Goal: Task Accomplishment & Management: Manage account settings

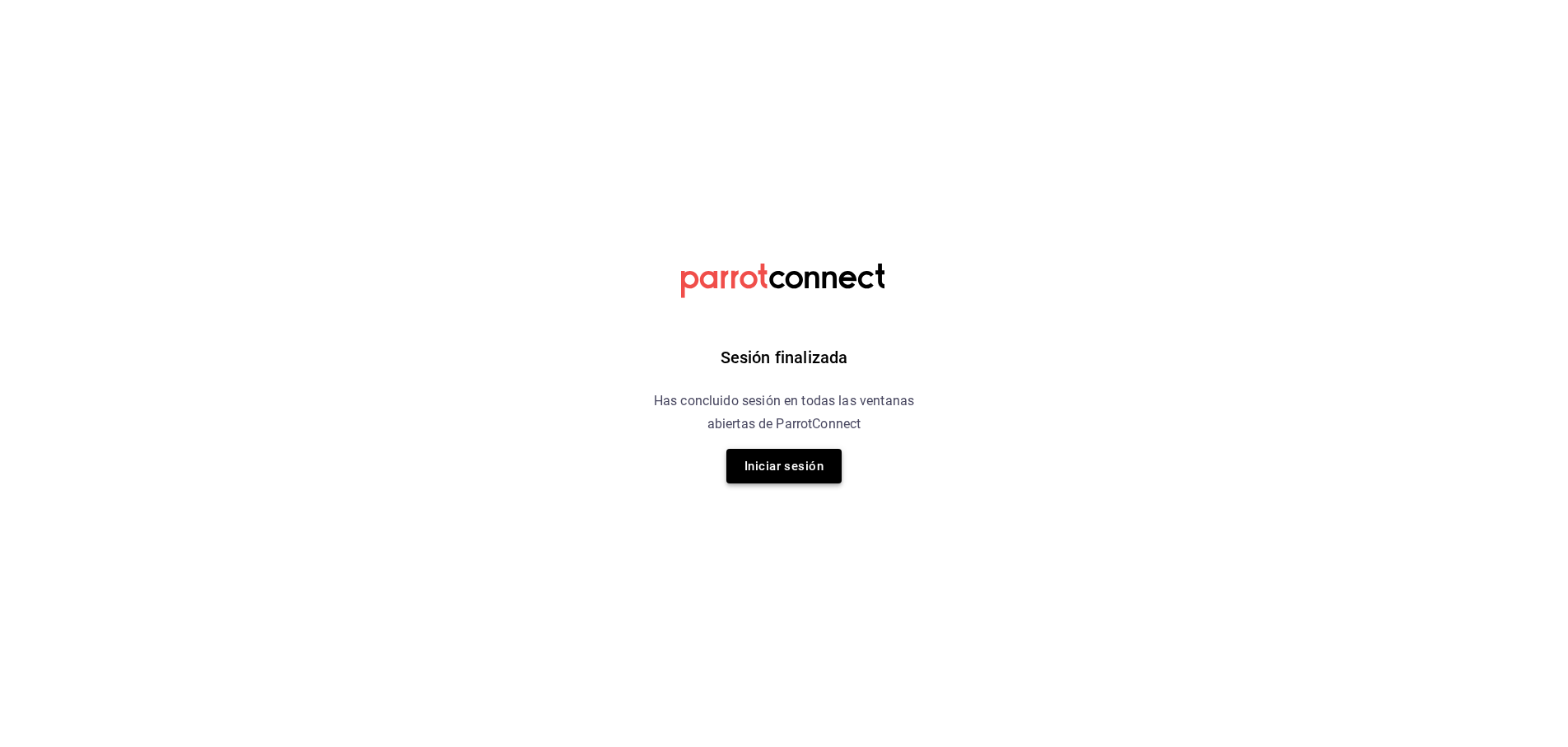
click at [812, 466] on button "Iniciar sesión" at bounding box center [784, 466] width 115 height 35
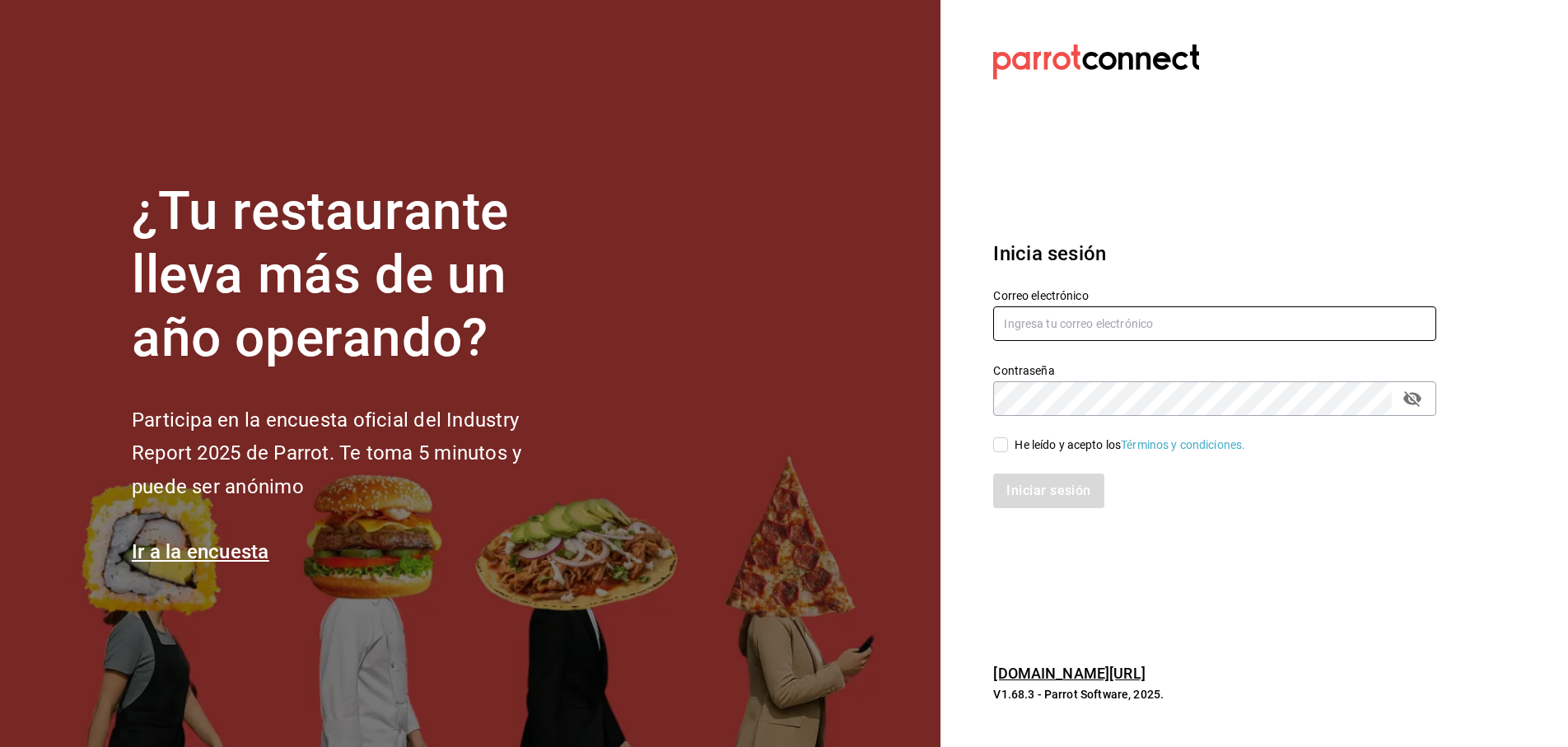
click at [1060, 322] on input "text" at bounding box center [1216, 324] width 443 height 35
type input "vic9.a.v@gmail.com"
click at [1031, 440] on div "He leído y acepto los Términos y condiciones." at bounding box center [1130, 445] width 231 height 17
click at [1008, 440] on input "He leído y acepto los Términos y condiciones." at bounding box center [1001, 444] width 15 height 15
checkbox input "true"
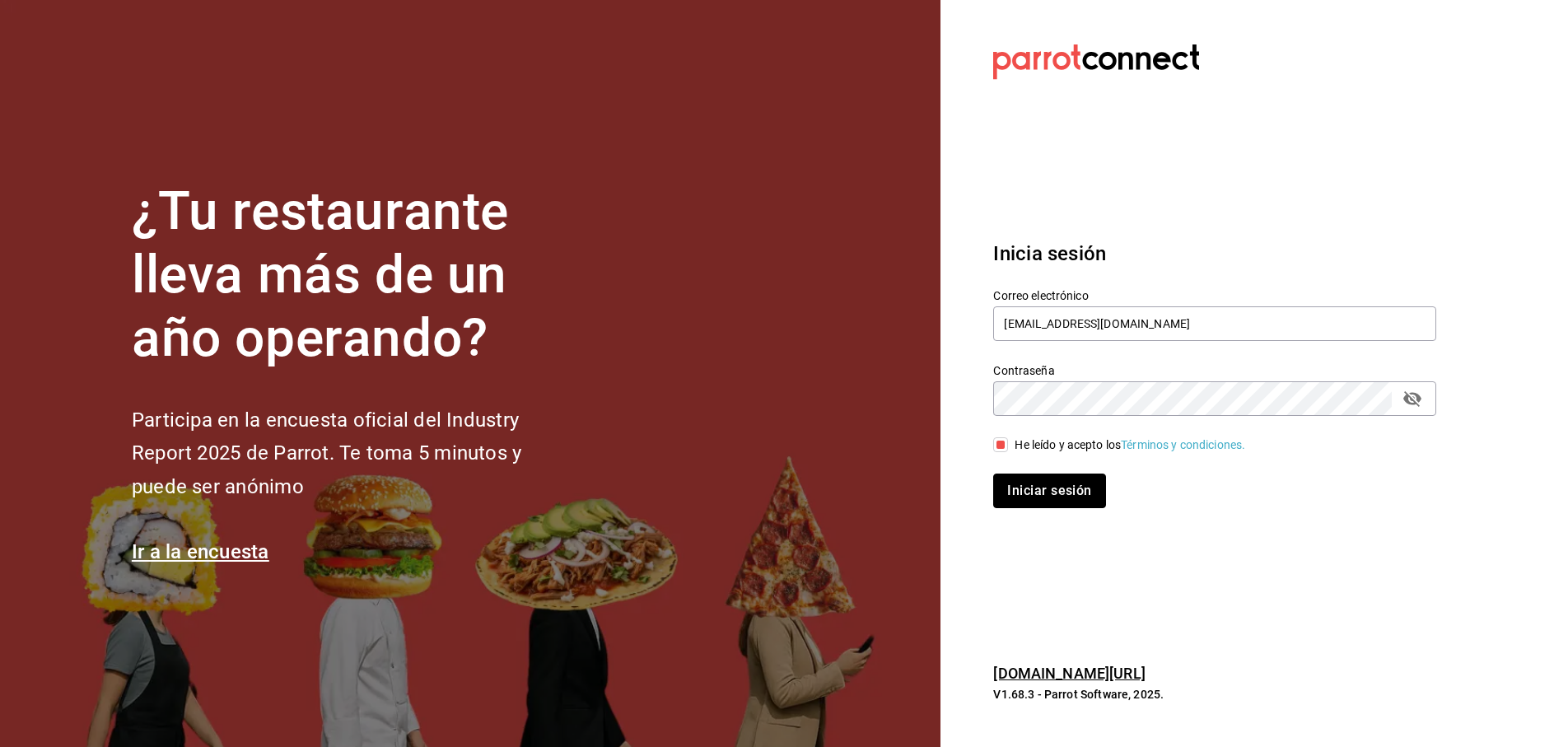
click at [1071, 494] on button "Iniciar sesión" at bounding box center [1049, 491] width 112 height 35
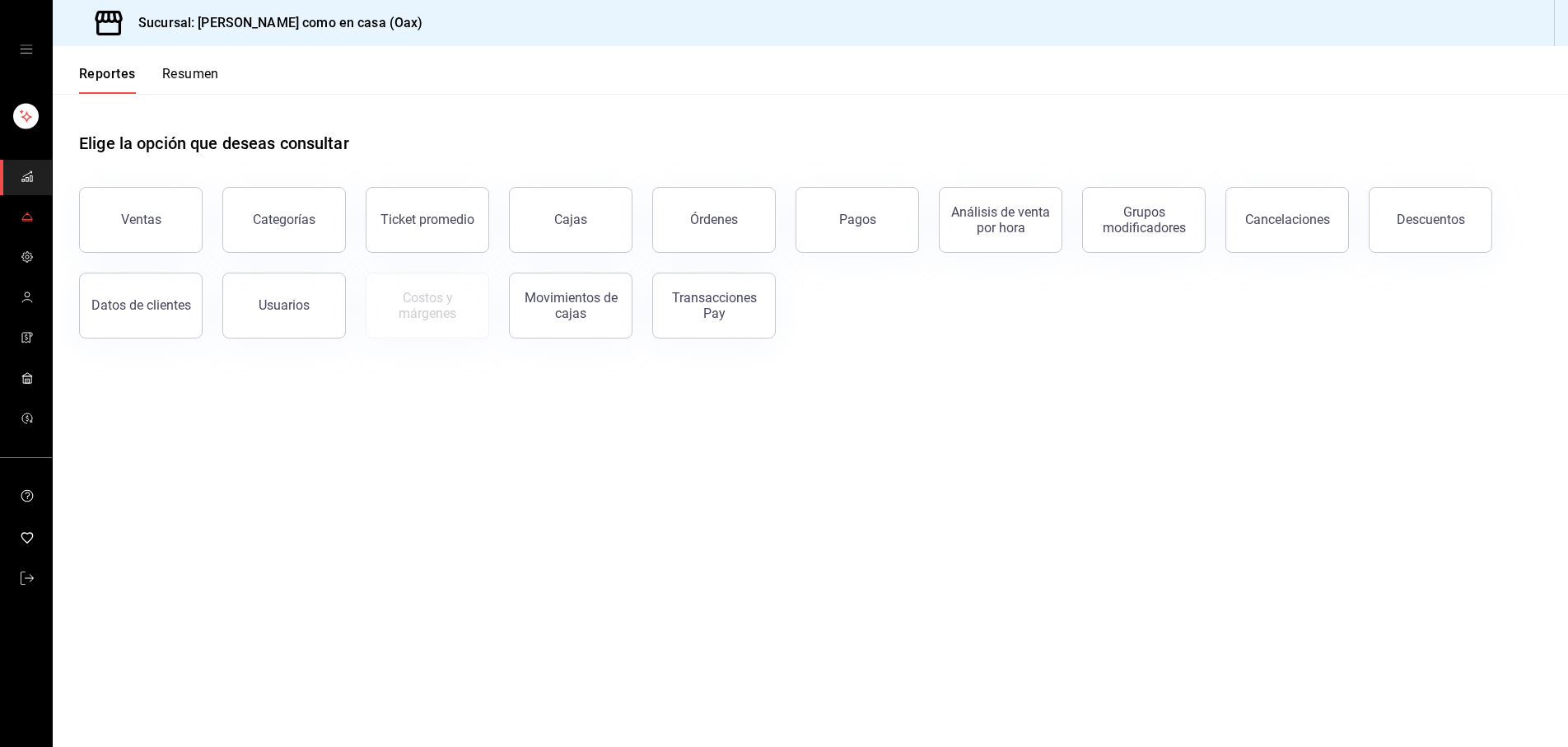
click at [31, 218] on icon "mailbox folders" at bounding box center [26, 216] width 9 height 5
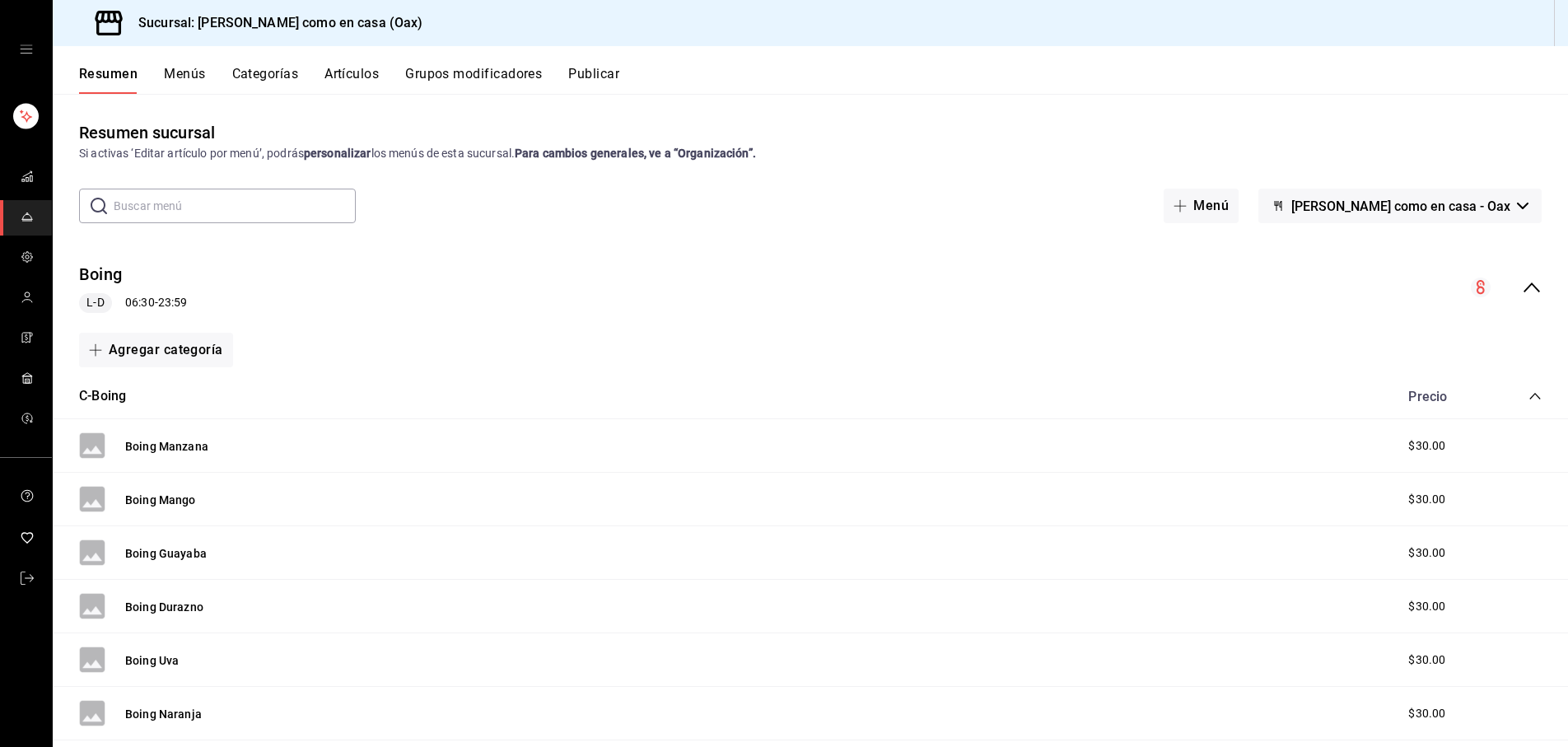
click at [199, 208] on input "text" at bounding box center [234, 206] width 243 height 33
click at [1529, 286] on icon "collapse-menu-row" at bounding box center [1533, 287] width 16 height 10
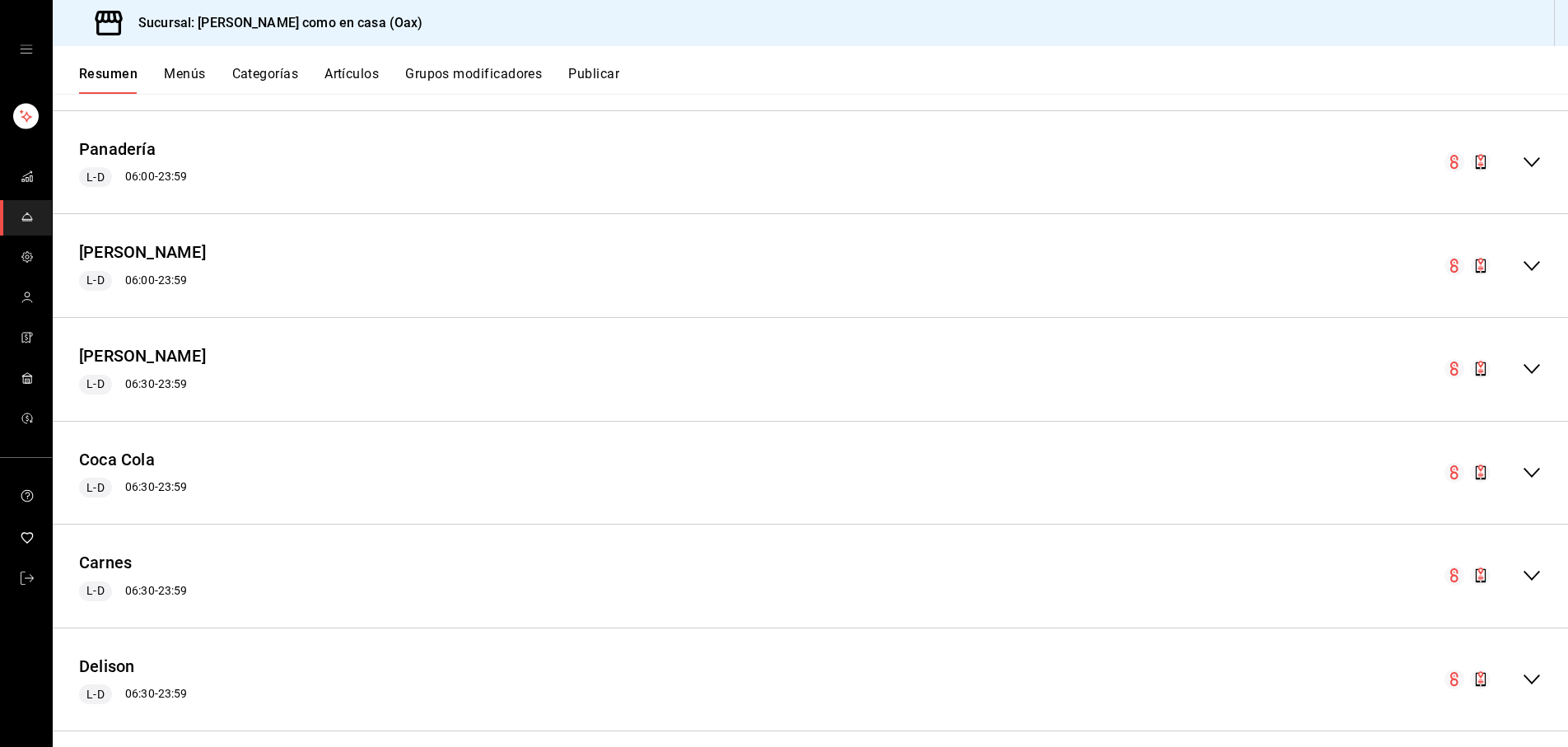
scroll to position [437, 0]
click at [1525, 363] on icon "collapse-menu-row" at bounding box center [1533, 367] width 16 height 10
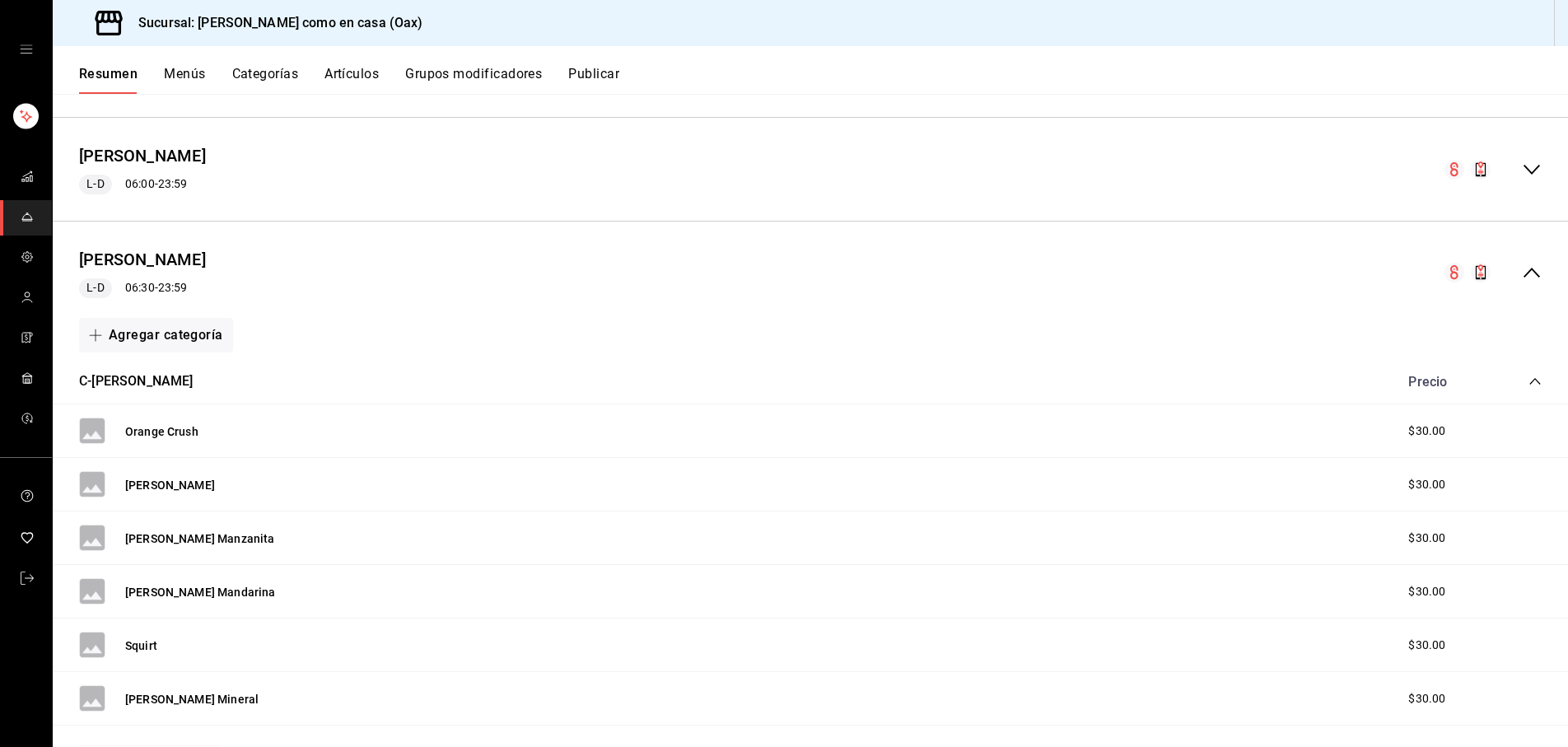
scroll to position [515, 0]
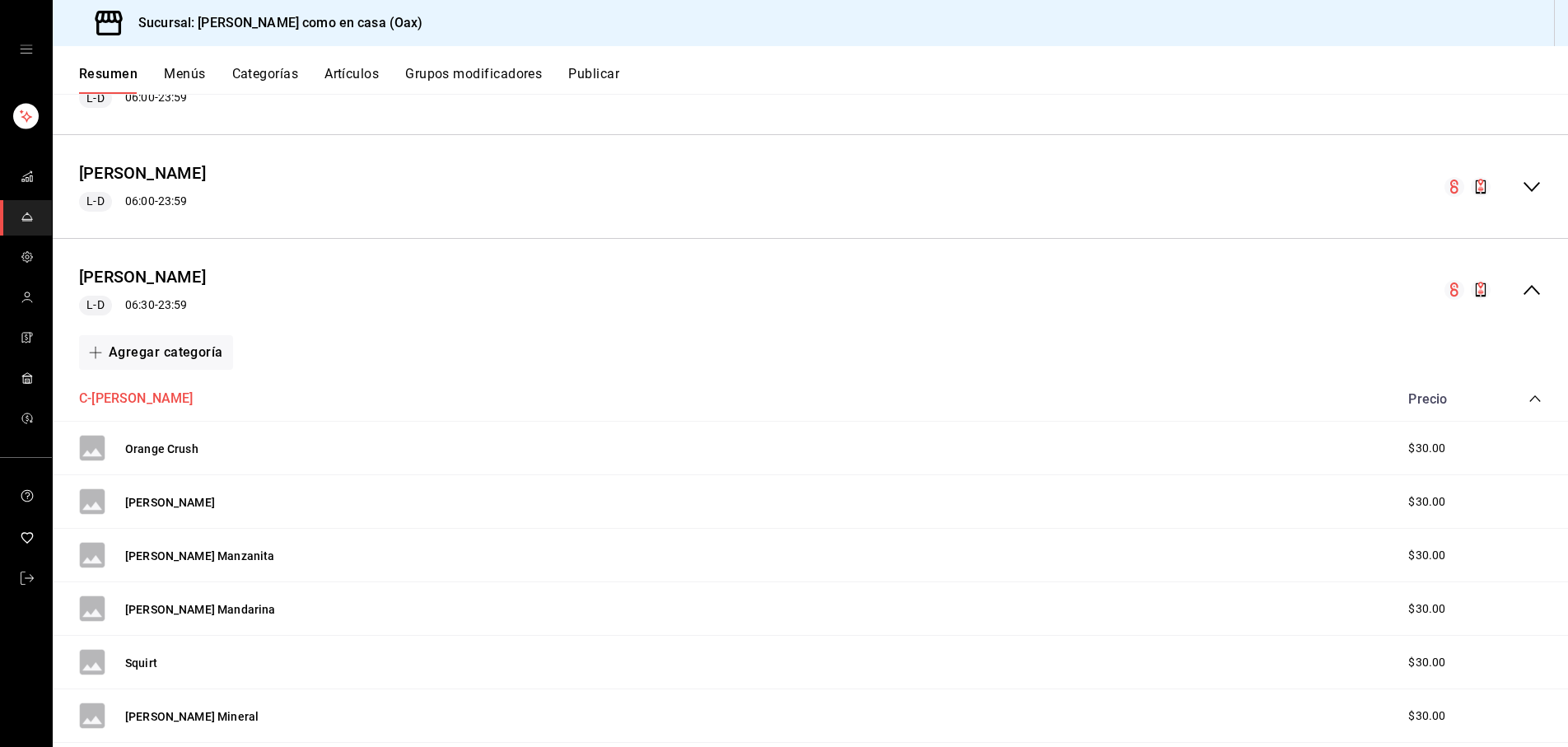
click at [126, 395] on button "C-[PERSON_NAME]" at bounding box center [136, 399] width 114 height 19
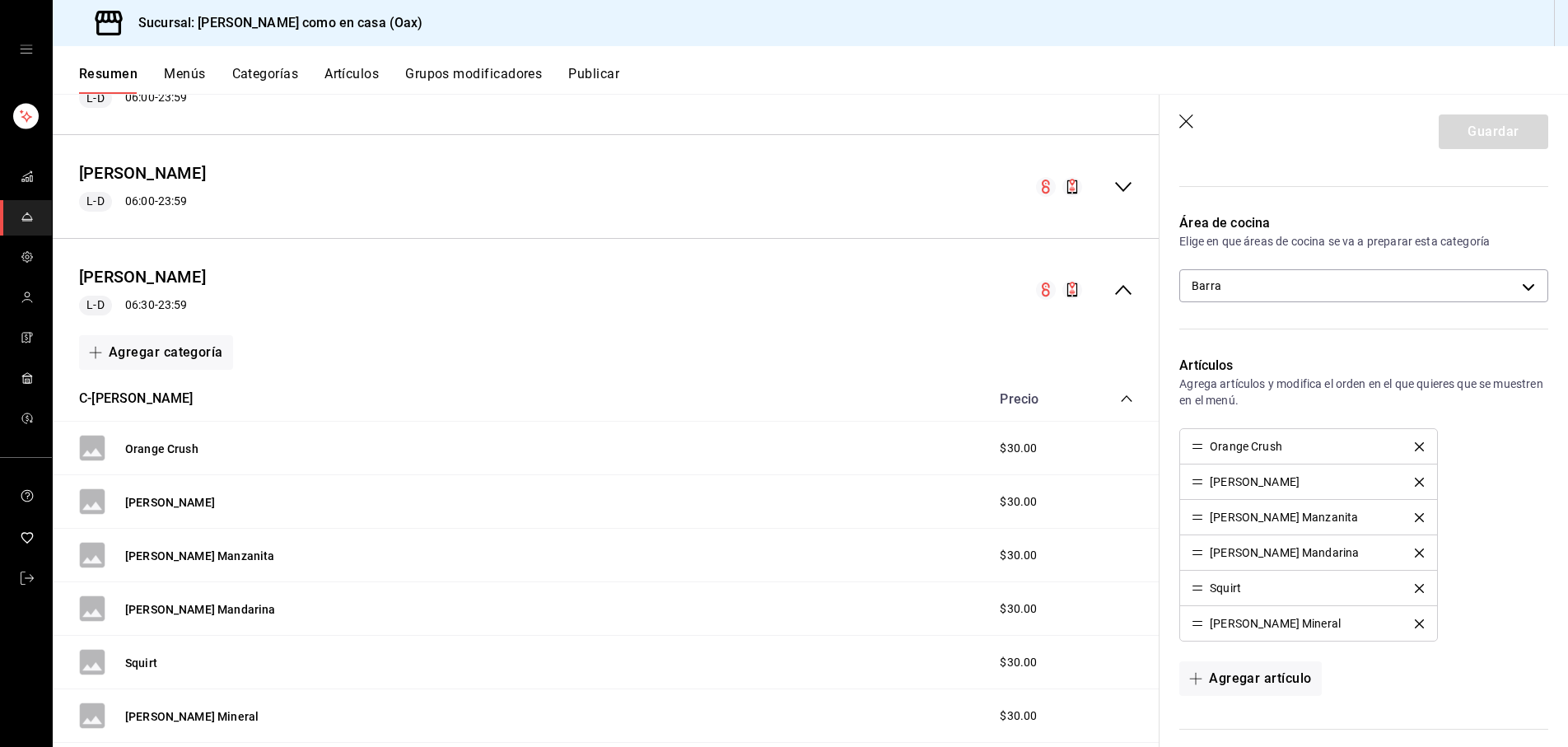
scroll to position [494, 0]
click at [1188, 125] on icon "button" at bounding box center [1187, 123] width 16 height 16
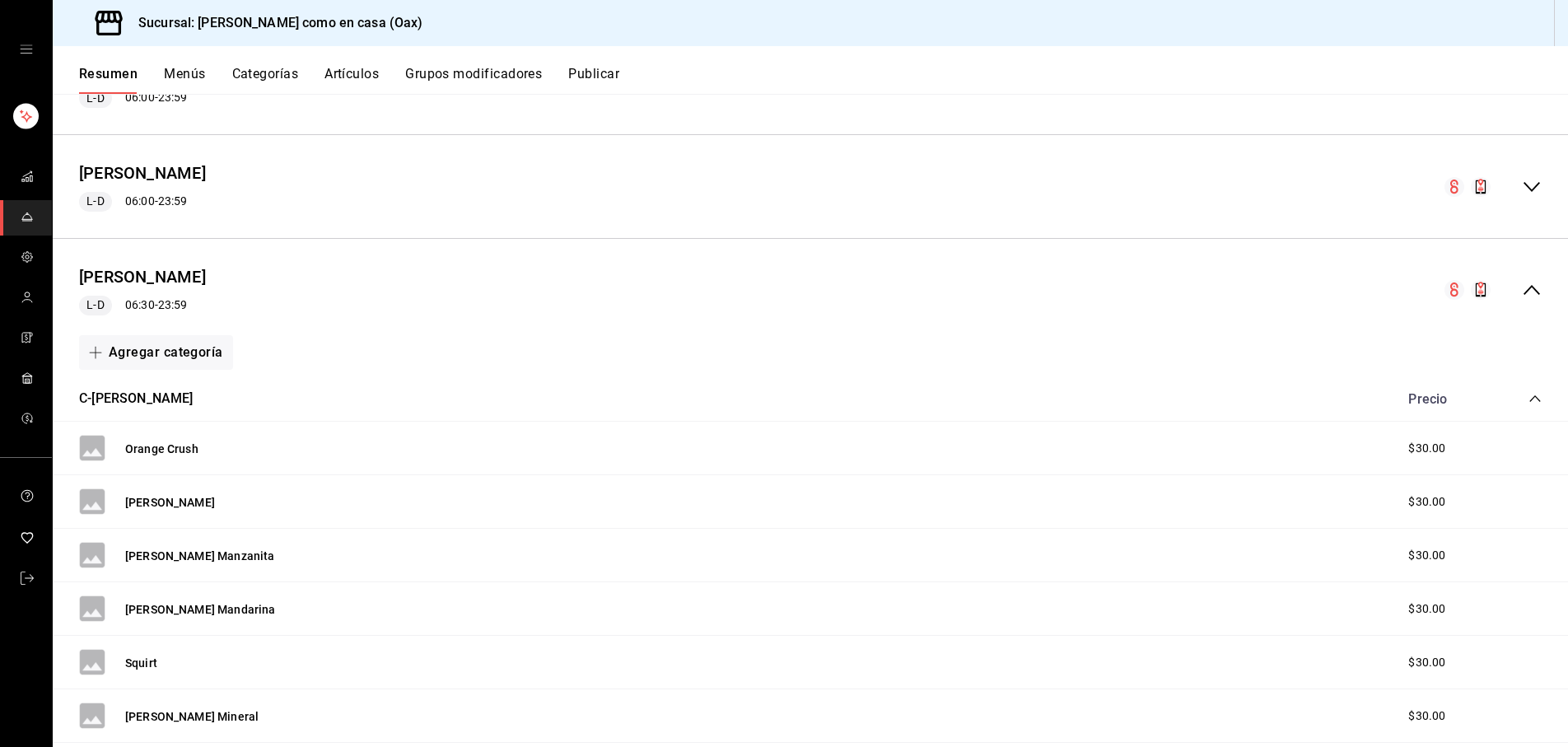
click at [1432, 442] on span "$30.00" at bounding box center [1427, 448] width 37 height 17
click at [1427, 443] on span "$30.00" at bounding box center [1427, 448] width 37 height 17
click at [1422, 444] on span "$30.00" at bounding box center [1427, 448] width 37 height 17
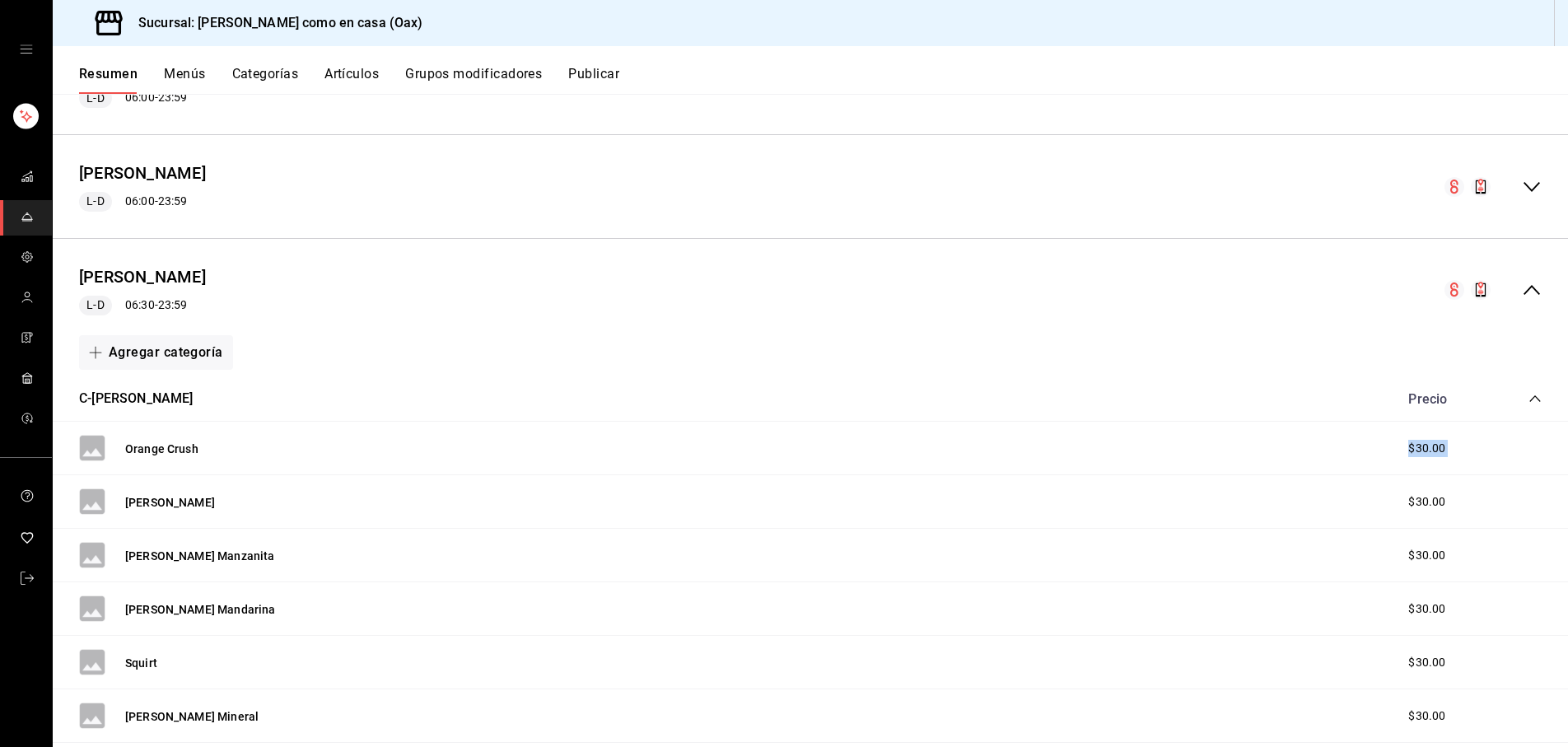
click at [1444, 446] on span "$30.00" at bounding box center [1427, 448] width 37 height 17
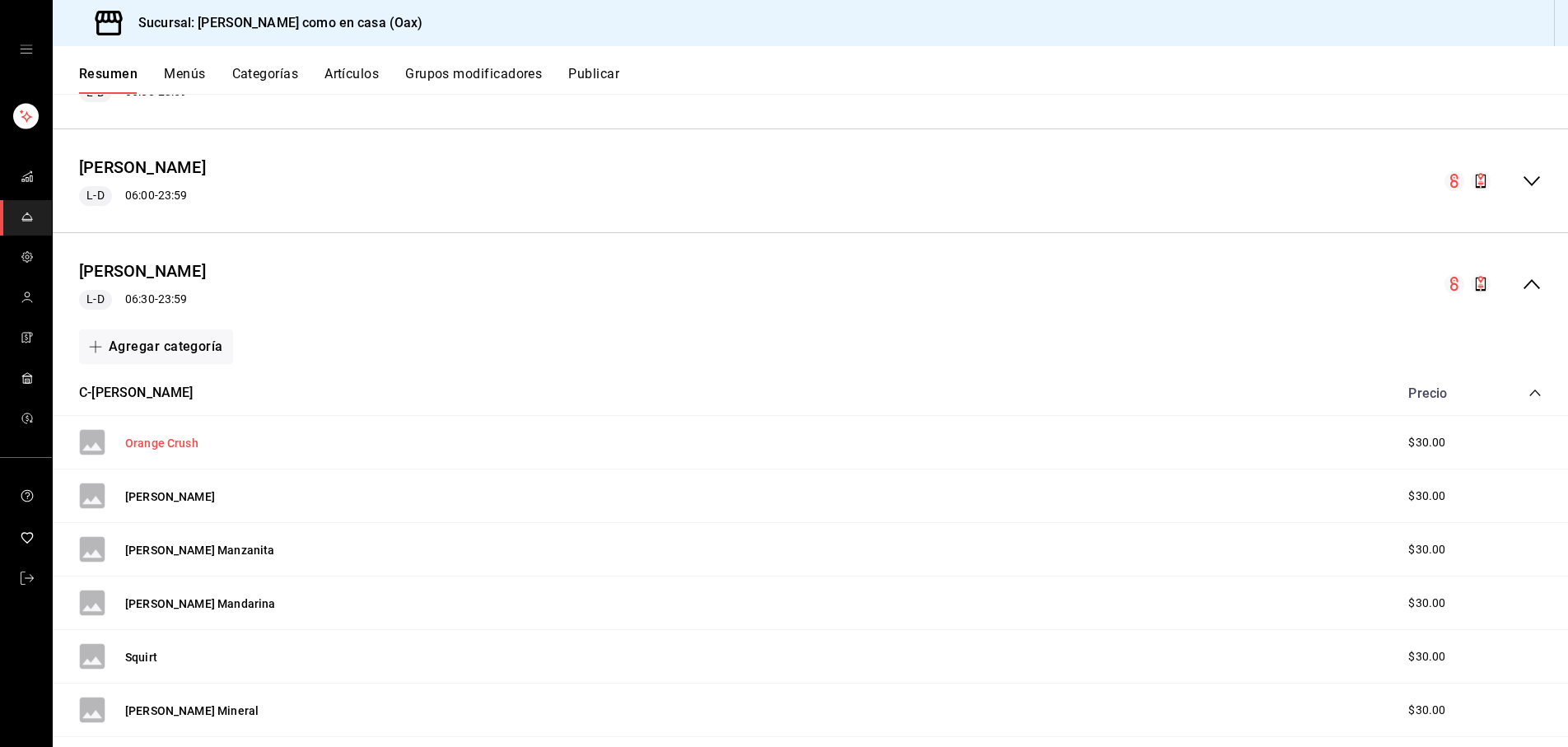
click at [177, 443] on button "Orange Crush" at bounding box center [162, 443] width 74 height 16
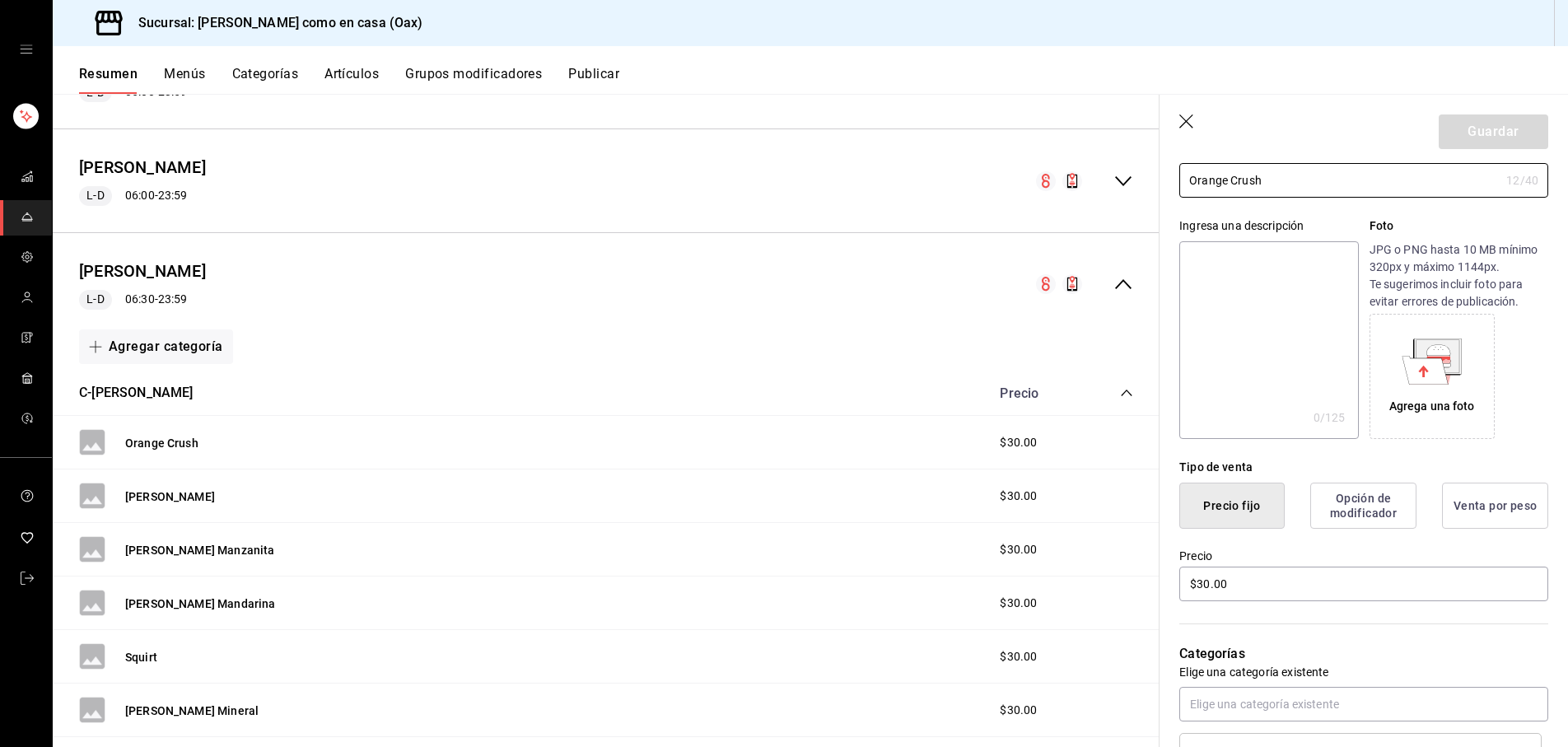
scroll to position [114, 0]
click at [1206, 579] on input "$30.00" at bounding box center [1364, 582] width 369 height 35
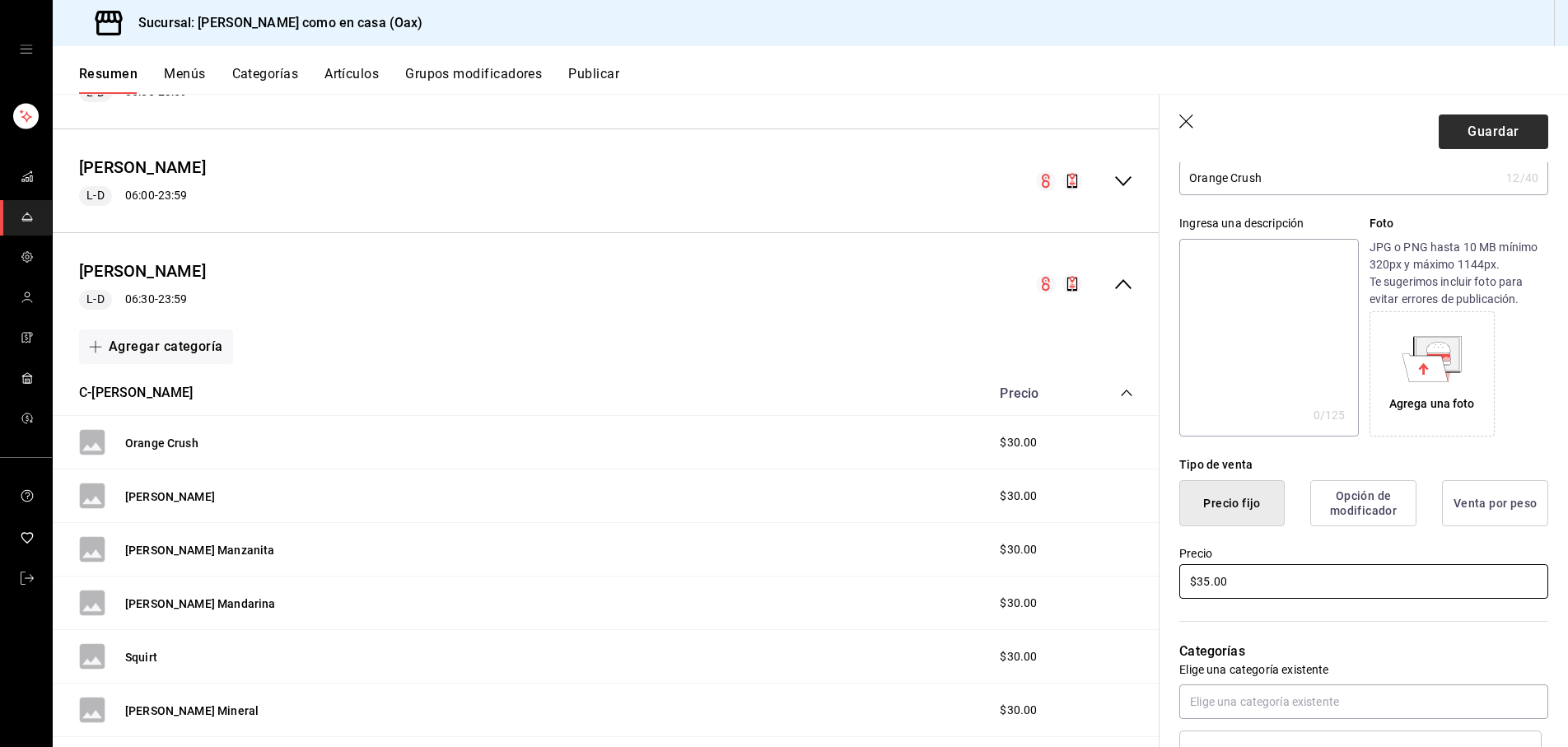
type input "$35.00"
click at [1516, 135] on button "Guardar" at bounding box center [1494, 132] width 110 height 35
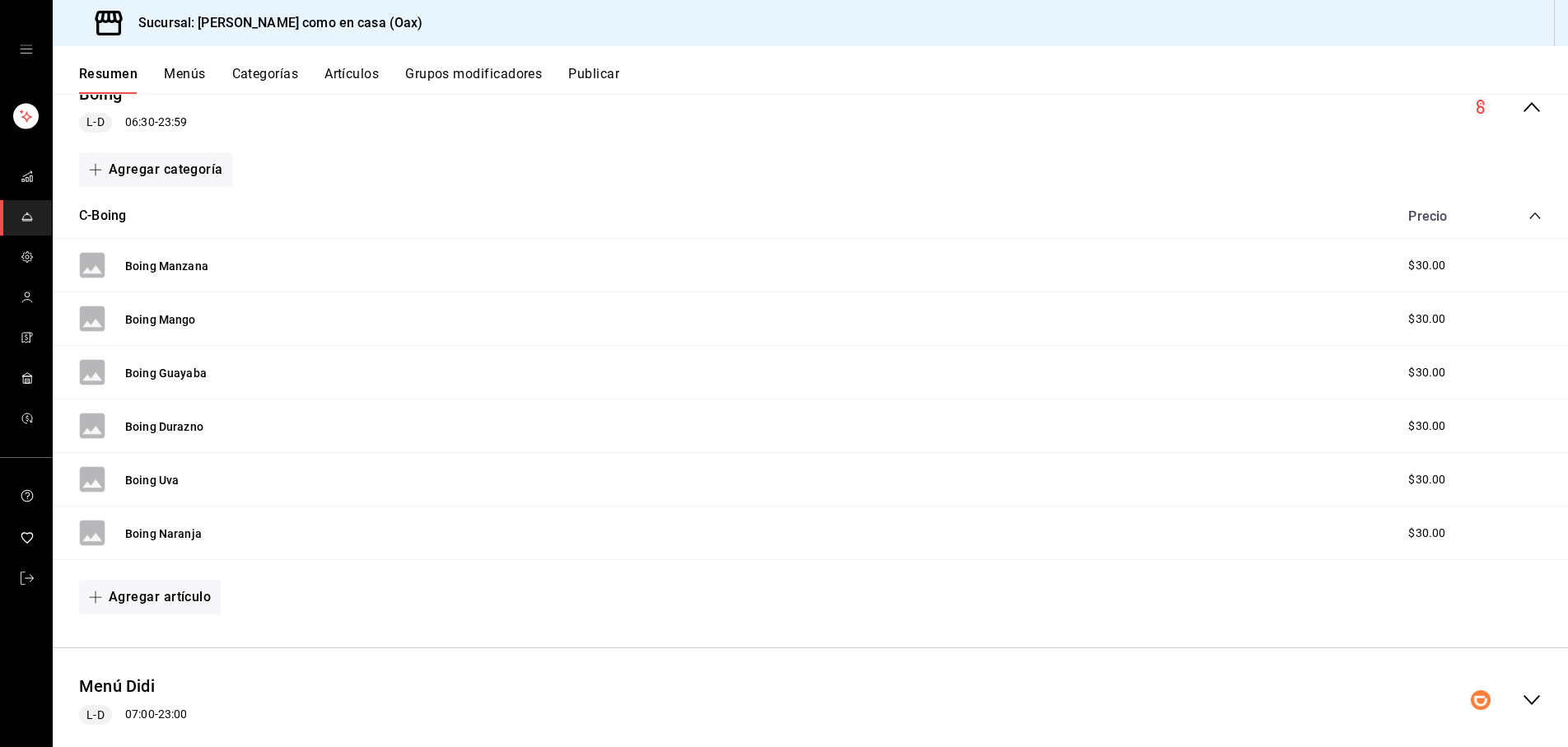
scroll to position [164, 0]
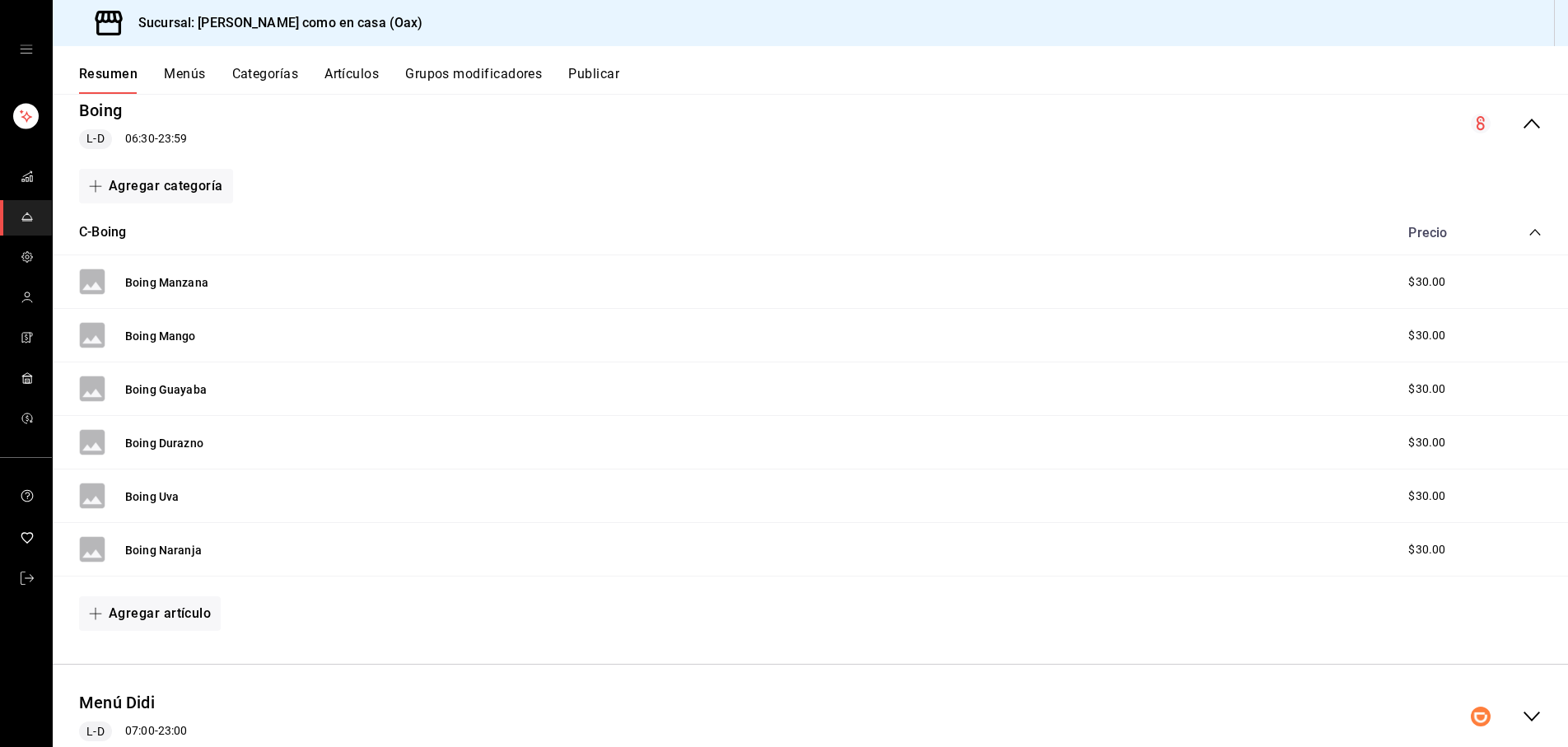
click at [1417, 283] on span "$30.00" at bounding box center [1427, 282] width 37 height 17
click at [187, 276] on button "Boing Manzana" at bounding box center [167, 283] width 84 height 16
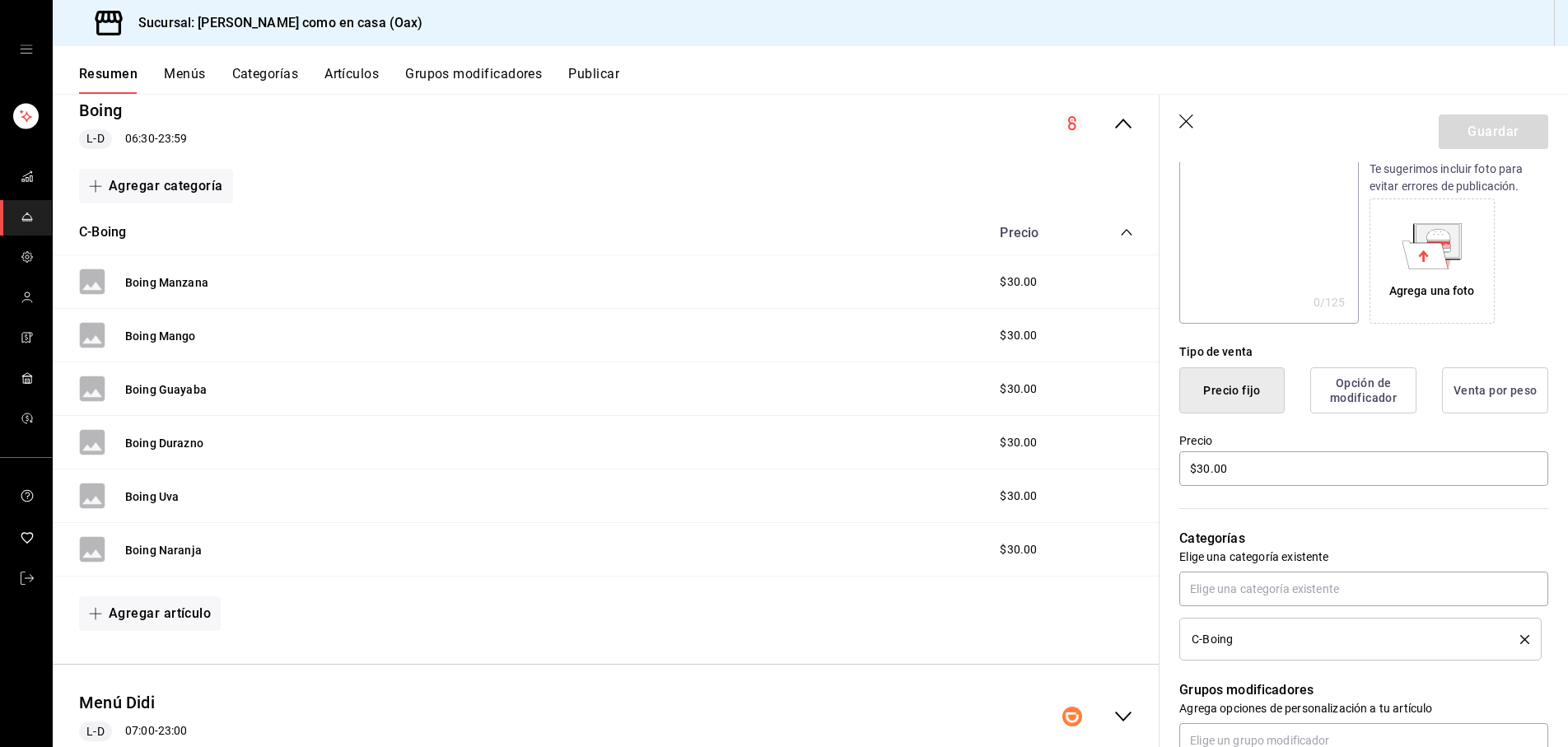
scroll to position [227, 0]
click at [1210, 464] on input "$30.00" at bounding box center [1364, 468] width 369 height 35
type input "$35.00"
click at [1512, 132] on button "Guardar" at bounding box center [1494, 132] width 110 height 35
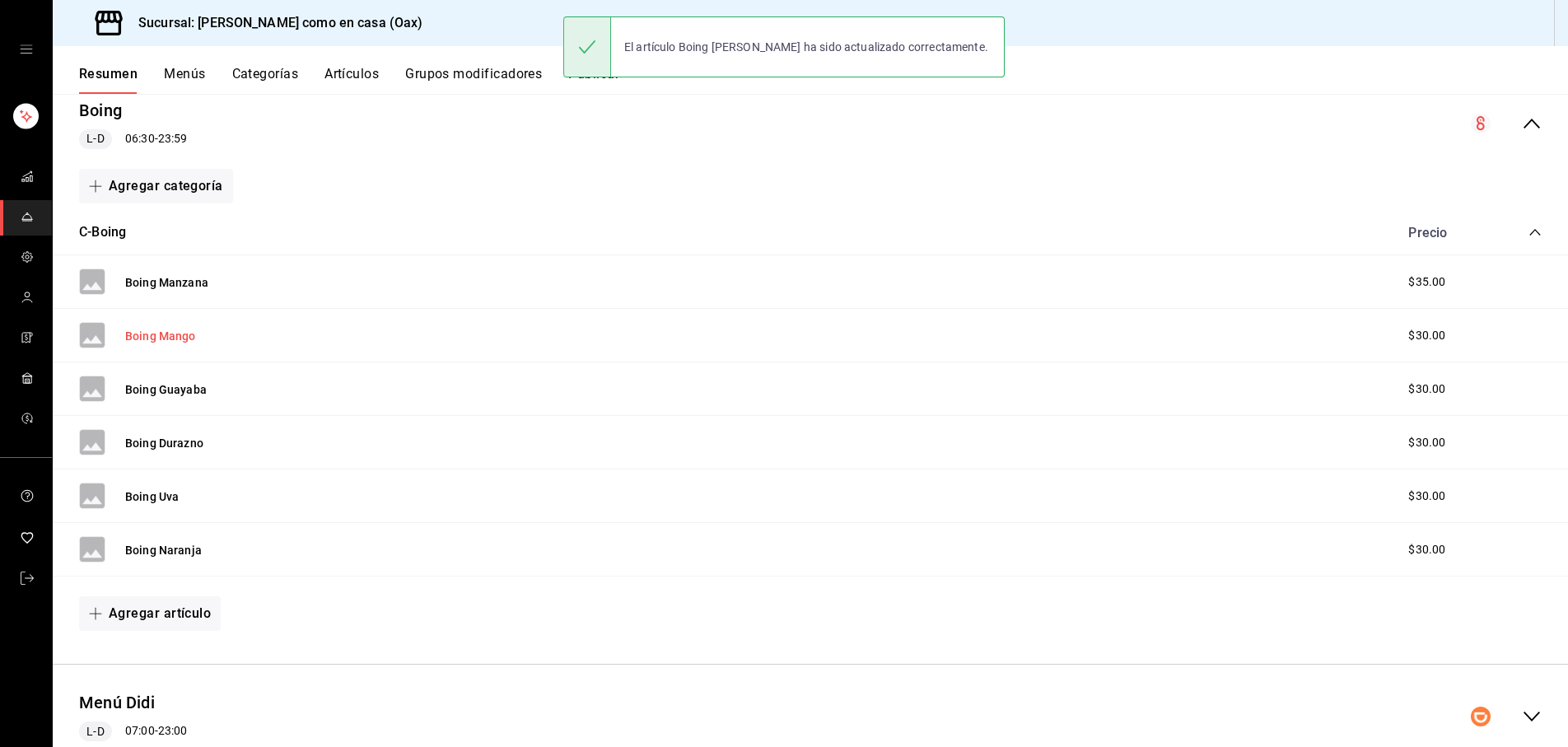
click at [146, 328] on button "Boing Mango" at bounding box center [161, 336] width 71 height 16
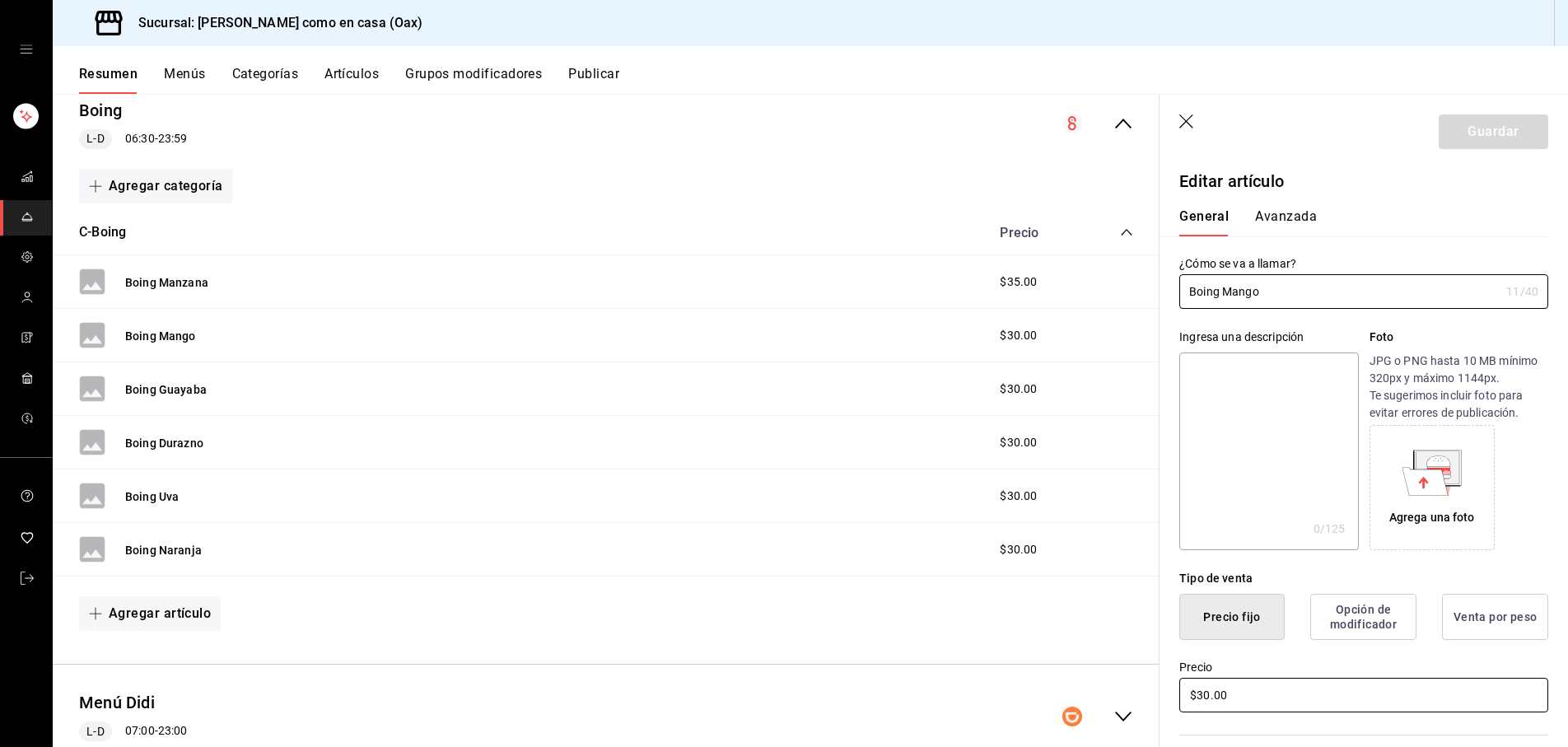
click at [1210, 692] on input "$30.00" at bounding box center [1364, 695] width 369 height 35
type input "$35.00"
click at [1500, 137] on button "Guardar" at bounding box center [1494, 132] width 110 height 35
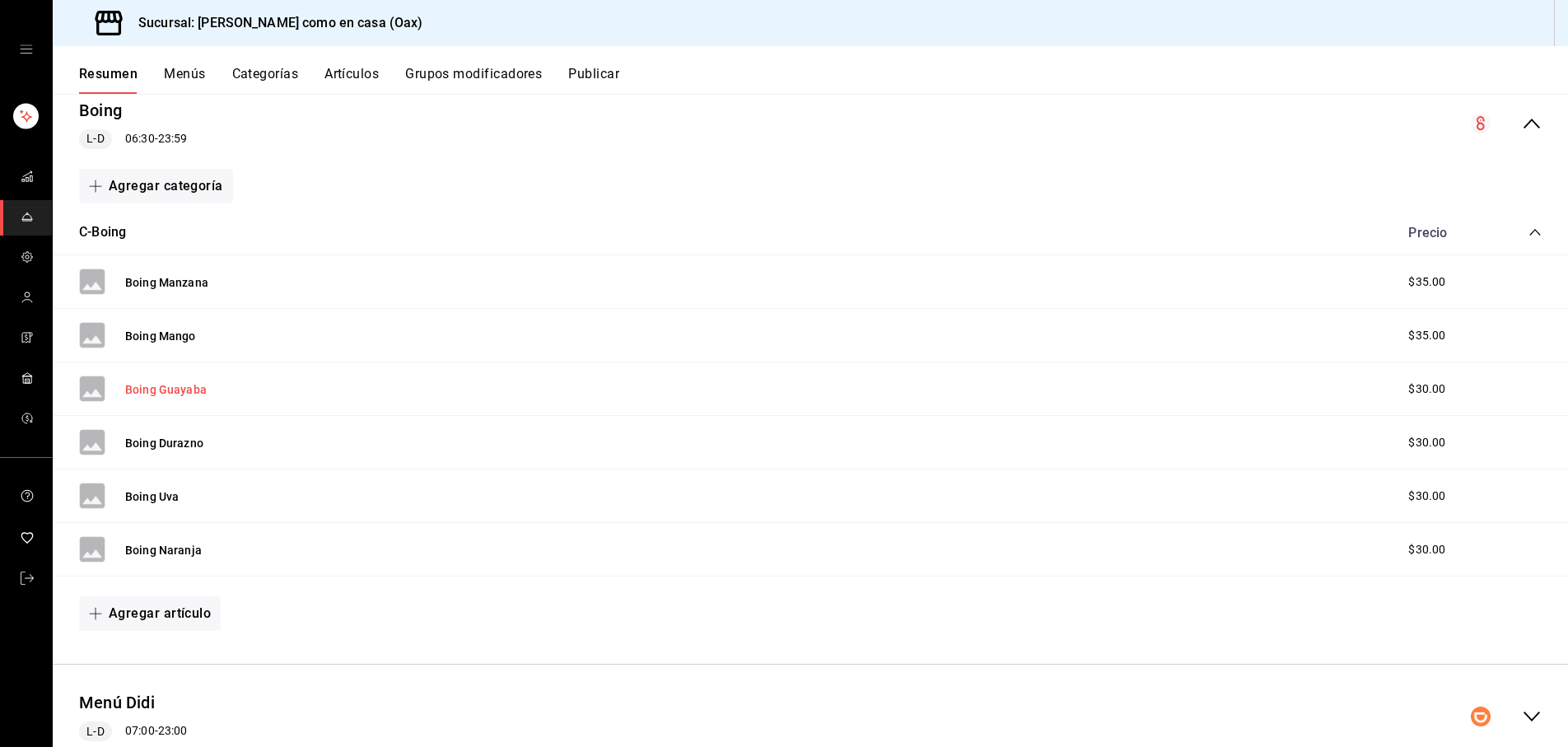
click at [175, 393] on button "Boing Guayaba" at bounding box center [166, 390] width 82 height 16
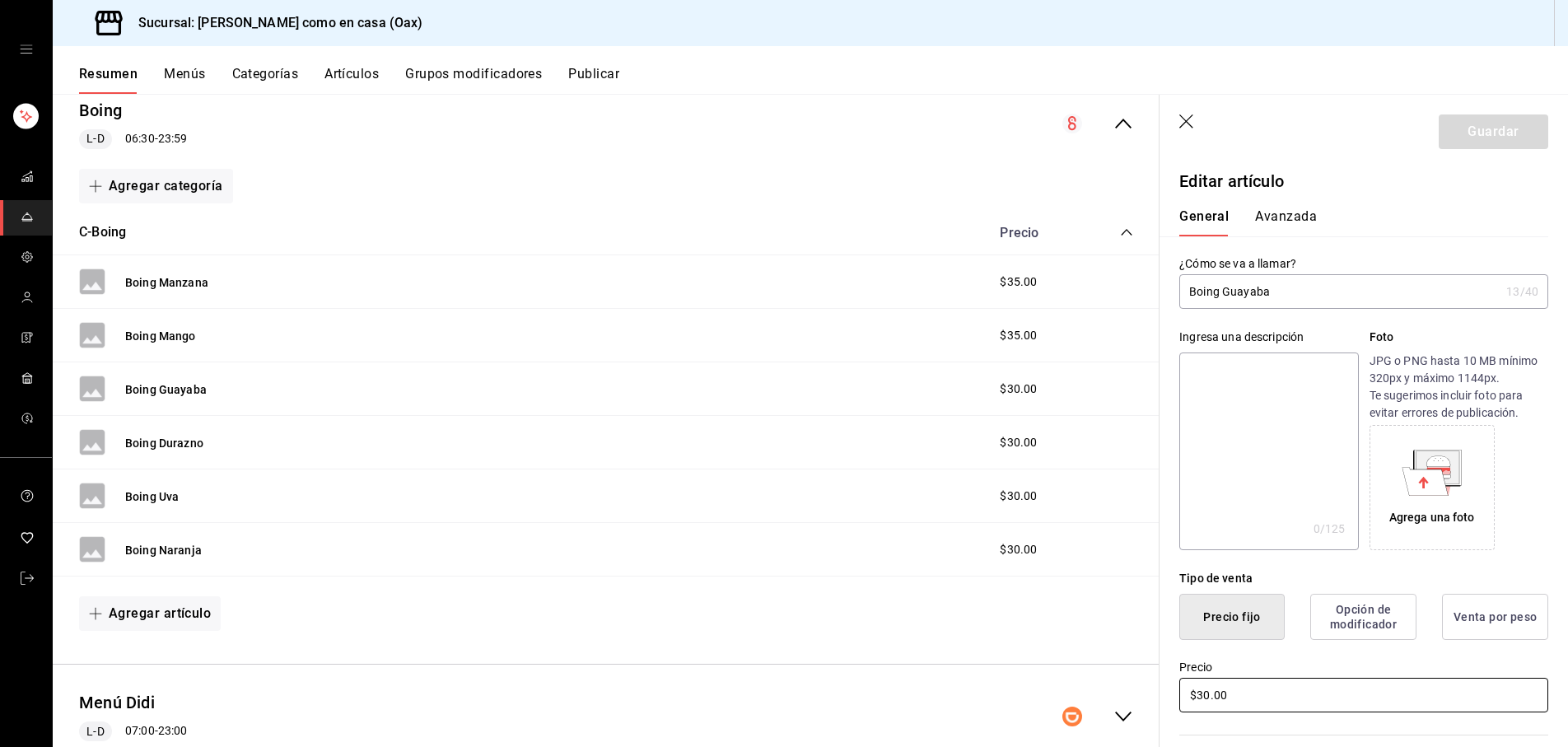
click at [1207, 693] on input "$30.00" at bounding box center [1364, 695] width 369 height 35
type input "$35.00"
click at [1483, 144] on button "Guardar" at bounding box center [1494, 132] width 110 height 35
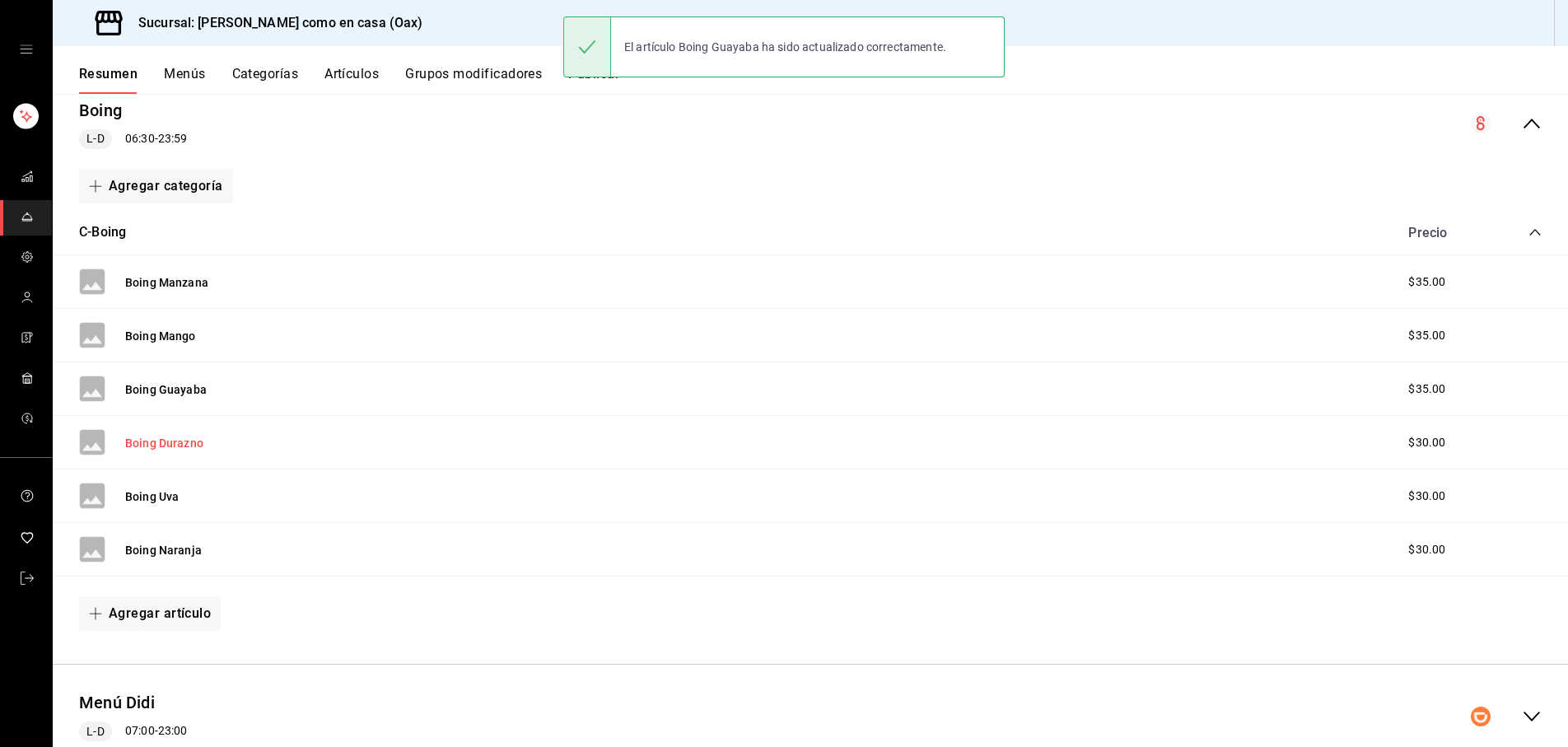
click at [200, 443] on button "Boing Durazno" at bounding box center [164, 443] width 78 height 16
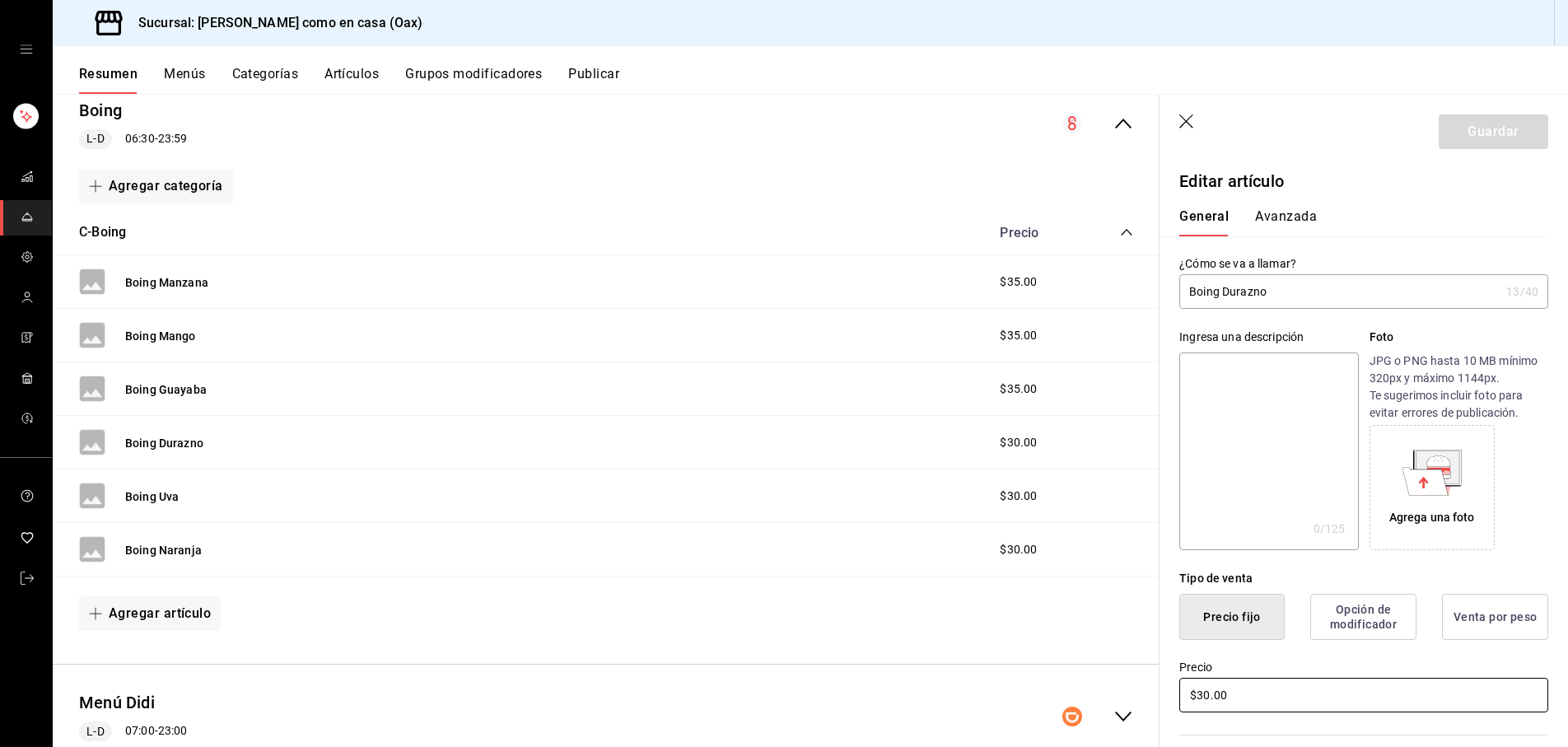
click at [1209, 692] on input "$30.00" at bounding box center [1364, 695] width 369 height 35
type input "$35.00"
click at [1487, 135] on button "Guardar" at bounding box center [1494, 132] width 110 height 35
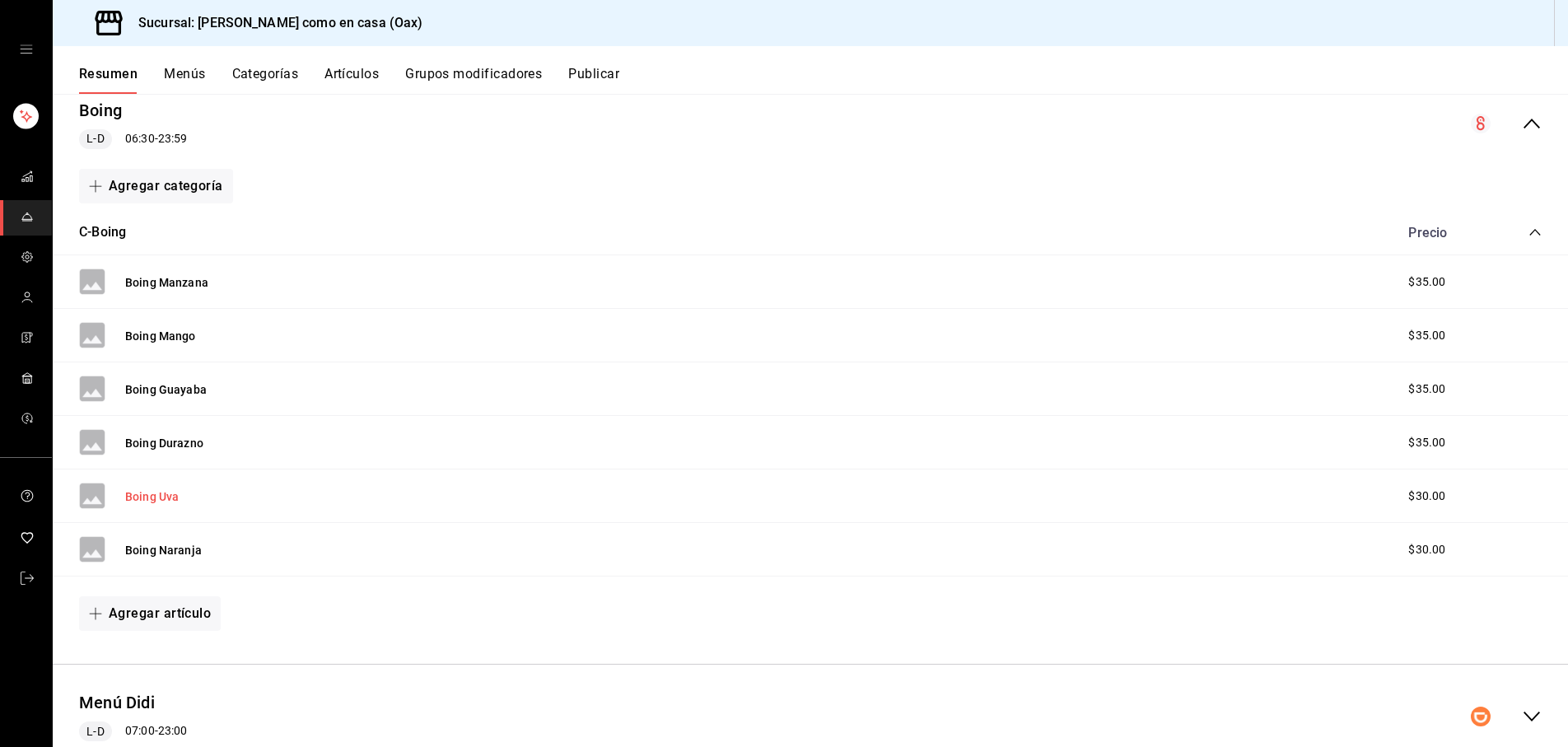
click at [164, 499] on button "Boing Uva" at bounding box center [152, 497] width 54 height 16
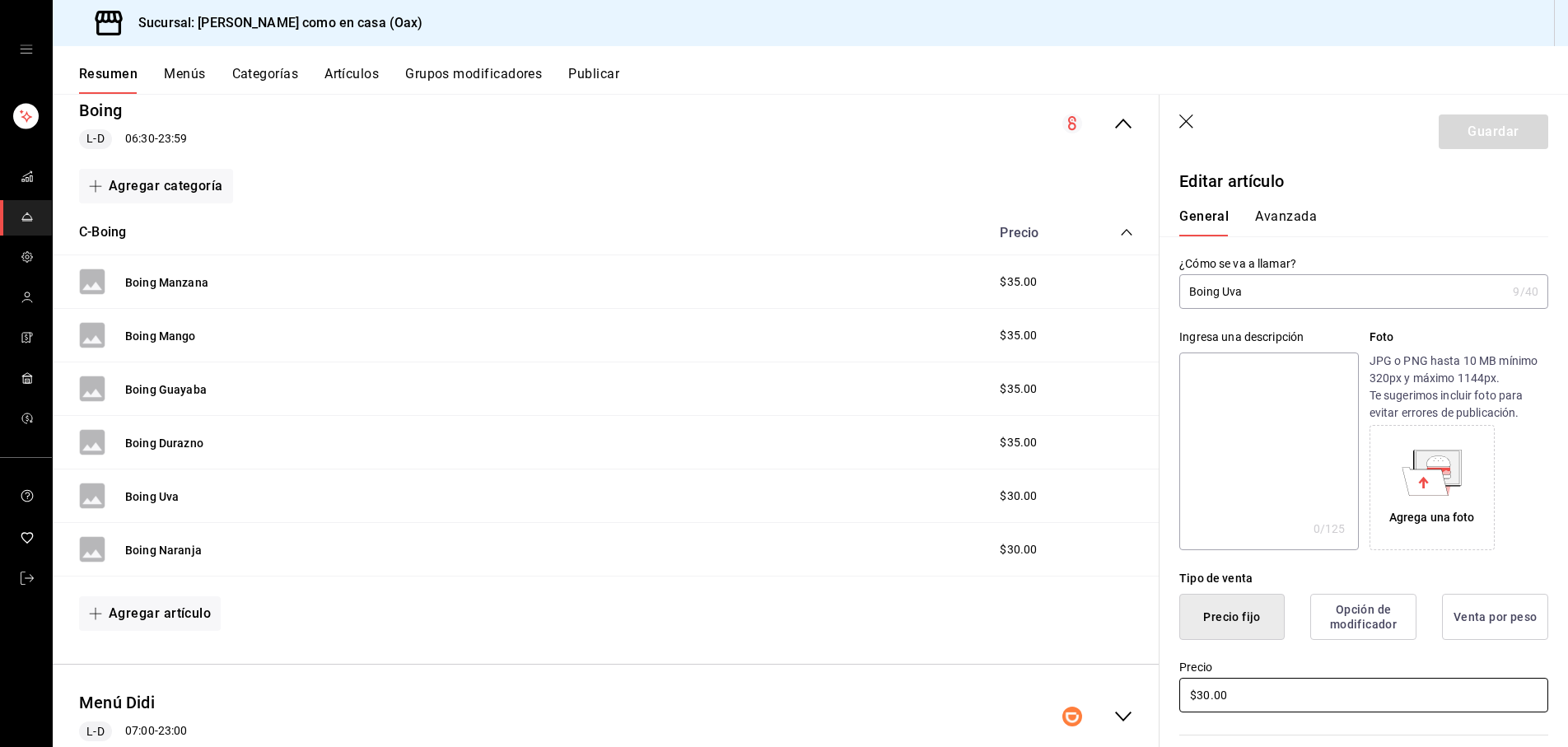
click at [1210, 693] on input "$30.00" at bounding box center [1364, 695] width 369 height 35
type input "$35.00"
click at [1509, 121] on button "Guardar" at bounding box center [1494, 132] width 110 height 35
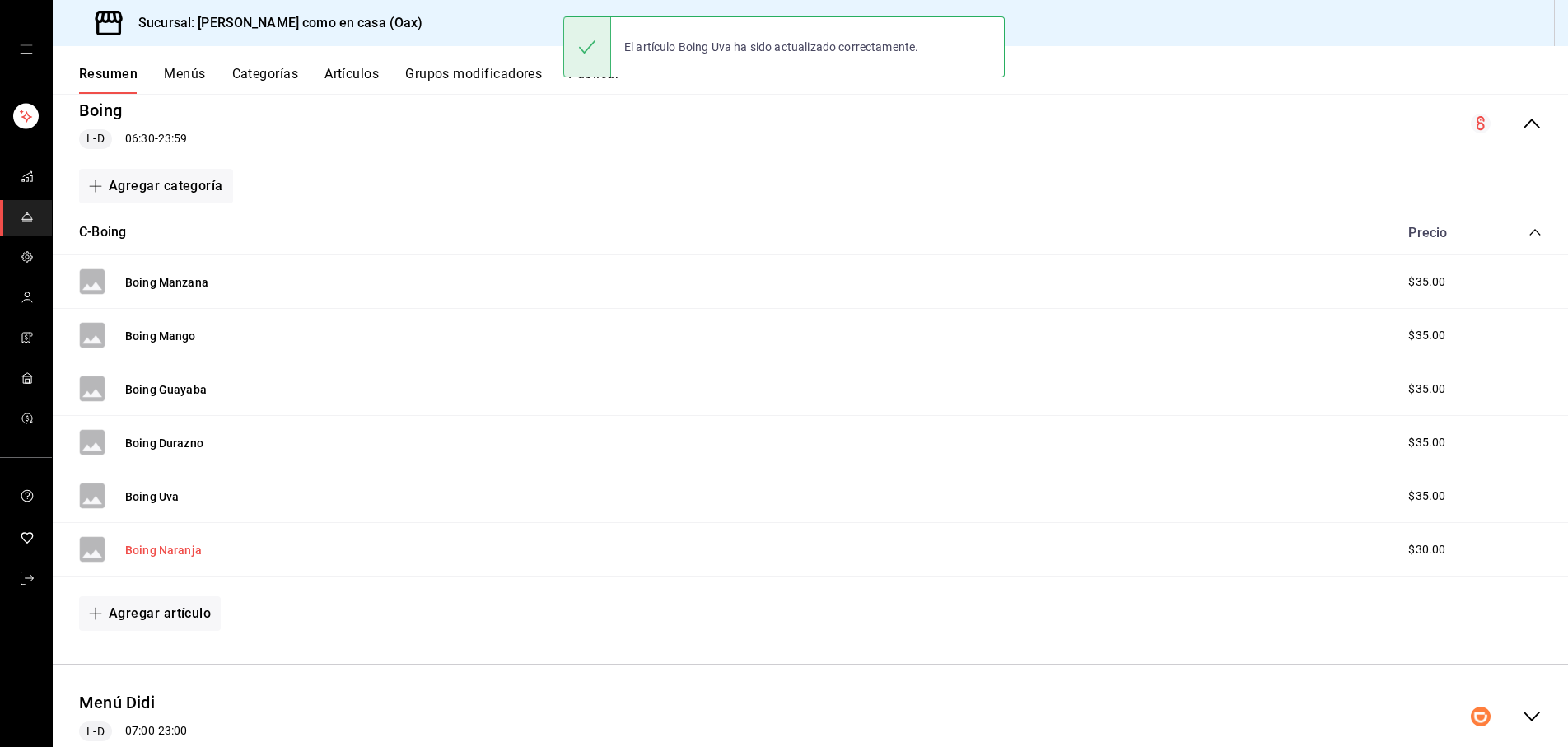
click at [168, 551] on button "Boing Naranja" at bounding box center [164, 551] width 76 height 16
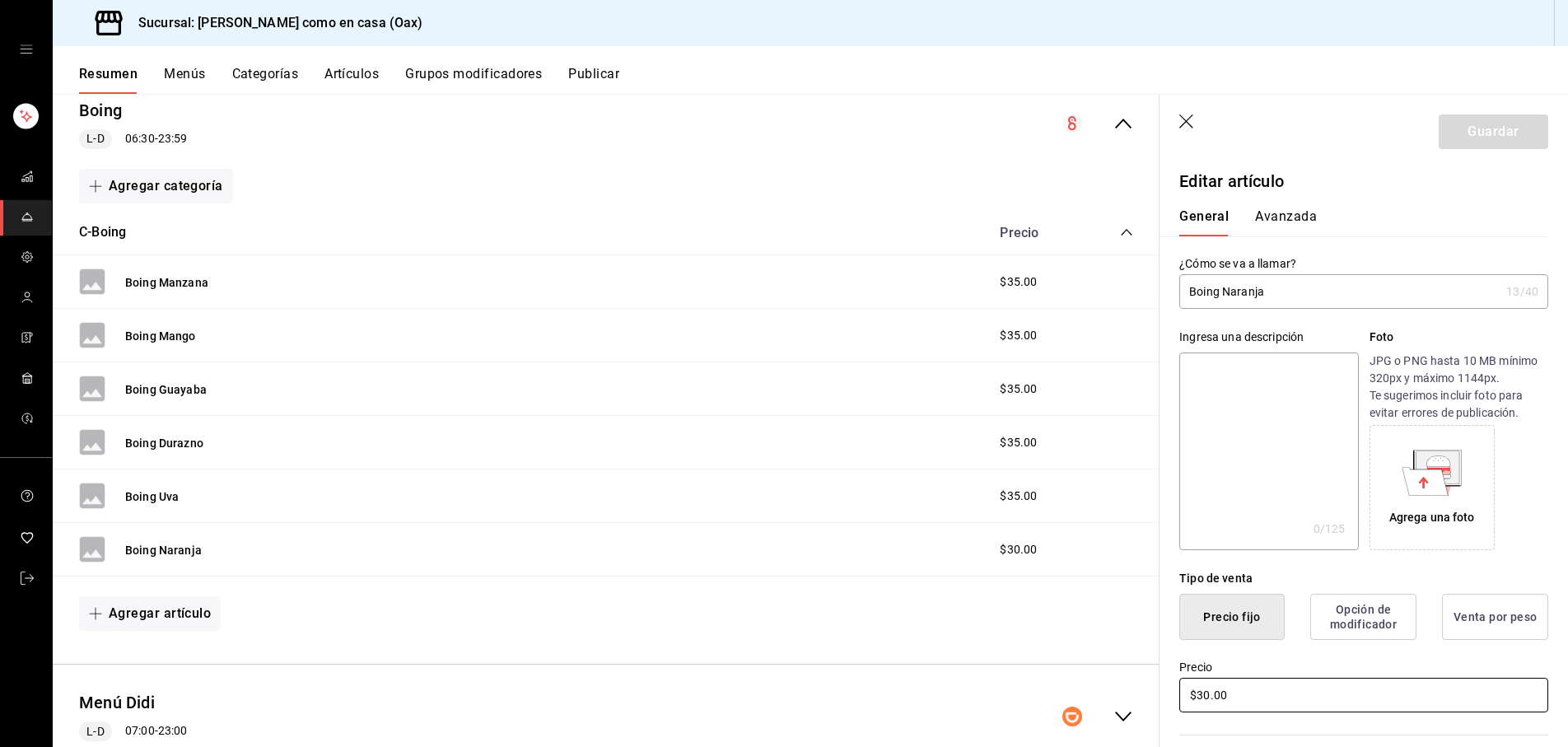
drag, startPoint x: 1206, startPoint y: 691, endPoint x: 1215, endPoint y: 690, distance: 9.1
click at [1206, 691] on input "$30.00" at bounding box center [1364, 695] width 369 height 35
type input "$35.00"
click at [1503, 132] on button "Guardar" at bounding box center [1494, 132] width 110 height 35
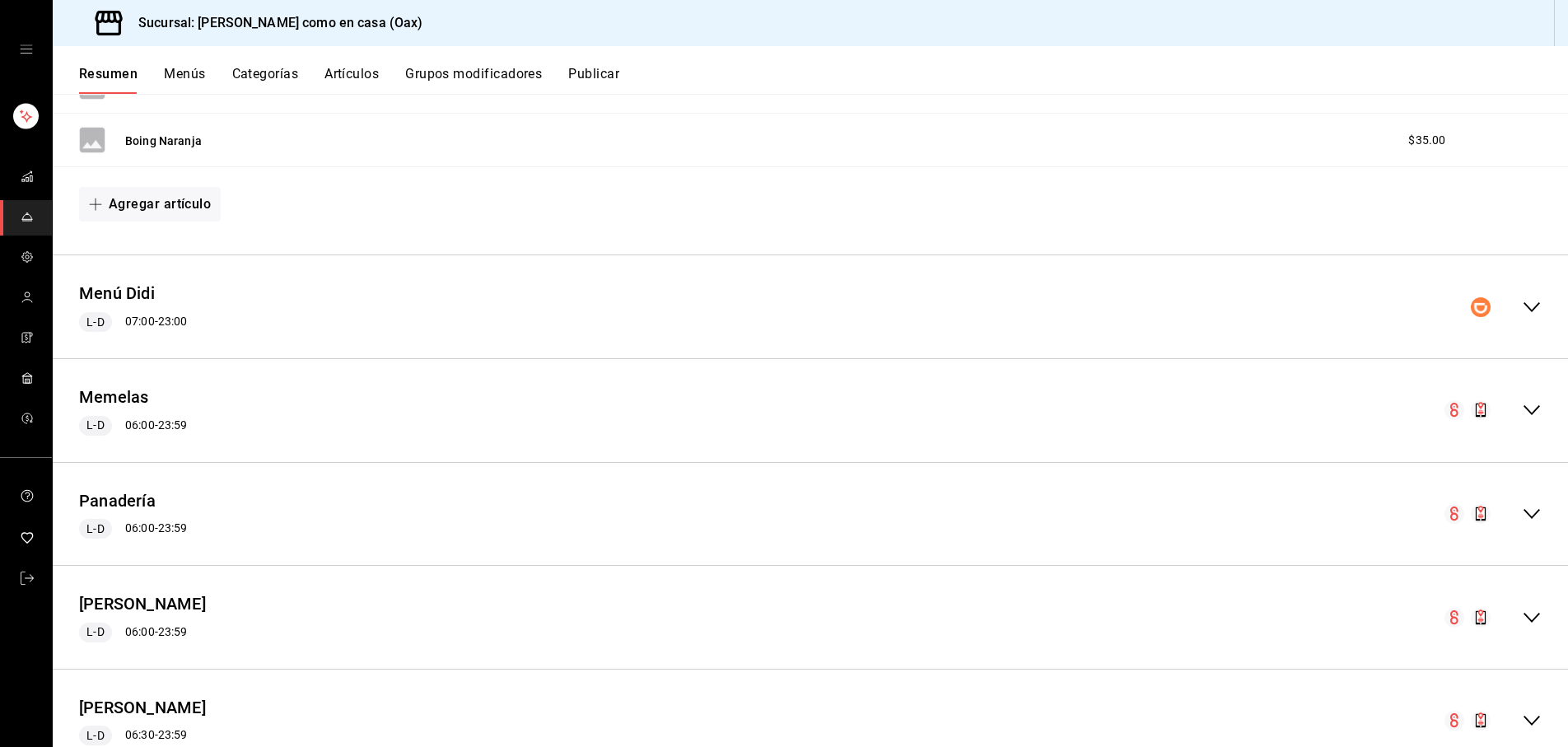
scroll to position [576, 0]
click at [1528, 503] on icon "collapse-menu-row" at bounding box center [1533, 512] width 20 height 20
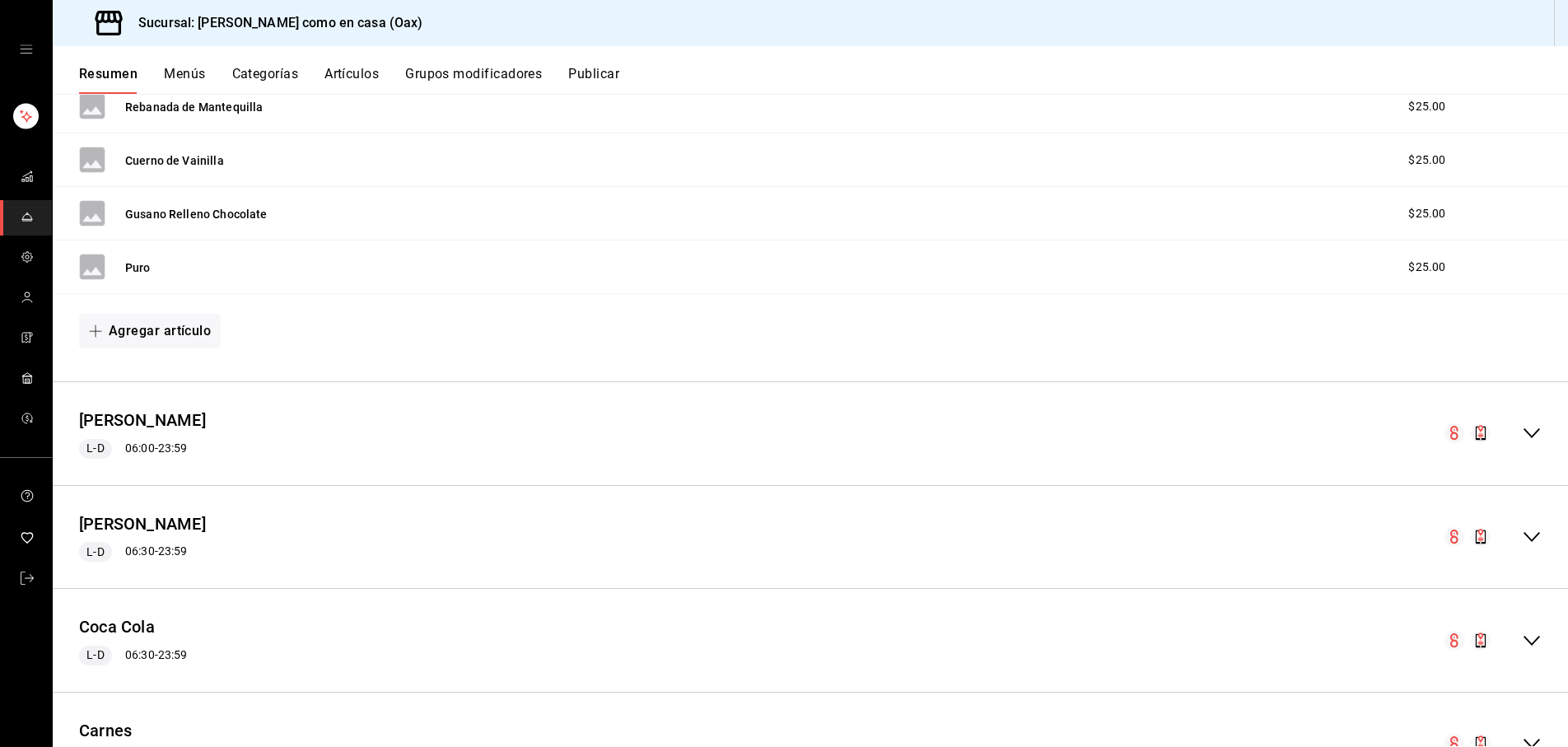
scroll to position [1594, 0]
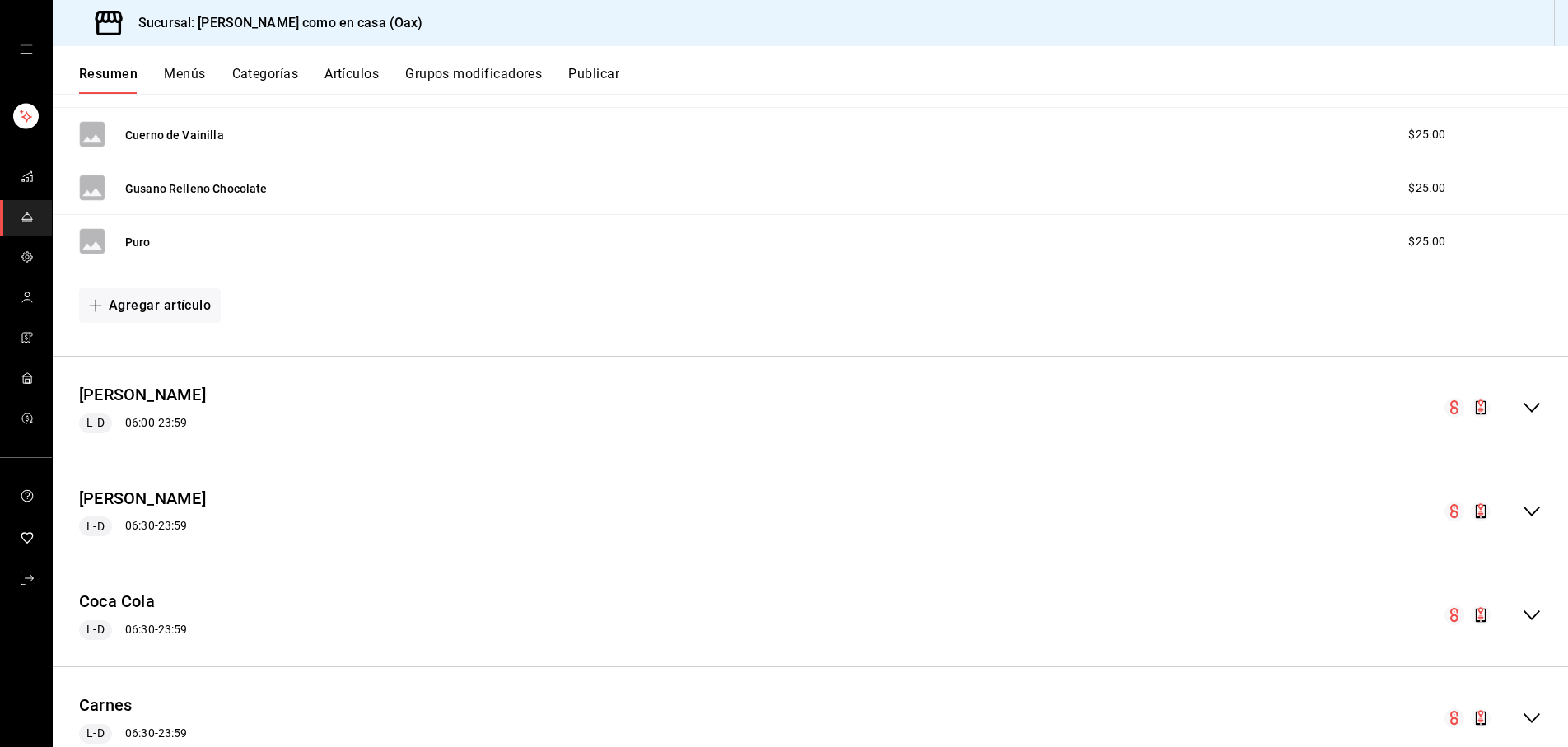
click at [1527, 402] on icon "collapse-menu-row" at bounding box center [1533, 408] width 20 height 20
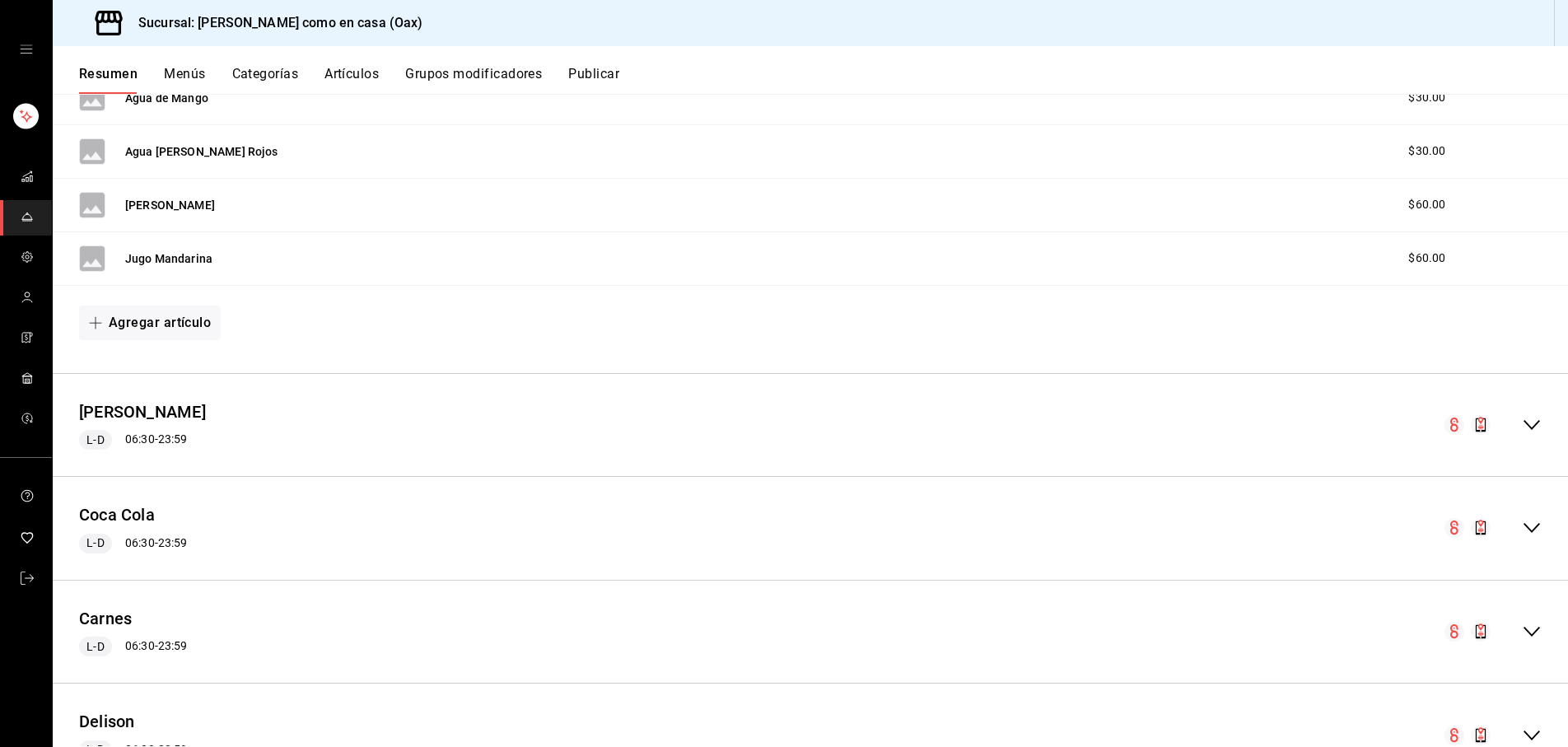
scroll to position [2468, 0]
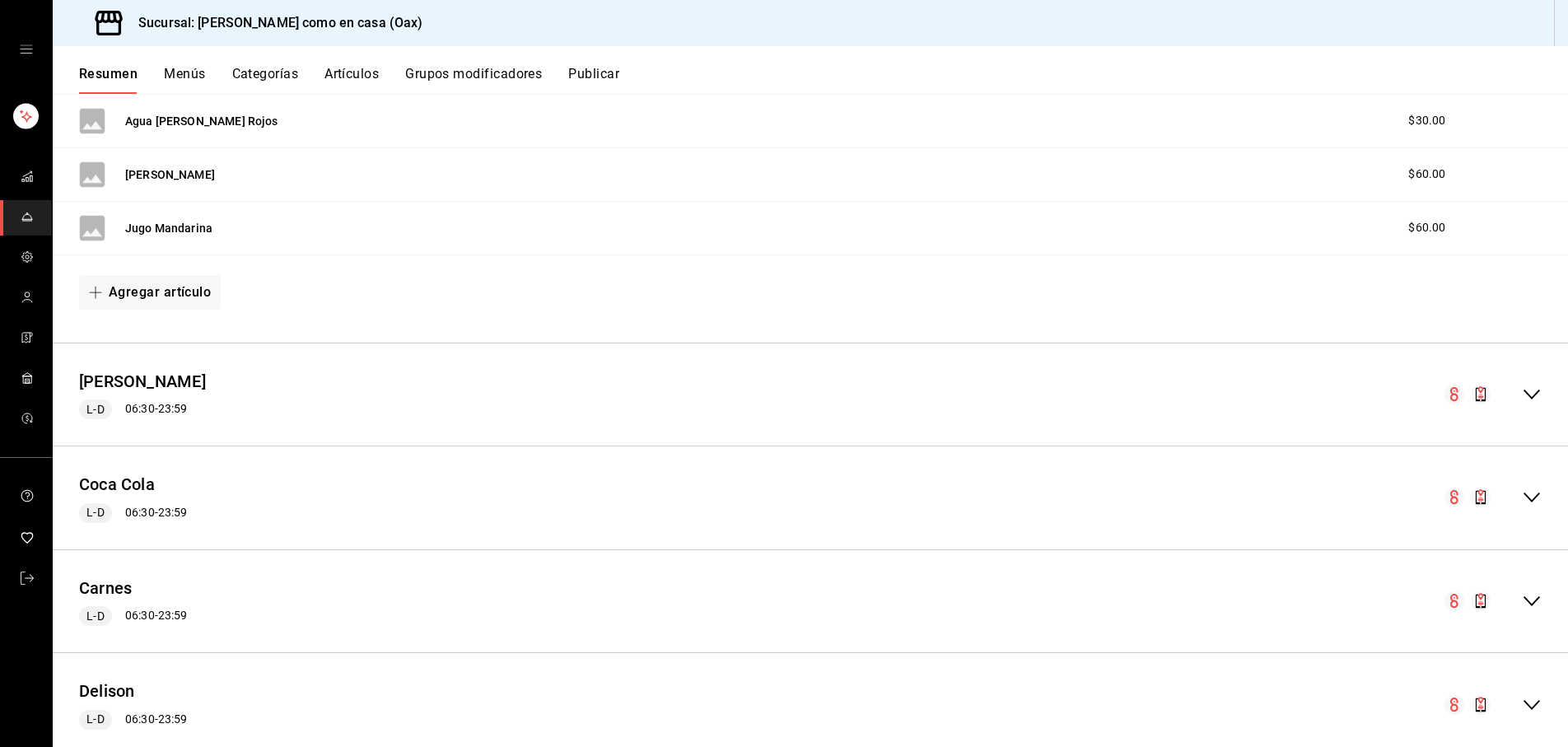
click at [1530, 384] on icon "collapse-menu-row" at bounding box center [1533, 394] width 20 height 20
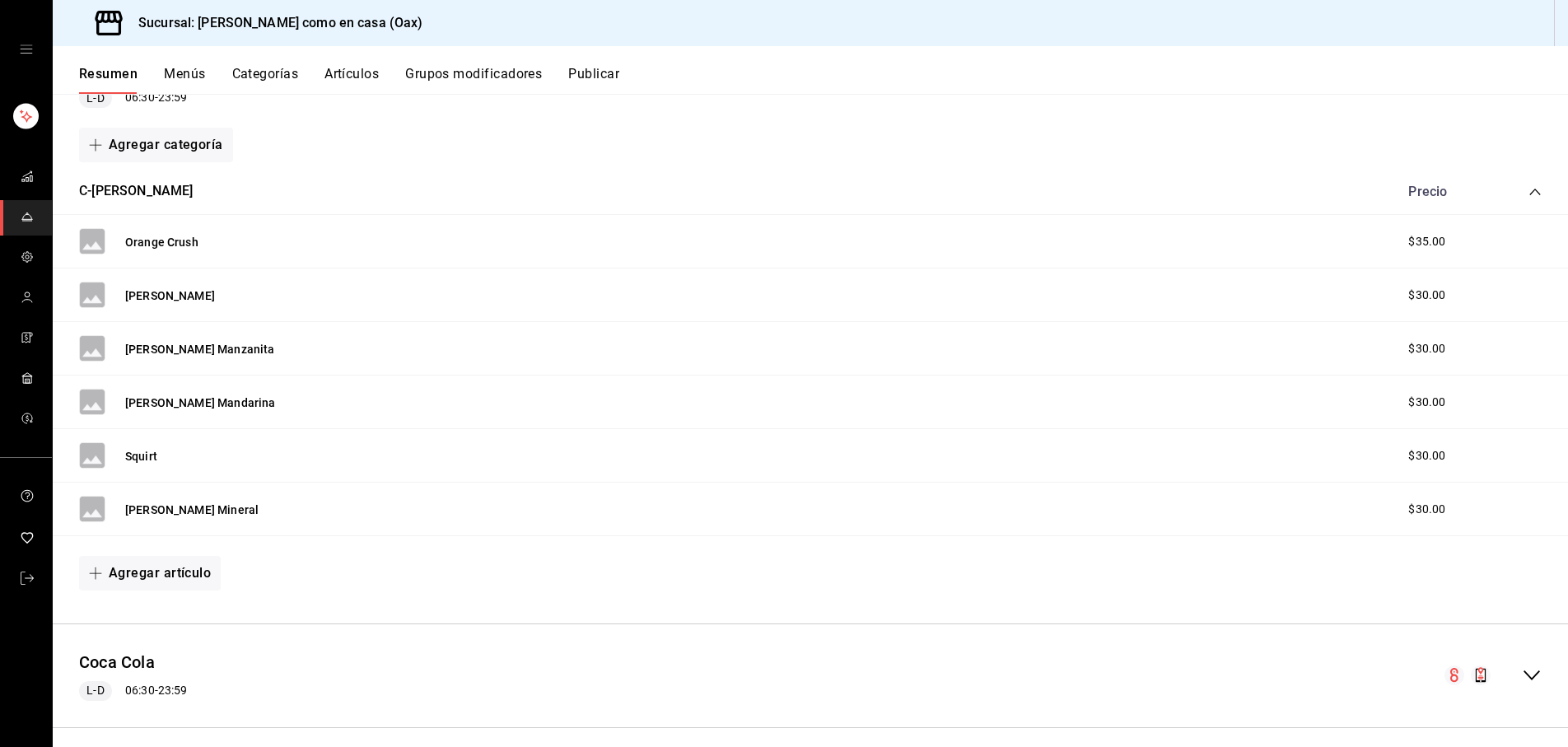
scroll to position [2784, 0]
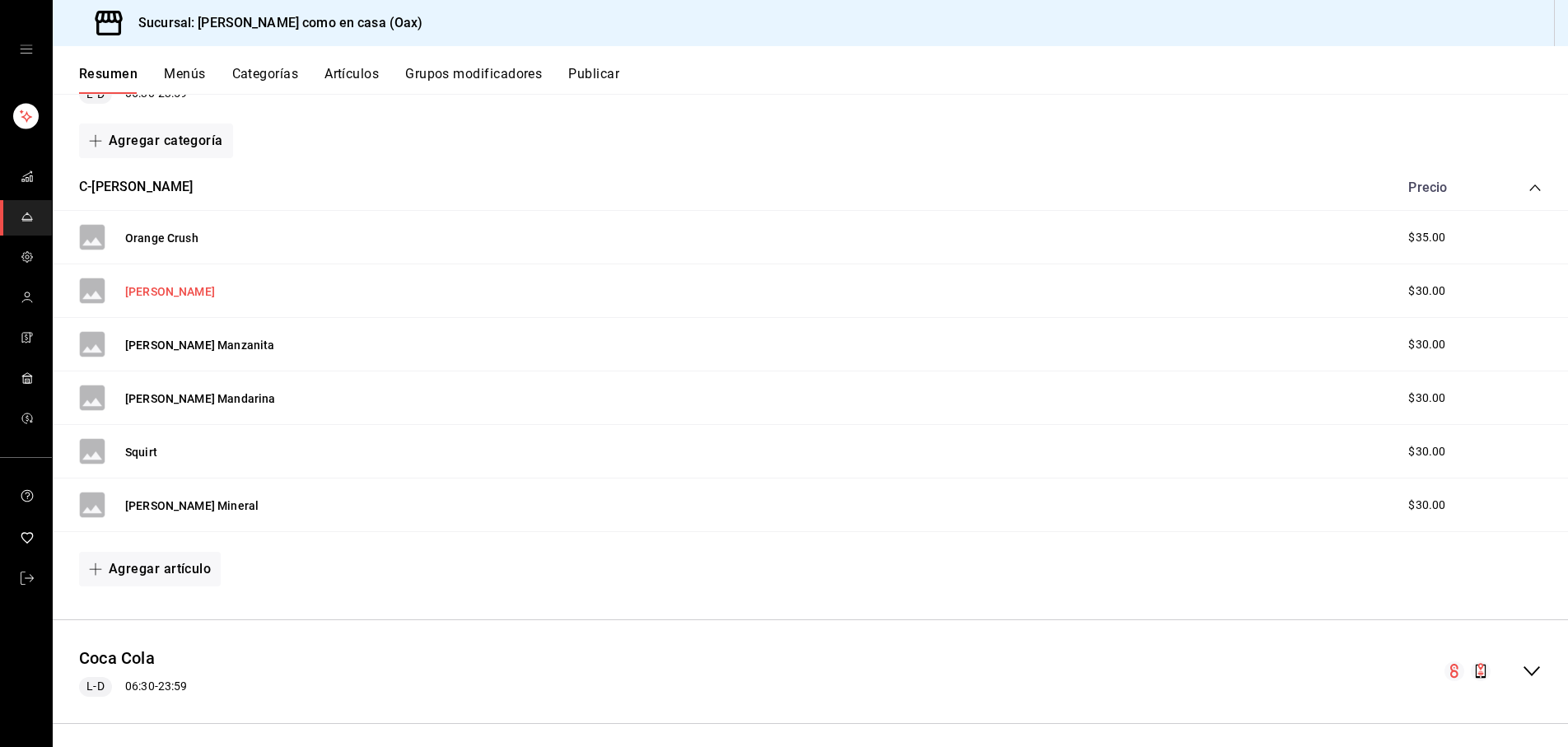
click at [144, 287] on button "[PERSON_NAME]" at bounding box center [170, 292] width 90 height 16
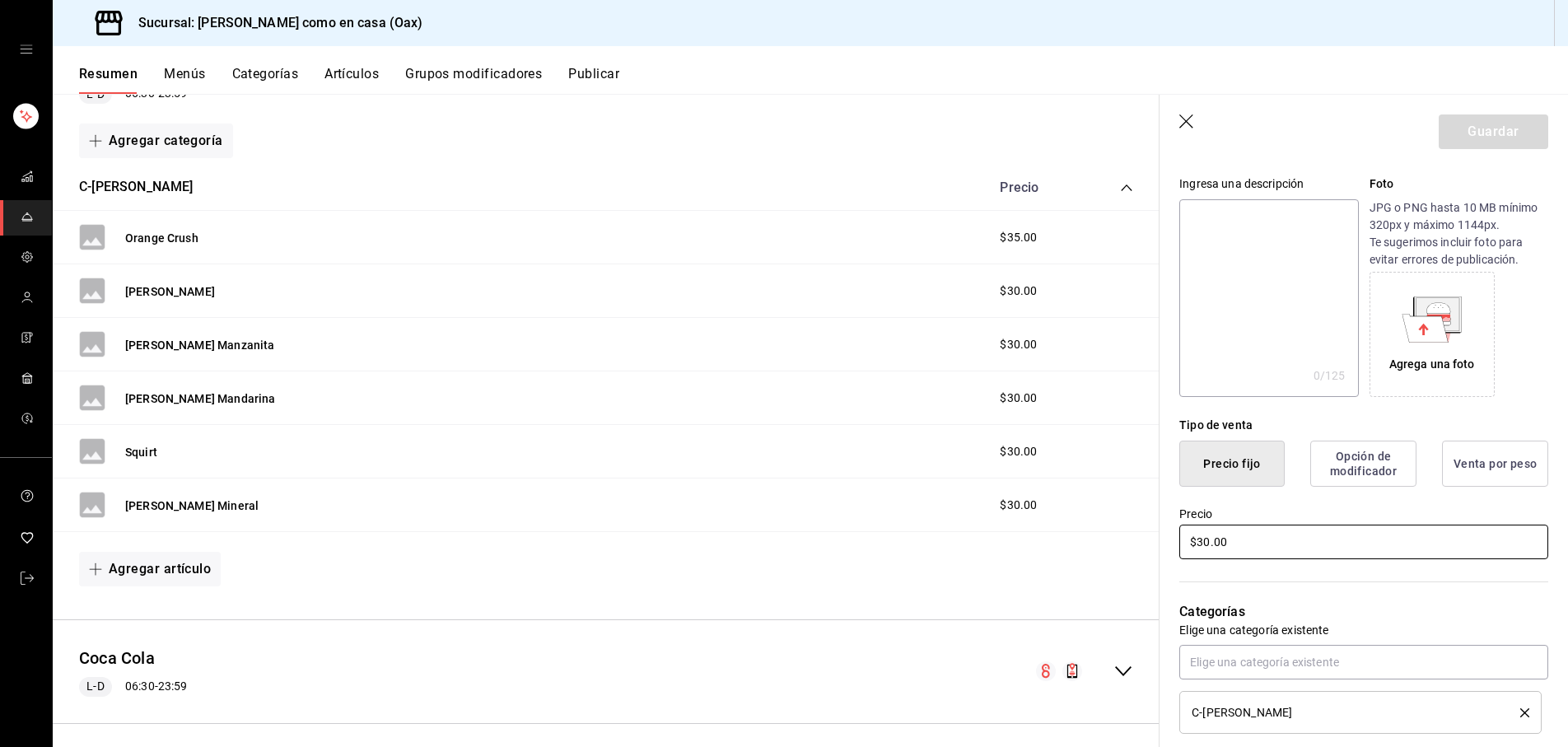
scroll to position [154, 0]
click at [1211, 542] on input "$30.00" at bounding box center [1364, 542] width 369 height 35
type input "$35.00"
click at [1506, 146] on button "Guardar" at bounding box center [1494, 132] width 110 height 35
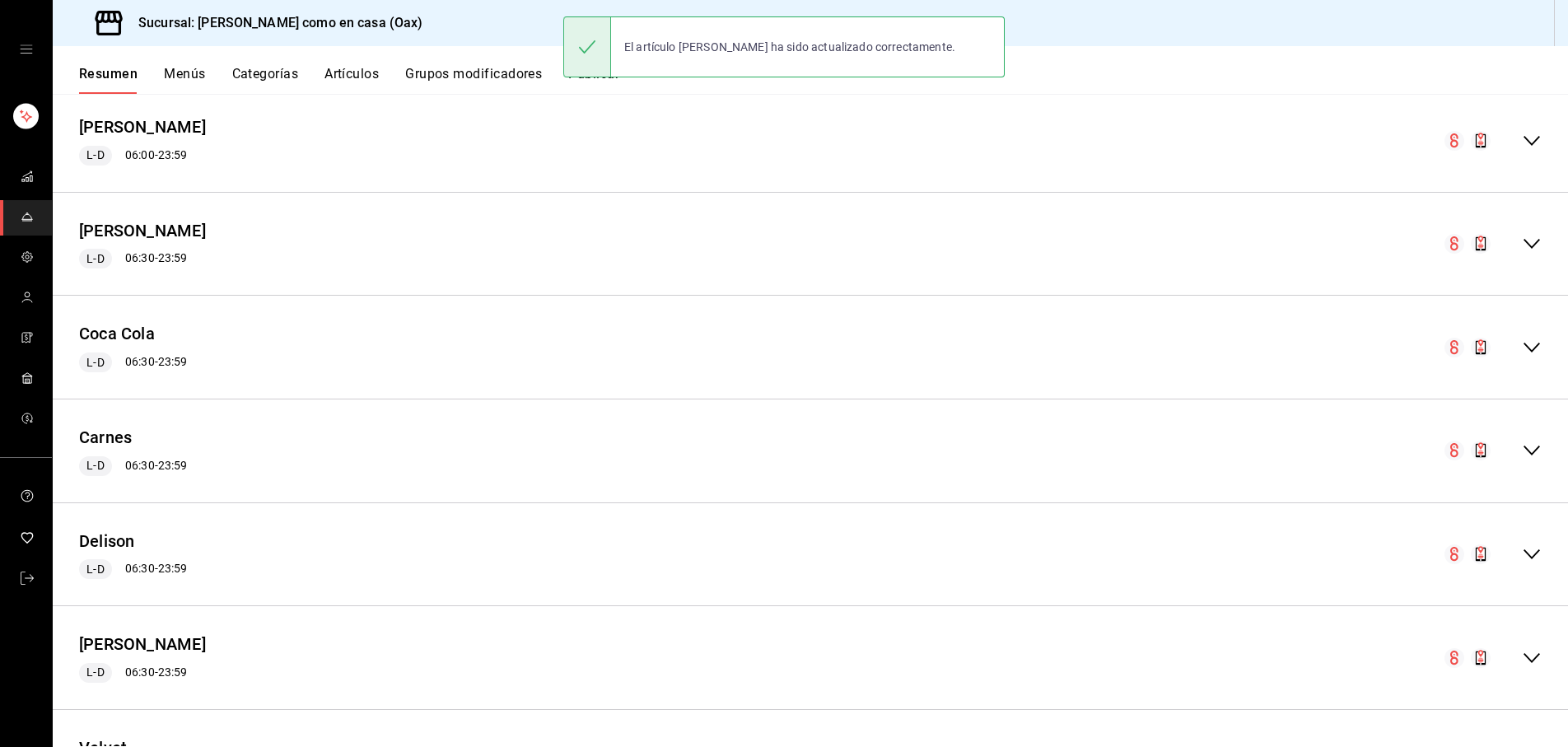
scroll to position [1042, 0]
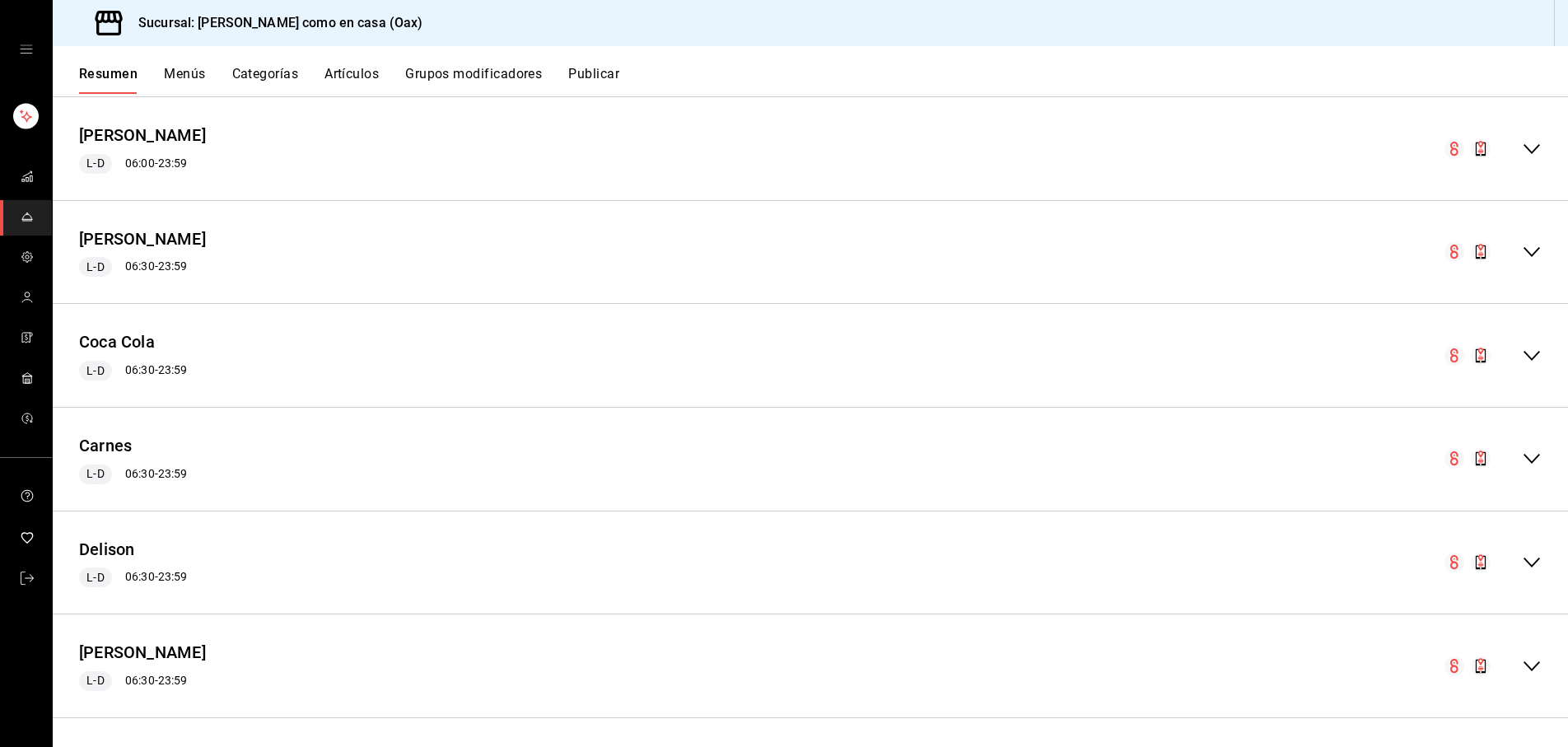
click at [1534, 251] on icon "collapse-menu-row" at bounding box center [1533, 252] width 16 height 10
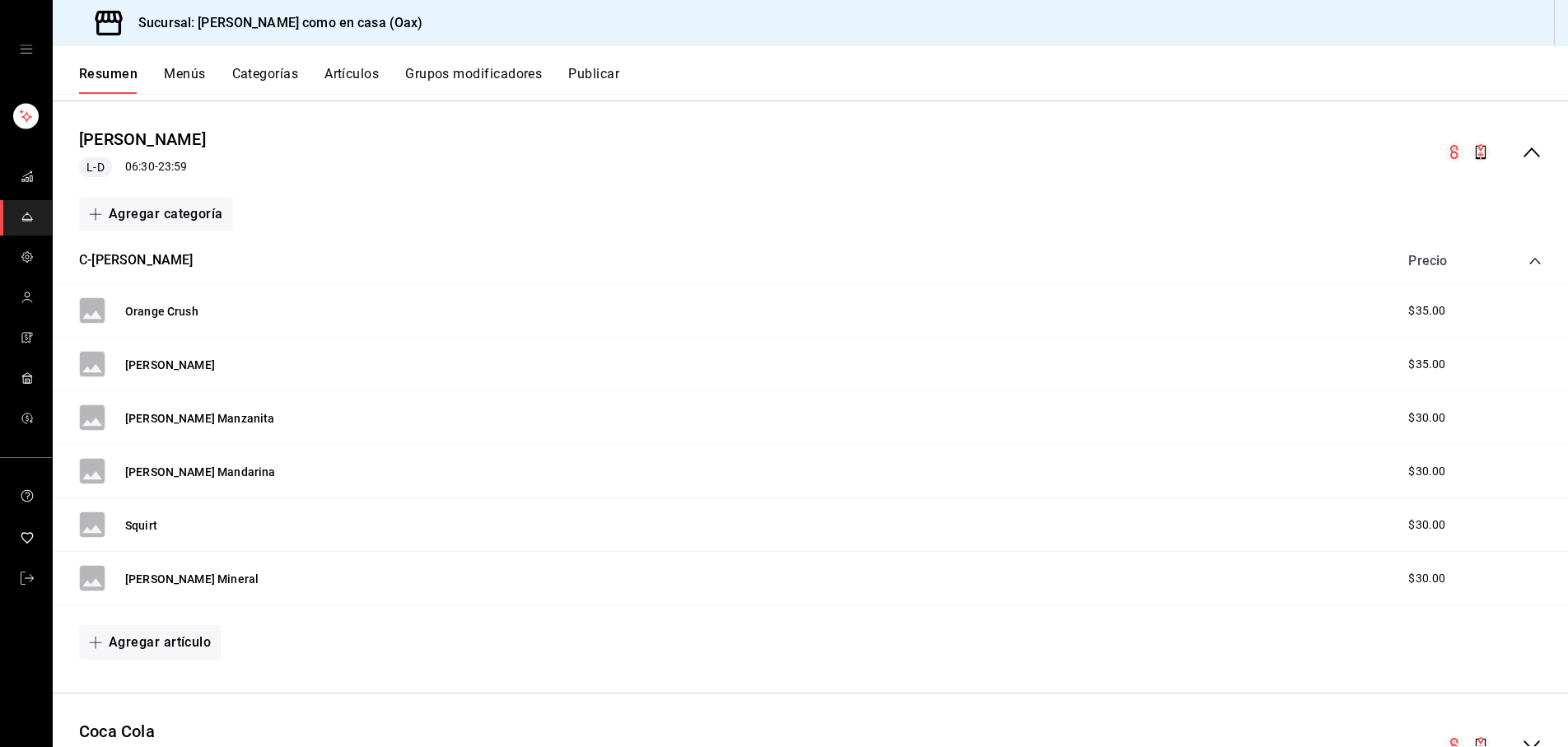
scroll to position [1168, 0]
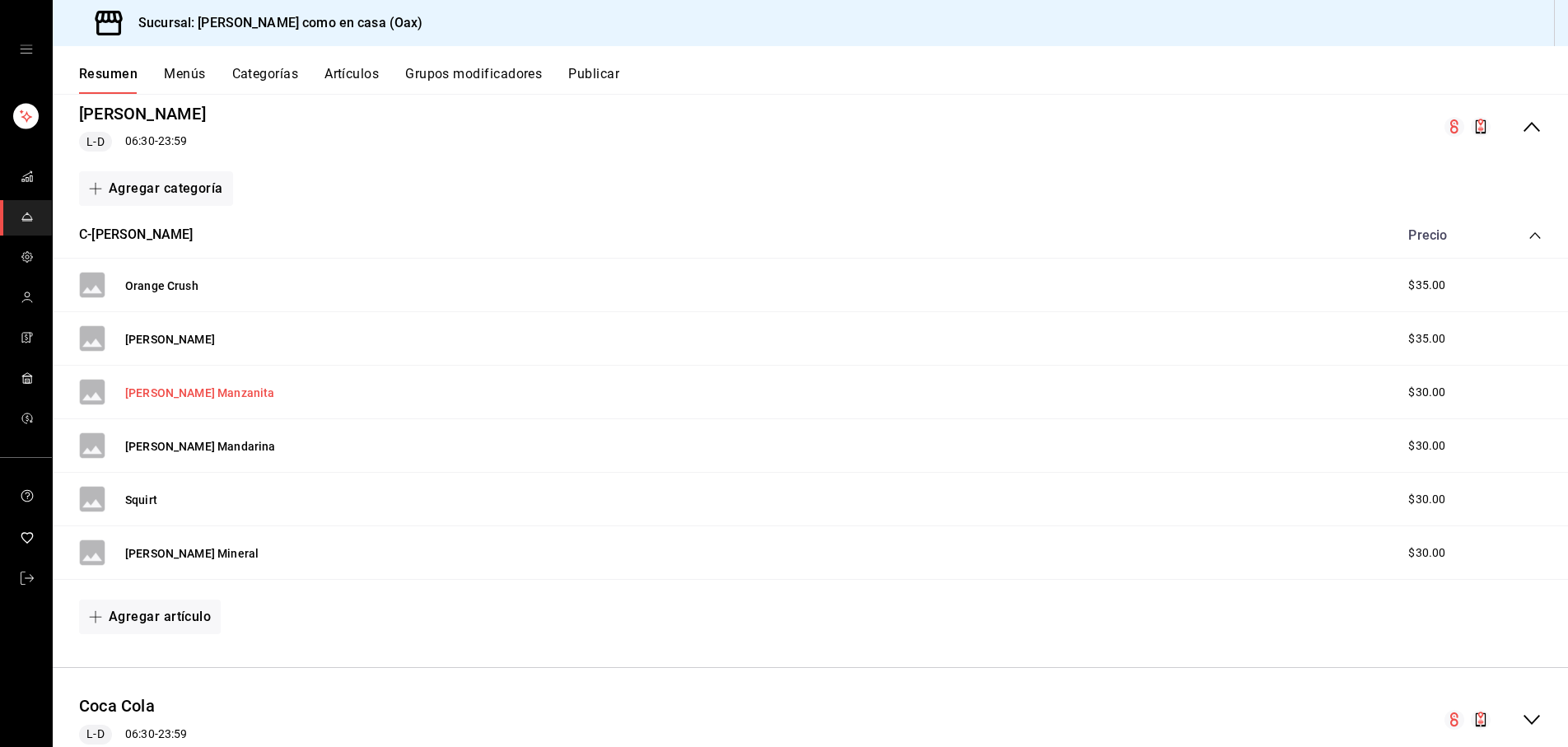
click at [154, 389] on button "[PERSON_NAME] Manzanita" at bounding box center [200, 393] width 149 height 16
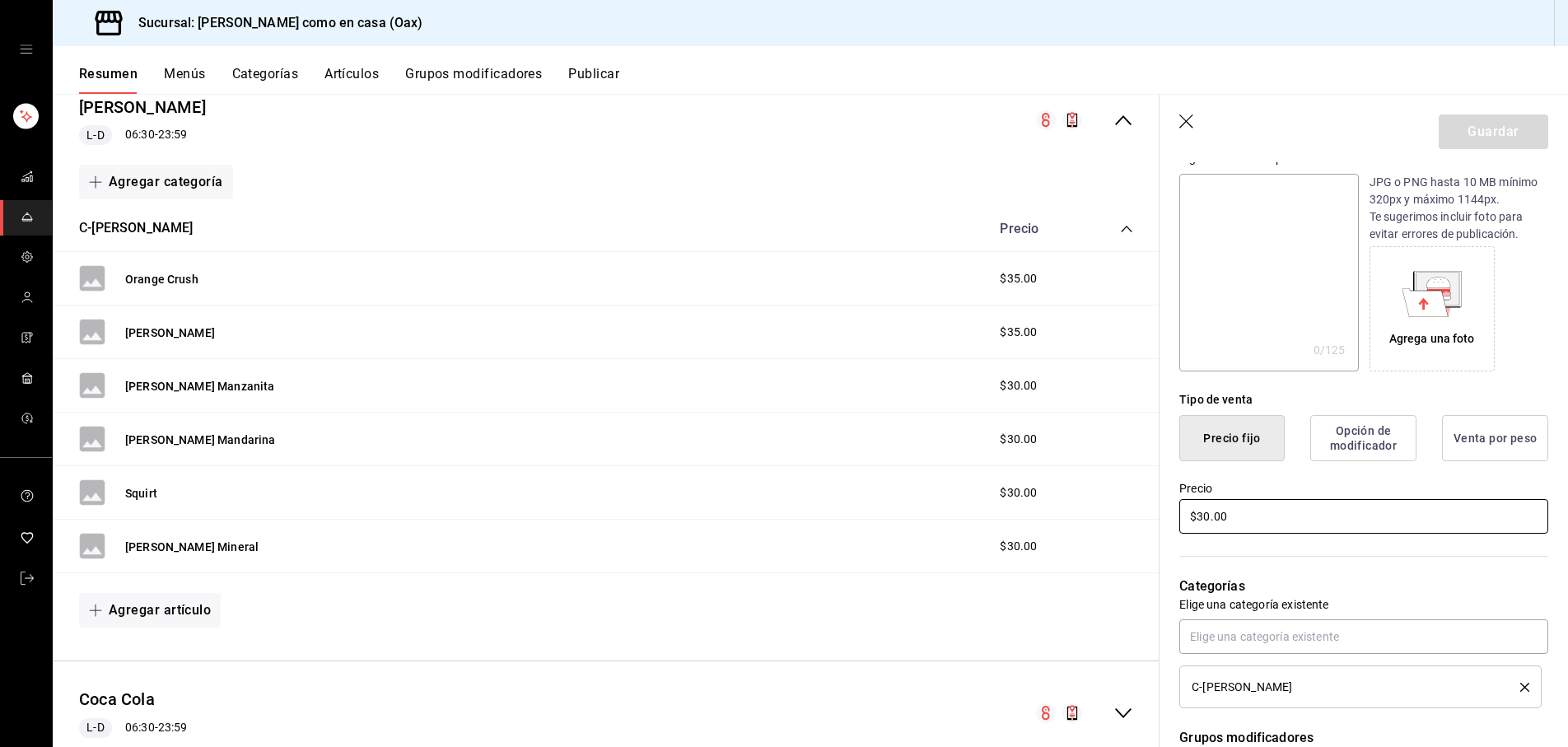
scroll to position [180, 0]
drag, startPoint x: 1208, startPoint y: 513, endPoint x: 1246, endPoint y: 528, distance: 40.9
click at [1209, 514] on input "$30.00" at bounding box center [1364, 516] width 369 height 35
type input "$35.00"
click at [1508, 127] on button "Guardar" at bounding box center [1494, 132] width 110 height 35
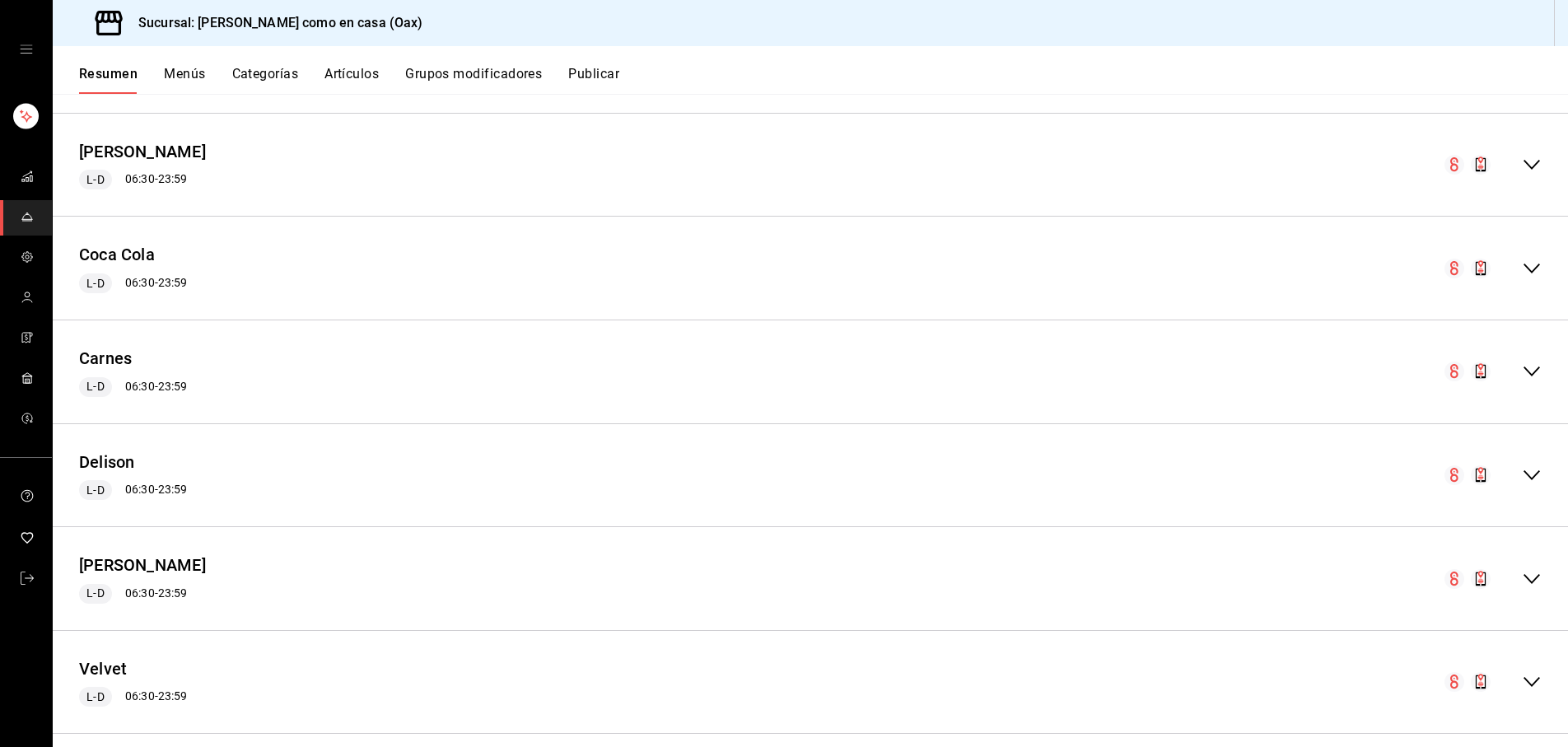
scroll to position [1119, 0]
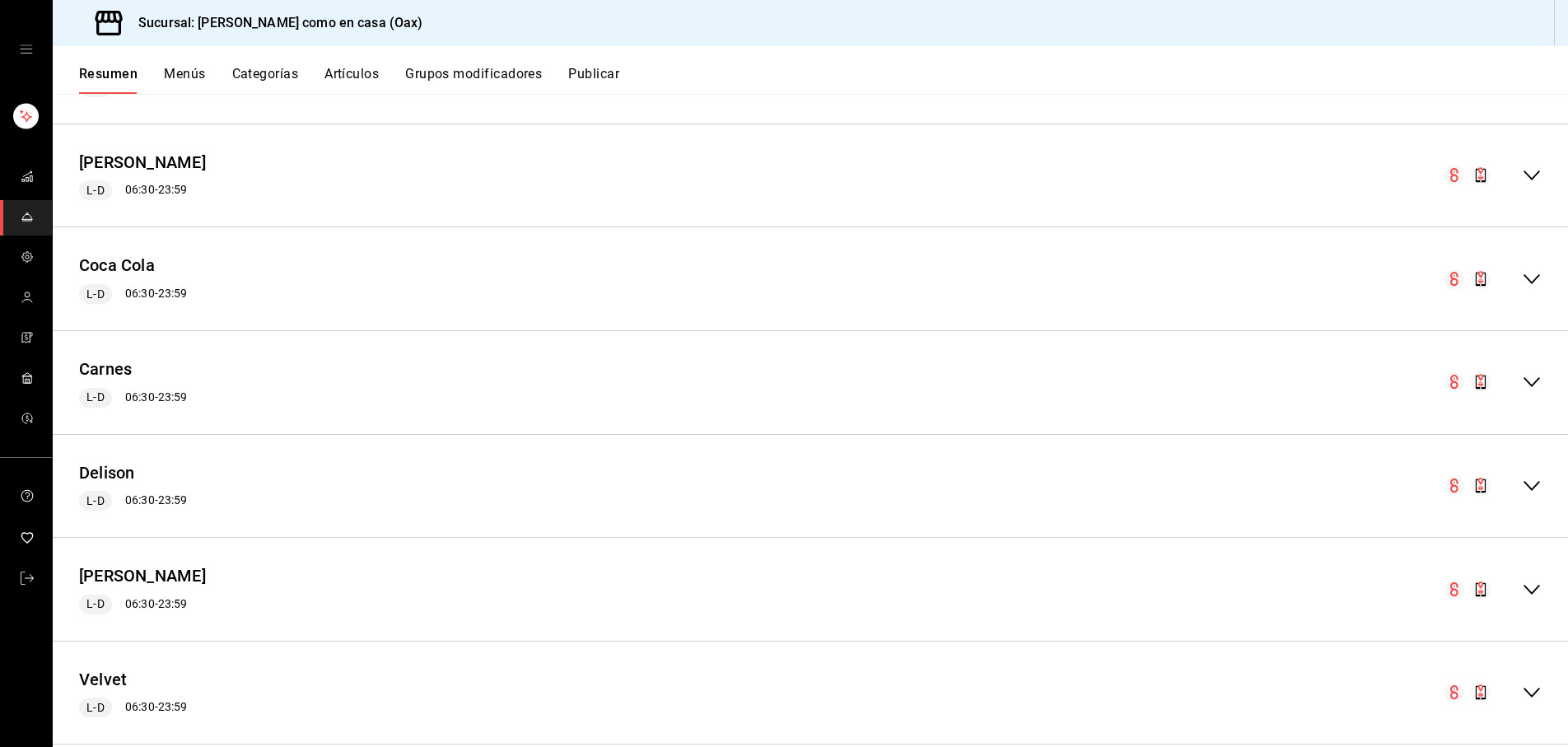
click at [1533, 173] on icon "collapse-menu-row" at bounding box center [1533, 175] width 20 height 20
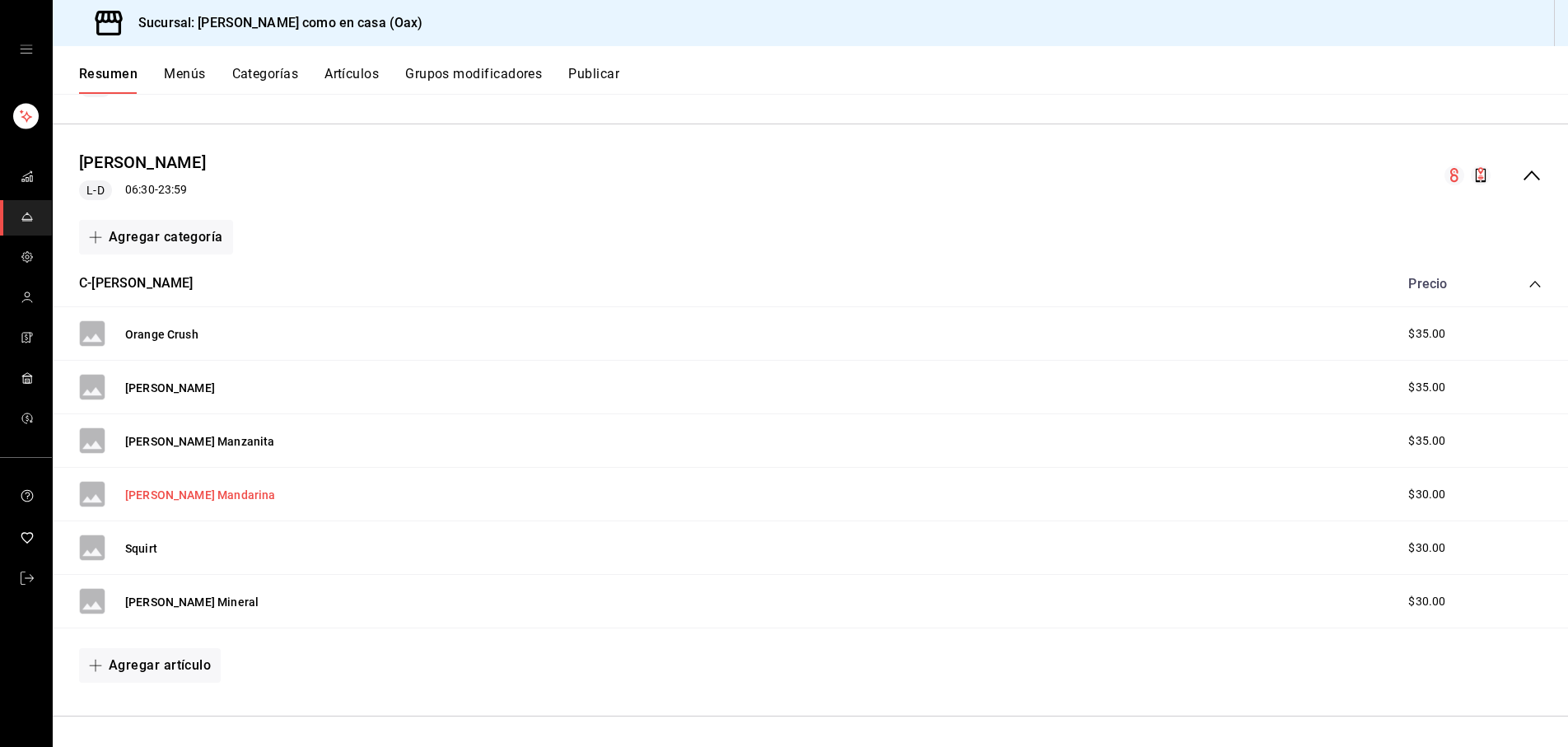
click at [175, 487] on button "[PERSON_NAME] Mandarina" at bounding box center [200, 495] width 150 height 16
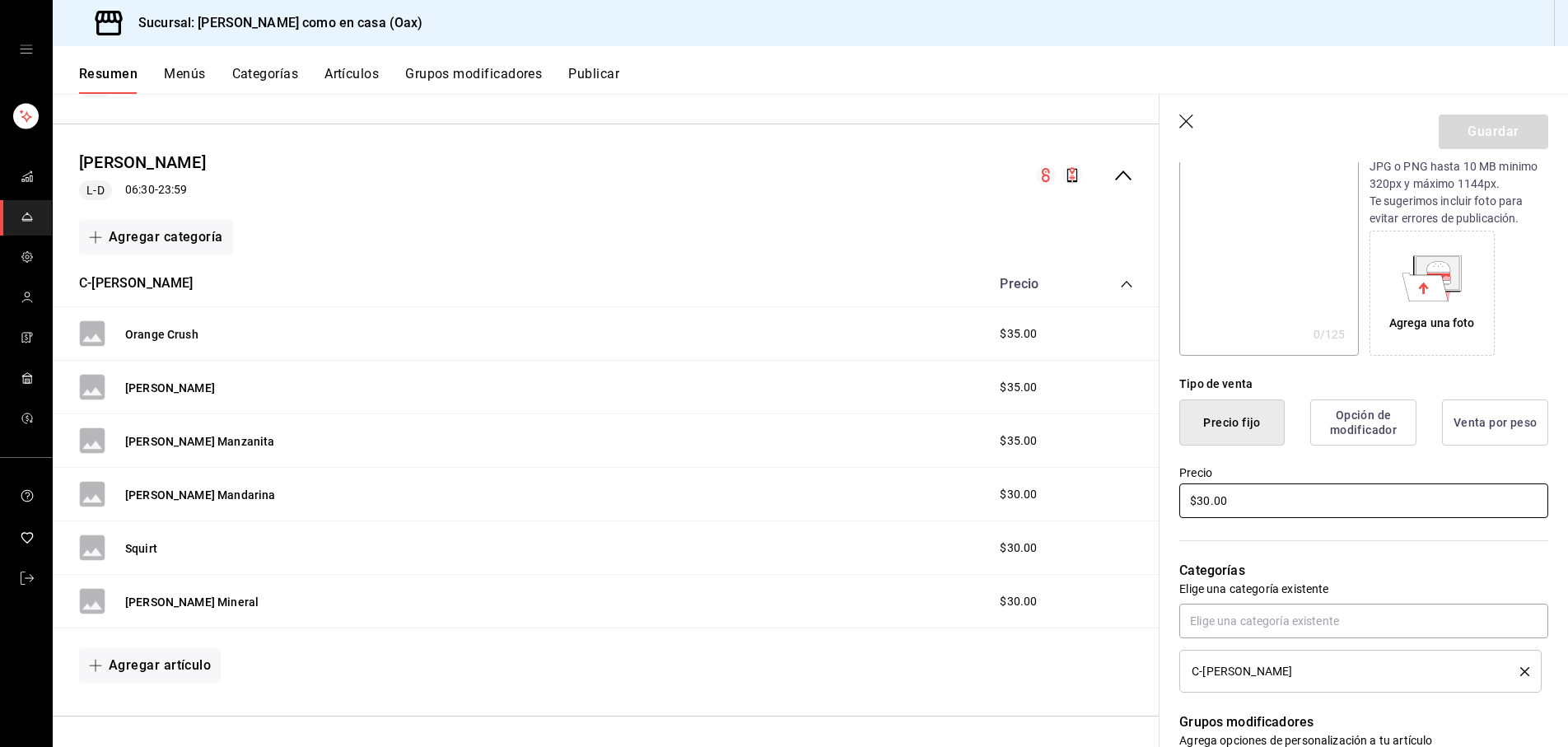
scroll to position [199, 0]
click at [1208, 495] on input "$30.00" at bounding box center [1364, 497] width 369 height 35
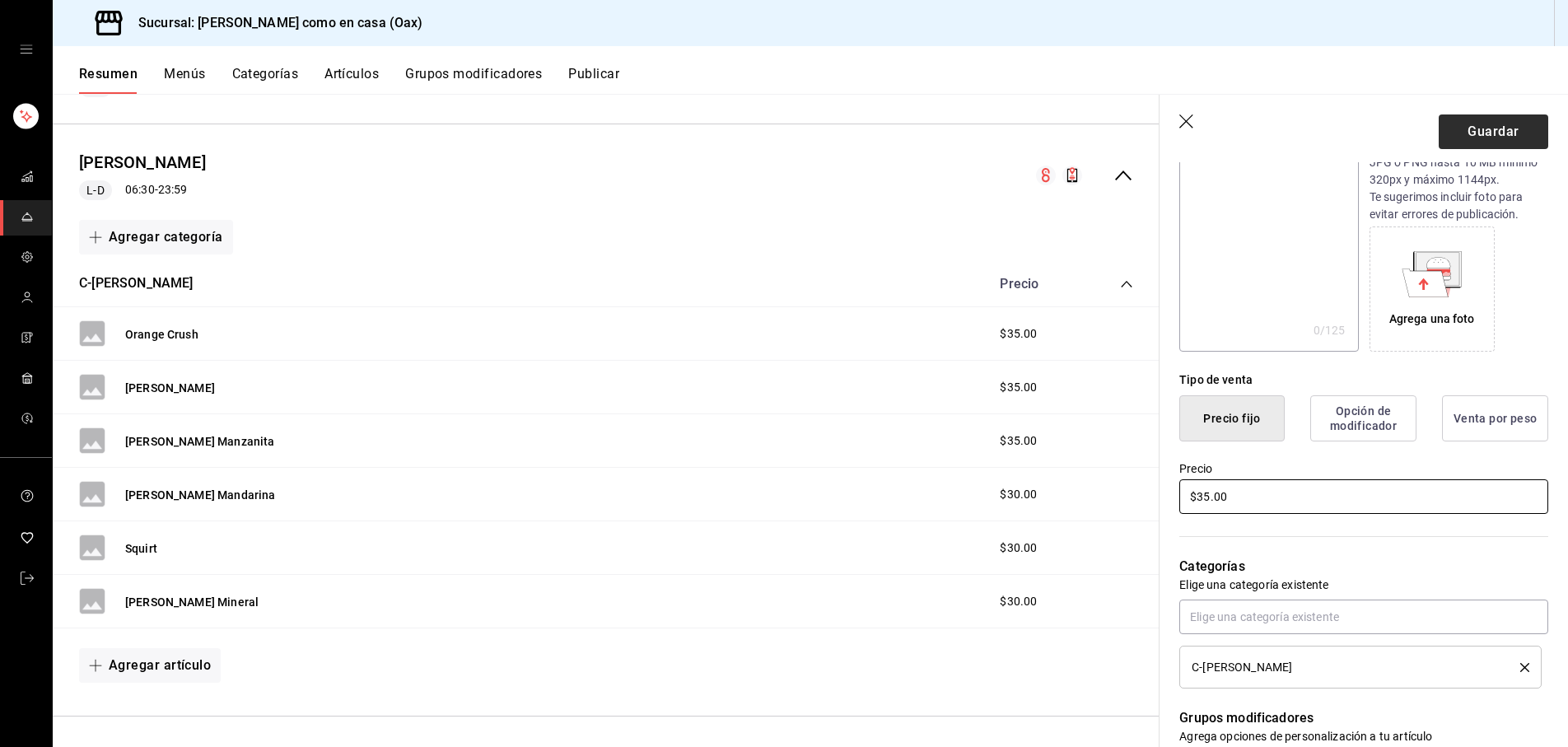
type input "$35.00"
click at [1511, 137] on button "Guardar" at bounding box center [1494, 132] width 110 height 35
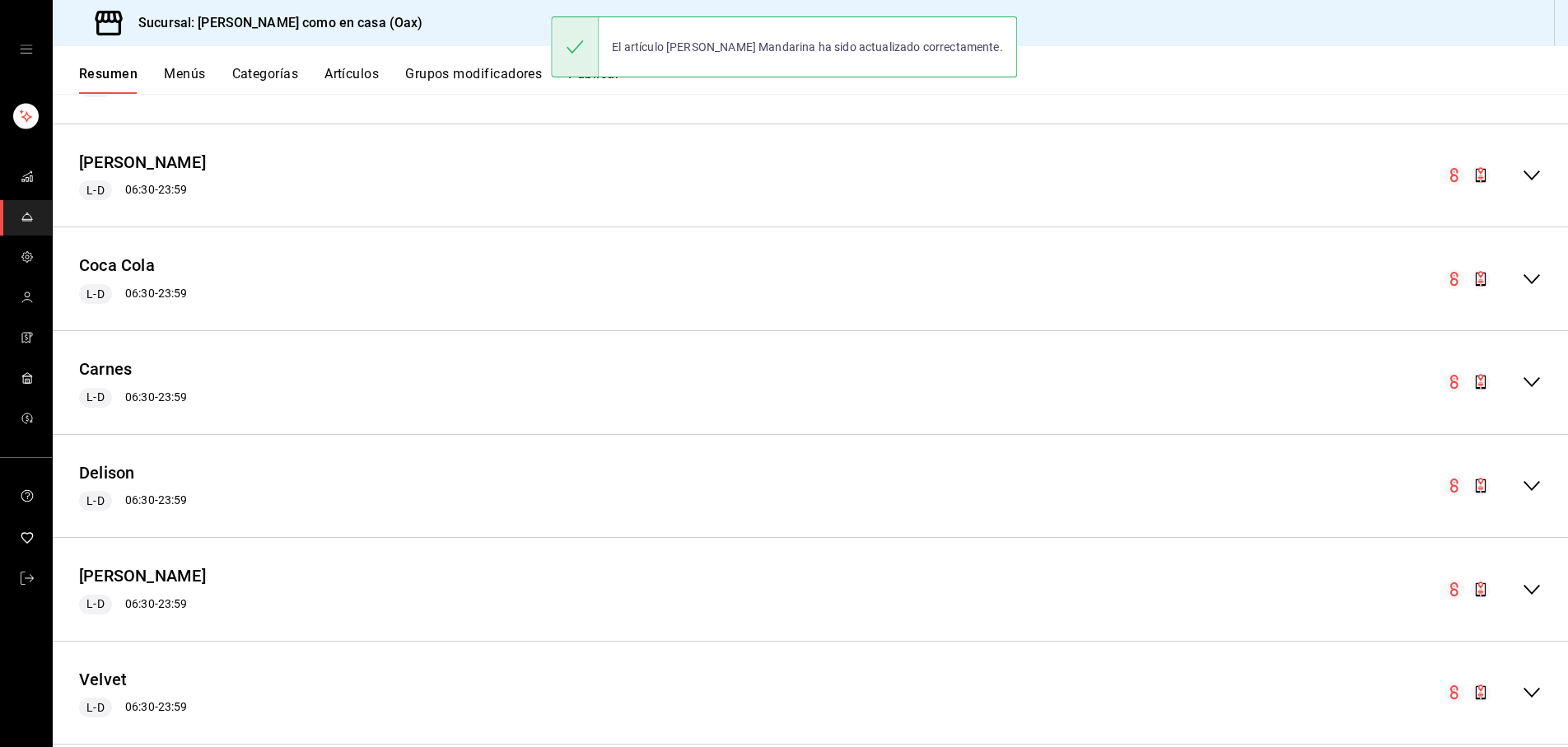
click at [1533, 174] on icon "collapse-menu-row" at bounding box center [1533, 175] width 16 height 10
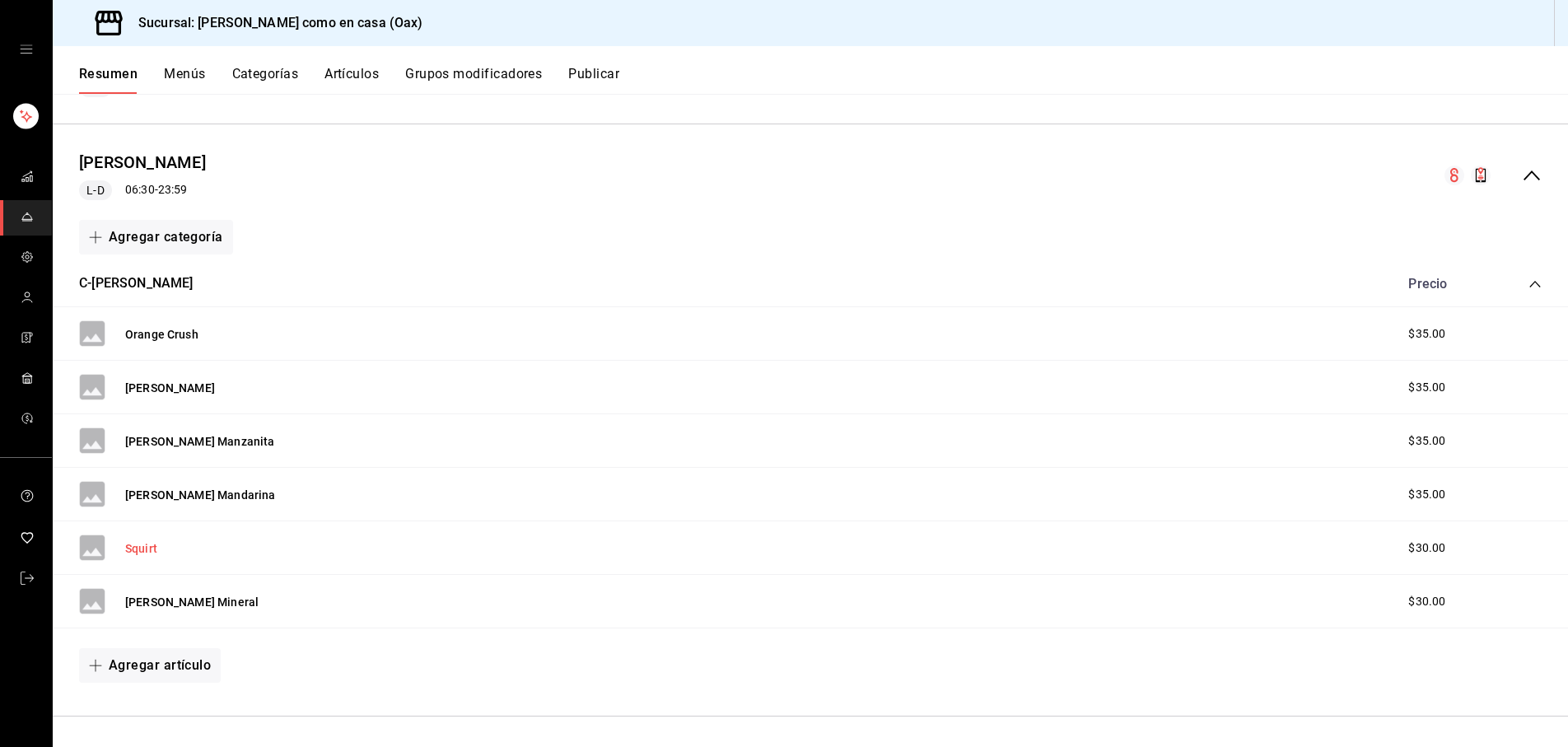
click at [149, 541] on button "Squirt" at bounding box center [141, 549] width 32 height 16
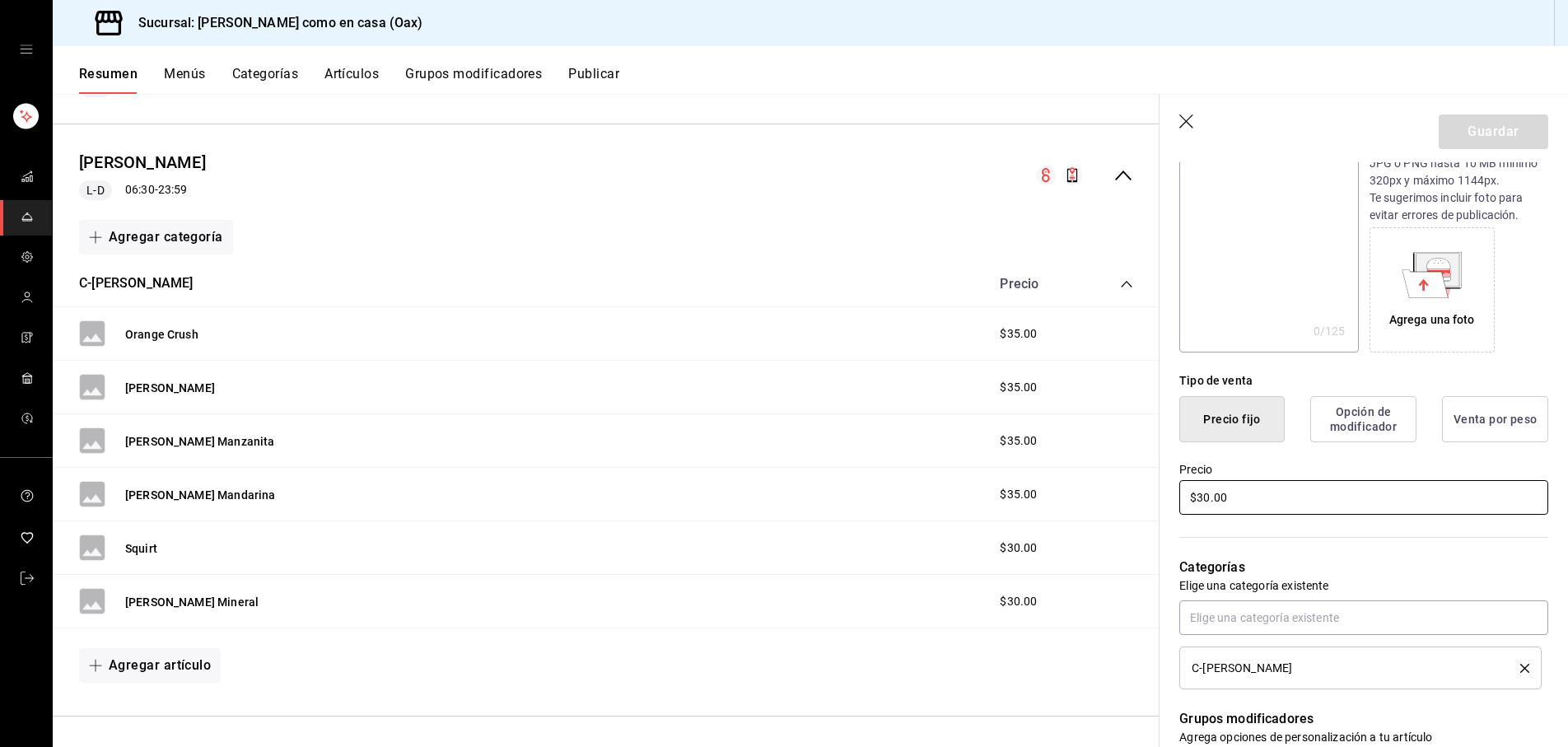
scroll to position [199, 0]
click at [1209, 498] on input "$30.00" at bounding box center [1364, 497] width 369 height 35
type input "$35.00"
click at [1507, 135] on button "Guardar" at bounding box center [1494, 132] width 110 height 35
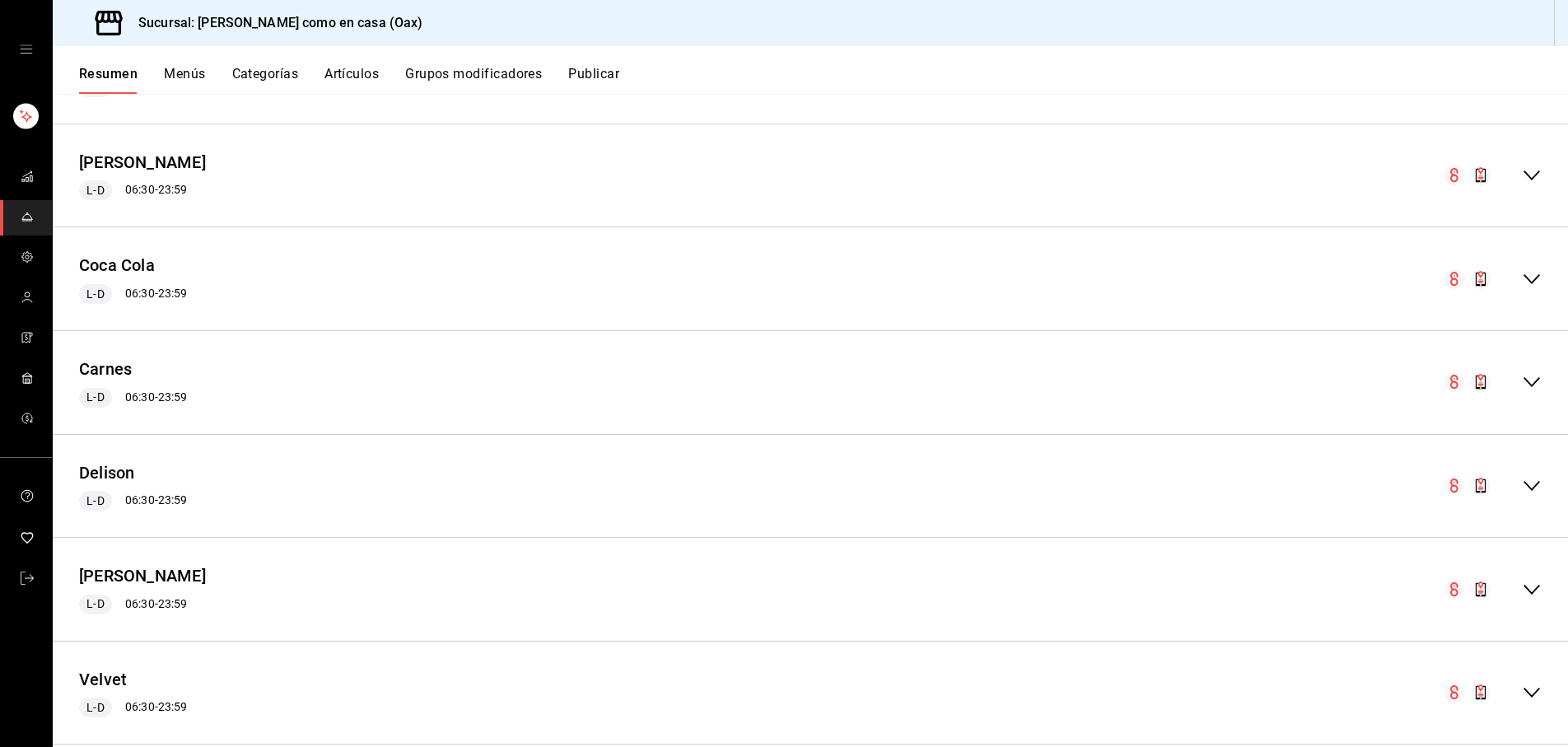
click at [1533, 170] on icon "collapse-menu-row" at bounding box center [1533, 175] width 20 height 20
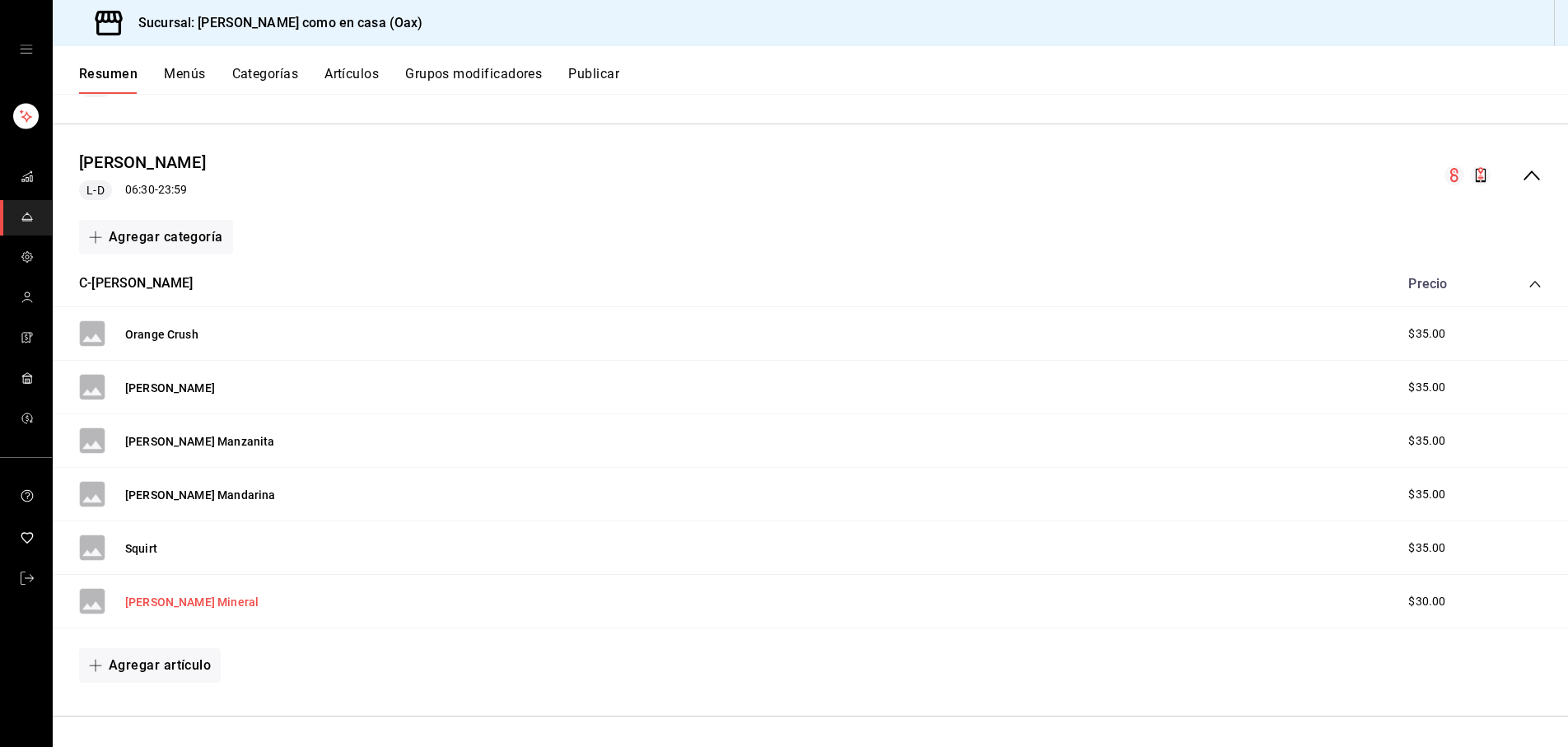
click at [190, 594] on button "[PERSON_NAME] Mineral" at bounding box center [192, 603] width 134 height 16
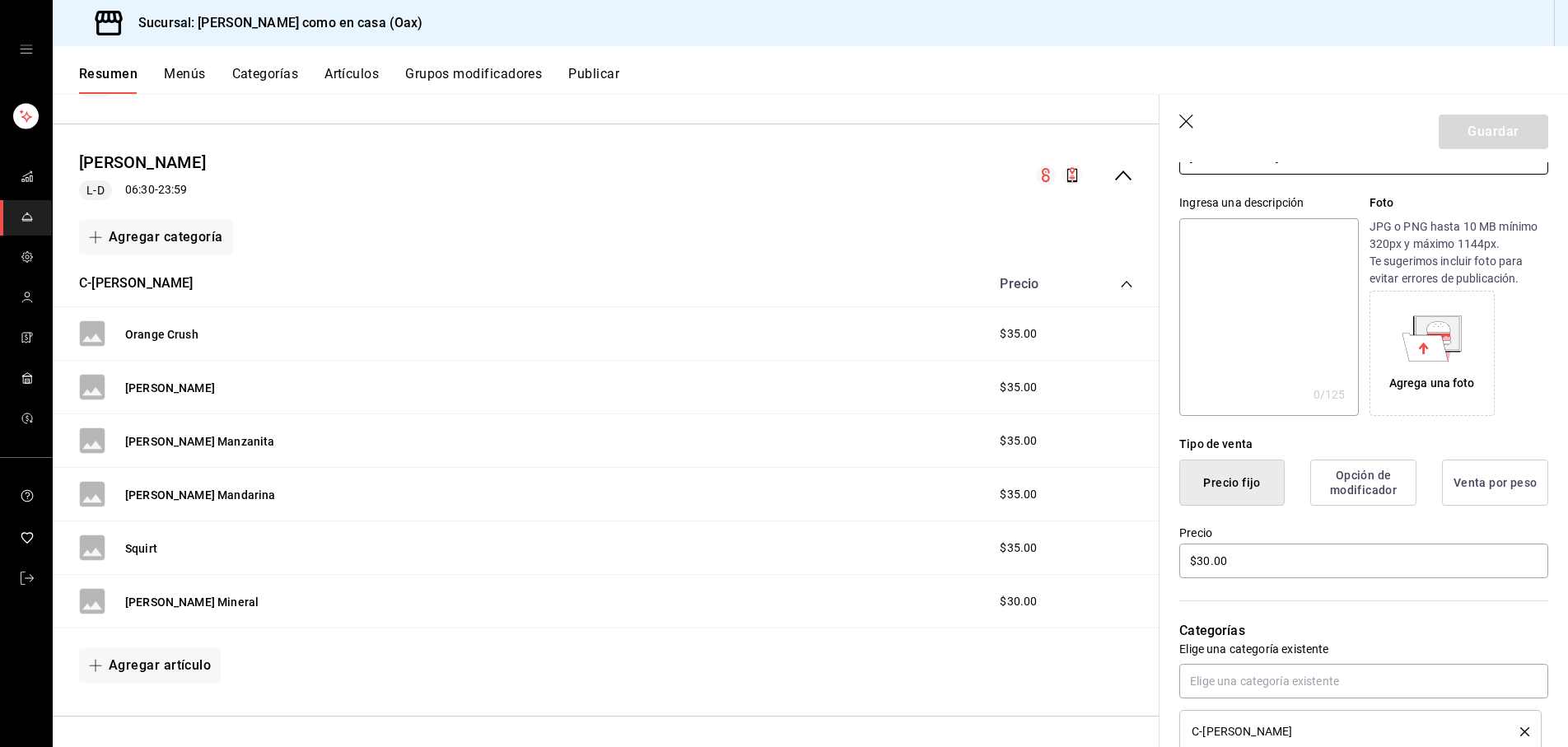
scroll to position [136, 0]
click at [1208, 560] on input "$30.00" at bounding box center [1364, 560] width 369 height 35
type input "$35.00"
click at [1523, 135] on button "Guardar" at bounding box center [1494, 132] width 110 height 35
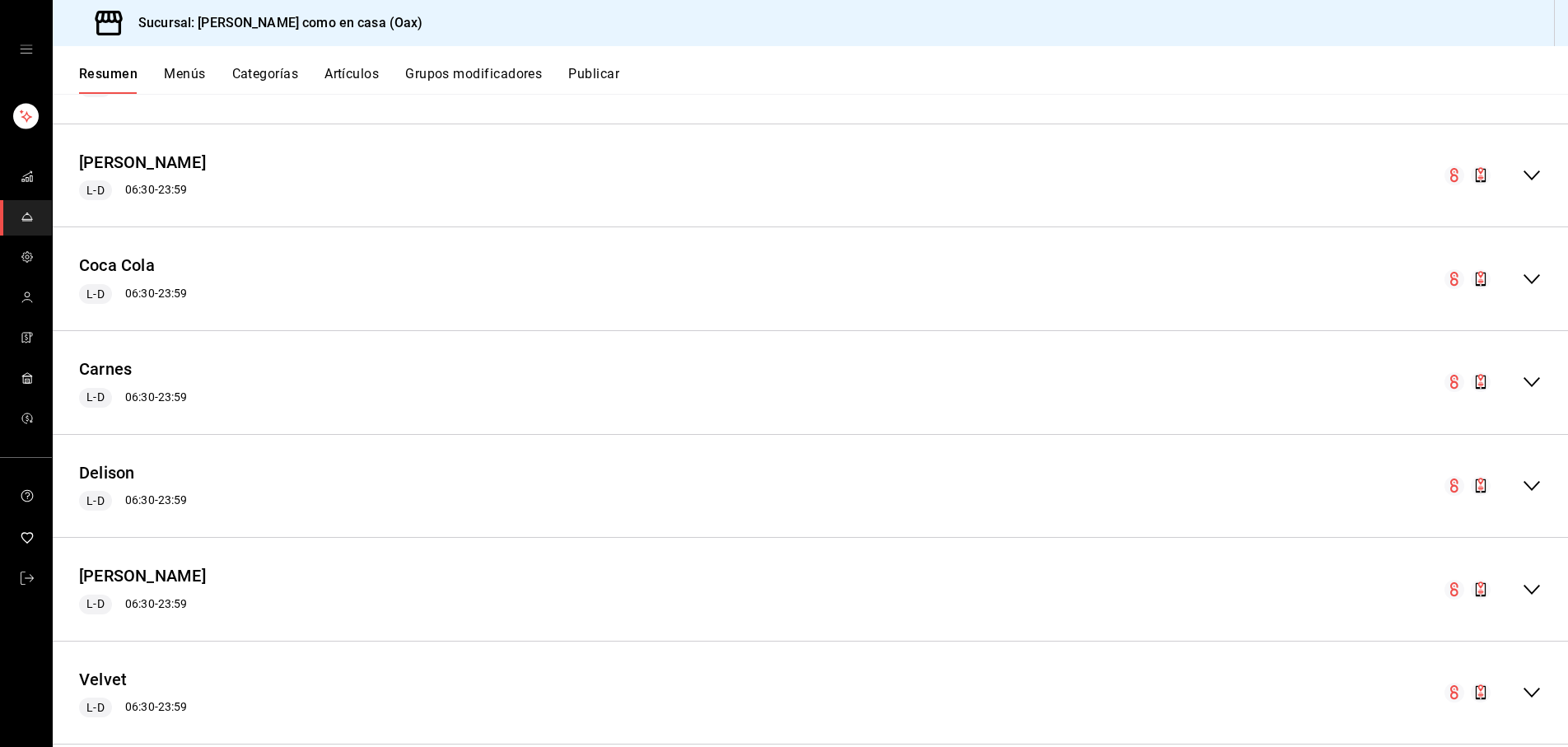
click at [1541, 173] on icon "collapse-menu-row" at bounding box center [1533, 175] width 20 height 20
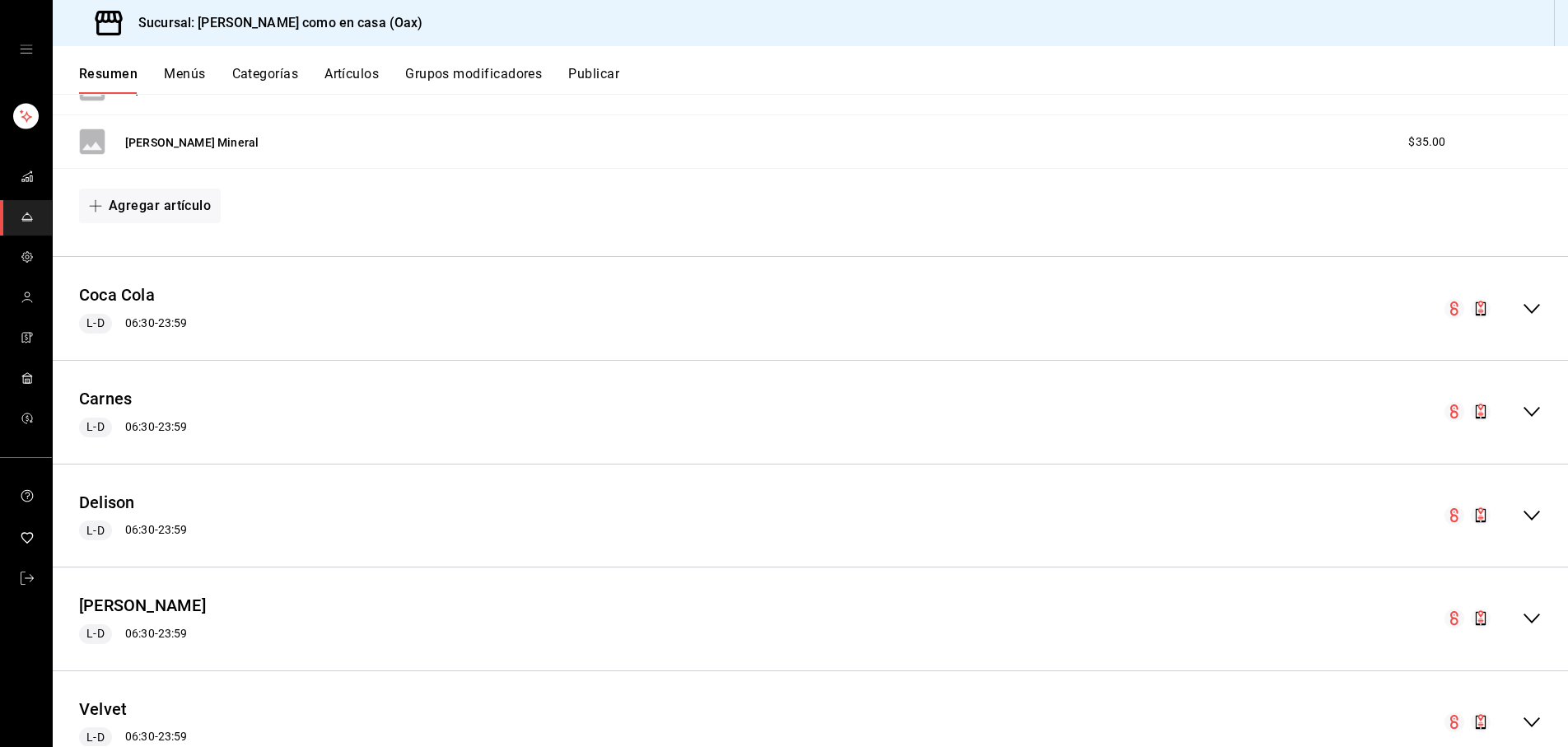
scroll to position [1580, 0]
click at [1532, 302] on icon "collapse-menu-row" at bounding box center [1533, 307] width 20 height 20
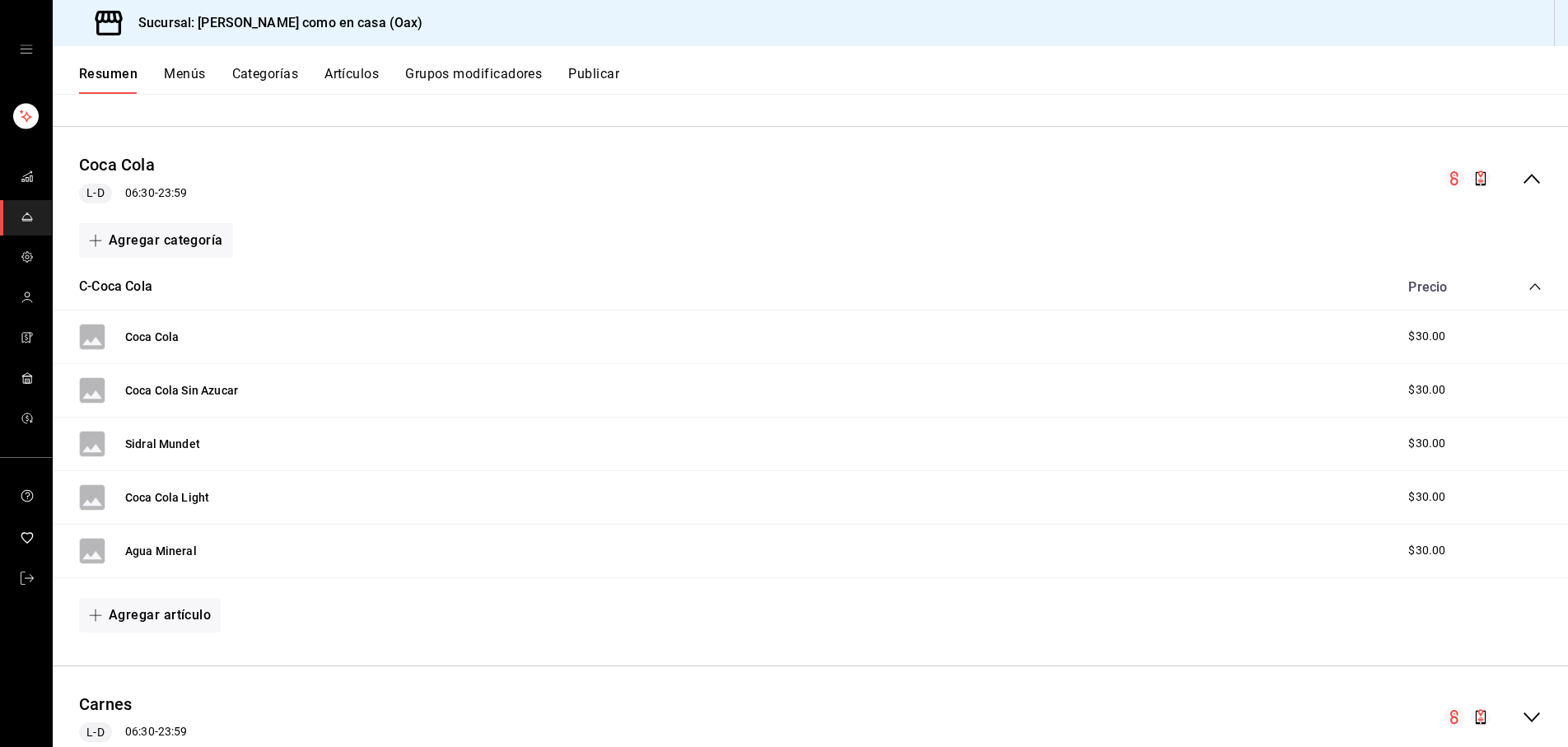
scroll to position [1718, 0]
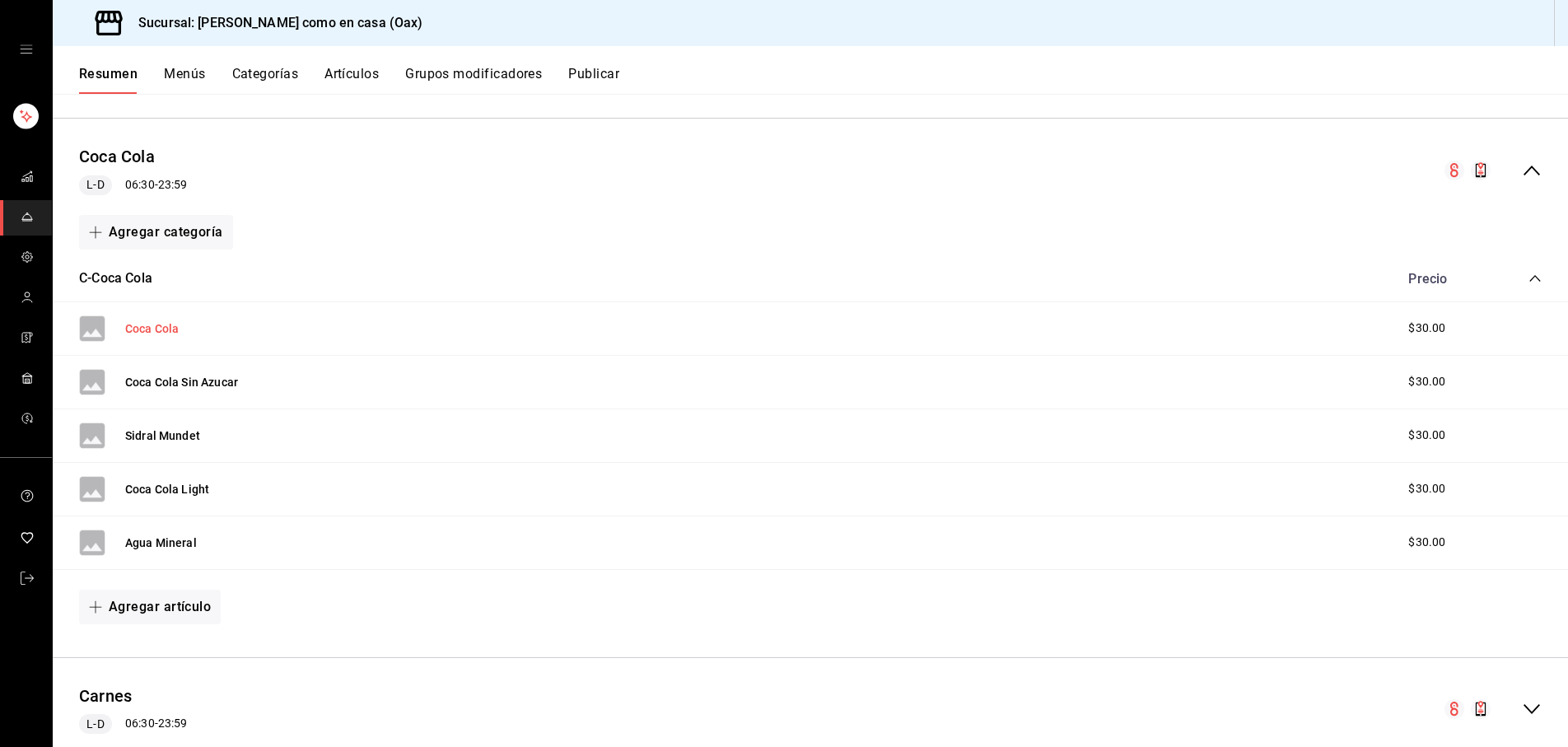
click at [161, 321] on button "Coca Cola" at bounding box center [152, 329] width 54 height 16
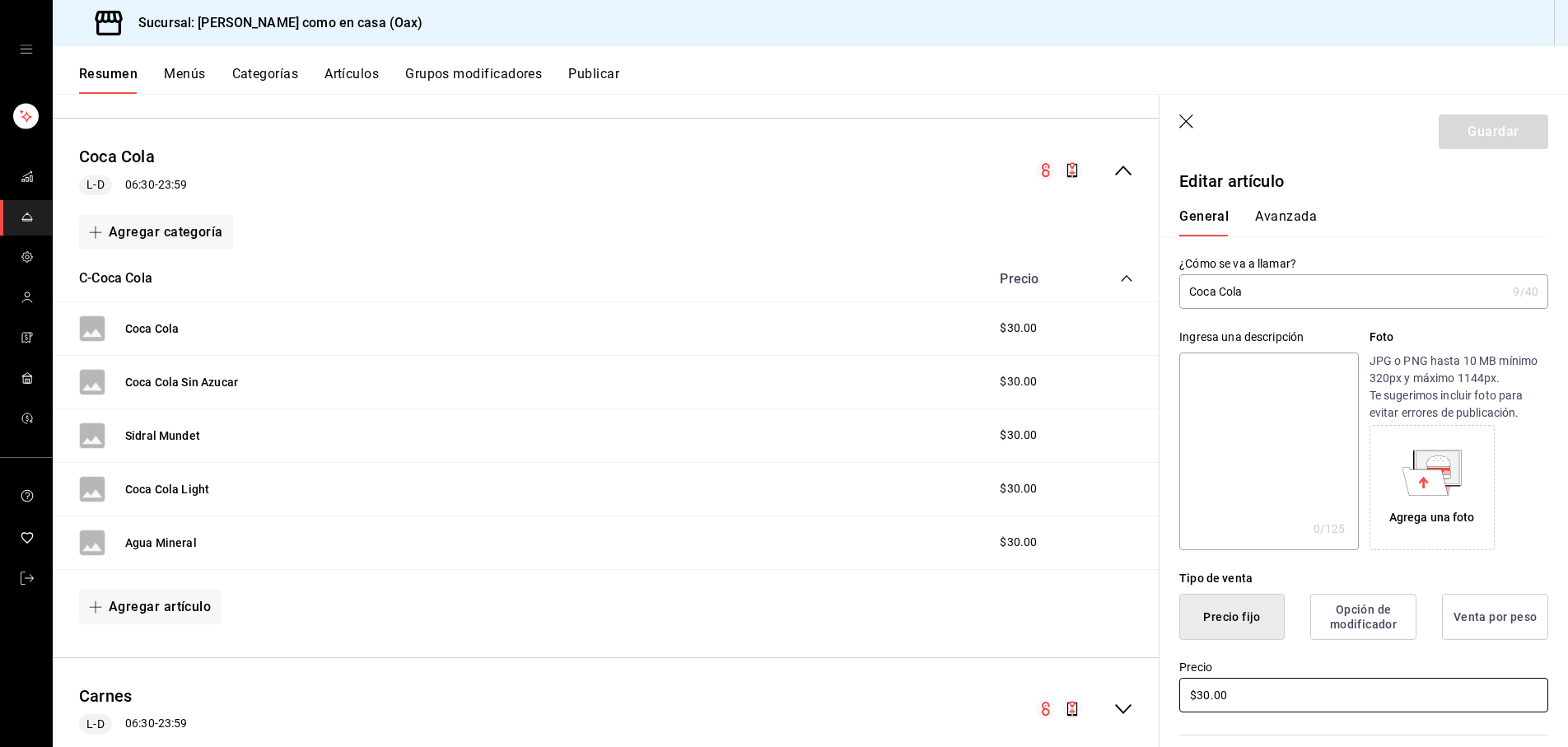
drag, startPoint x: 1206, startPoint y: 689, endPoint x: 1235, endPoint y: 687, distance: 29.1
click at [1206, 689] on input "$30.00" at bounding box center [1364, 695] width 369 height 35
type input "$35.00"
click at [1496, 124] on button "Guardar" at bounding box center [1494, 132] width 110 height 35
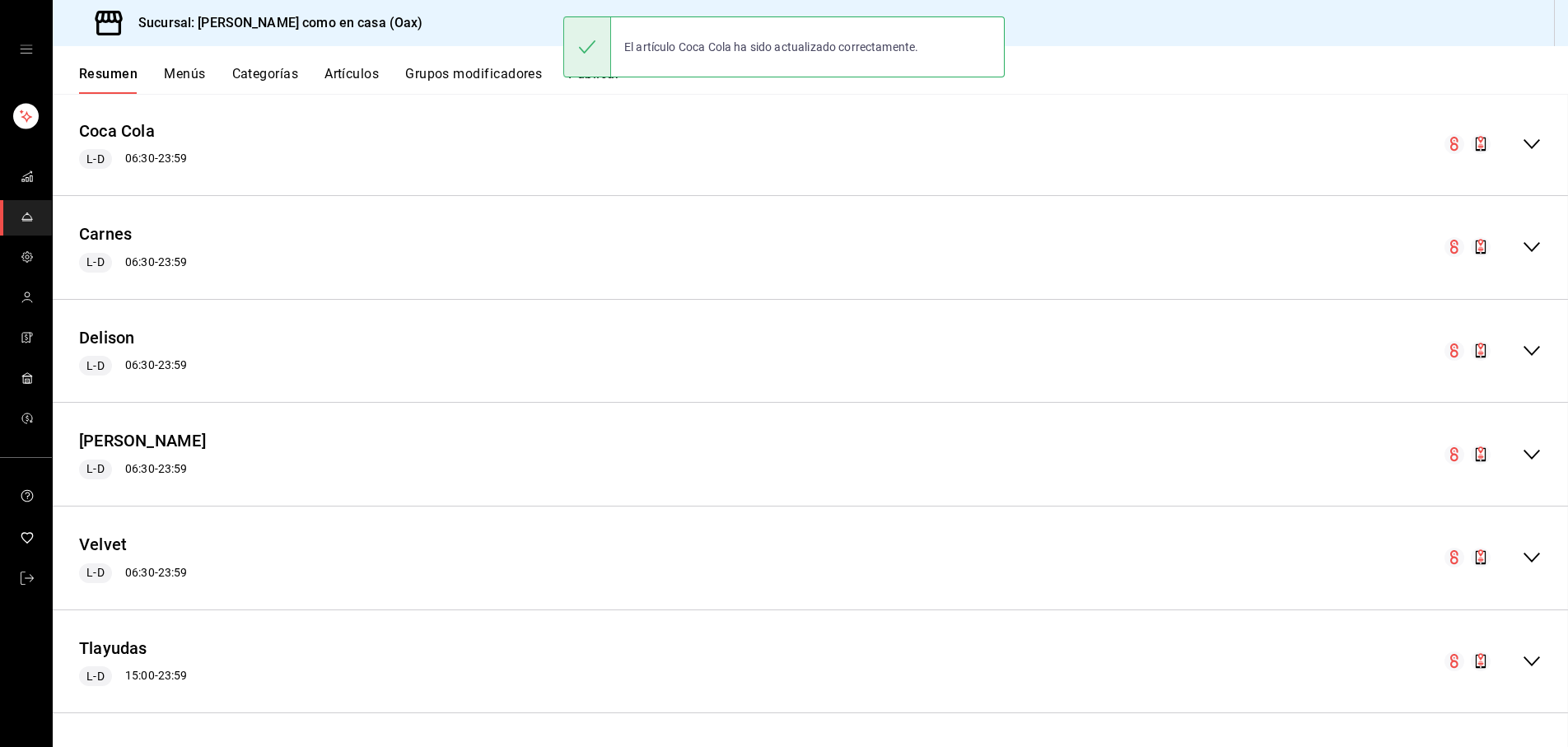
scroll to position [1243, 0]
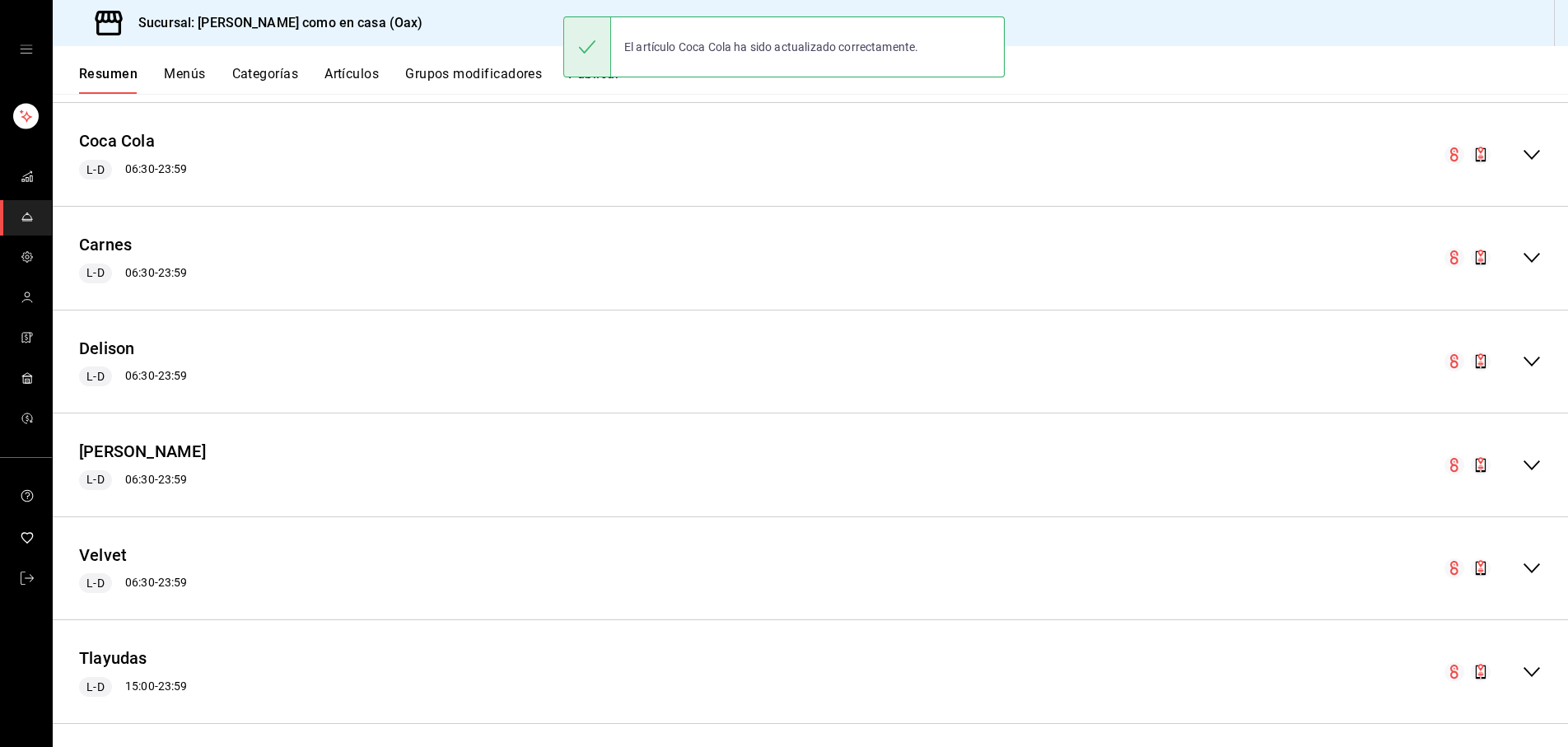
click at [1533, 146] on icon "collapse-menu-row" at bounding box center [1533, 155] width 20 height 20
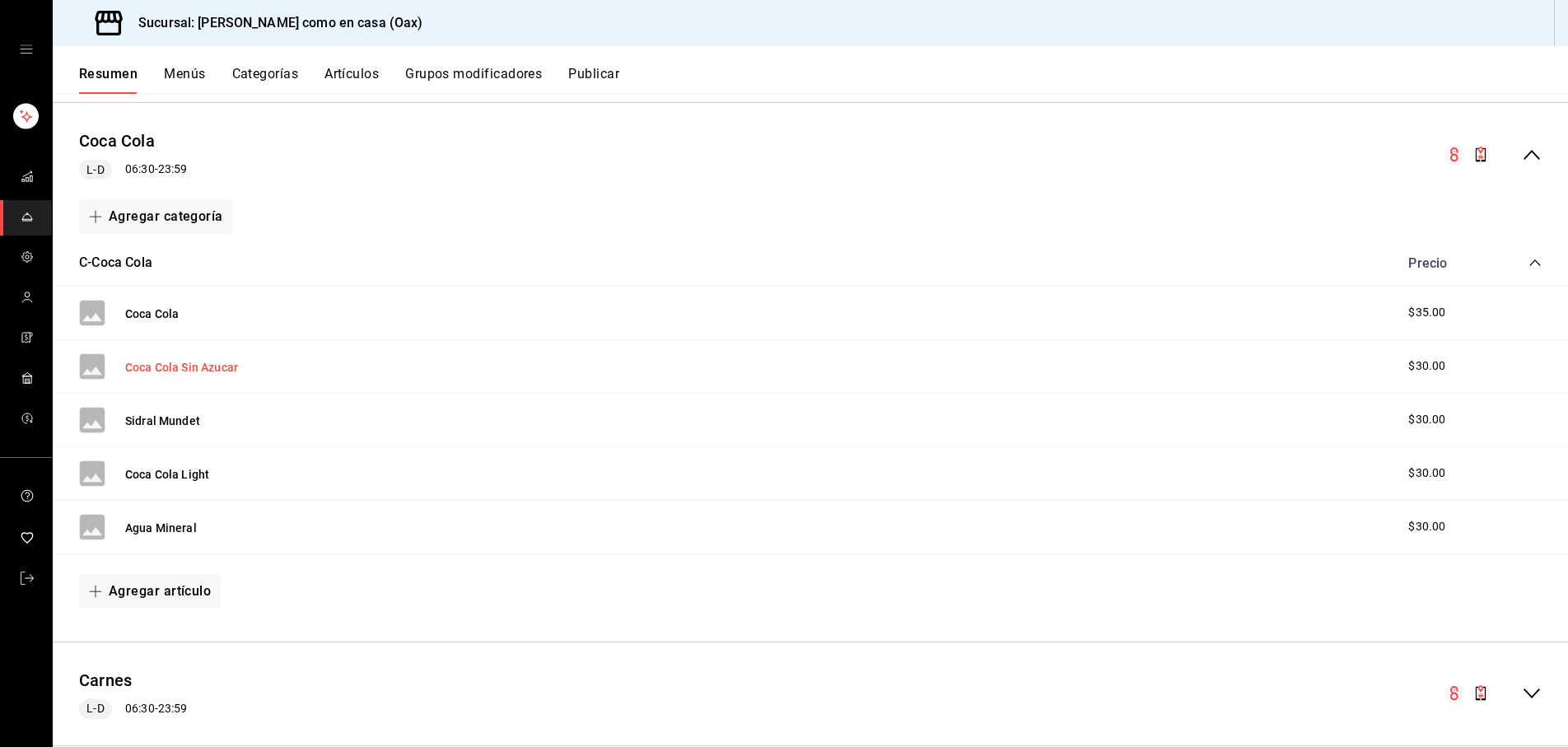
click at [234, 359] on button "Coca Cola Sin Azucar" at bounding box center [182, 367] width 113 height 16
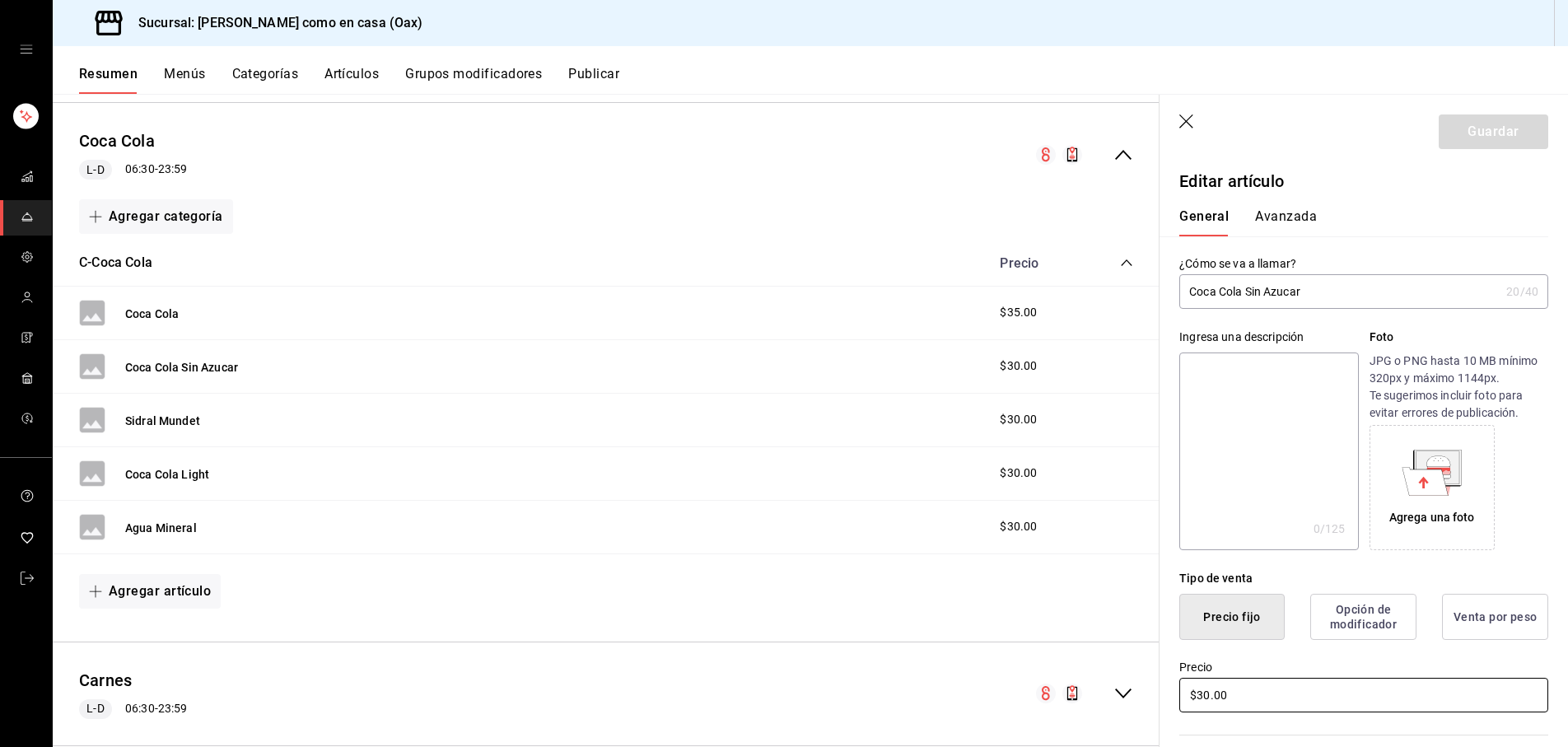
drag, startPoint x: 1209, startPoint y: 695, endPoint x: 1298, endPoint y: 708, distance: 89.9
click at [1211, 696] on input "$30.00" at bounding box center [1364, 695] width 369 height 35
type input "$35.00"
click at [1495, 128] on button "Guardar" at bounding box center [1494, 132] width 110 height 35
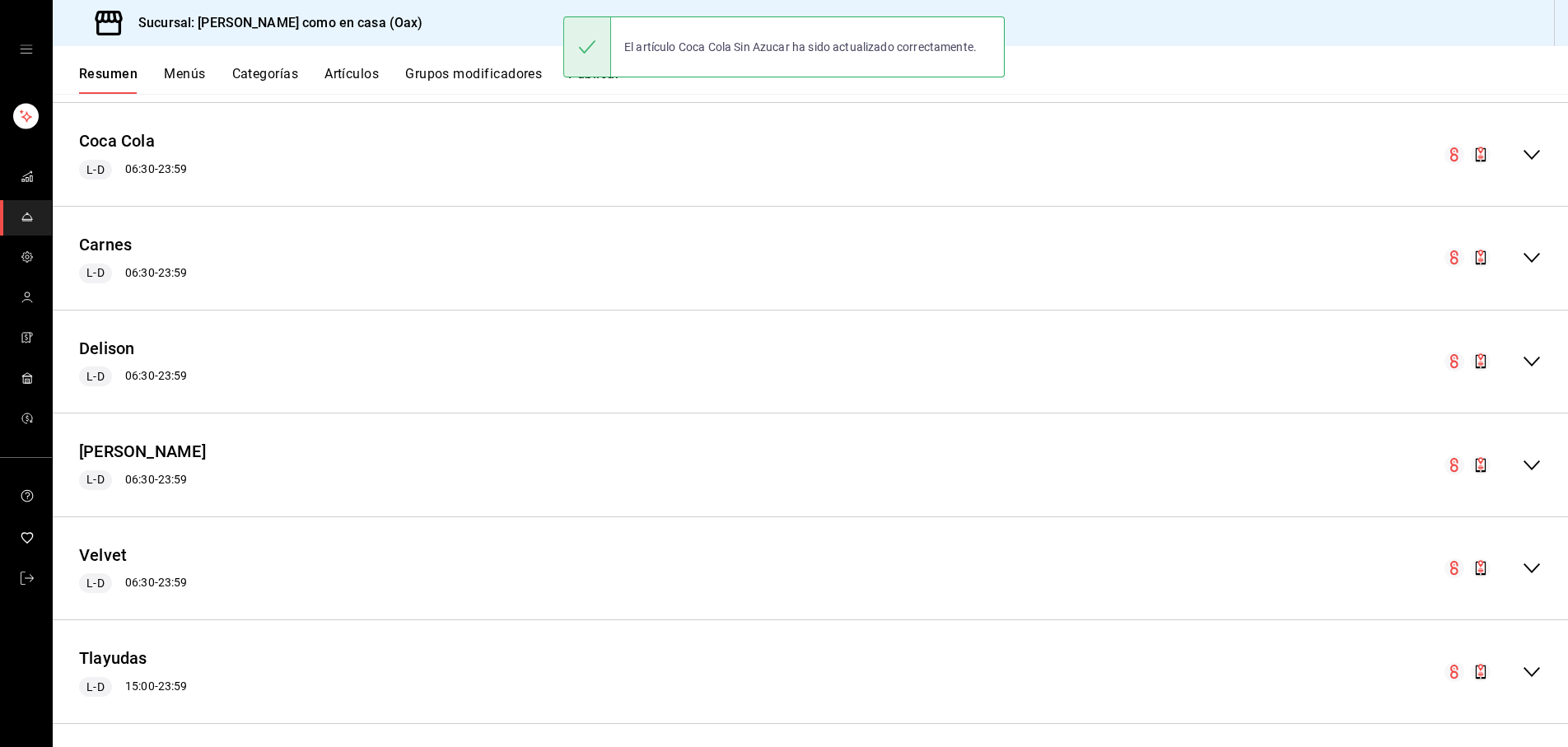
click at [1541, 149] on icon "collapse-menu-row" at bounding box center [1533, 155] width 20 height 20
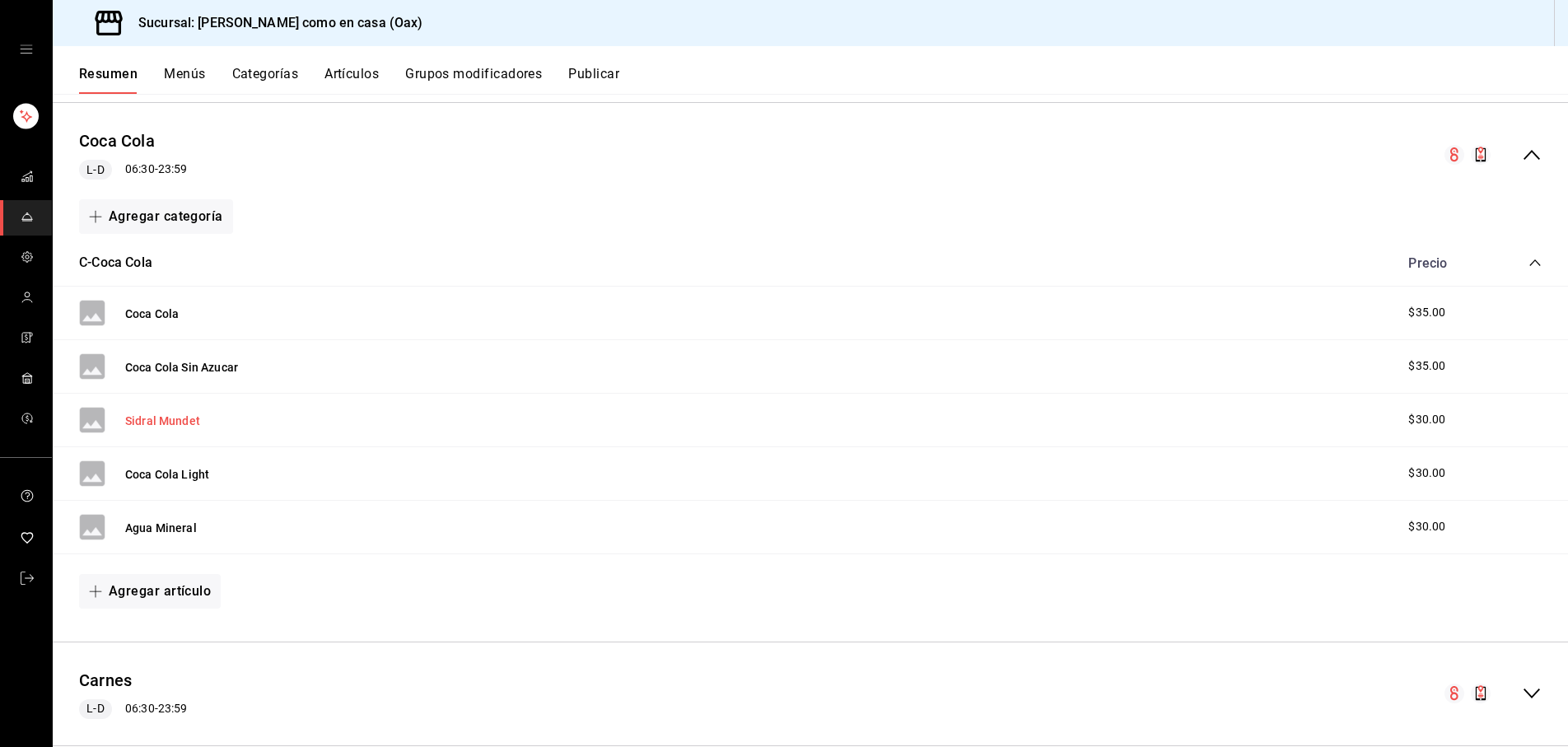
click at [154, 413] on button "Sidral Mundet" at bounding box center [163, 421] width 75 height 16
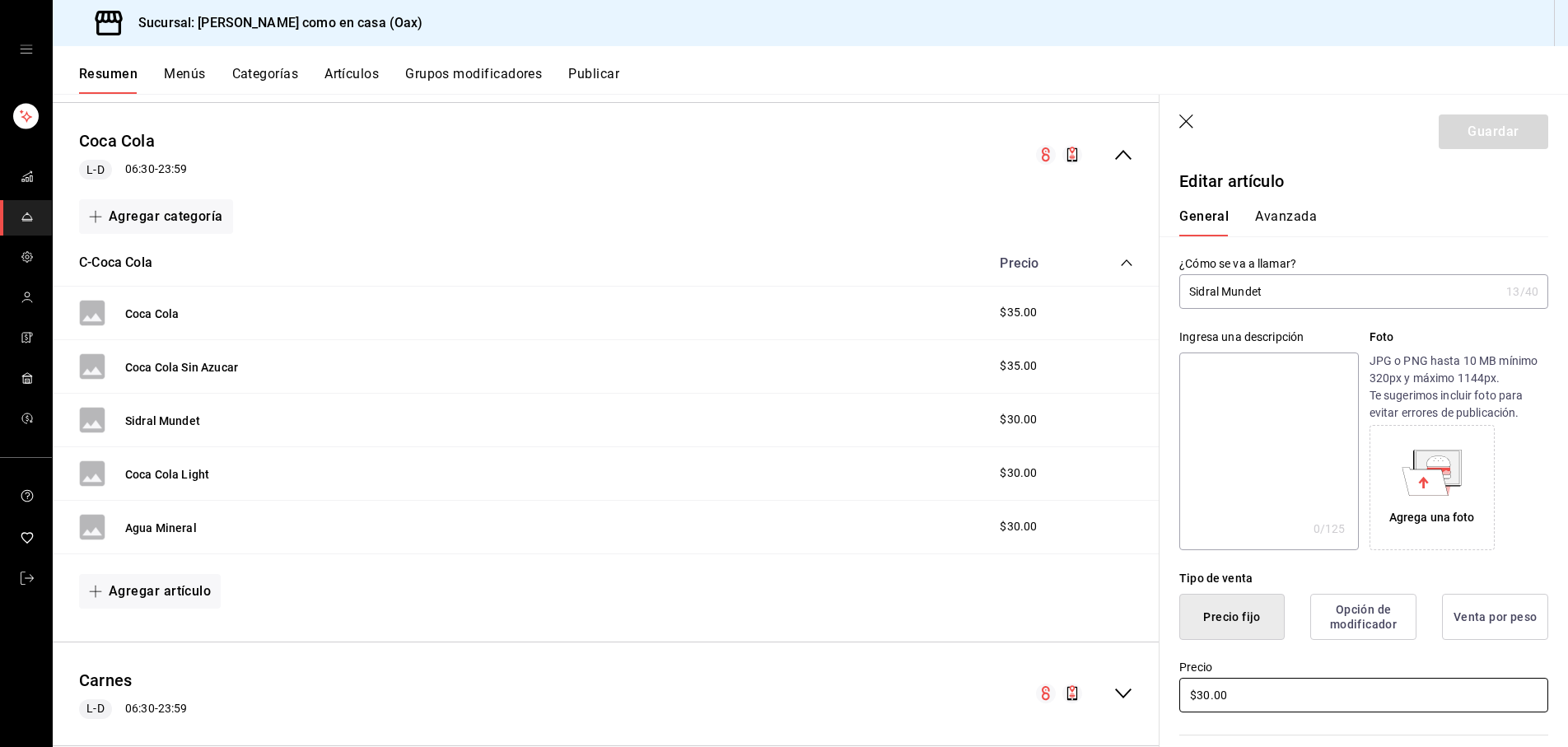
drag, startPoint x: 1207, startPoint y: 691, endPoint x: 1244, endPoint y: 685, distance: 37.5
click at [1207, 691] on input "$30.00" at bounding box center [1364, 695] width 369 height 35
type input "$35.00"
click at [1508, 117] on button "Guardar" at bounding box center [1494, 132] width 110 height 35
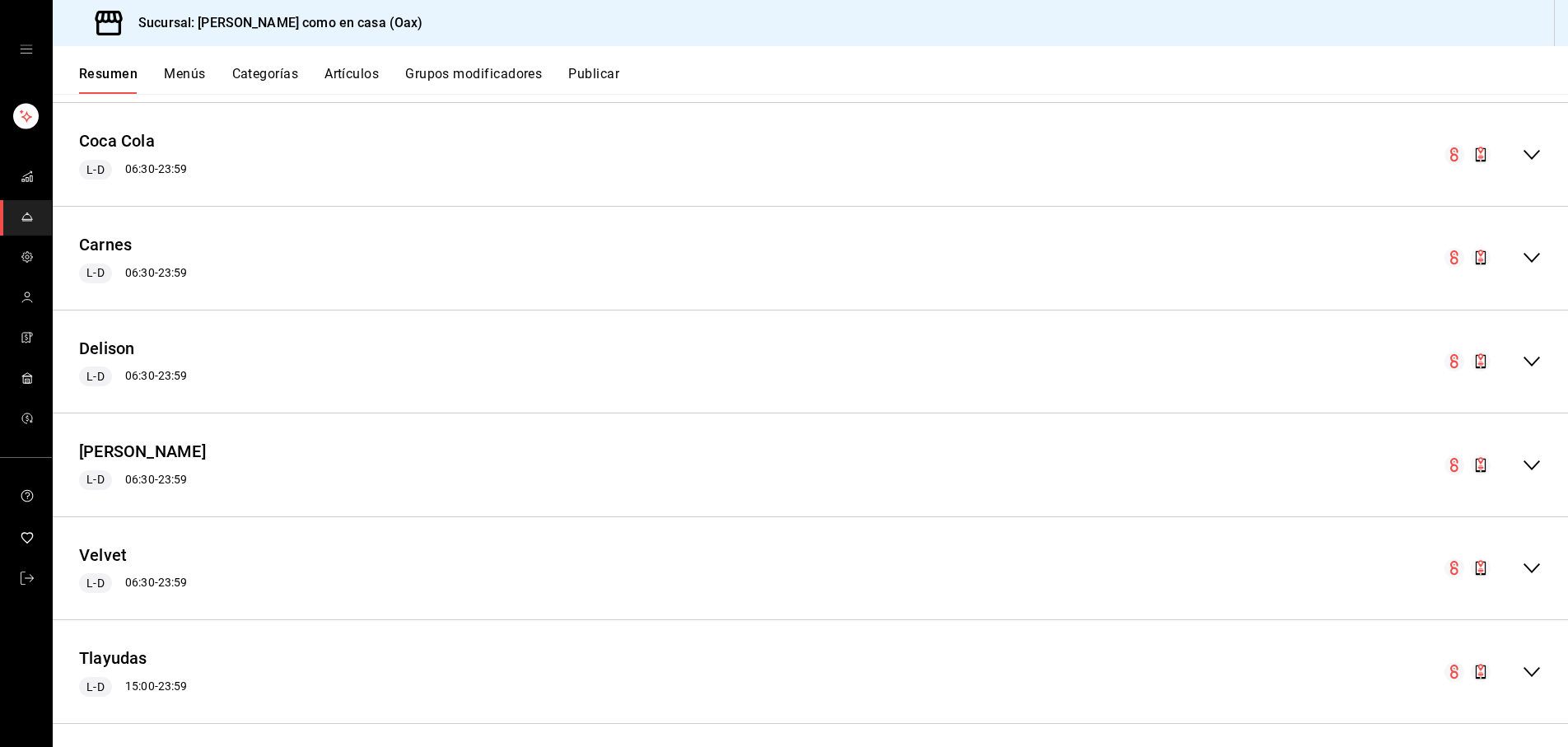
click at [1533, 145] on icon "collapse-menu-row" at bounding box center [1533, 155] width 20 height 20
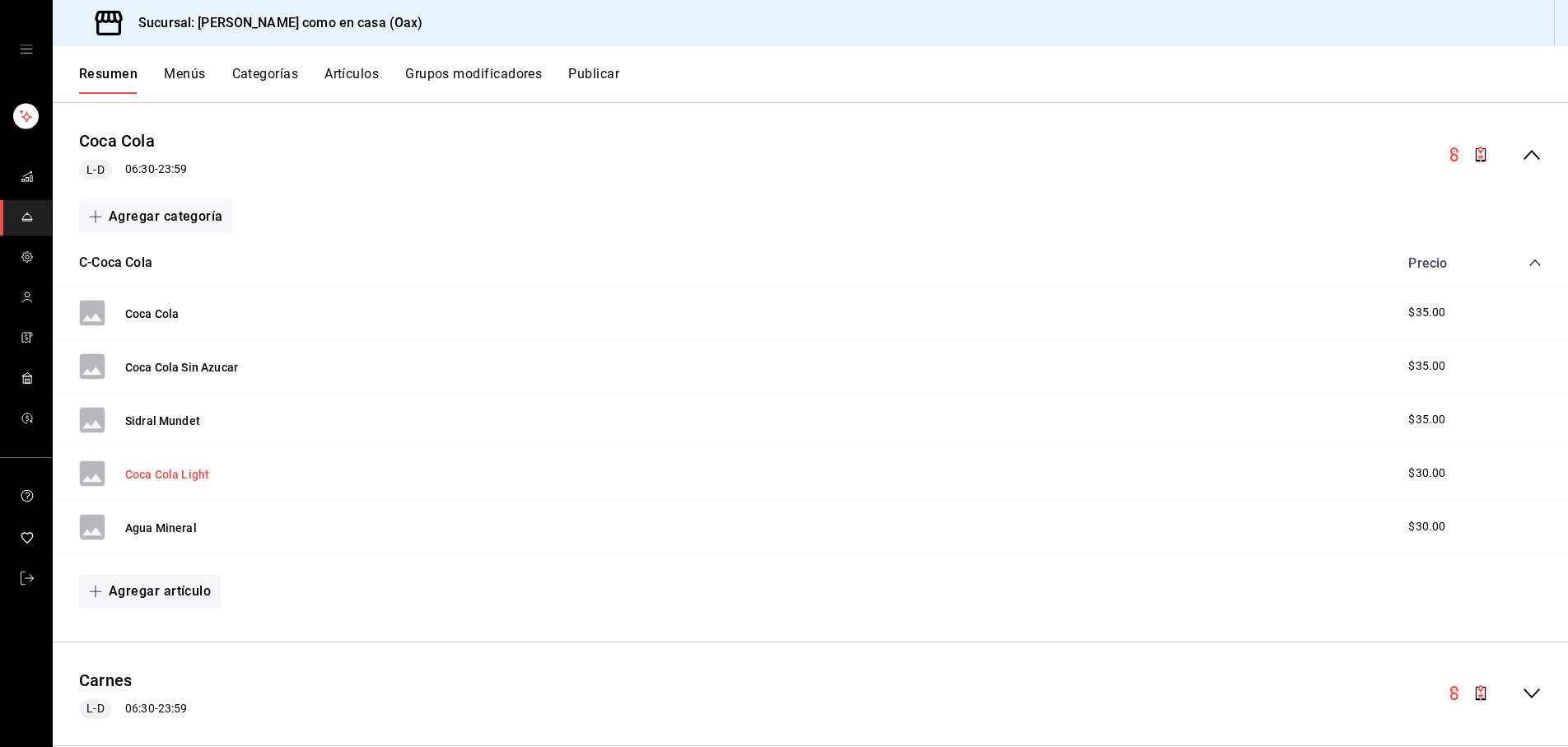
click at [174, 468] on button "Coca Cola Light" at bounding box center [167, 474] width 84 height 16
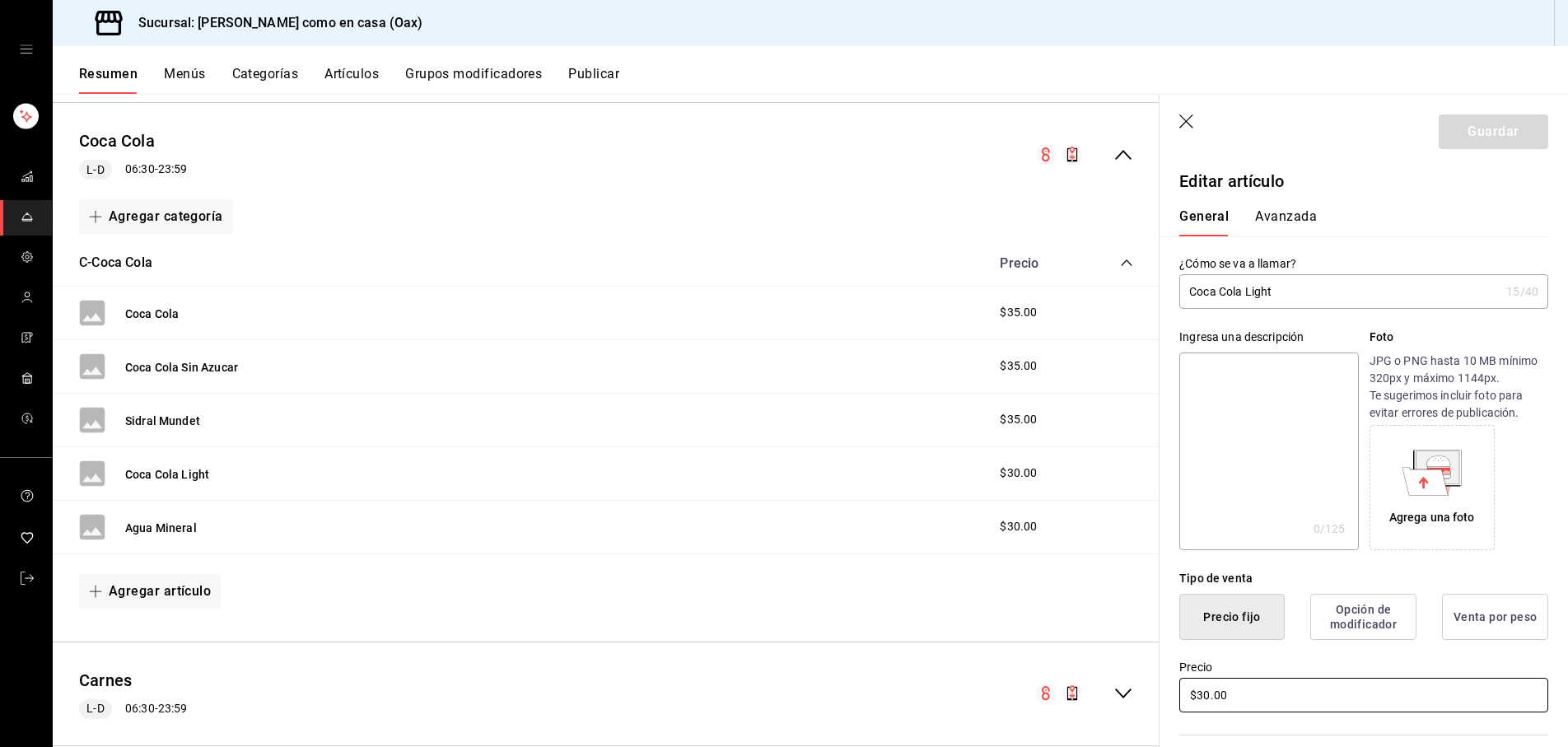
drag, startPoint x: 1210, startPoint y: 694, endPoint x: 1275, endPoint y: 702, distance: 65.5
click at [1213, 694] on input "$30.00" at bounding box center [1364, 695] width 369 height 35
type input "$35.00"
click at [1509, 142] on button "Guardar" at bounding box center [1494, 132] width 110 height 35
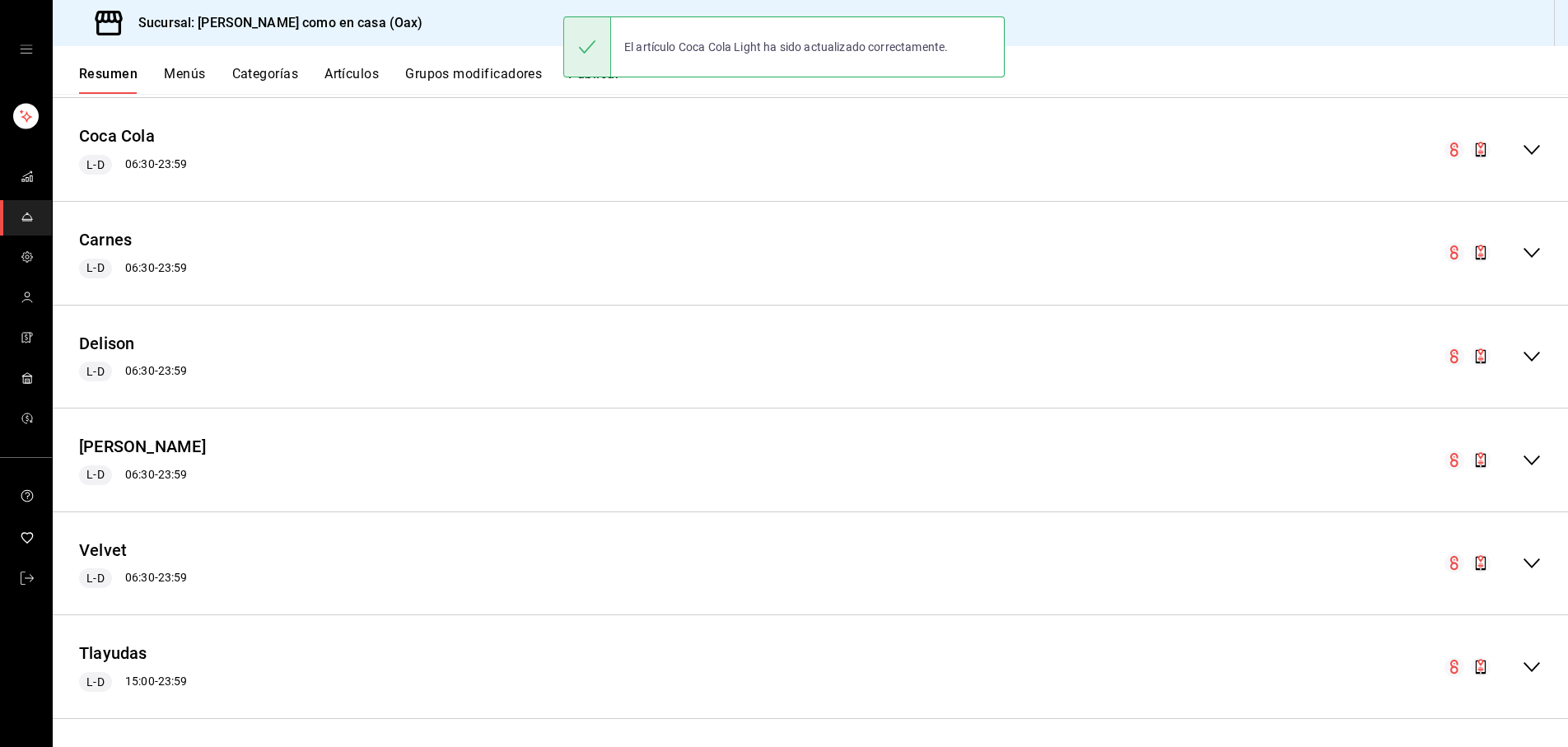
scroll to position [1248, 0]
click at [1528, 147] on icon "collapse-menu-row" at bounding box center [1533, 151] width 20 height 20
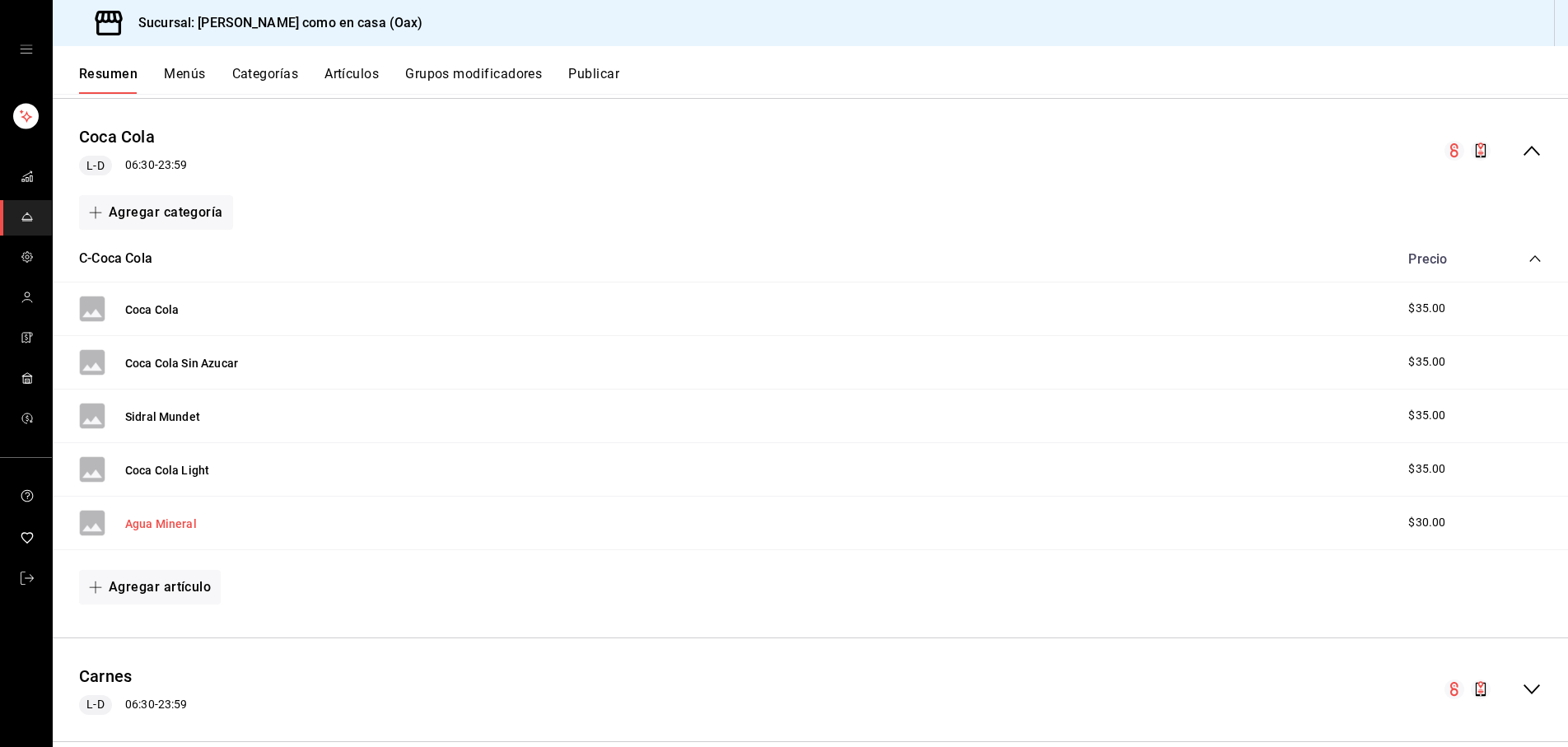
click at [128, 518] on button "Agua Mineral" at bounding box center [161, 524] width 72 height 16
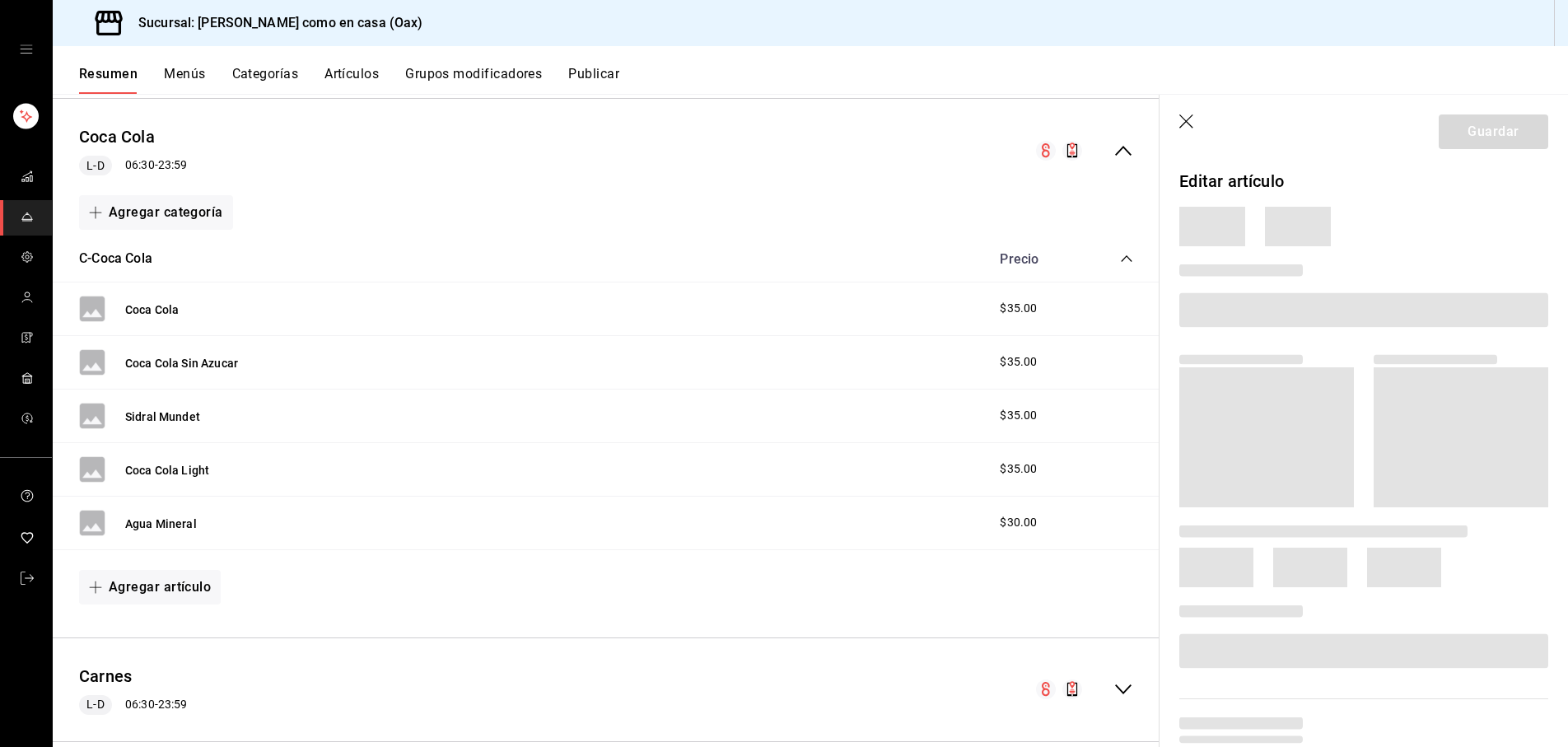
scroll to position [1249, 0]
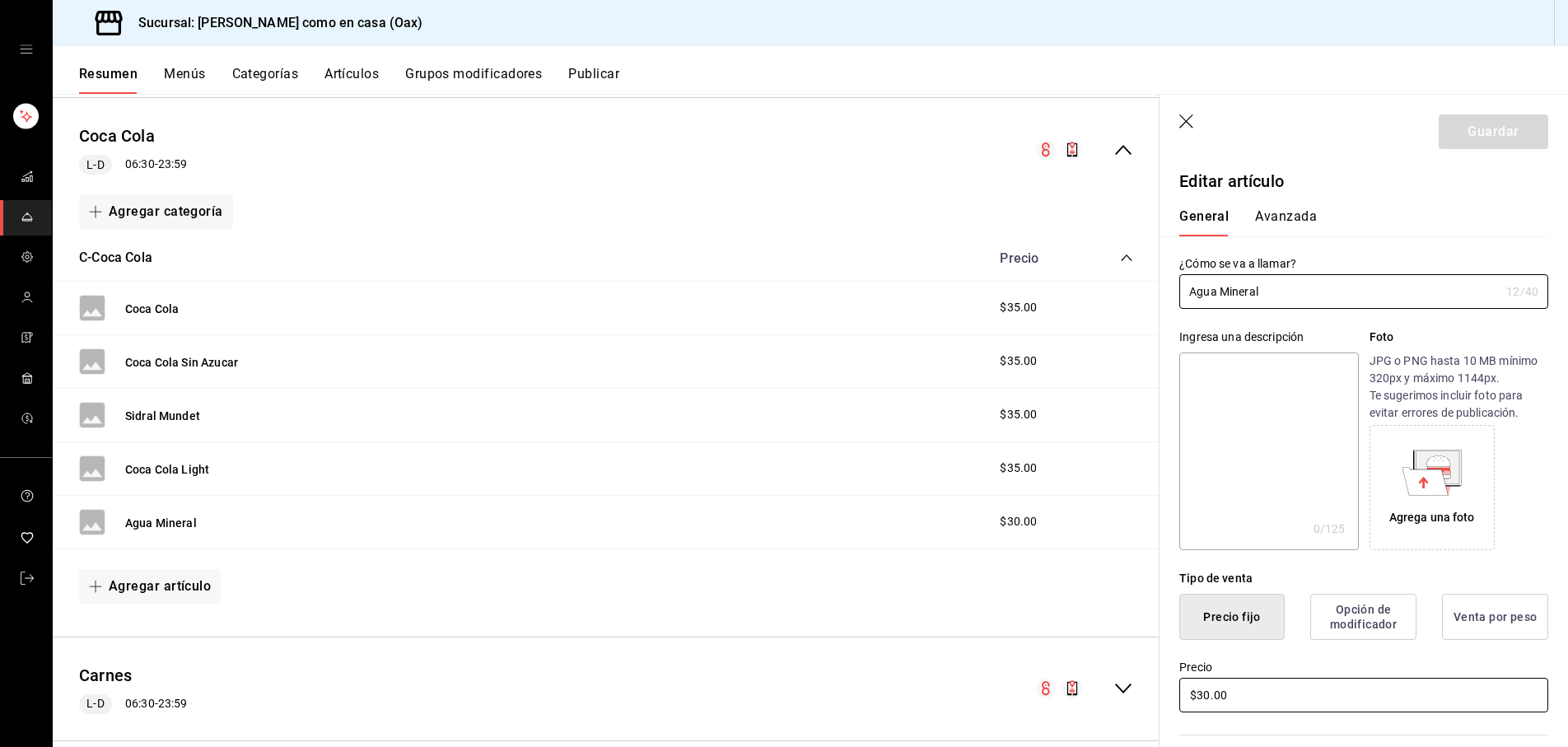
click at [1208, 692] on input "$30.00" at bounding box center [1364, 695] width 369 height 35
type input "$35.00"
click at [1511, 134] on button "Guardar" at bounding box center [1494, 132] width 110 height 35
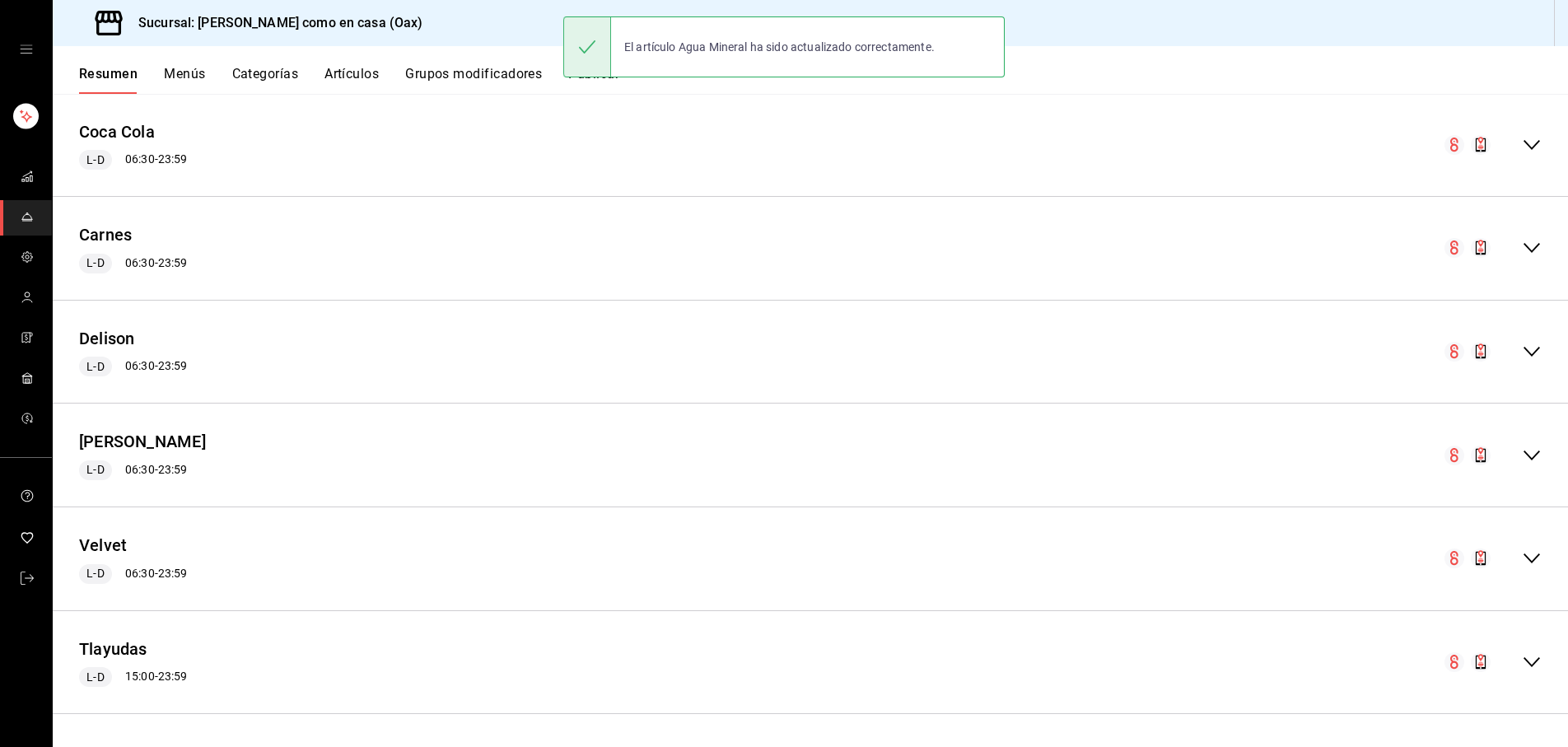
scroll to position [1243, 0]
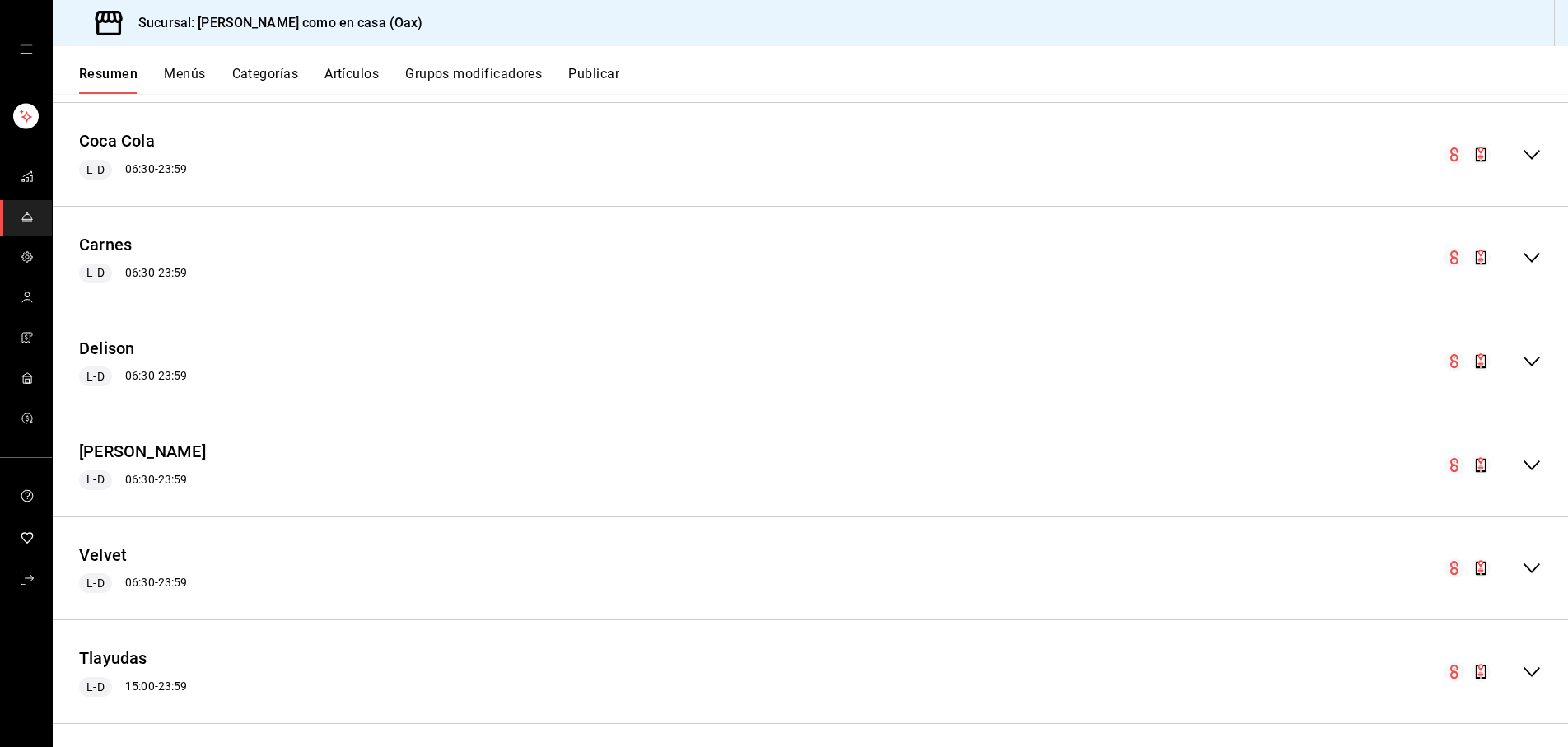
click at [1540, 252] on icon "collapse-menu-row" at bounding box center [1533, 258] width 20 height 20
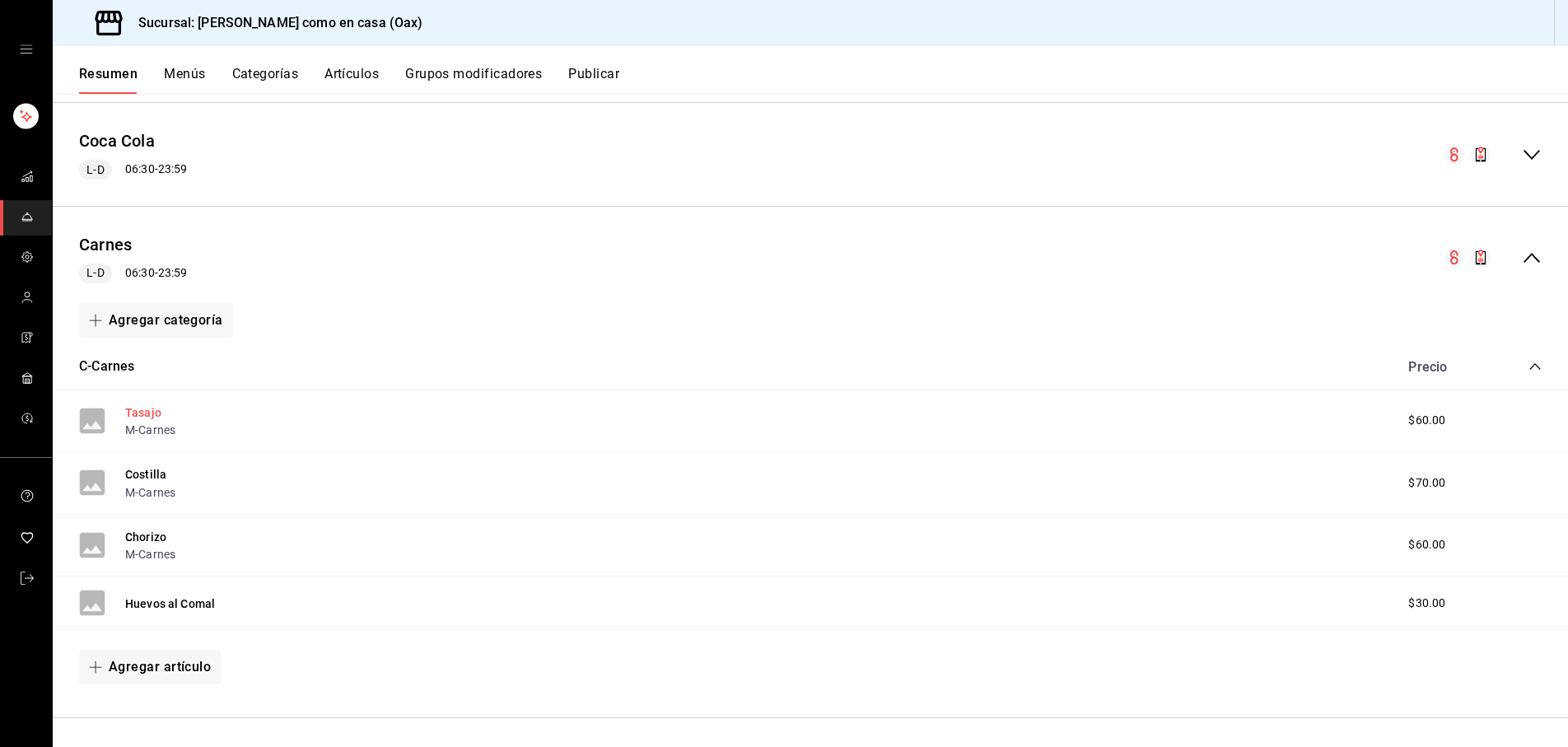
click at [136, 404] on button "Tasajo" at bounding box center [144, 413] width 36 height 16
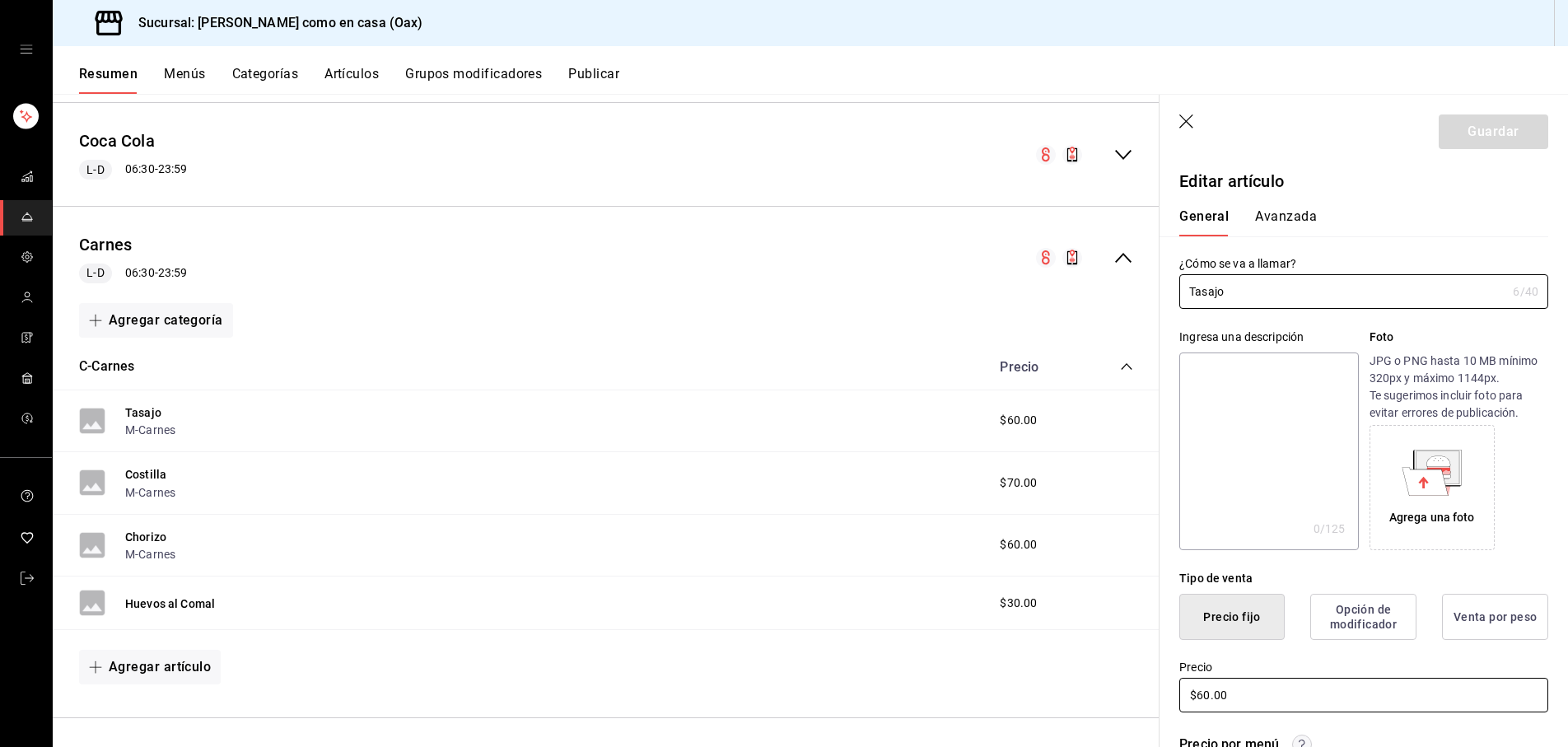
click at [1202, 692] on input "$60.00" at bounding box center [1364, 695] width 369 height 35
type input "$70.00"
click at [1525, 128] on button "Guardar" at bounding box center [1494, 132] width 110 height 35
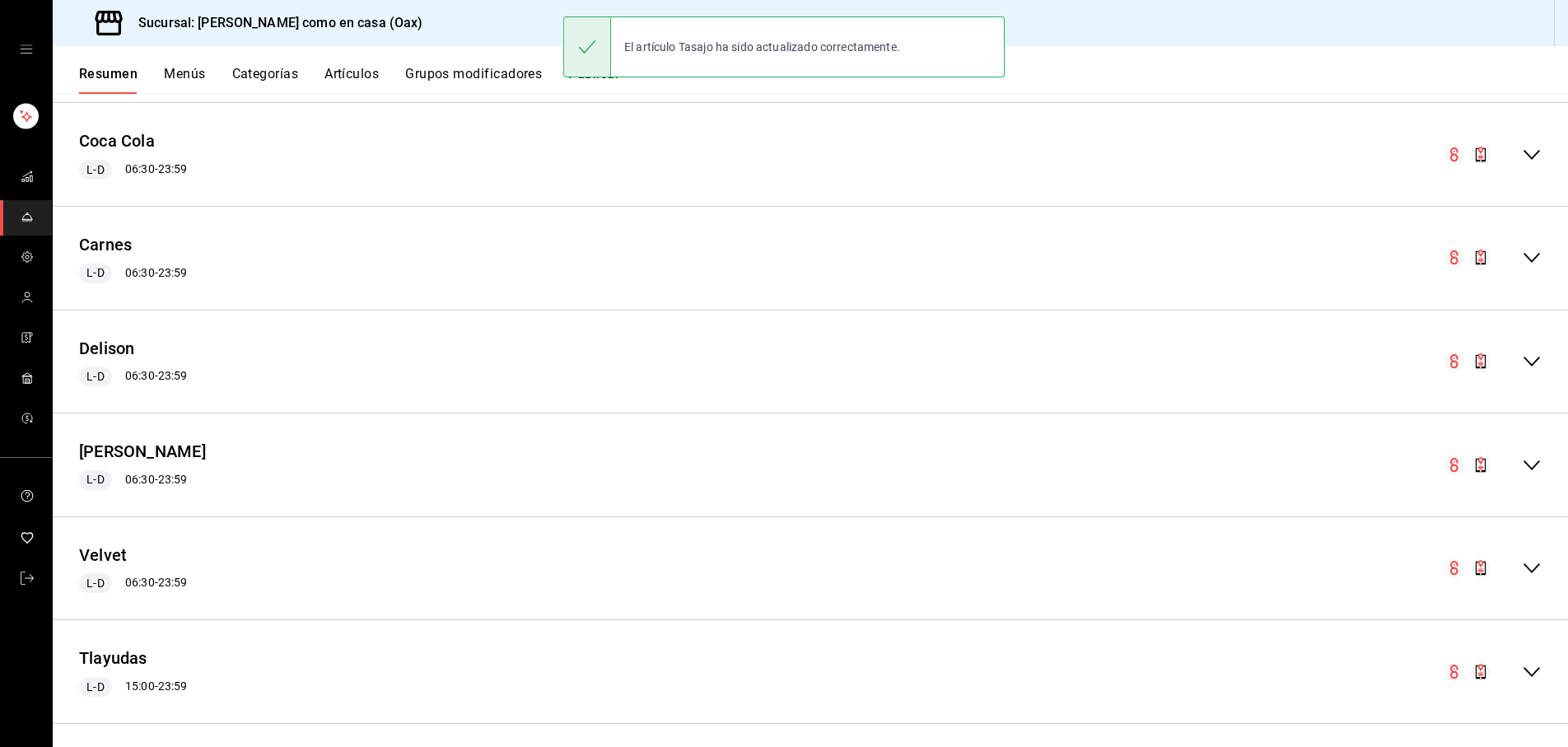
click at [1527, 254] on icon "collapse-menu-row" at bounding box center [1533, 258] width 20 height 20
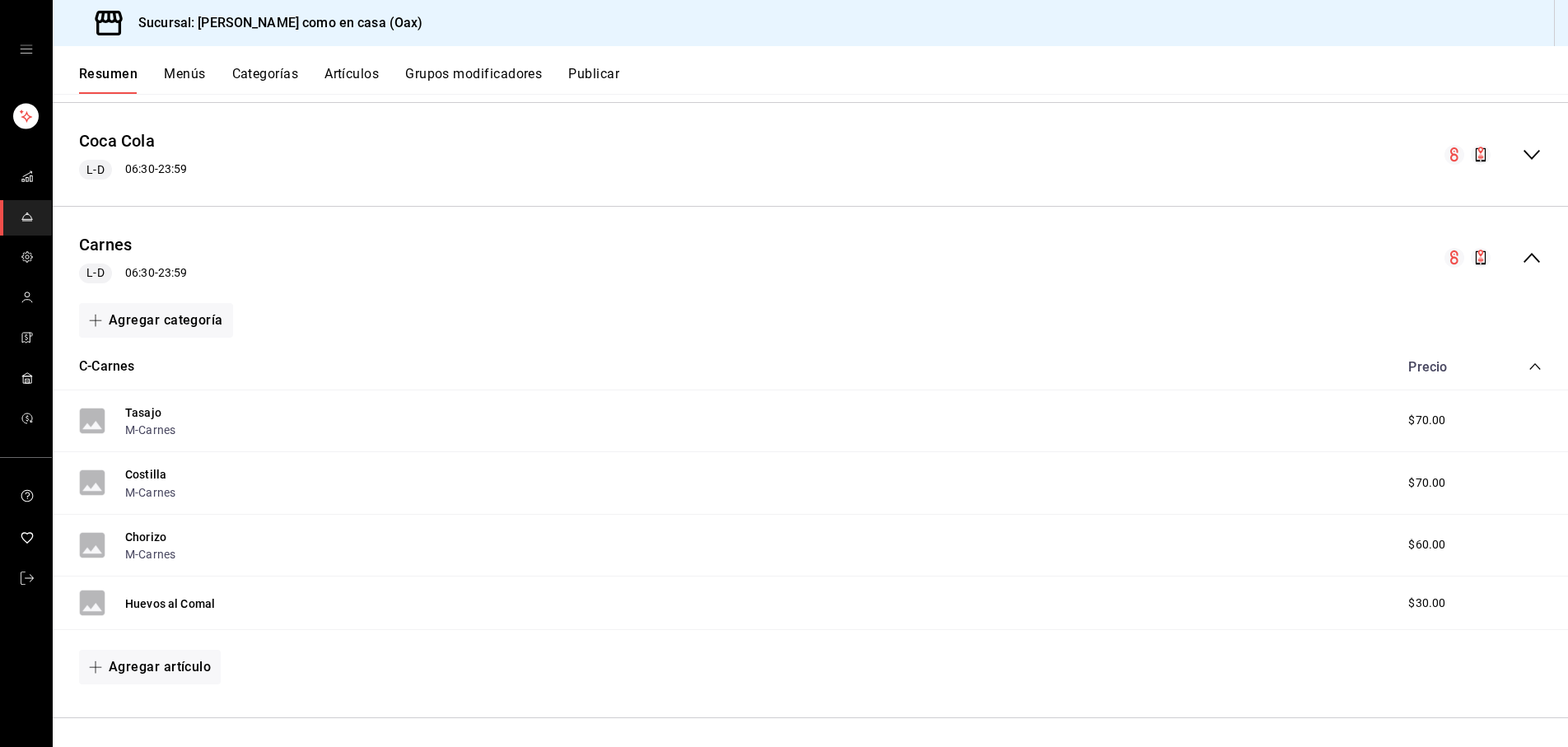
click at [142, 534] on button "Chorizo" at bounding box center [145, 537] width 41 height 16
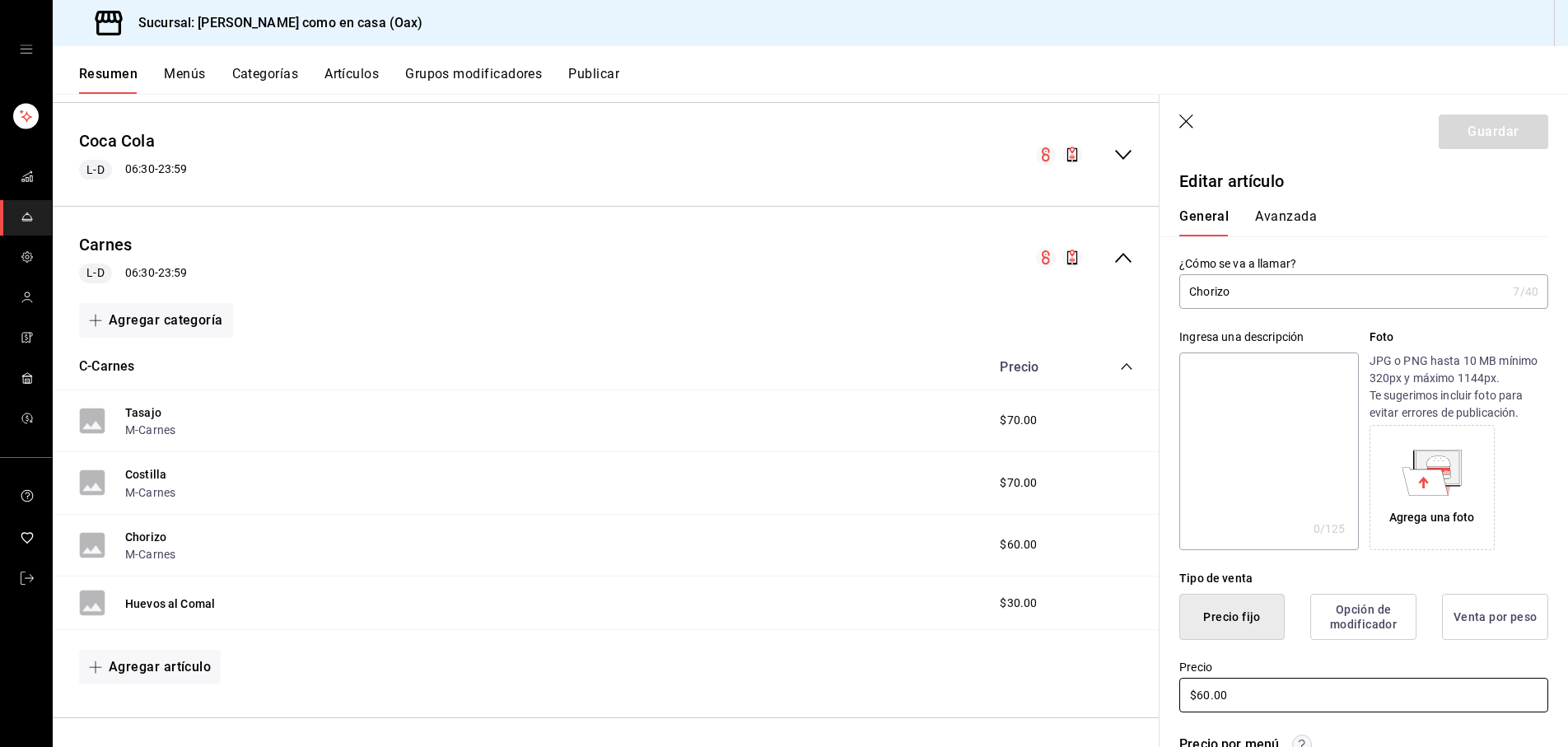
drag, startPoint x: 1204, startPoint y: 694, endPoint x: 1275, endPoint y: 700, distance: 71.3
click at [1204, 695] on input "$60.00" at bounding box center [1364, 695] width 369 height 35
type input "$70.00"
click at [1506, 140] on button "Guardar" at bounding box center [1494, 132] width 110 height 35
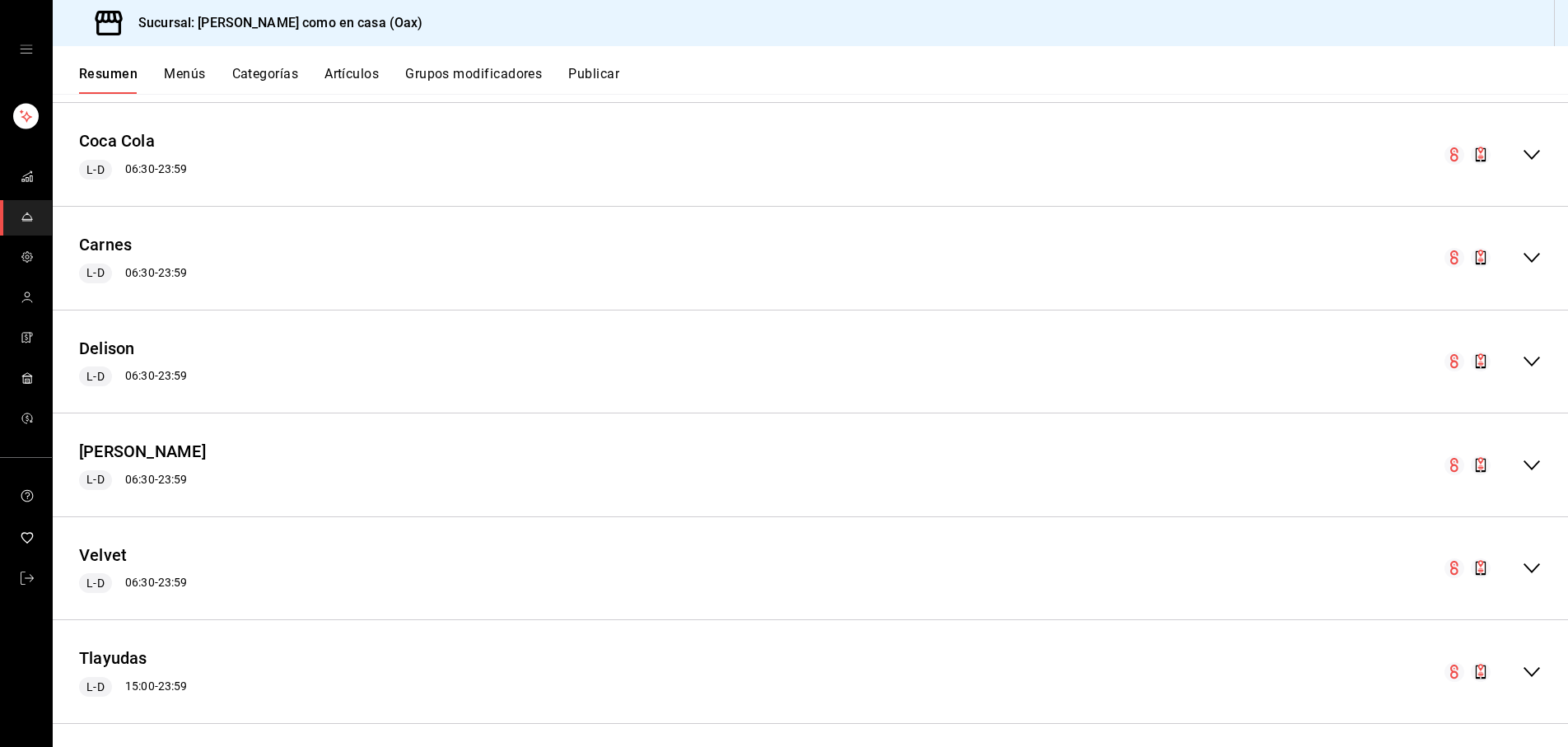
click at [1528, 145] on icon "collapse-menu-row" at bounding box center [1533, 155] width 20 height 20
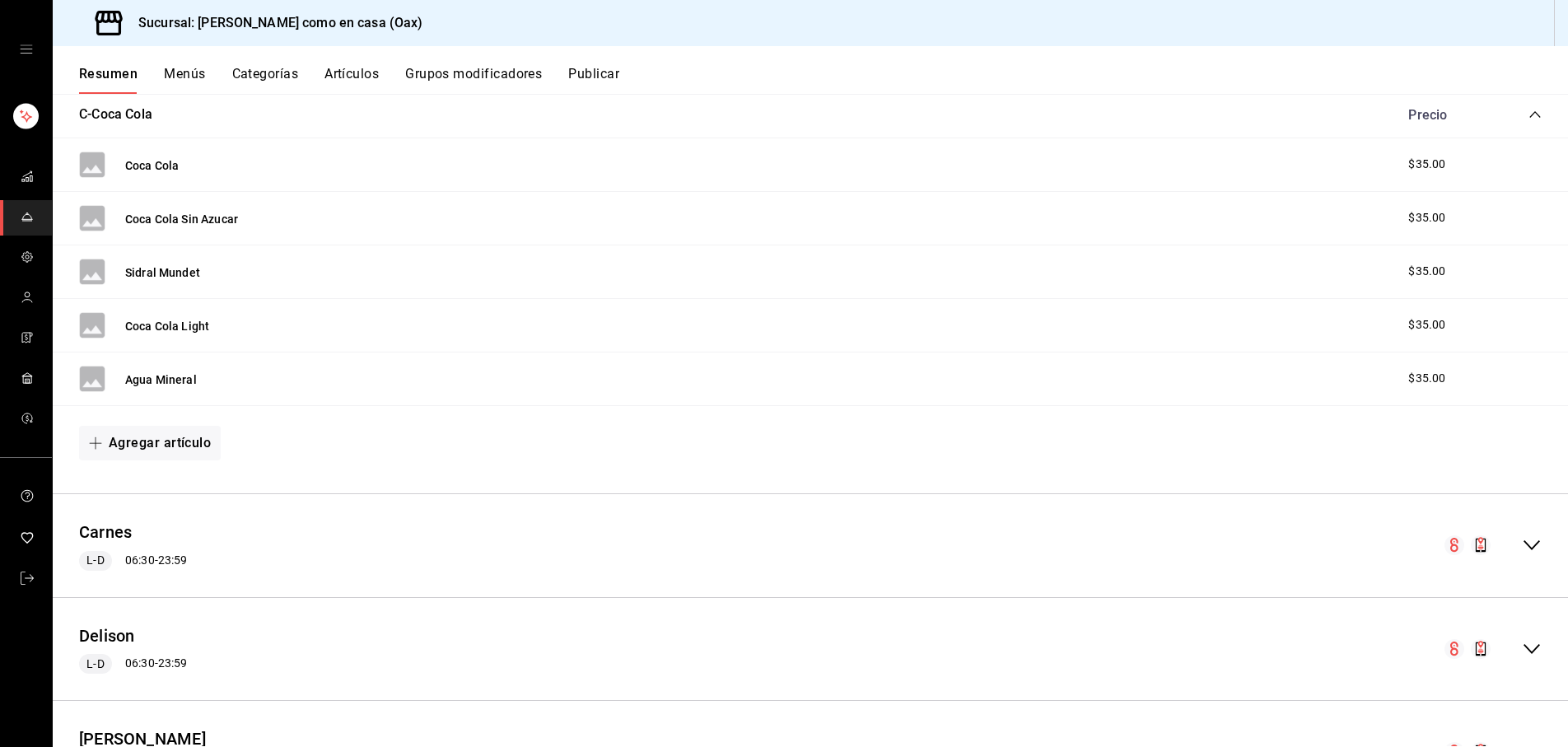
scroll to position [1454, 0]
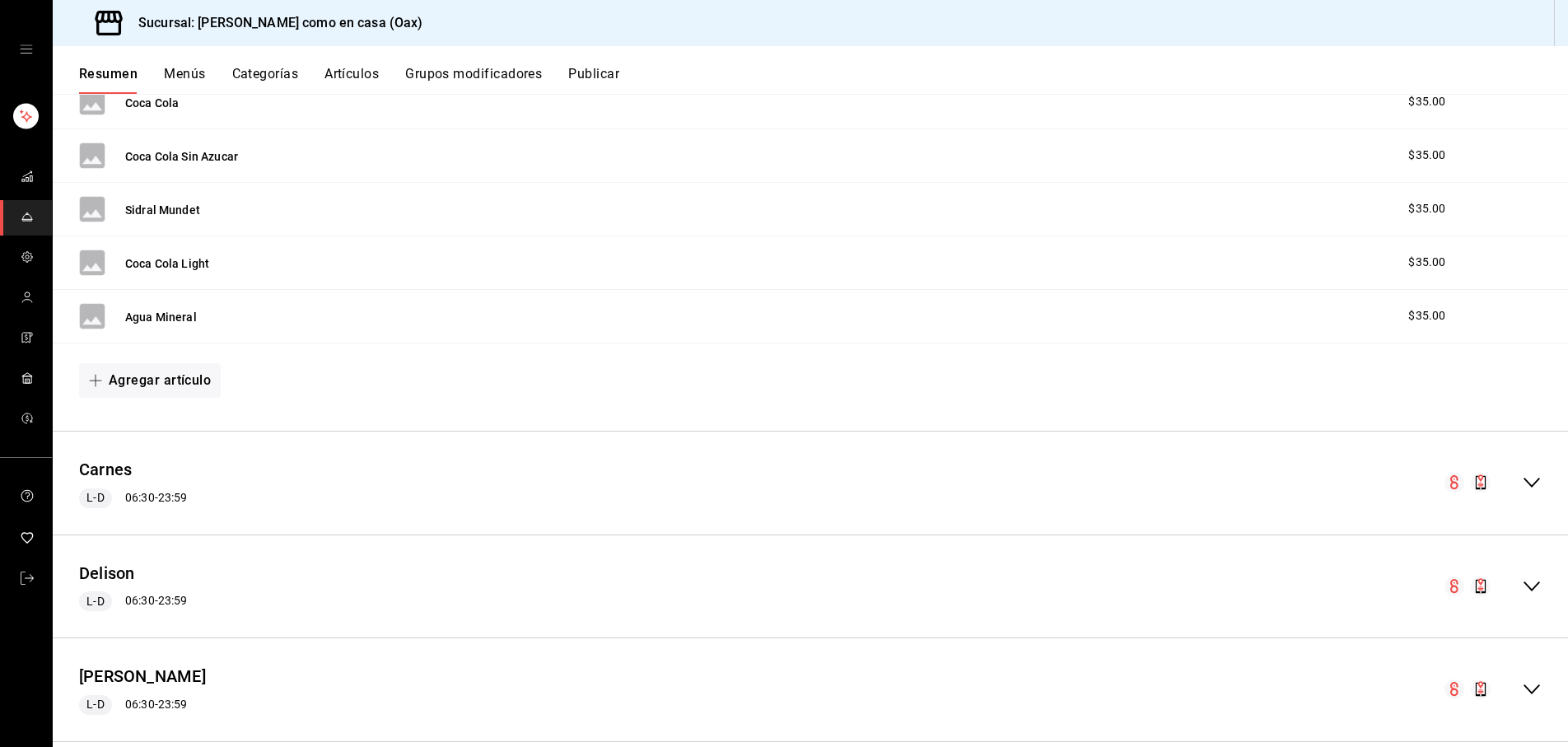
click at [1531, 479] on icon "collapse-menu-row" at bounding box center [1533, 483] width 16 height 10
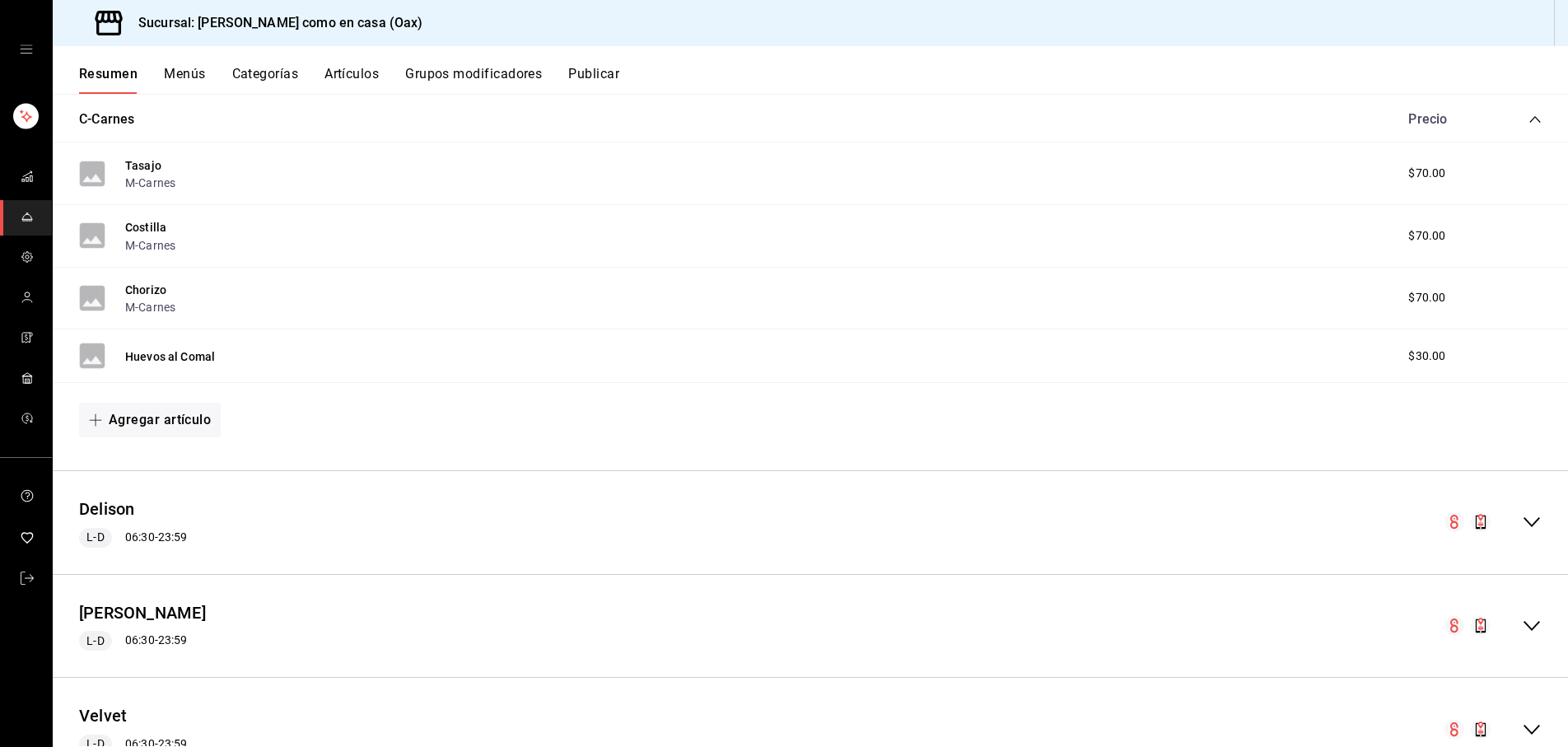
scroll to position [1927, 0]
click at [1529, 512] on icon "collapse-menu-row" at bounding box center [1533, 522] width 20 height 20
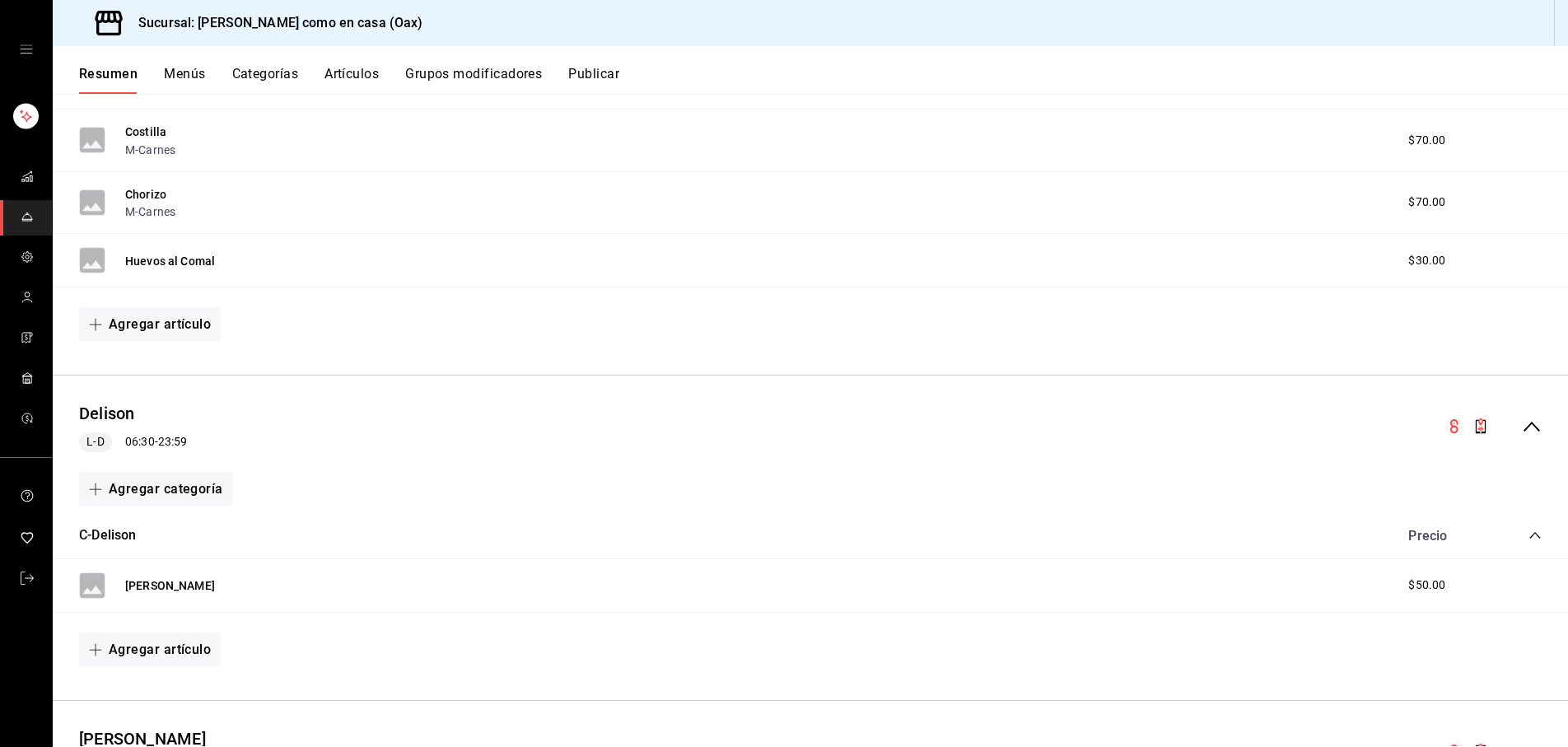
scroll to position [2018, 0]
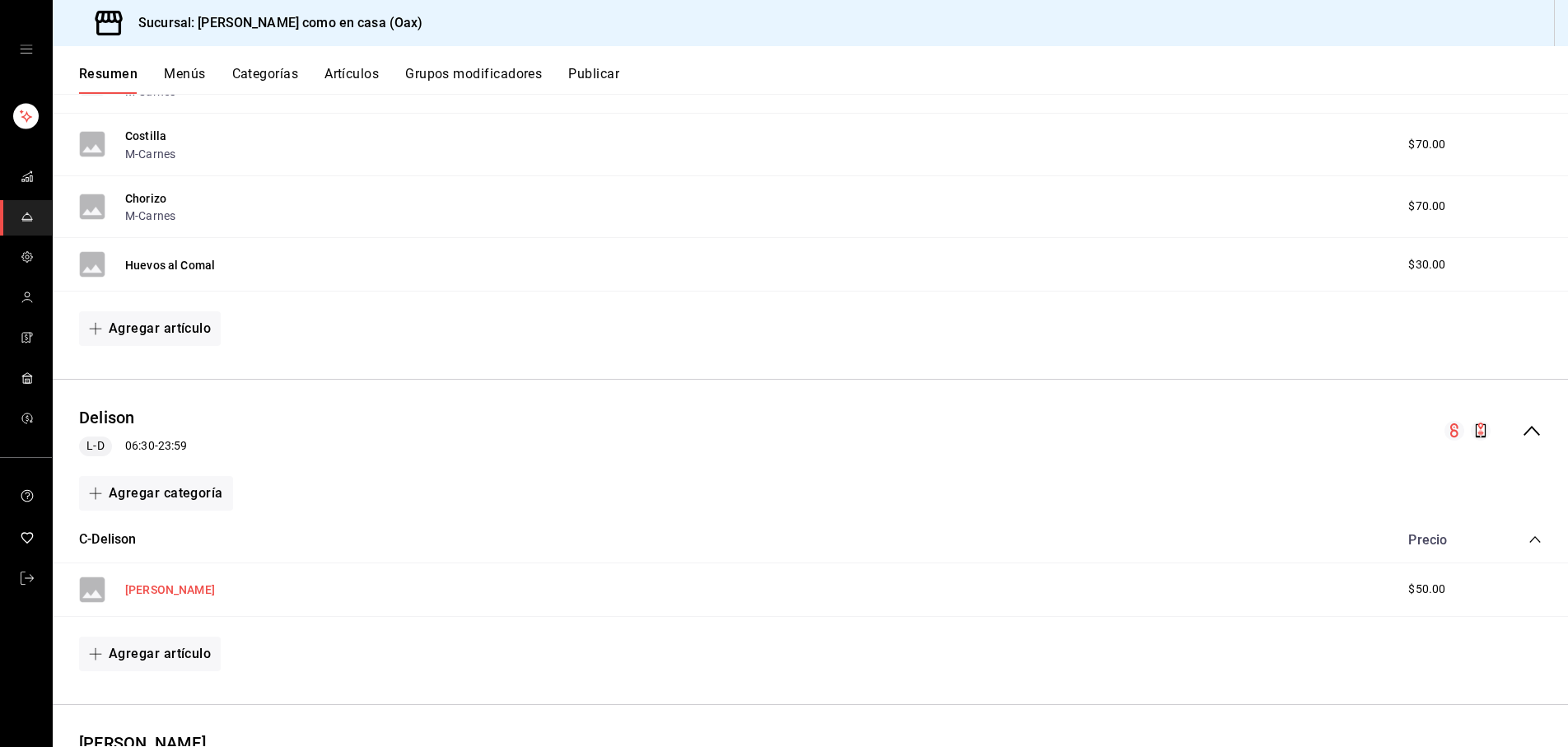
click at [197, 582] on button "[PERSON_NAME]" at bounding box center [170, 590] width 90 height 16
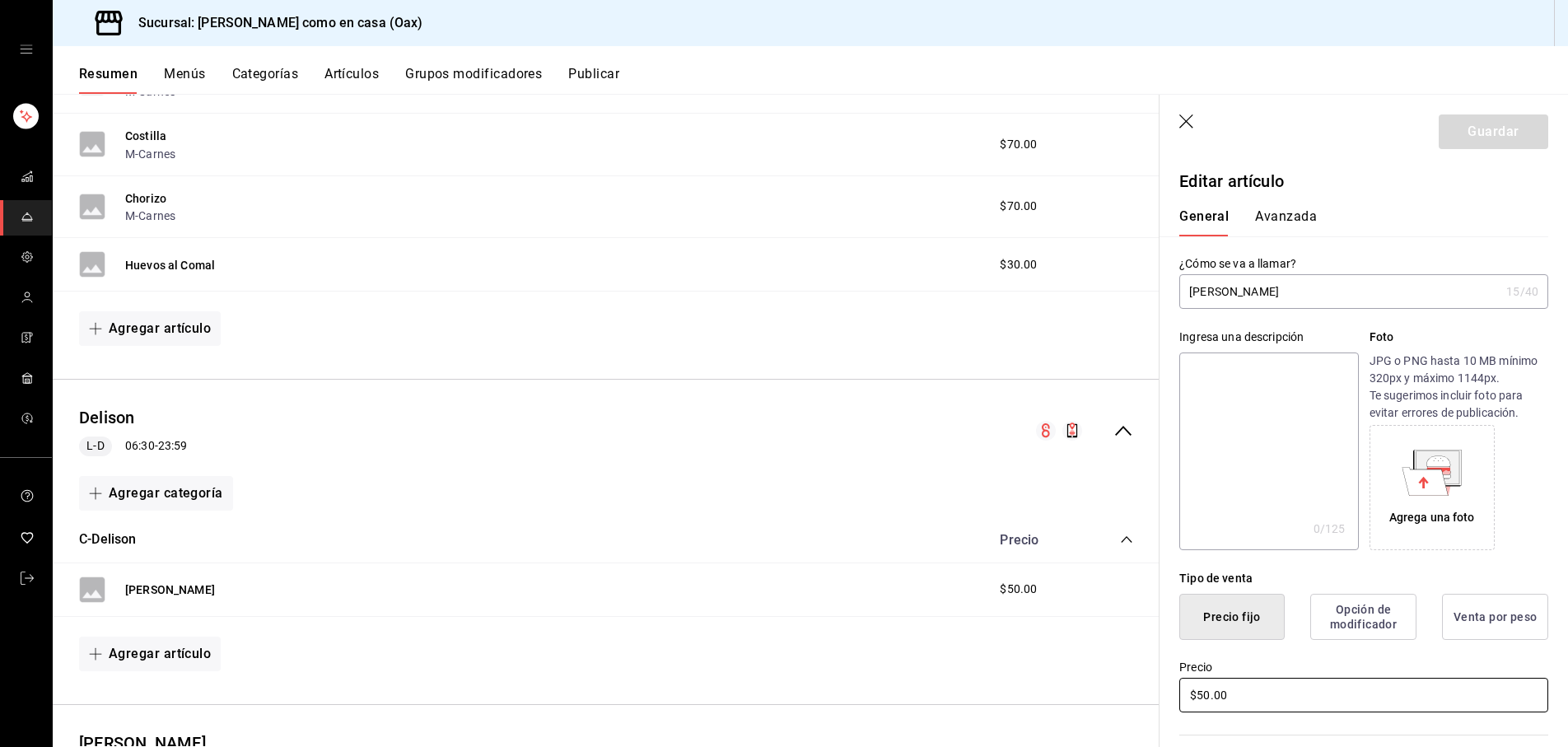
click at [1207, 691] on input "$50.00" at bounding box center [1364, 695] width 369 height 35
type input "$55.00"
click at [1497, 123] on button "Guardar" at bounding box center [1494, 132] width 110 height 35
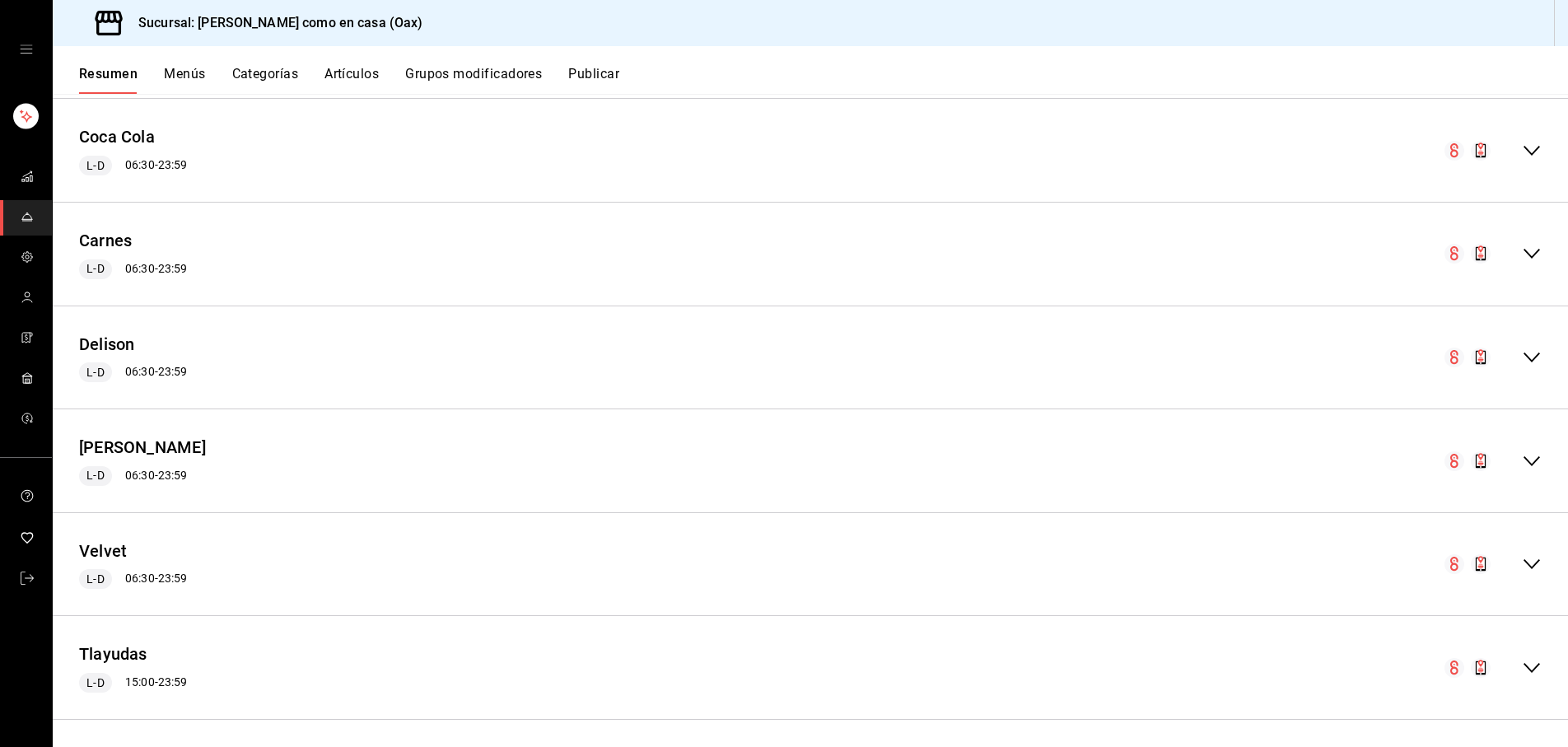
click at [1531, 557] on icon "collapse-menu-row" at bounding box center [1533, 564] width 20 height 20
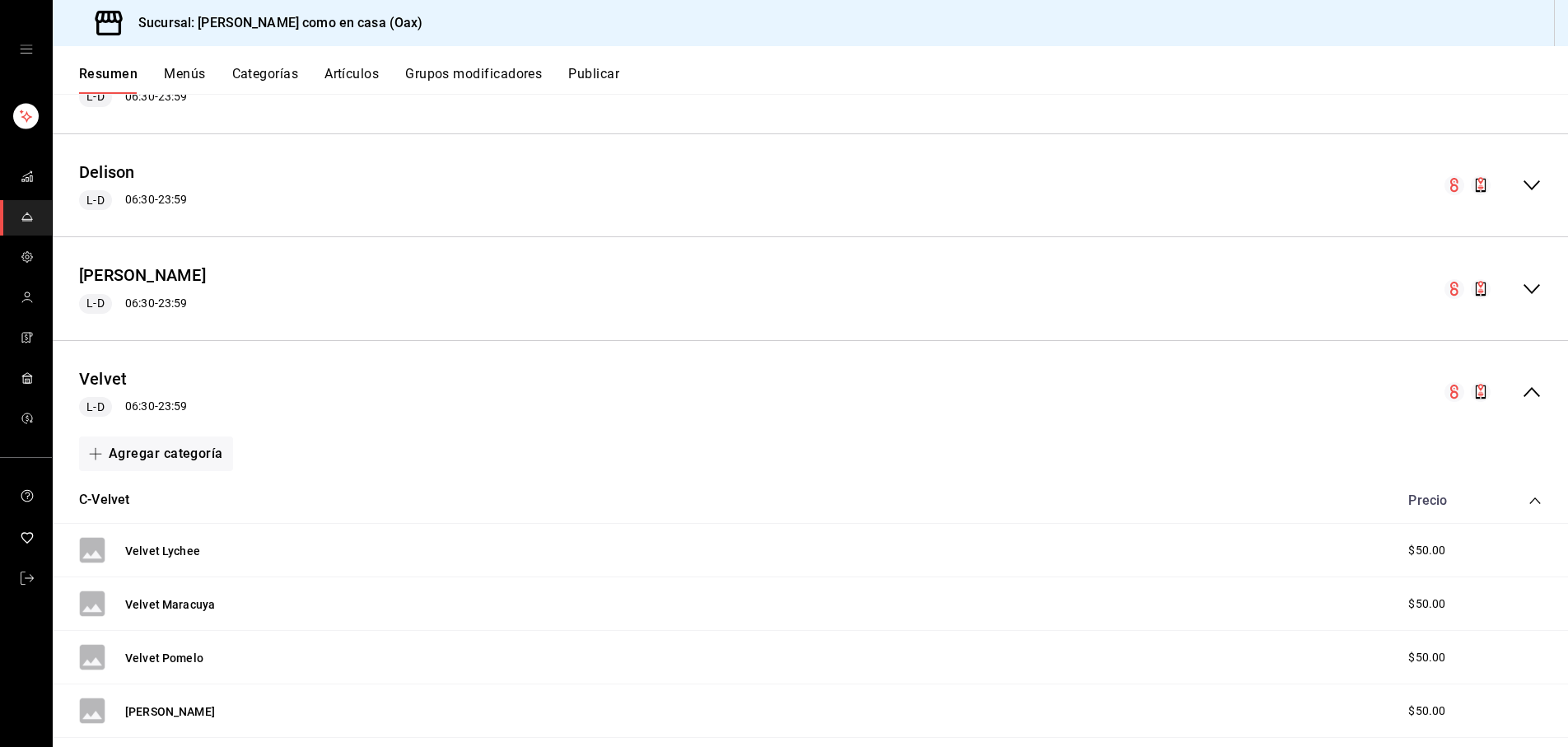
scroll to position [1420, 0]
click at [1532, 180] on icon "collapse-menu-row" at bounding box center [1533, 184] width 20 height 20
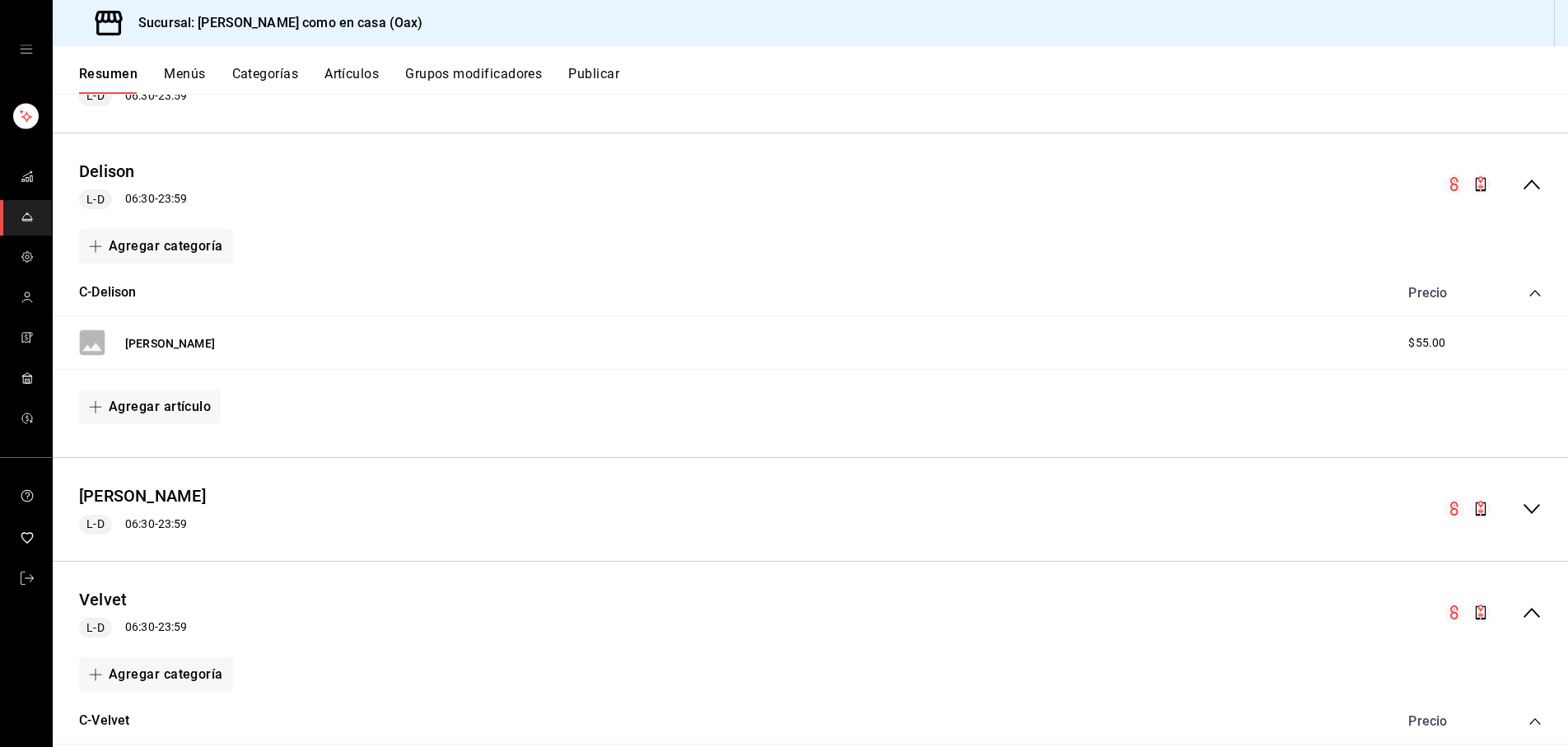
click at [1526, 499] on icon "collapse-menu-row" at bounding box center [1533, 509] width 20 height 20
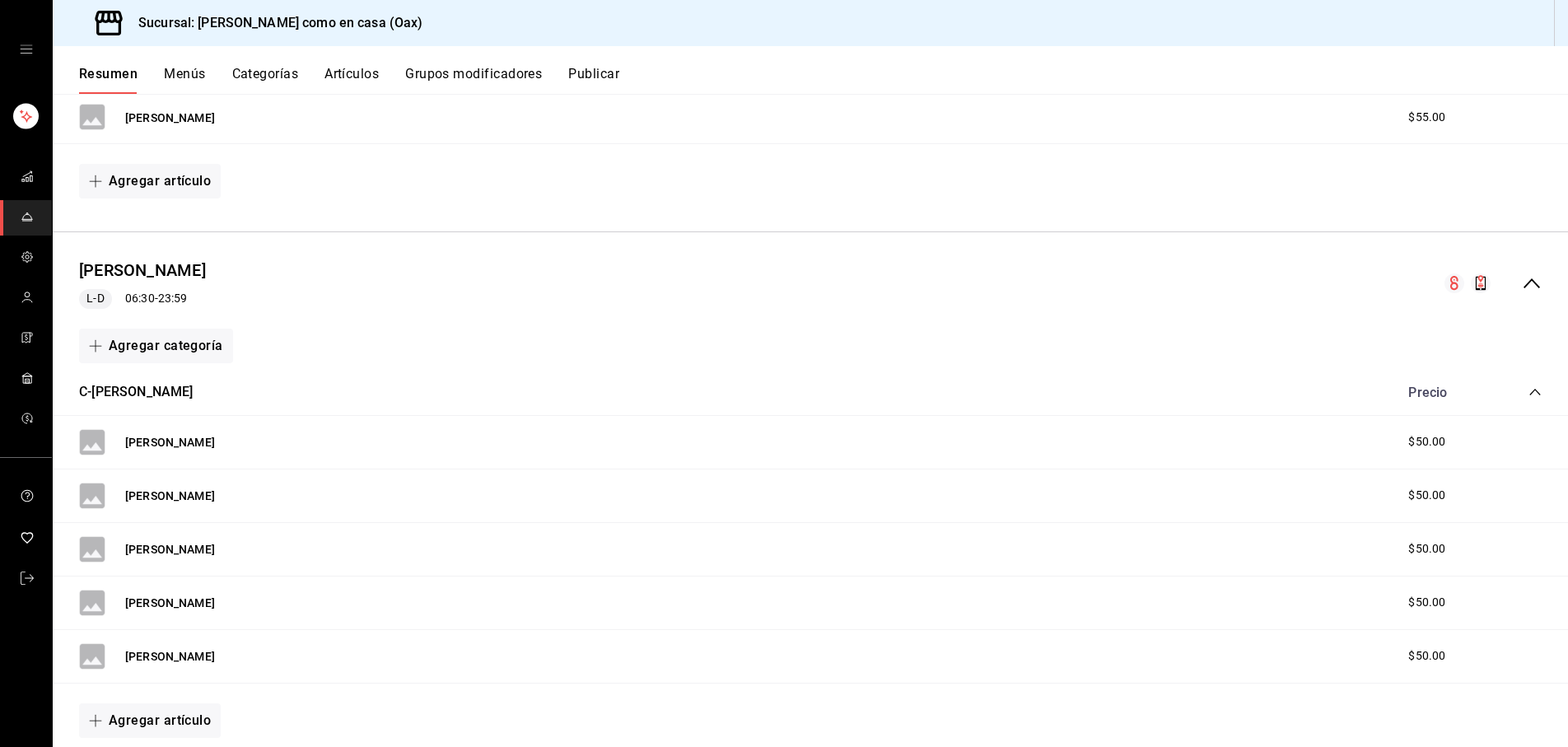
scroll to position [1757, 0]
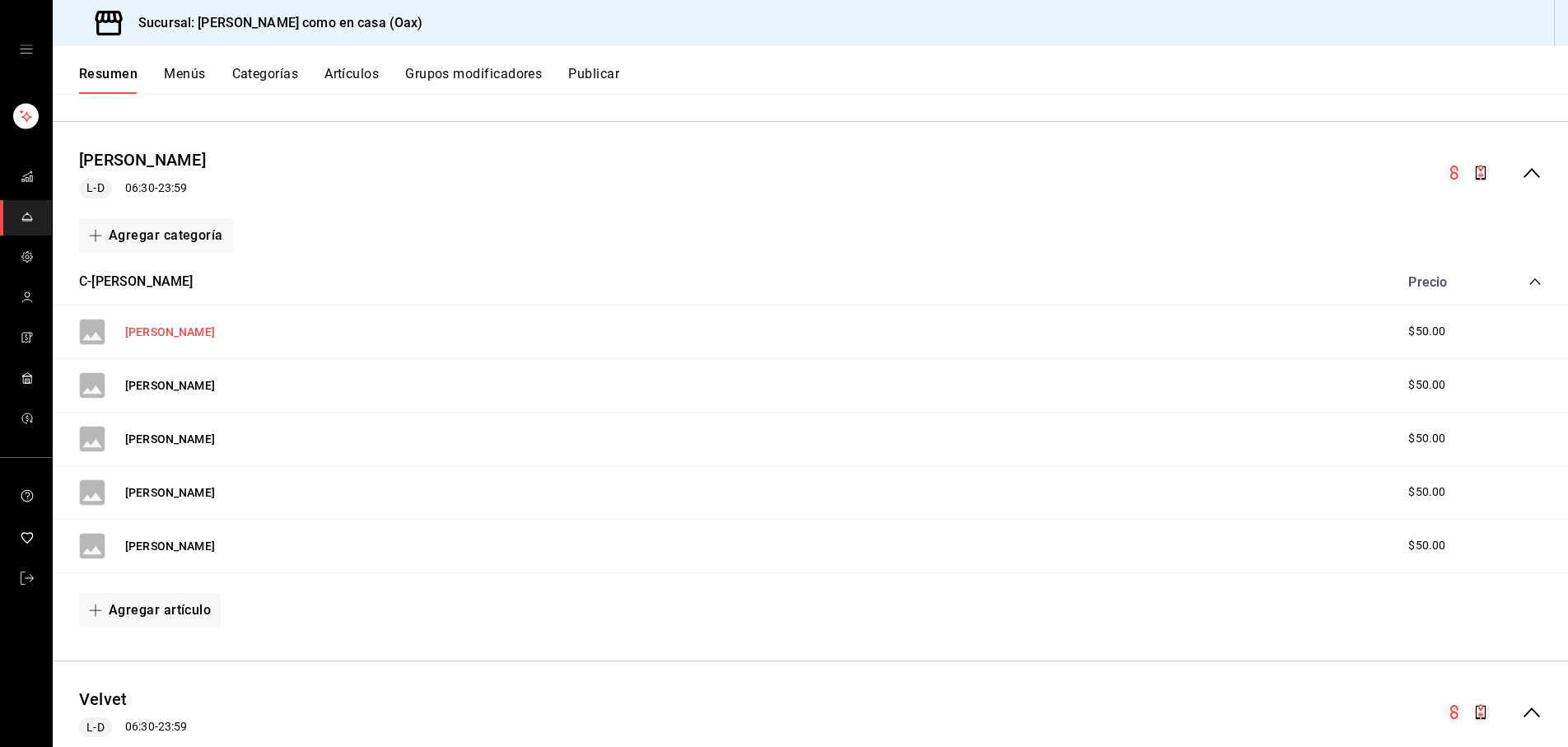
click at [176, 324] on button "[PERSON_NAME]" at bounding box center [170, 332] width 90 height 16
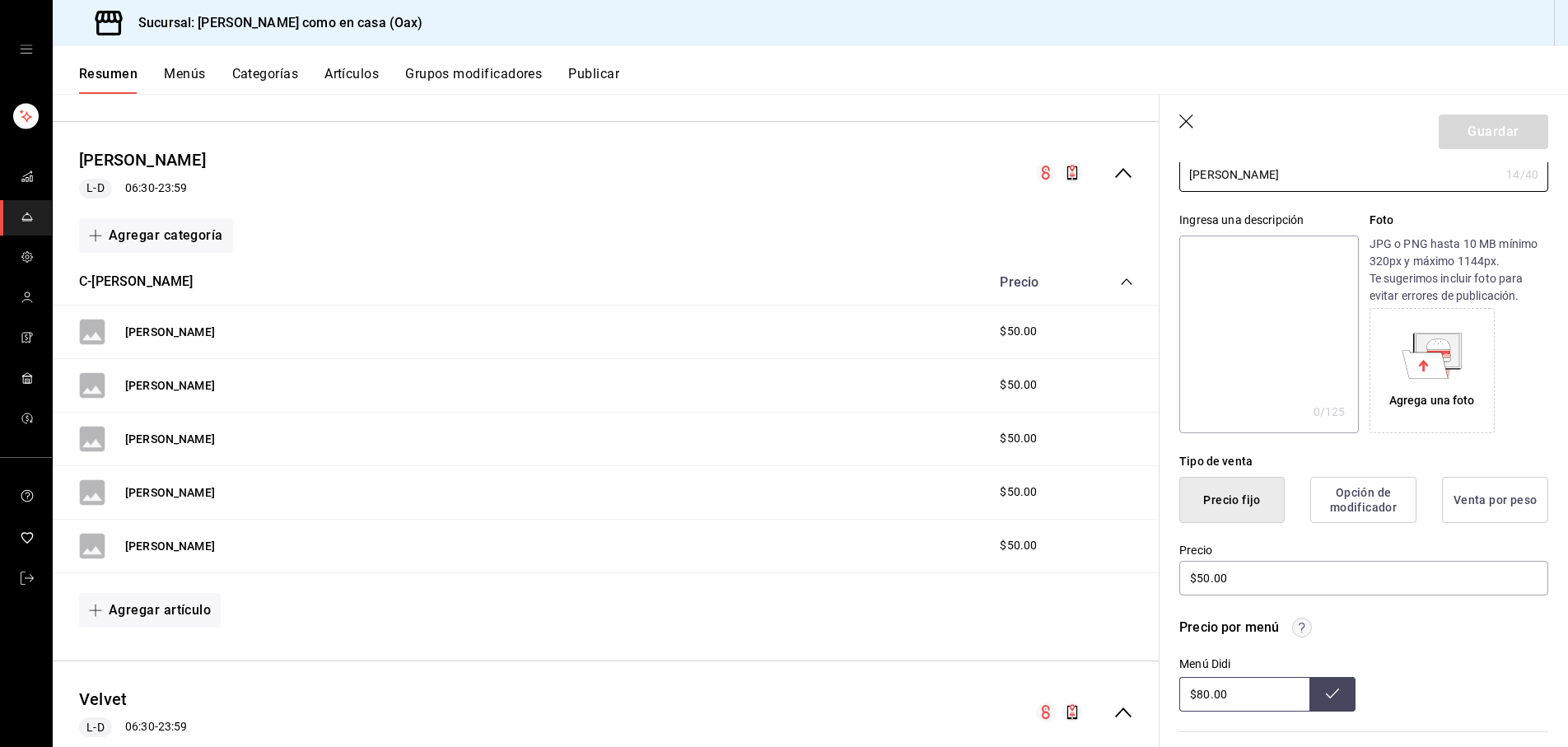
scroll to position [138, 0]
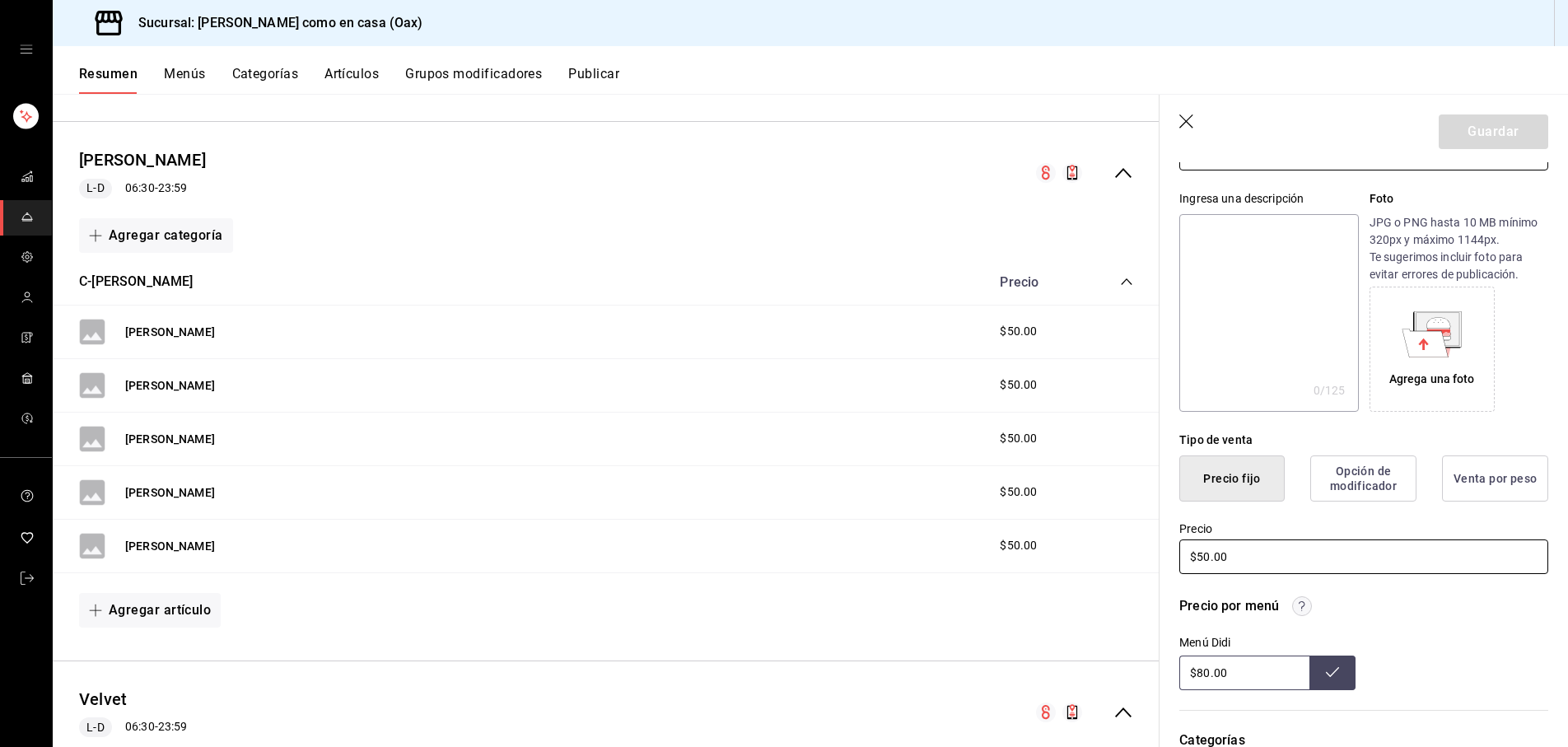
click at [1212, 553] on input "$50.00" at bounding box center [1364, 557] width 369 height 35
type input "$55.00"
click at [1509, 126] on button "Guardar" at bounding box center [1494, 132] width 110 height 35
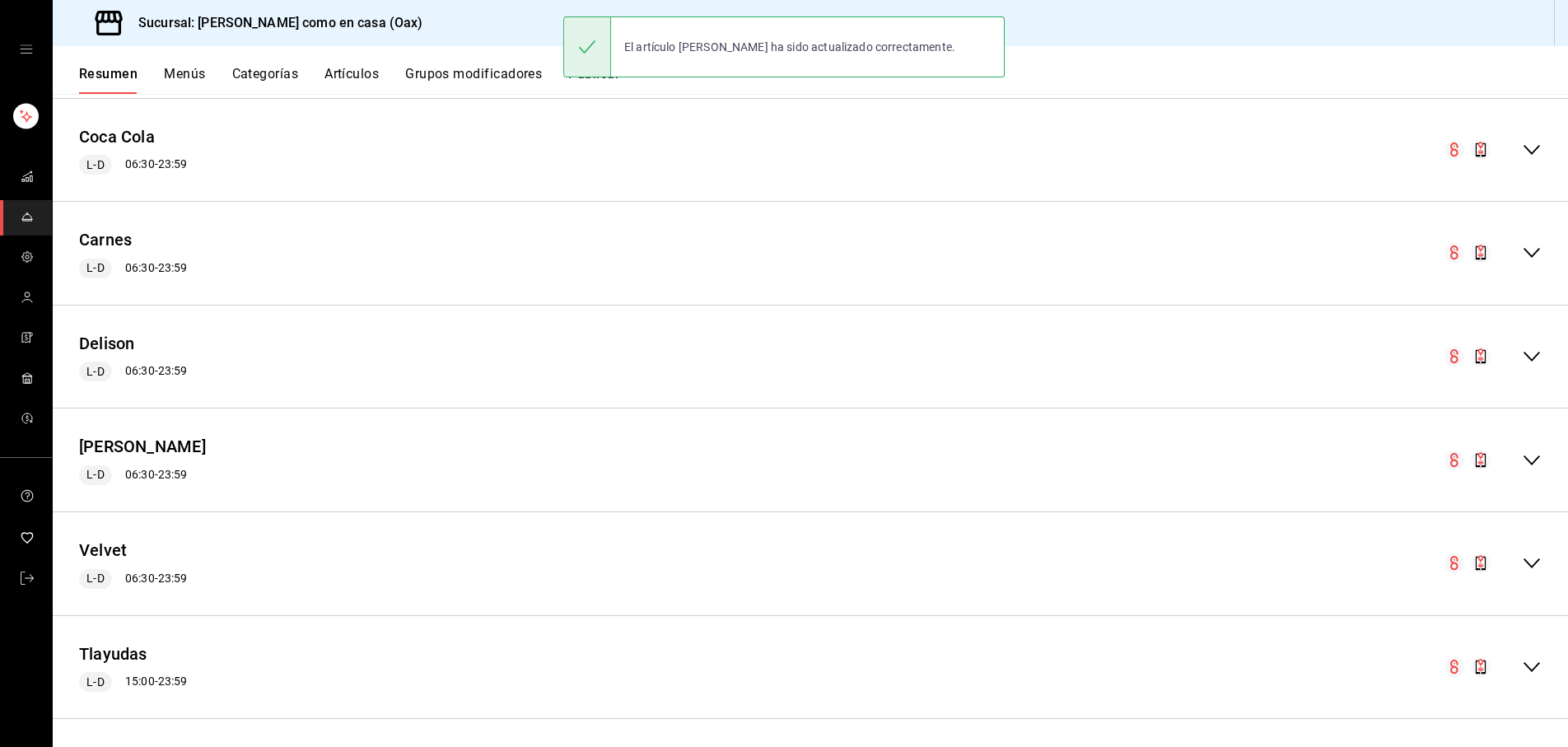
scroll to position [1243, 0]
click at [1523, 455] on icon "collapse-menu-row" at bounding box center [1533, 465] width 20 height 20
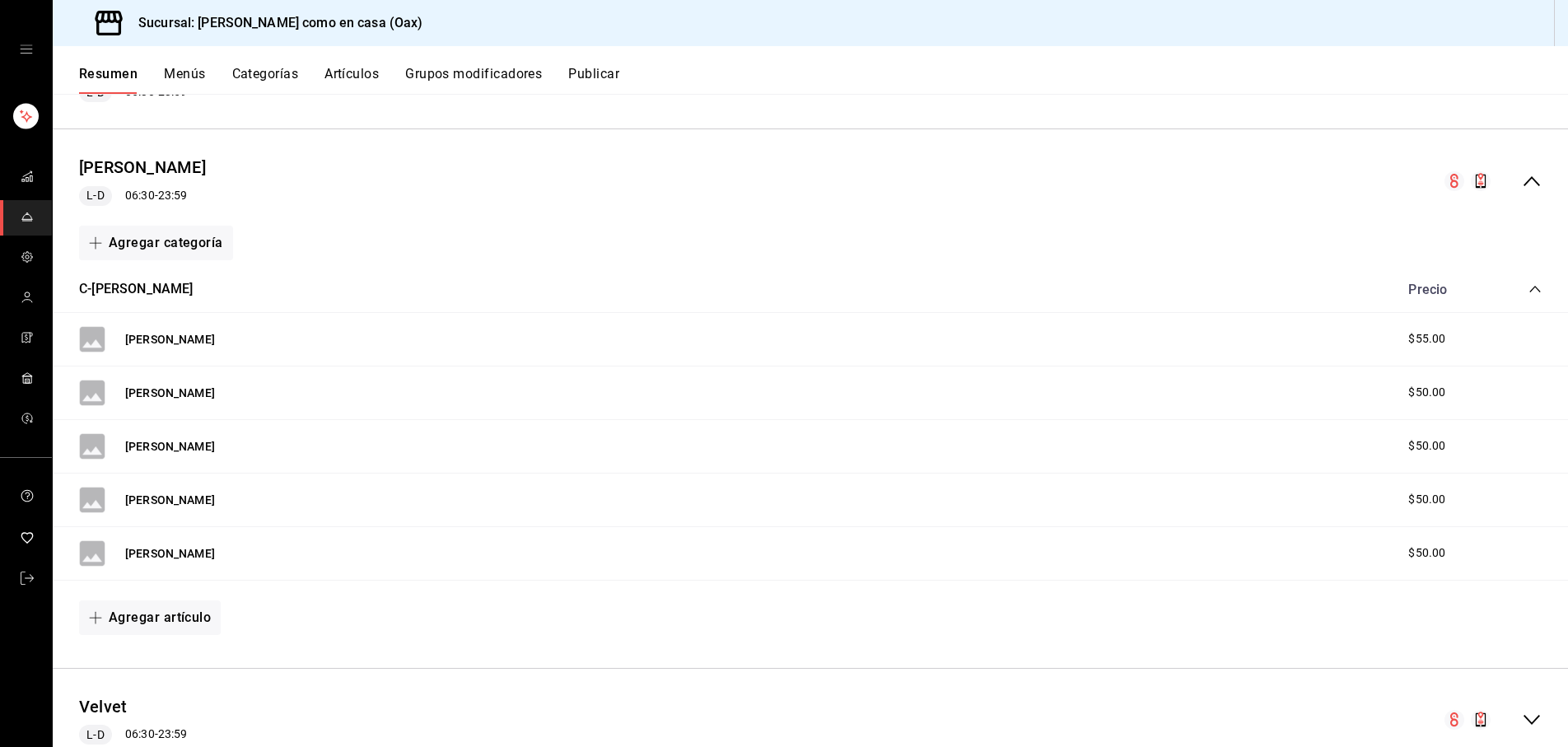
scroll to position [1533, 0]
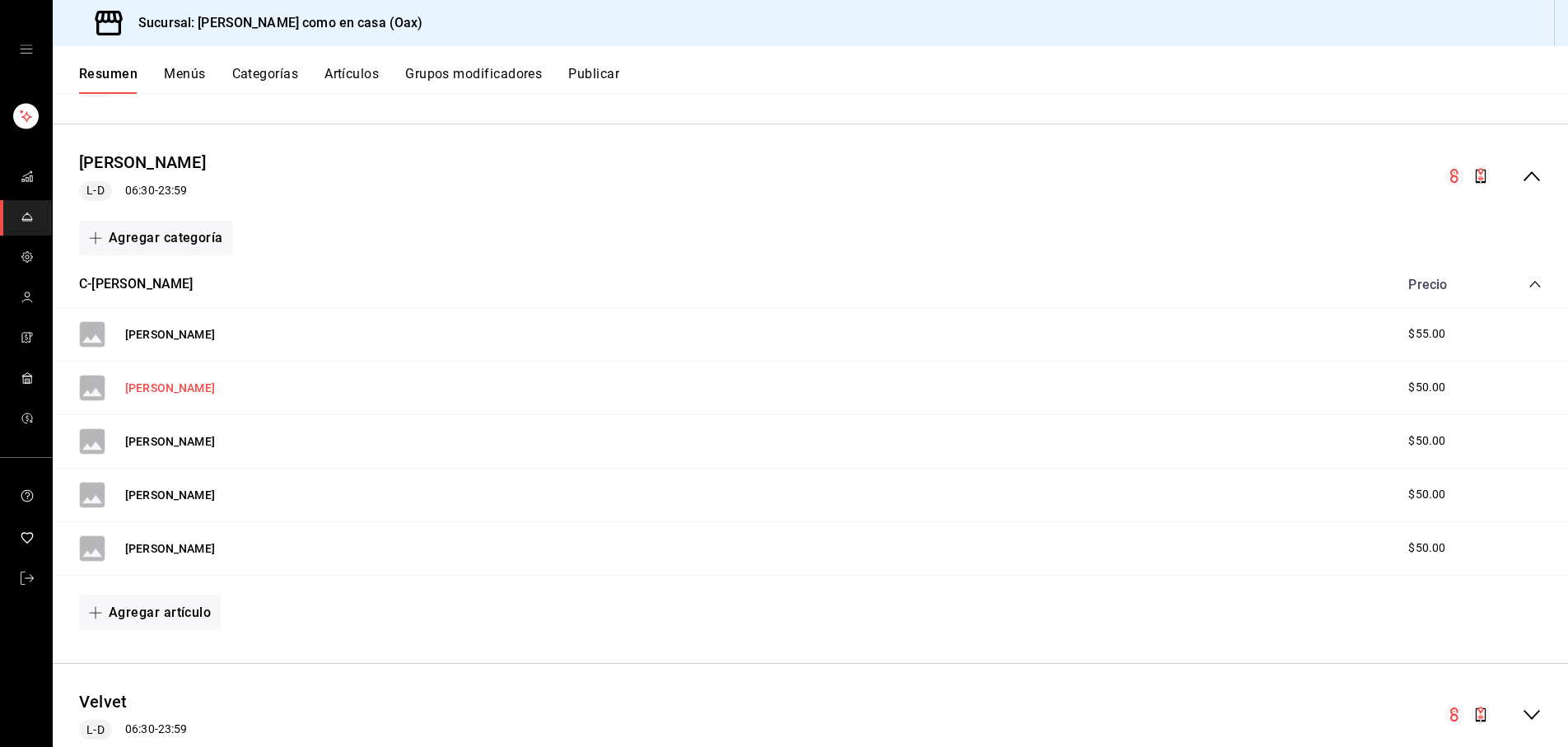
click at [171, 381] on button "[PERSON_NAME]" at bounding box center [170, 388] width 90 height 16
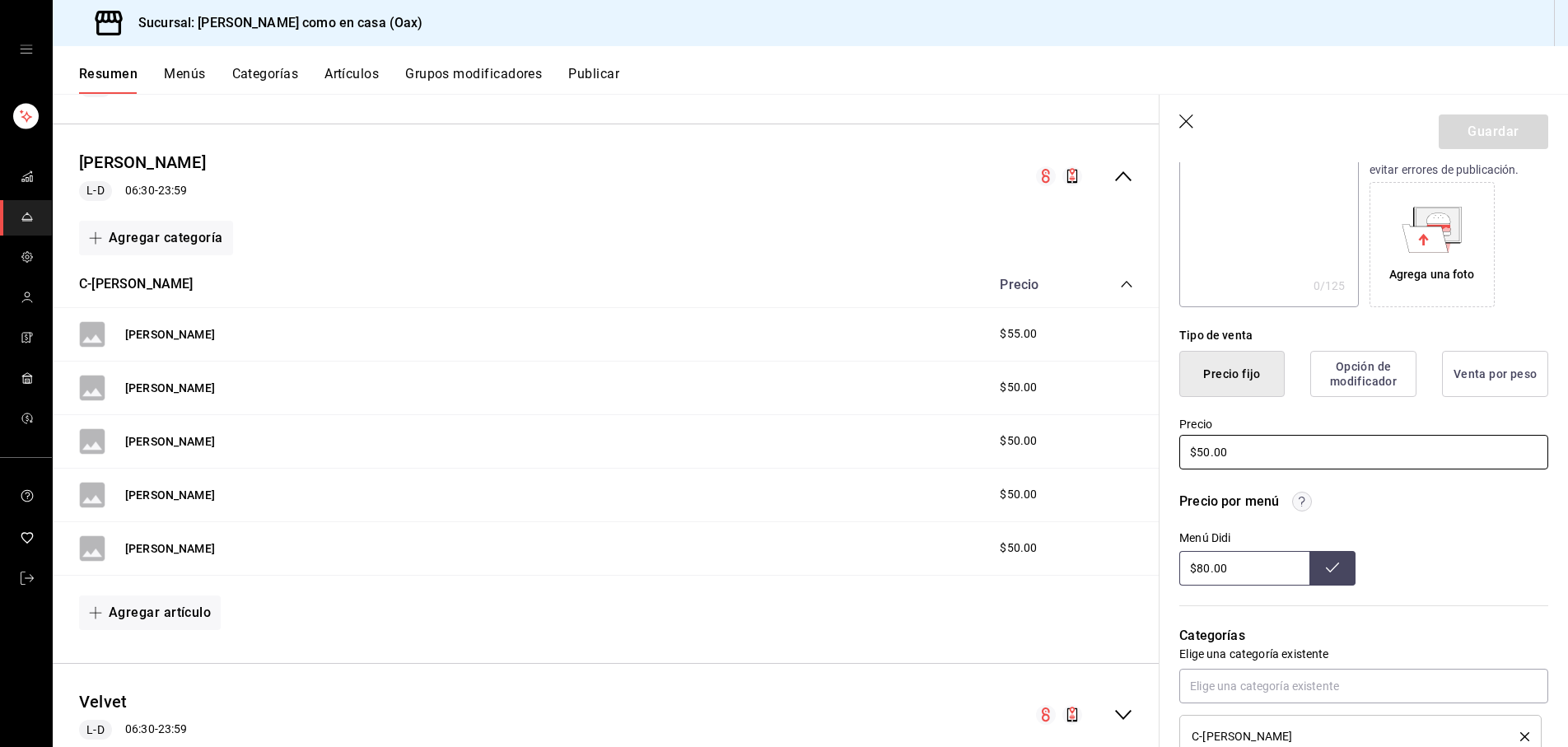
scroll to position [244, 0]
click at [1208, 447] on input "$50.00" at bounding box center [1364, 452] width 369 height 35
type input "$55.00"
click at [1515, 123] on button "Guardar" at bounding box center [1494, 132] width 110 height 35
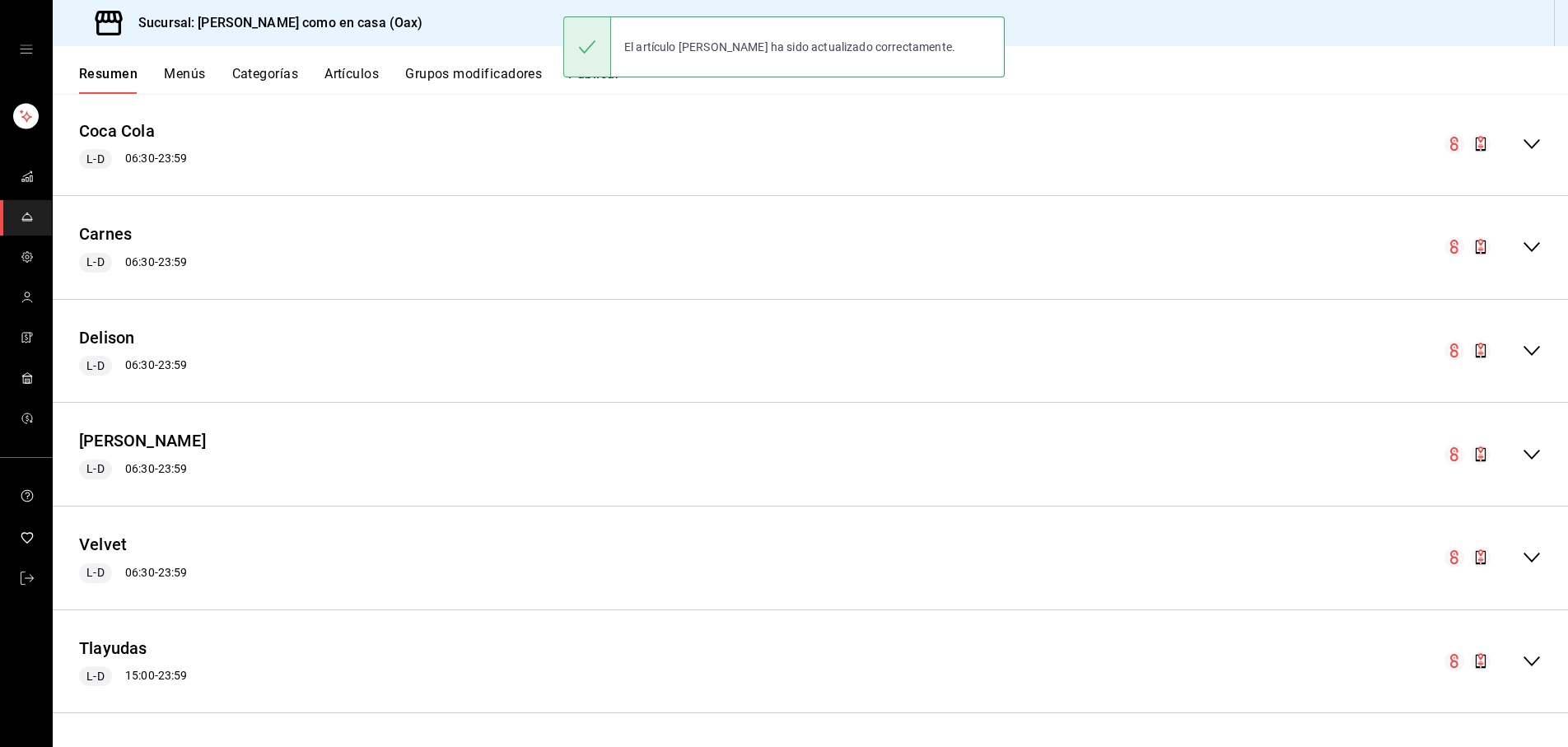
scroll to position [1243, 0]
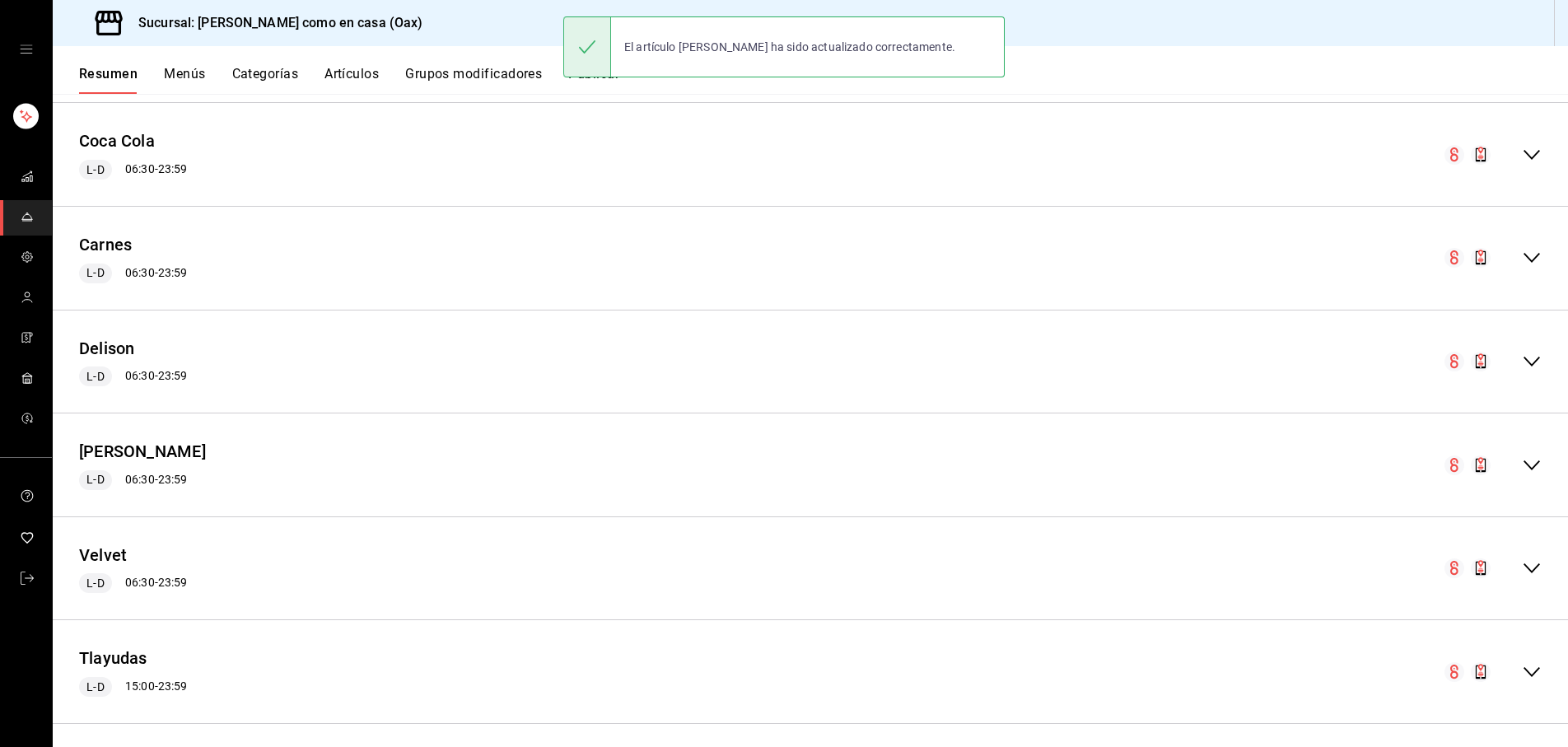
click at [1538, 462] on icon "collapse-menu-row" at bounding box center [1533, 465] width 20 height 20
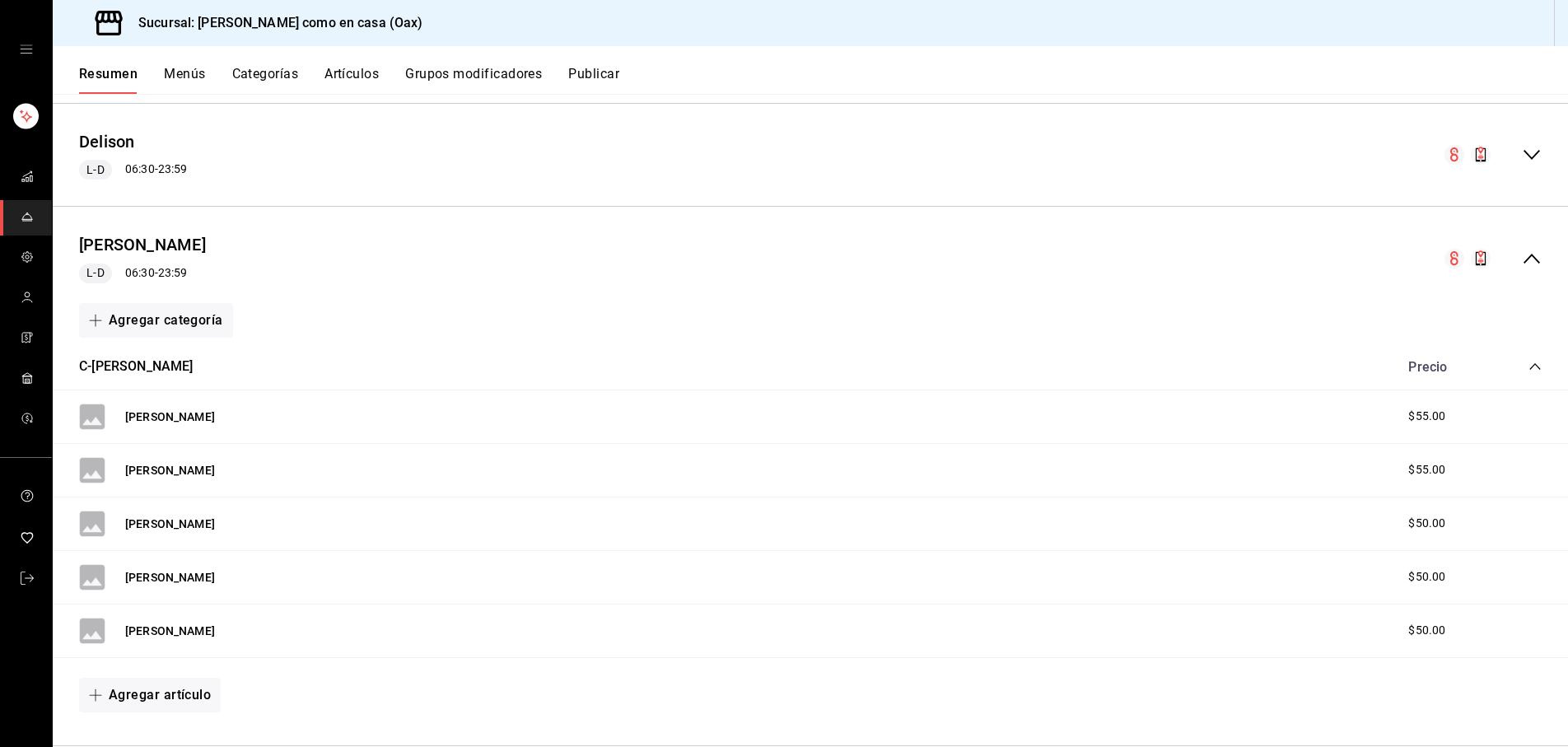
scroll to position [1453, 0]
click at [153, 517] on button "[PERSON_NAME]" at bounding box center [170, 522] width 90 height 16
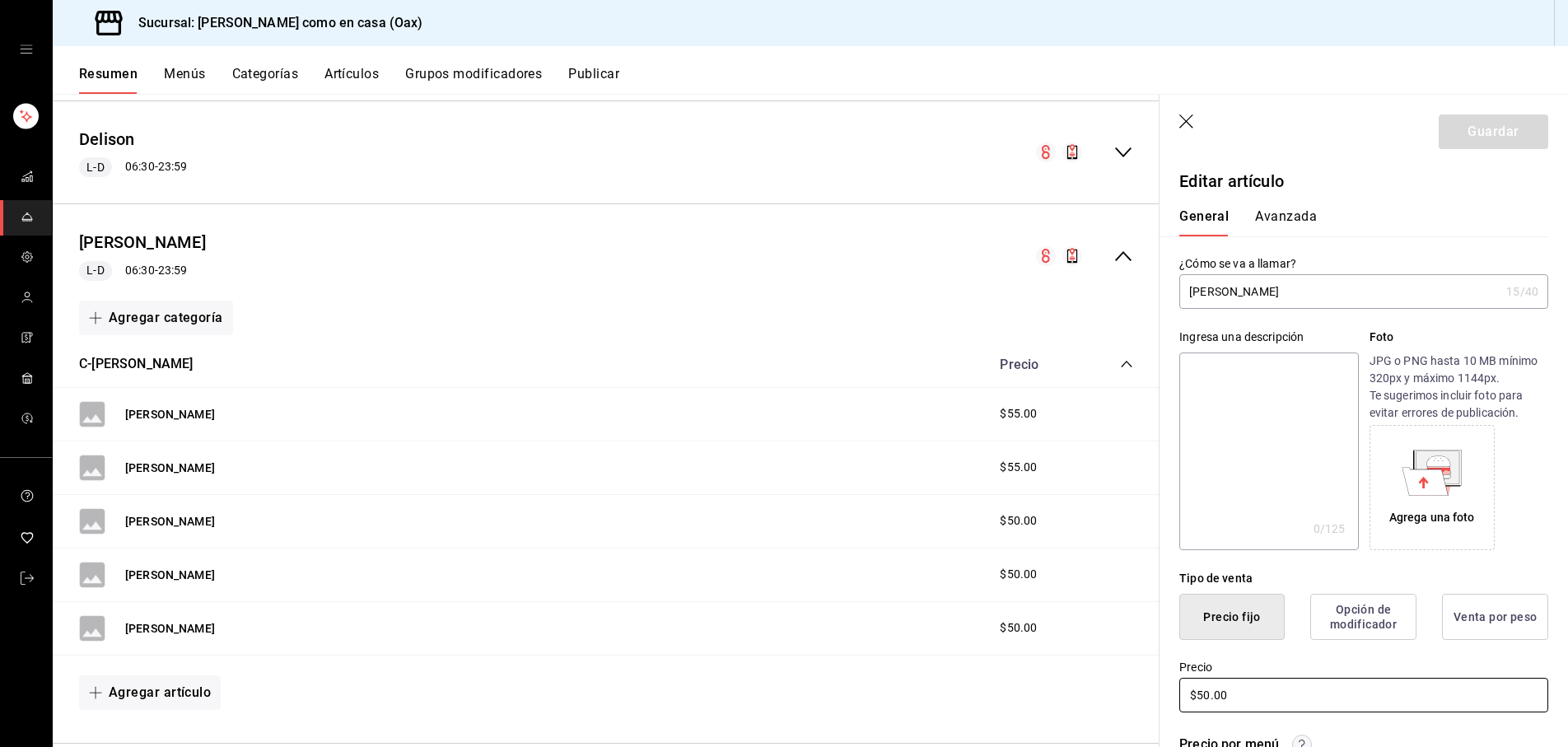
drag, startPoint x: 1210, startPoint y: 694, endPoint x: 1315, endPoint y: 691, distance: 105.0
click at [1210, 694] on input "$50.00" at bounding box center [1364, 695] width 369 height 35
type input "$55.00"
click at [1467, 127] on button "Guardar" at bounding box center [1494, 132] width 110 height 35
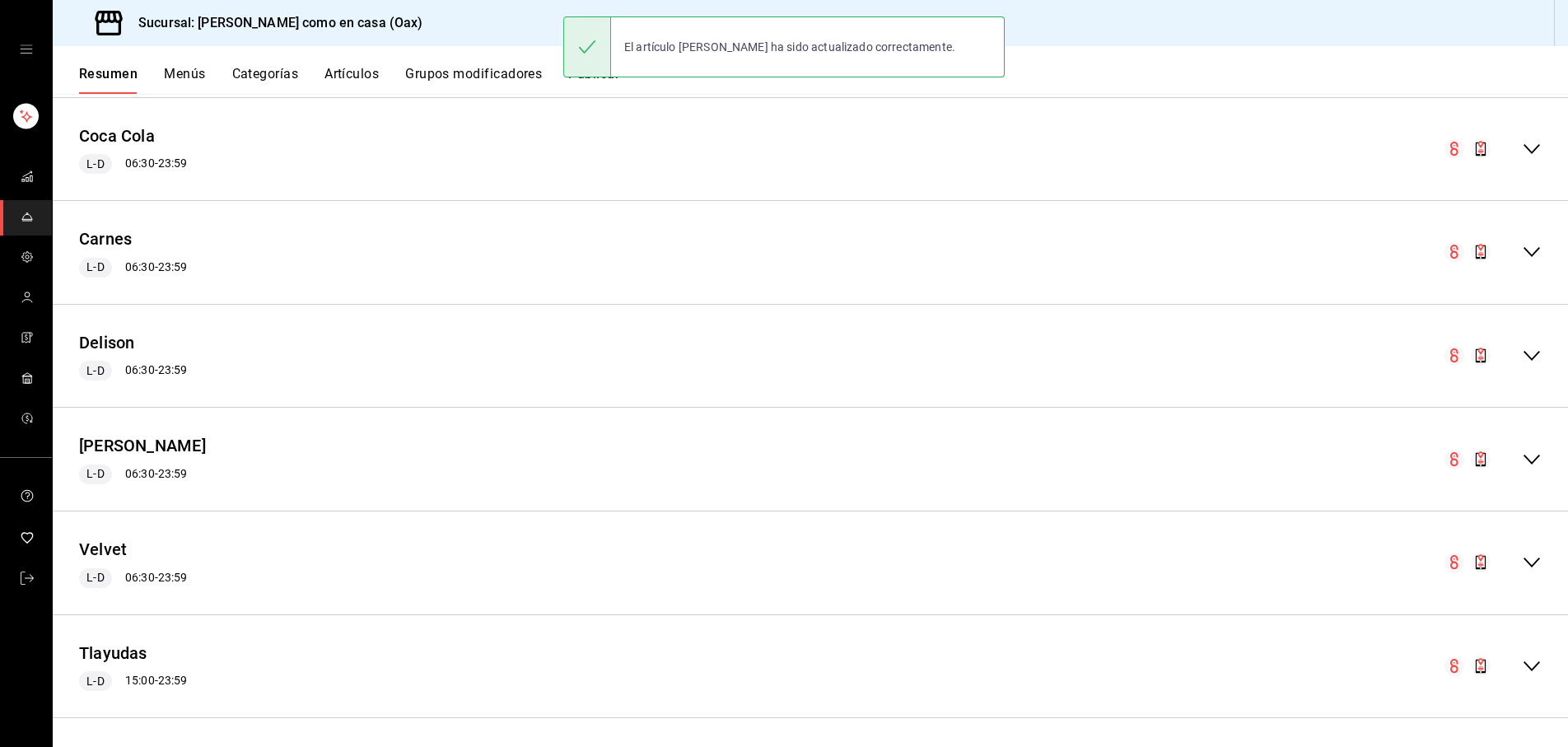
scroll to position [1243, 0]
click at [1533, 465] on icon "collapse-menu-row" at bounding box center [1533, 465] width 20 height 20
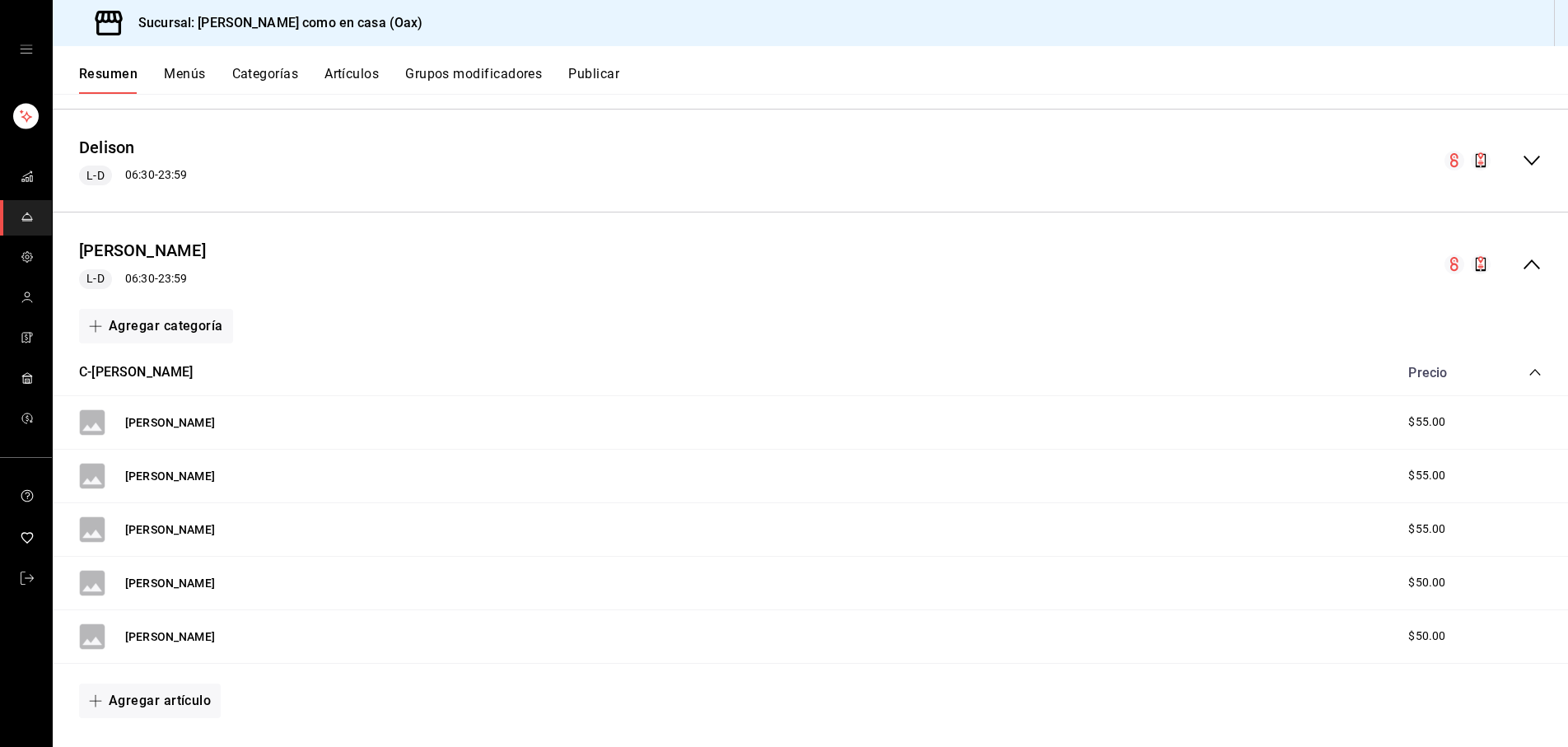
scroll to position [1447, 0]
drag, startPoint x: 173, startPoint y: 572, endPoint x: 376, endPoint y: 570, distance: 203.0
click at [173, 573] on button "[PERSON_NAME]" at bounding box center [170, 581] width 90 height 16
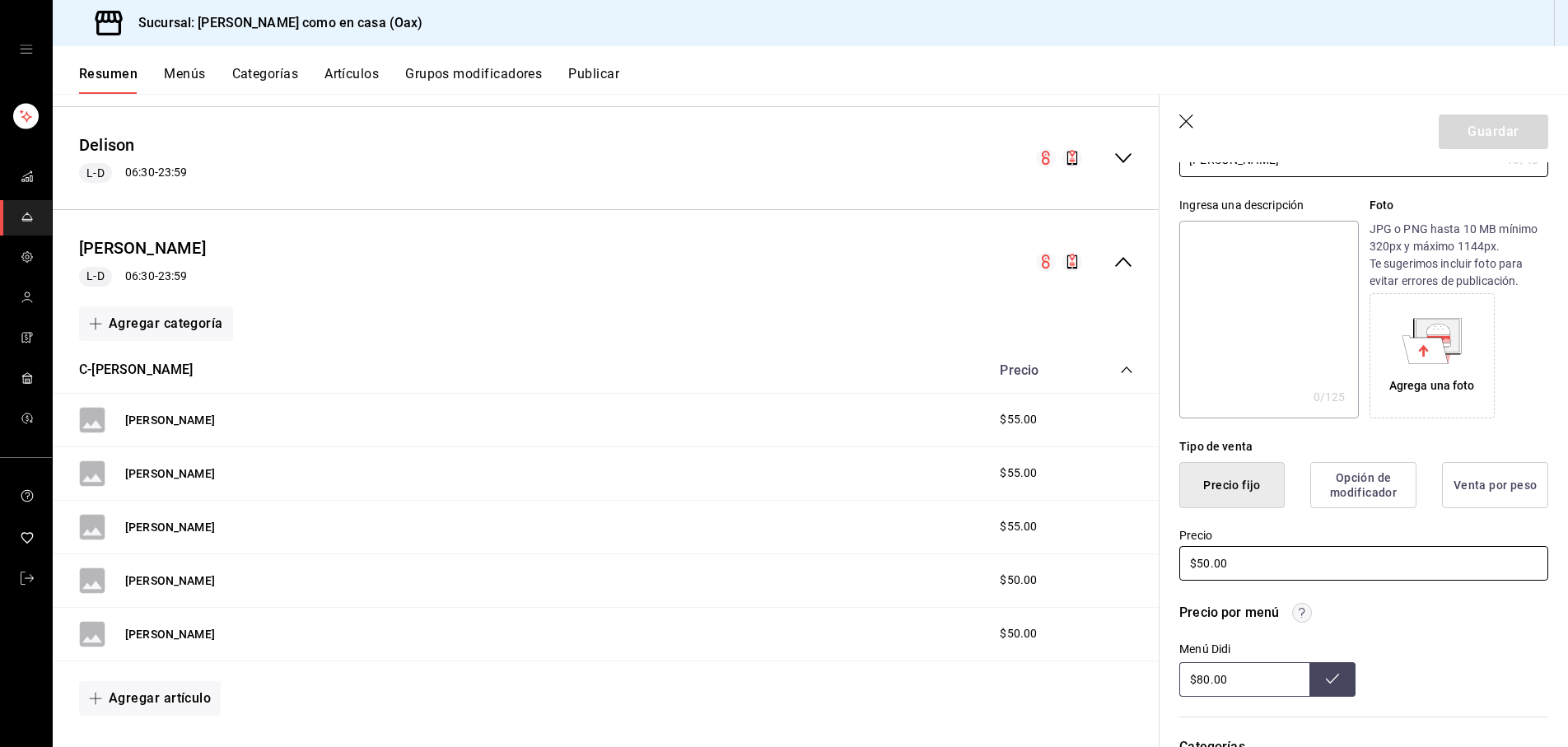
scroll to position [134, 0]
click at [1212, 561] on input "$50.00" at bounding box center [1364, 561] width 369 height 35
type input "$55.00"
click at [1513, 119] on button "Guardar" at bounding box center [1494, 132] width 110 height 35
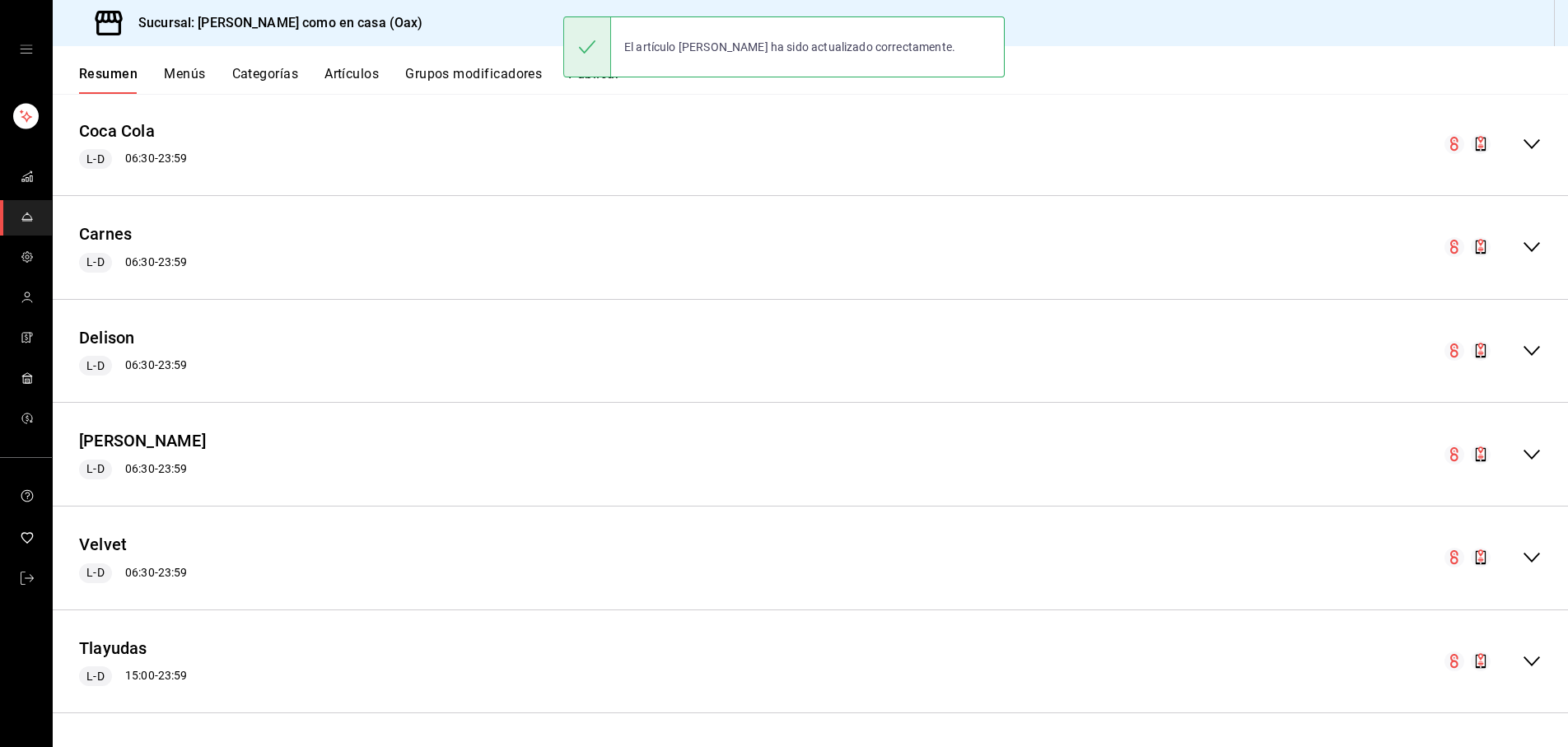
scroll to position [1243, 0]
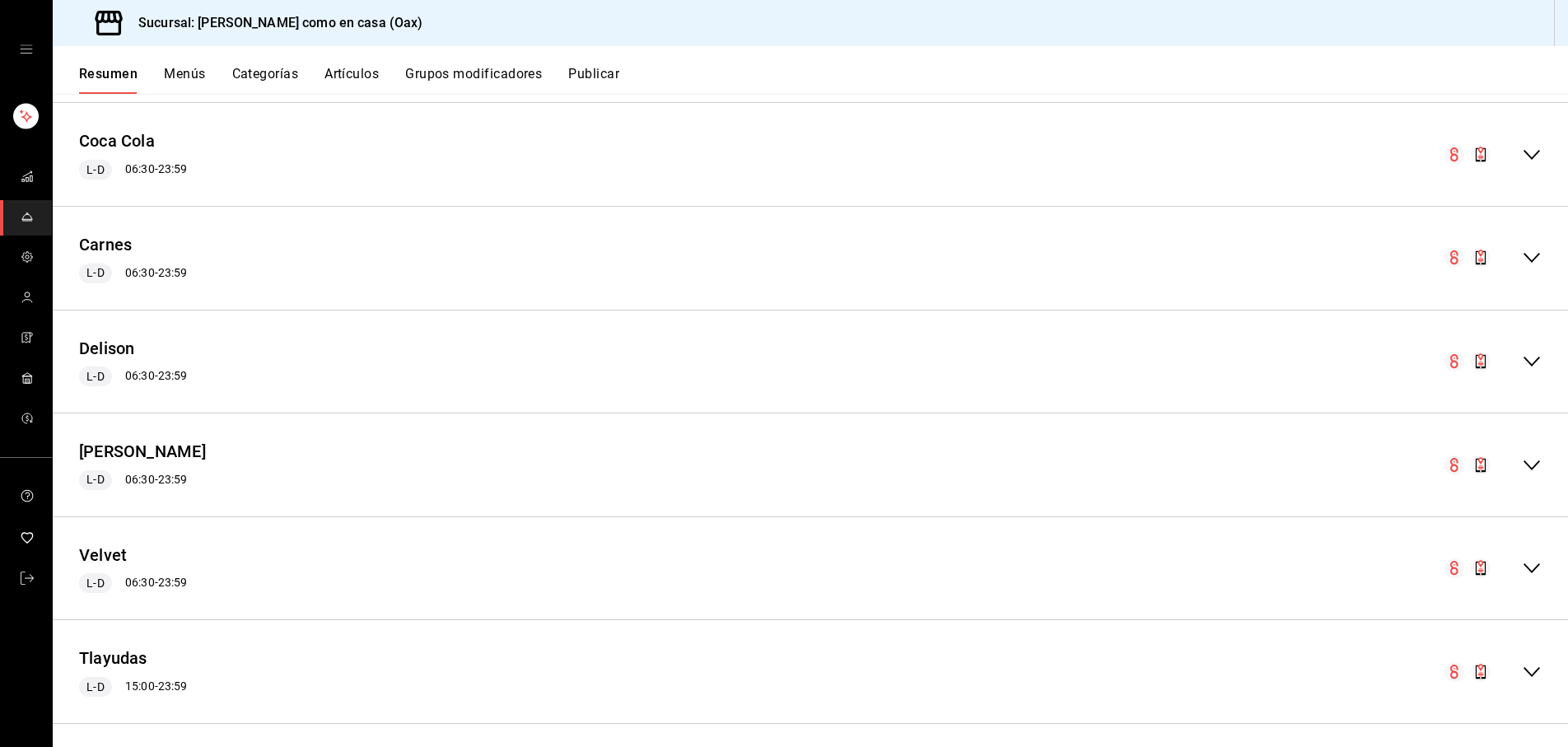
click at [1537, 461] on icon "collapse-menu-row" at bounding box center [1533, 465] width 16 height 10
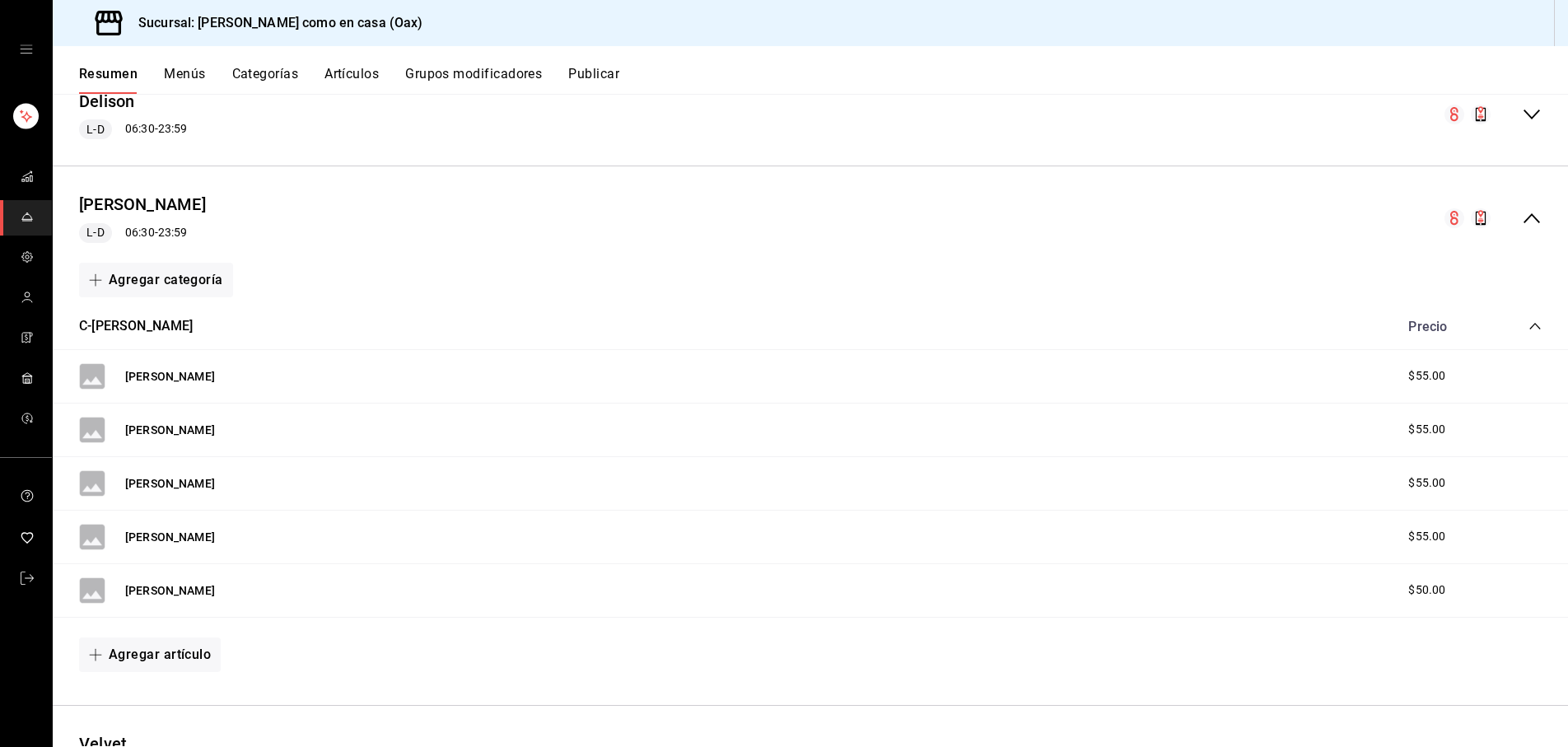
scroll to position [1489, 0]
click at [159, 586] on button "[PERSON_NAME]" at bounding box center [170, 593] width 90 height 16
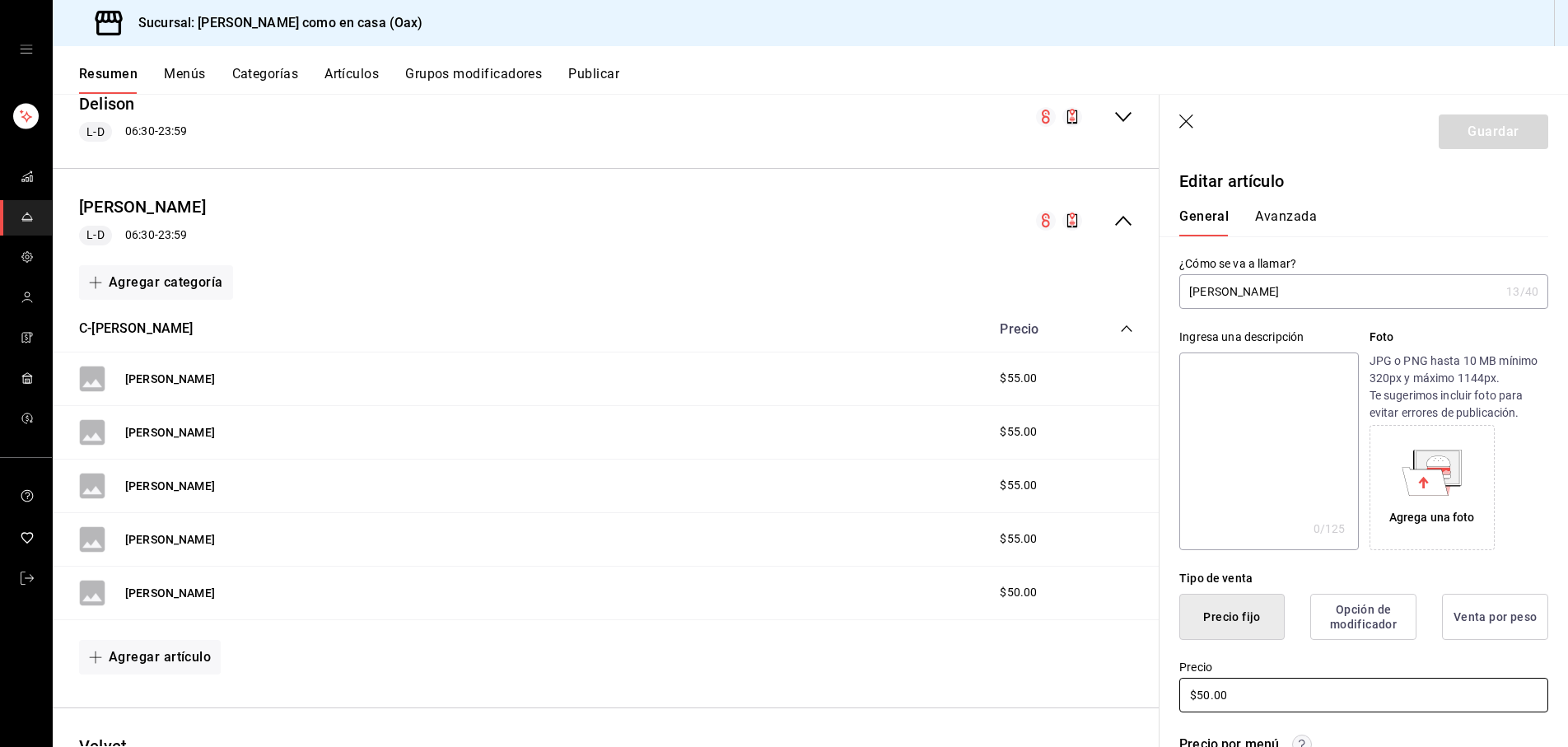
click at [1212, 692] on input "$50.00" at bounding box center [1364, 695] width 369 height 35
type input "$55.00"
click at [1496, 144] on button "Guardar" at bounding box center [1494, 132] width 110 height 35
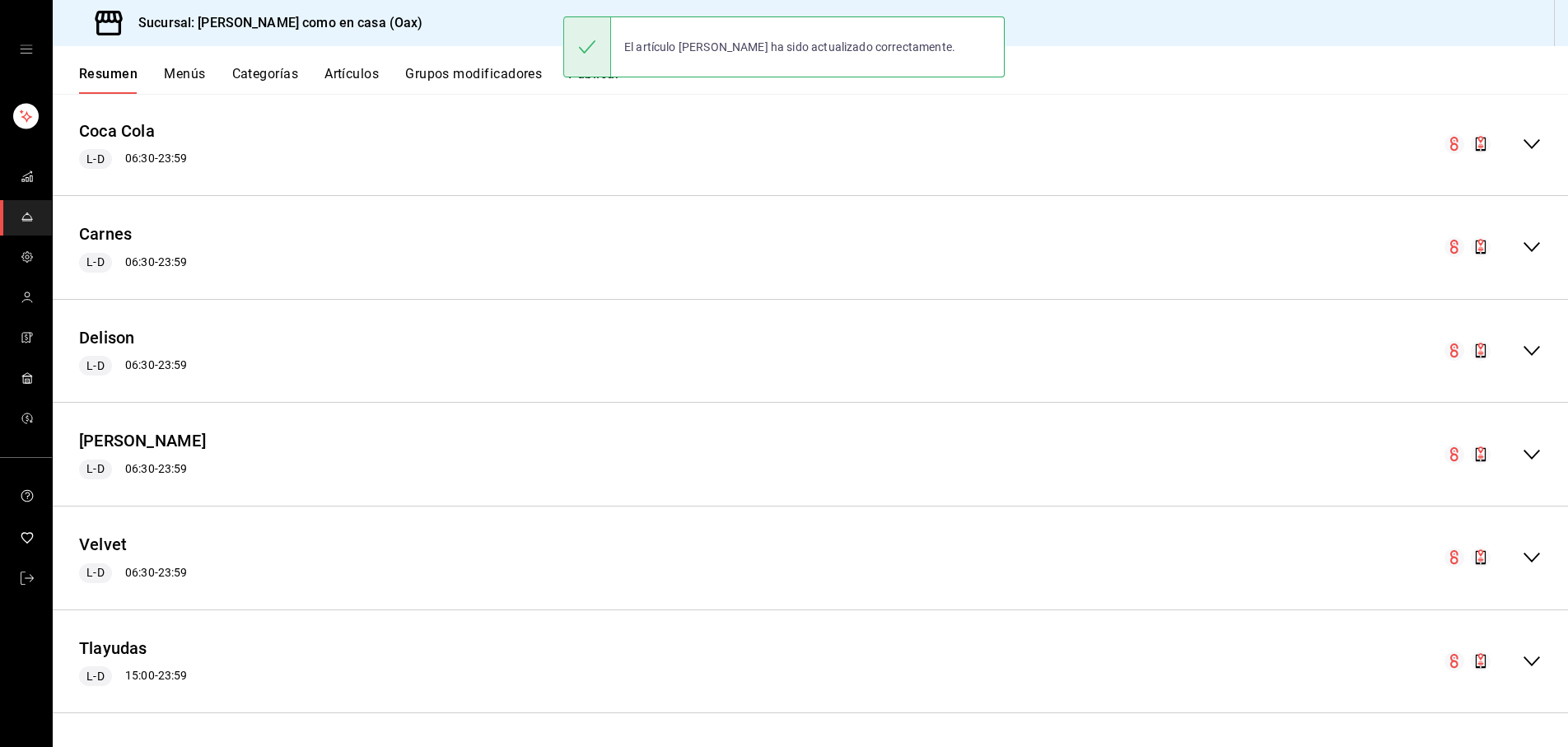
scroll to position [1243, 0]
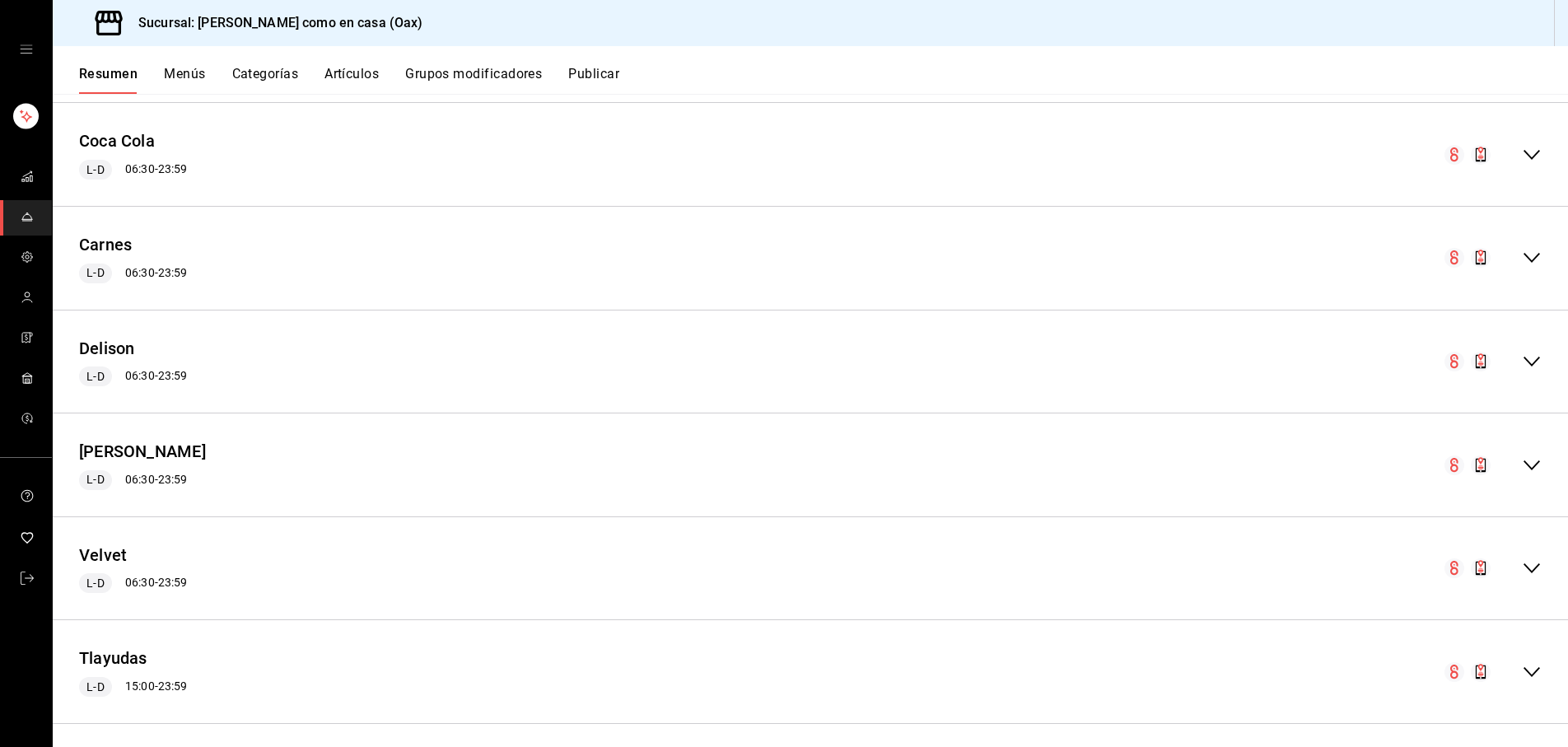
click at [1533, 352] on icon "collapse-menu-row" at bounding box center [1533, 362] width 20 height 20
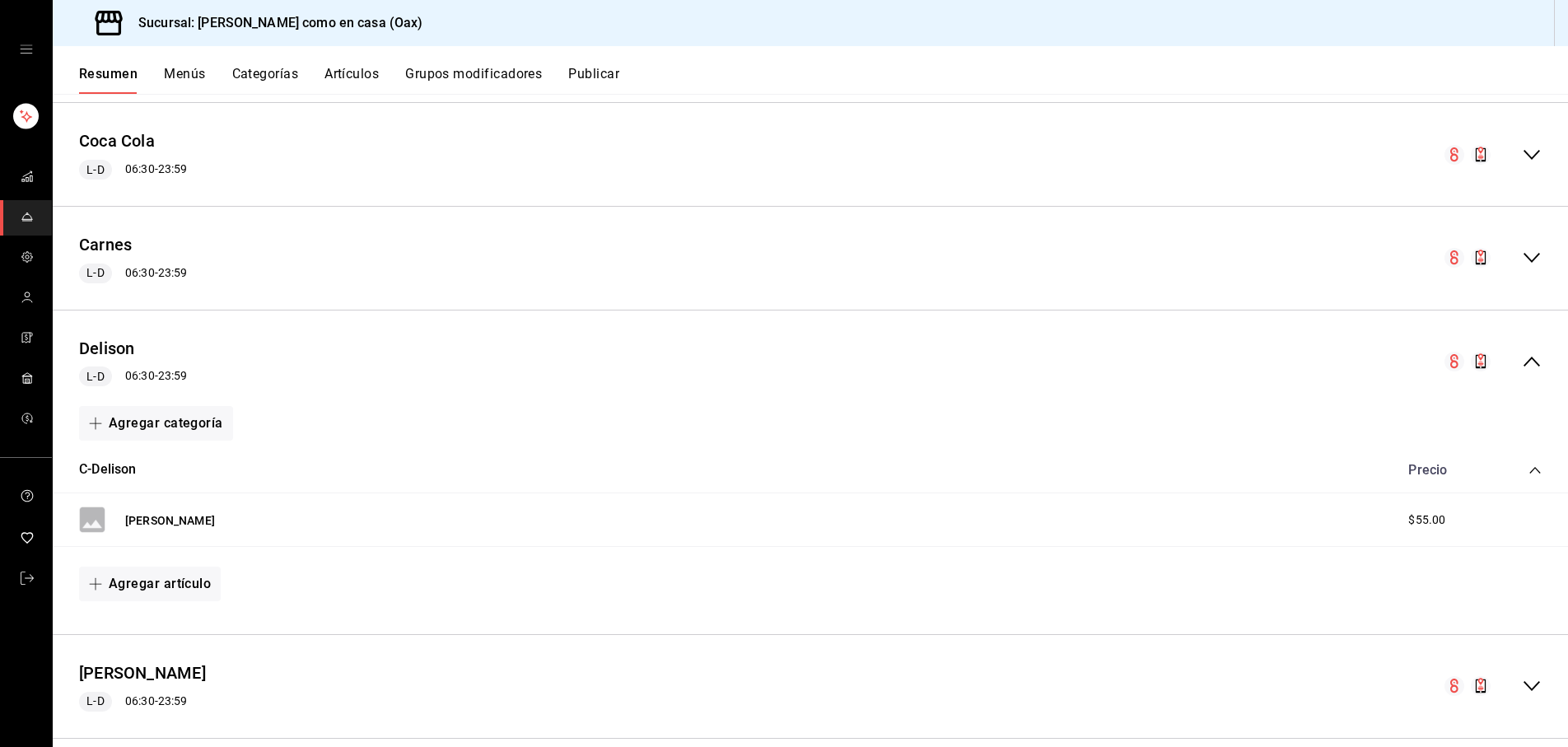
click at [1533, 352] on icon "collapse-menu-row" at bounding box center [1533, 362] width 20 height 20
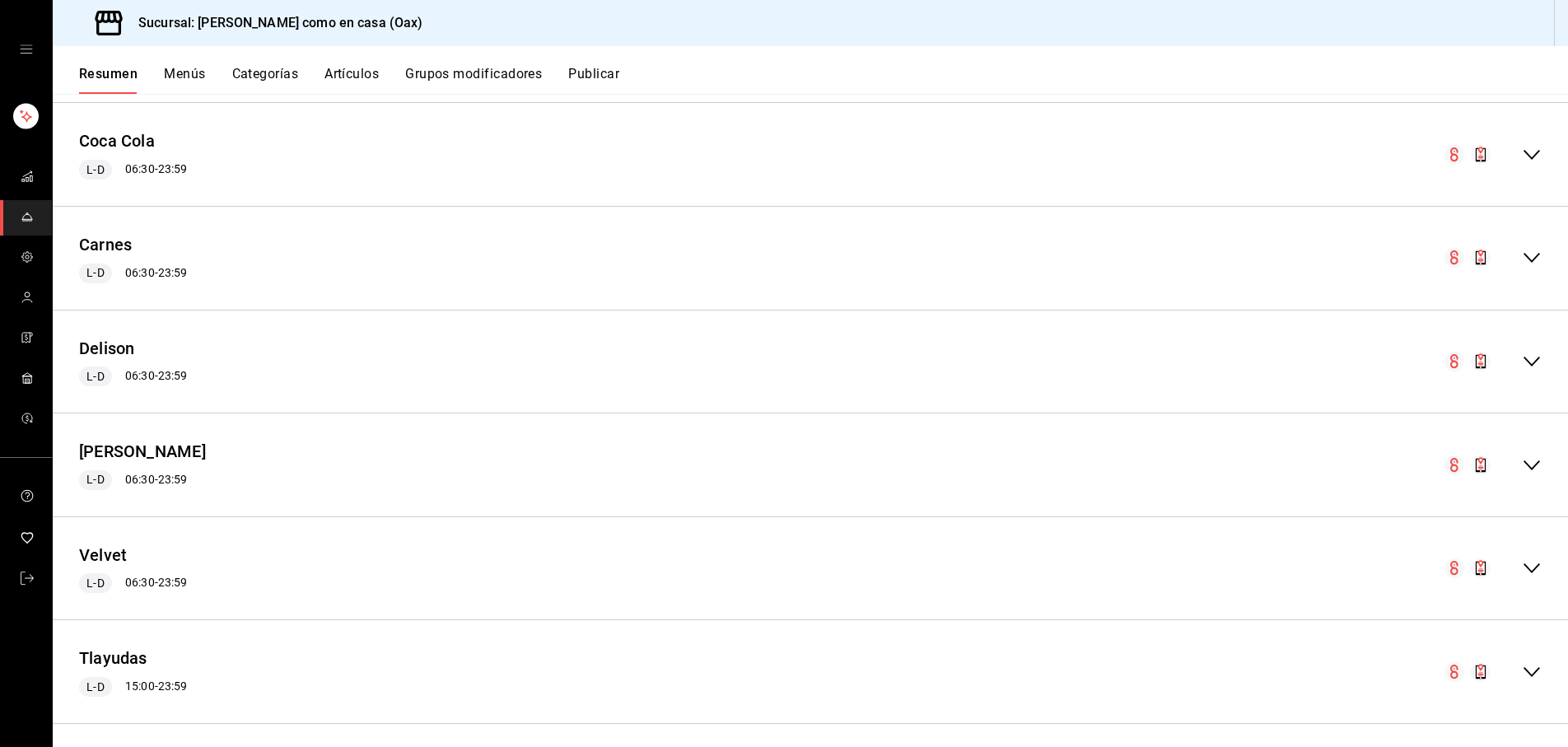
click at [1533, 456] on icon "collapse-menu-row" at bounding box center [1533, 465] width 20 height 20
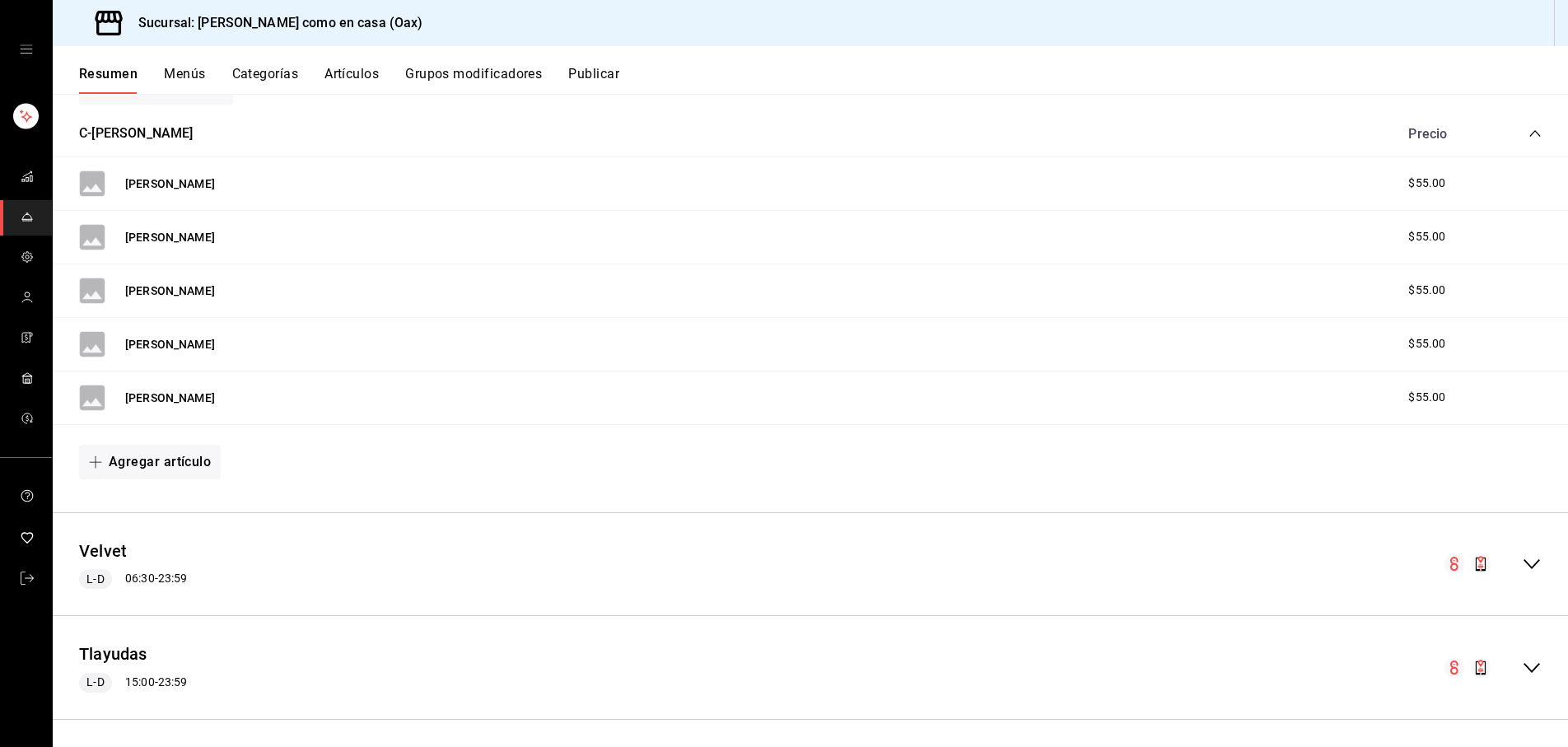
scroll to position [1683, 0]
click at [1533, 558] on icon "collapse-menu-row" at bounding box center [1533, 565] width 20 height 20
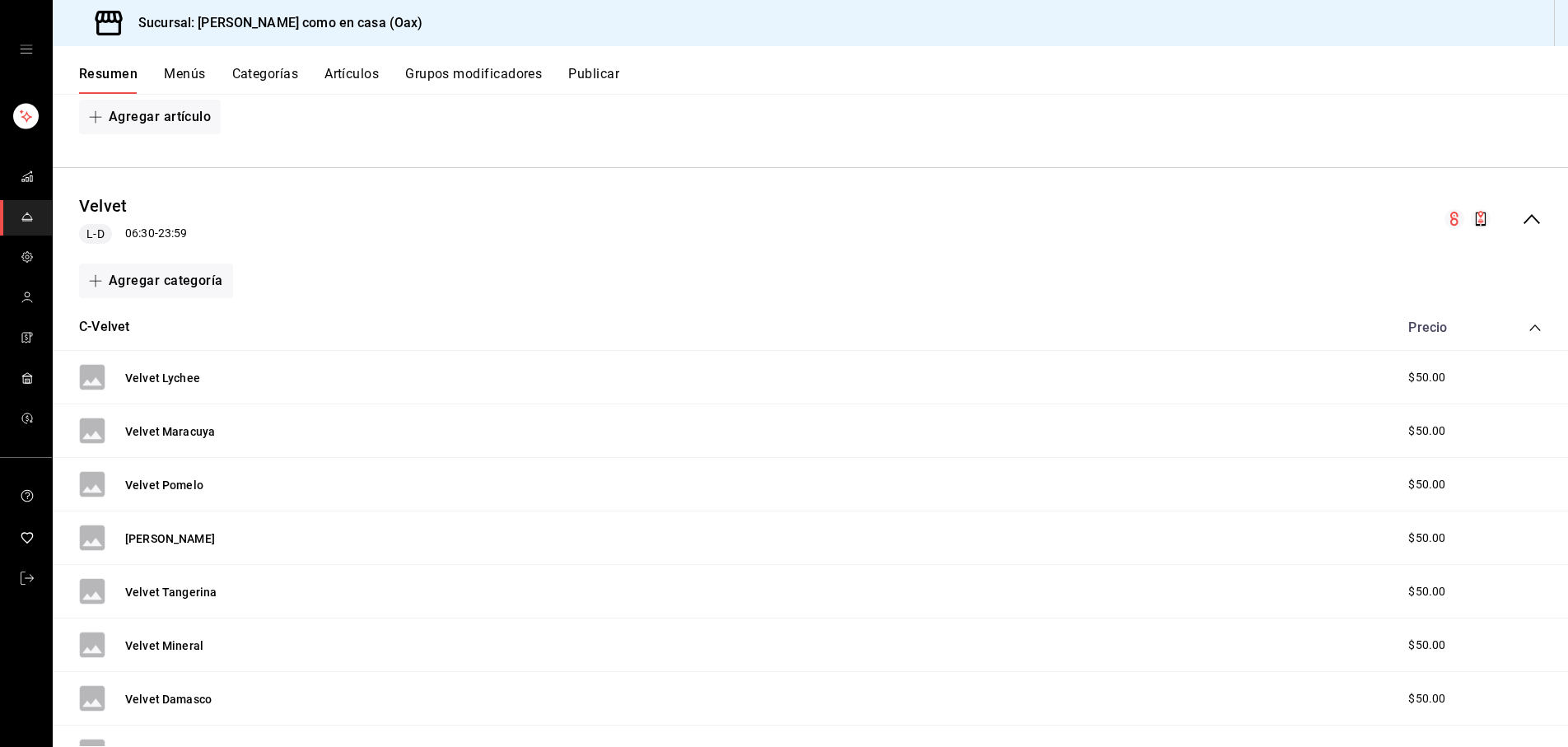
scroll to position [2107, 0]
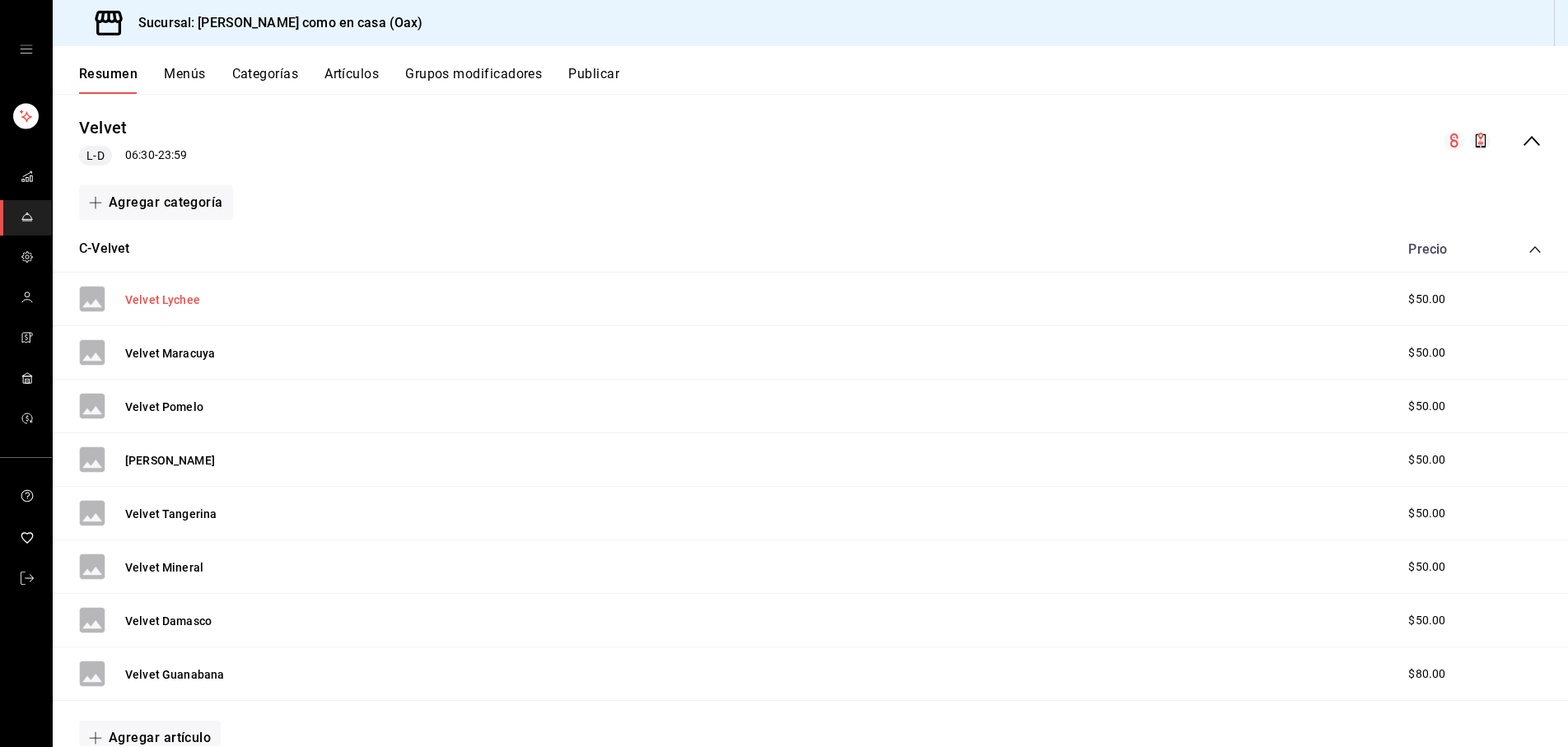
click at [178, 297] on button "Velvet Lychee" at bounding box center [163, 300] width 75 height 16
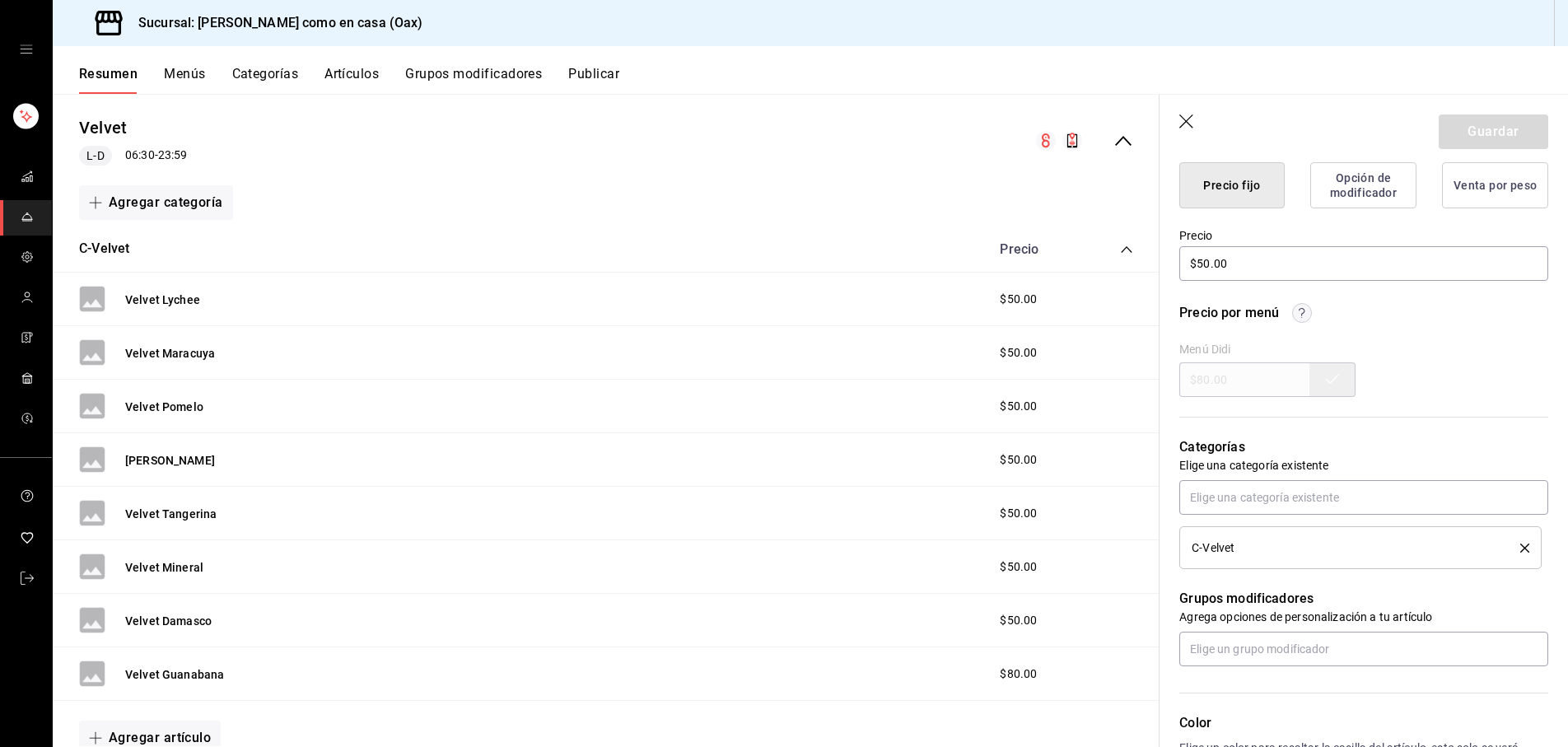
scroll to position [433, 0]
click at [1211, 259] on input "$50.00" at bounding box center [1364, 262] width 369 height 35
type input "$55.00"
click at [1513, 124] on button "Guardar" at bounding box center [1494, 132] width 110 height 35
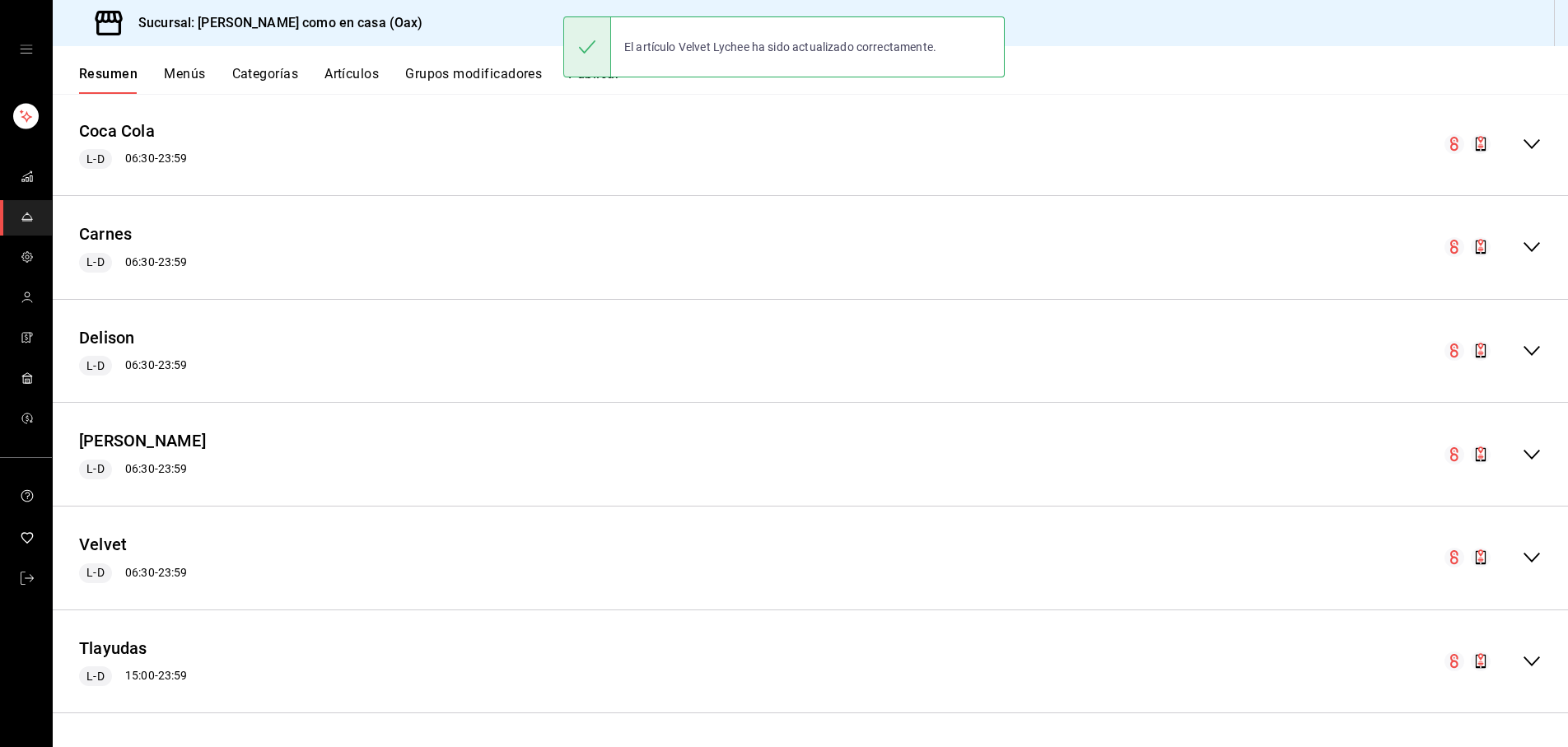
scroll to position [1243, 0]
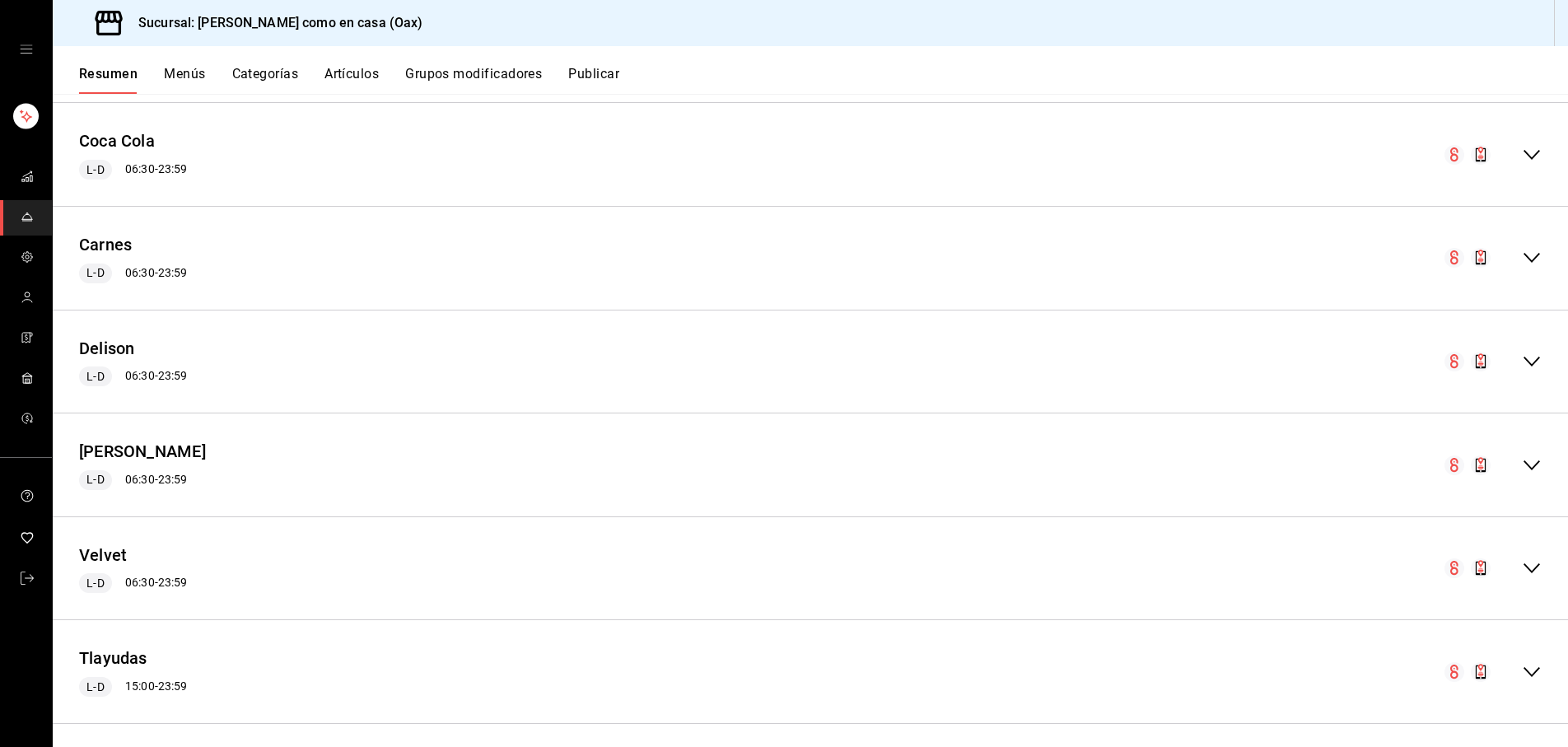
click at [1540, 563] on icon "collapse-menu-row" at bounding box center [1533, 569] width 20 height 20
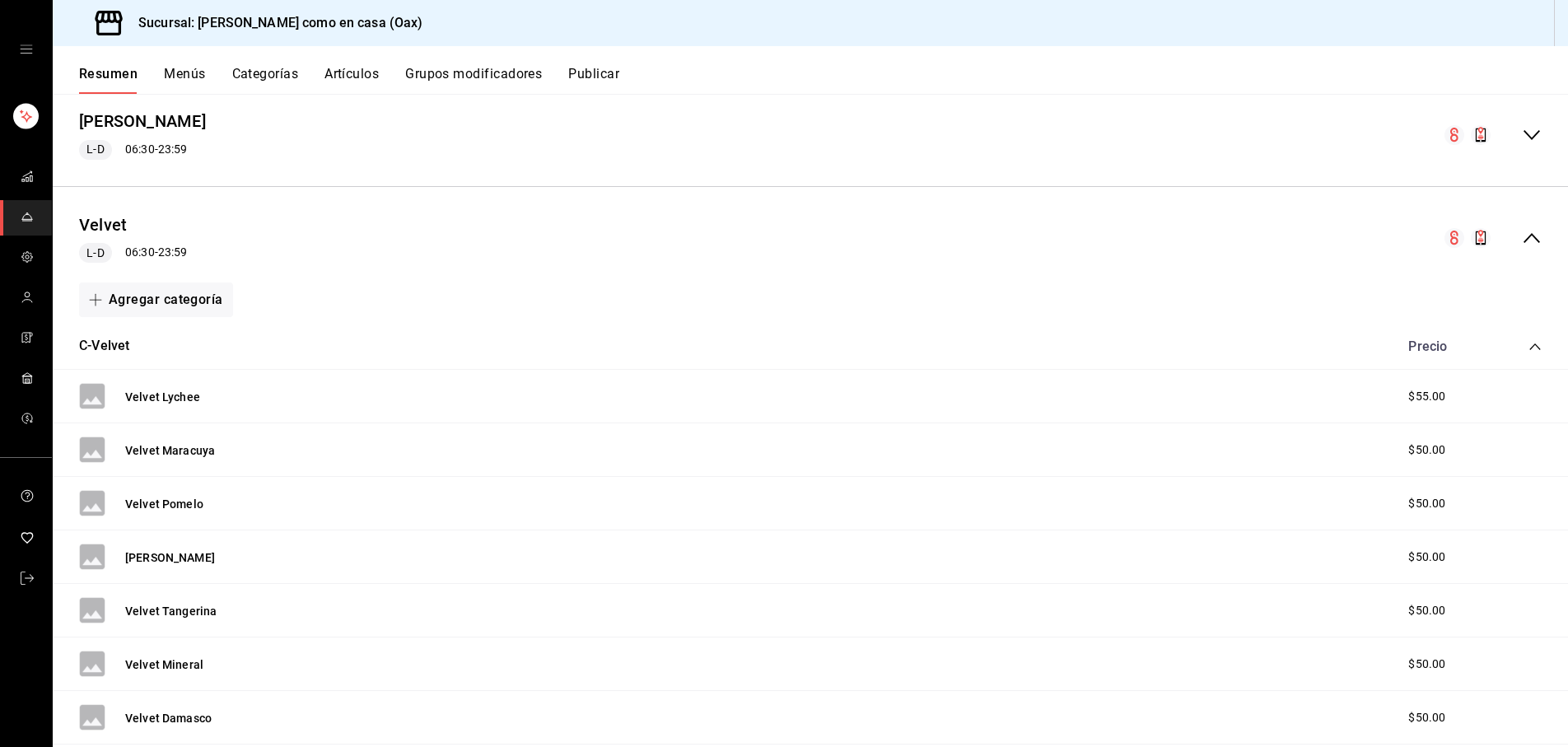
scroll to position [1578, 0]
click at [198, 441] on button "Velvet Maracuya" at bounding box center [170, 447] width 90 height 16
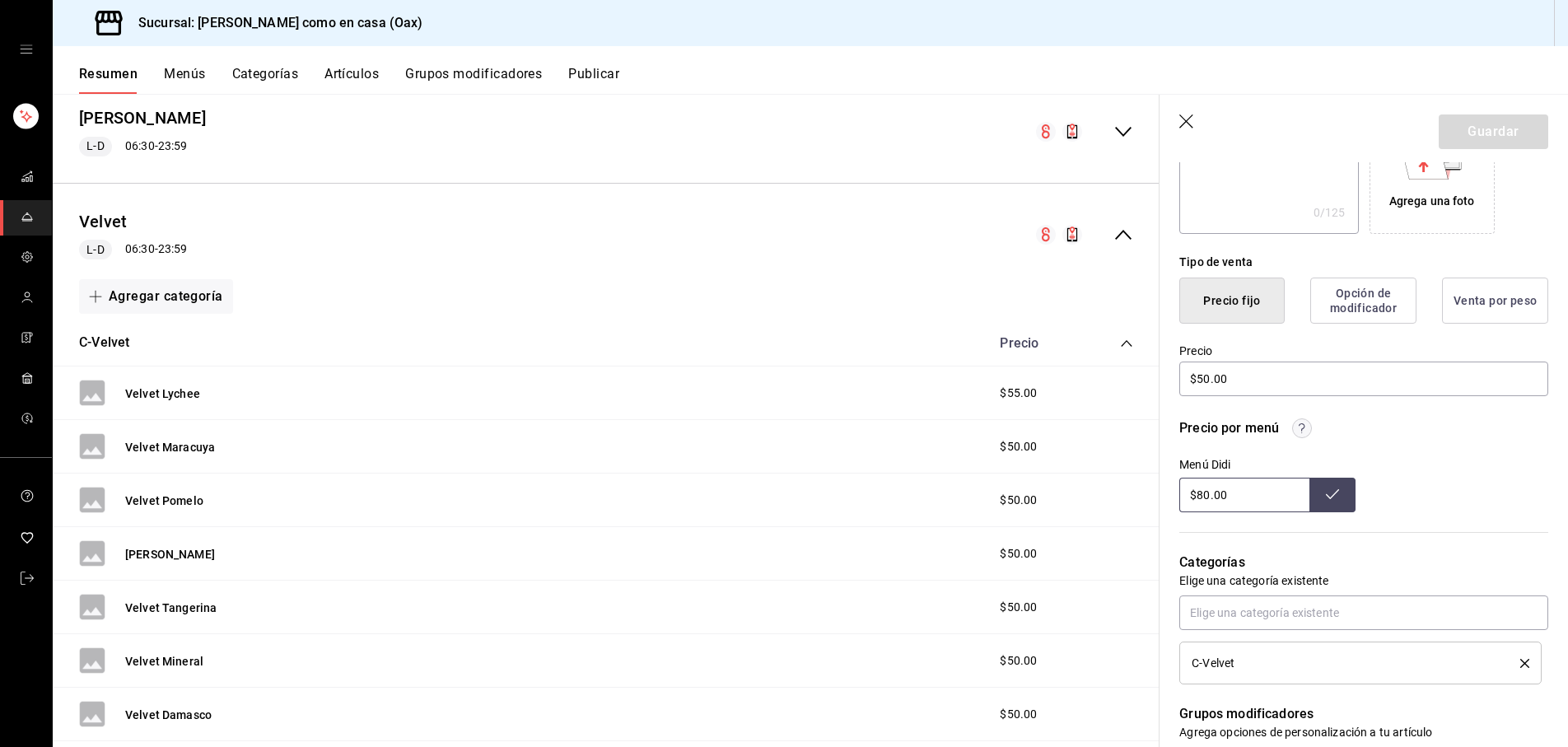
scroll to position [318, 0]
click at [1303, 426] on icon "button" at bounding box center [1302, 426] width 5 height 10
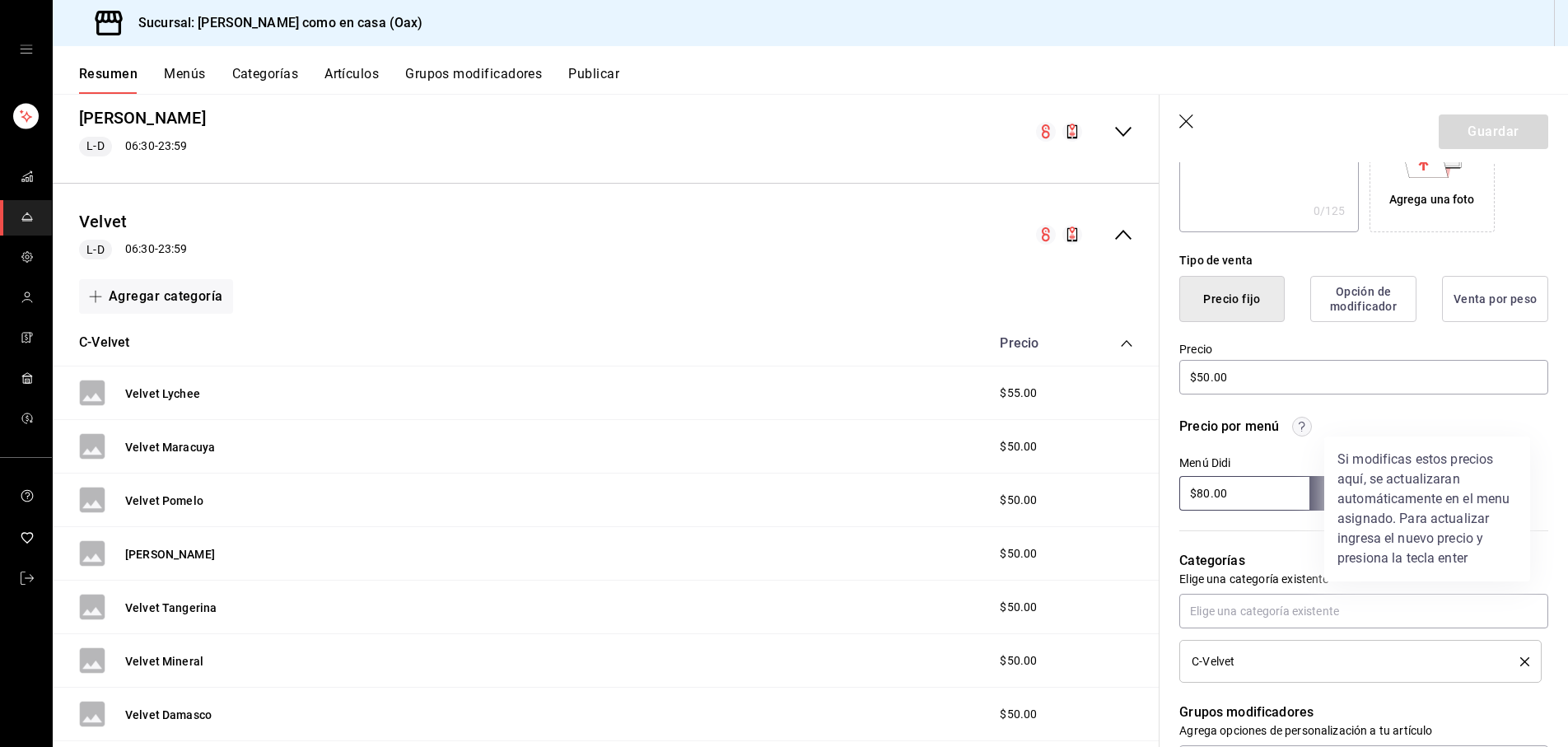
click at [1206, 375] on div at bounding box center [784, 374] width 1568 height 747
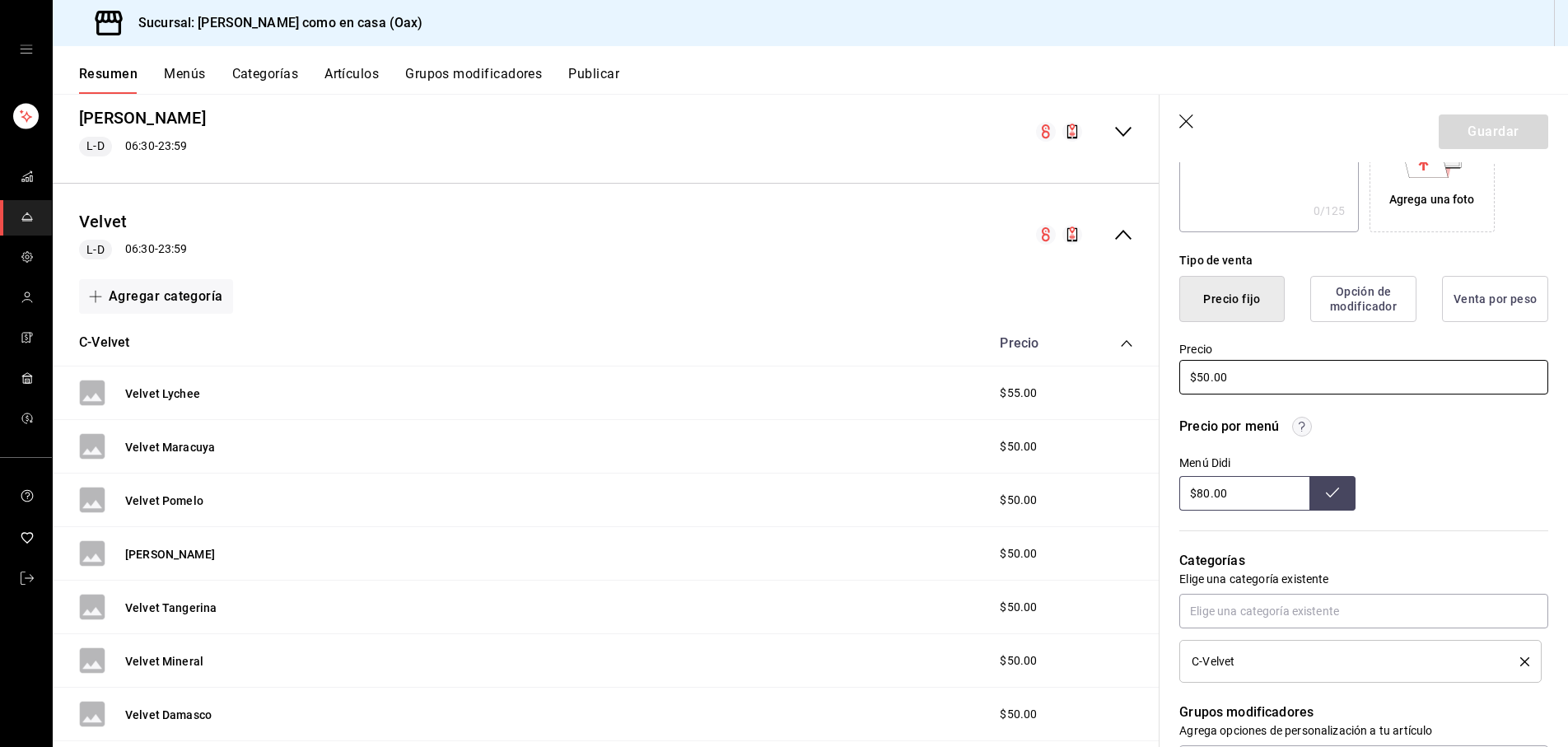
click at [1211, 377] on input "$50.00" at bounding box center [1364, 377] width 369 height 35
type input "$55.00"
click at [1486, 140] on button "Guardar" at bounding box center [1494, 132] width 110 height 35
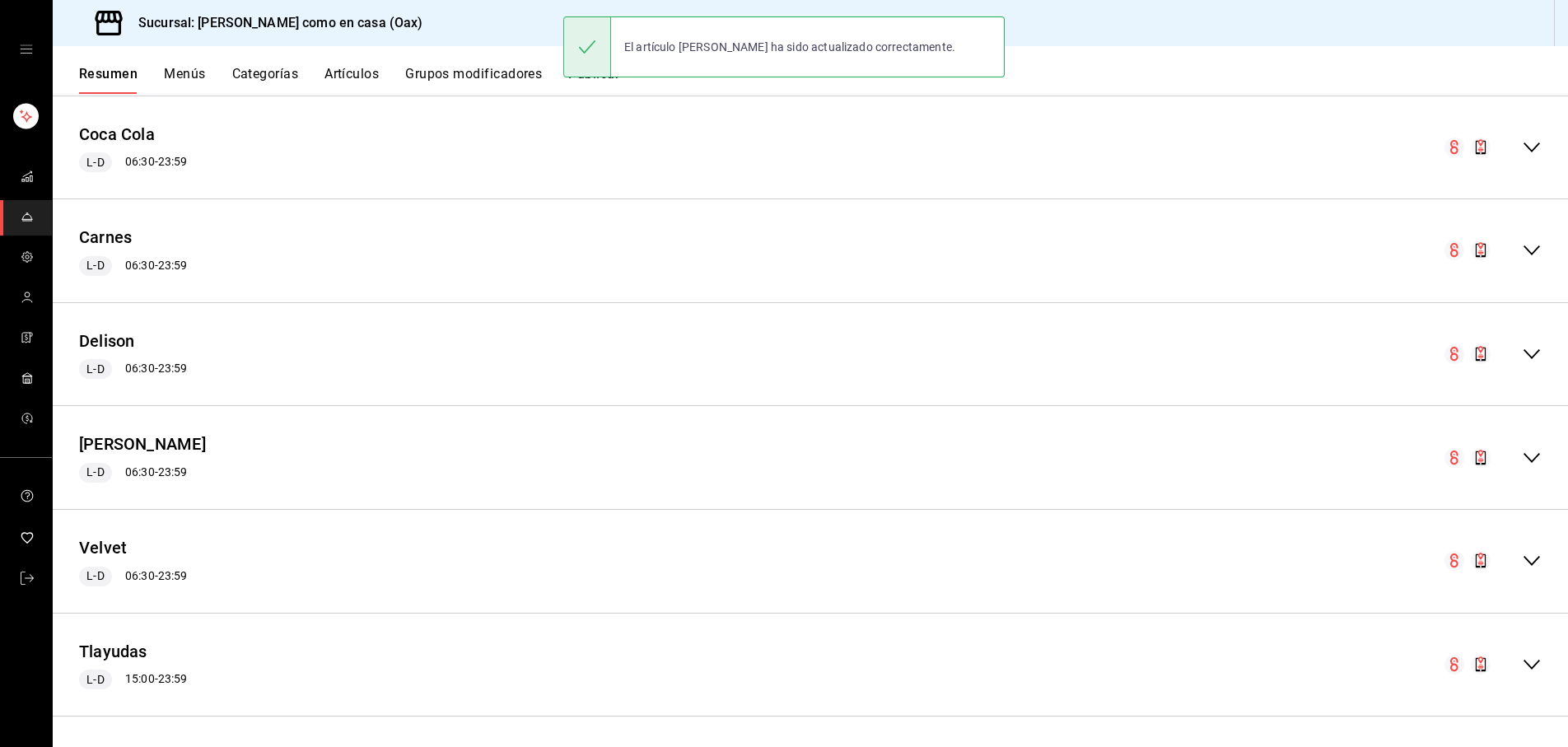
scroll to position [1243, 0]
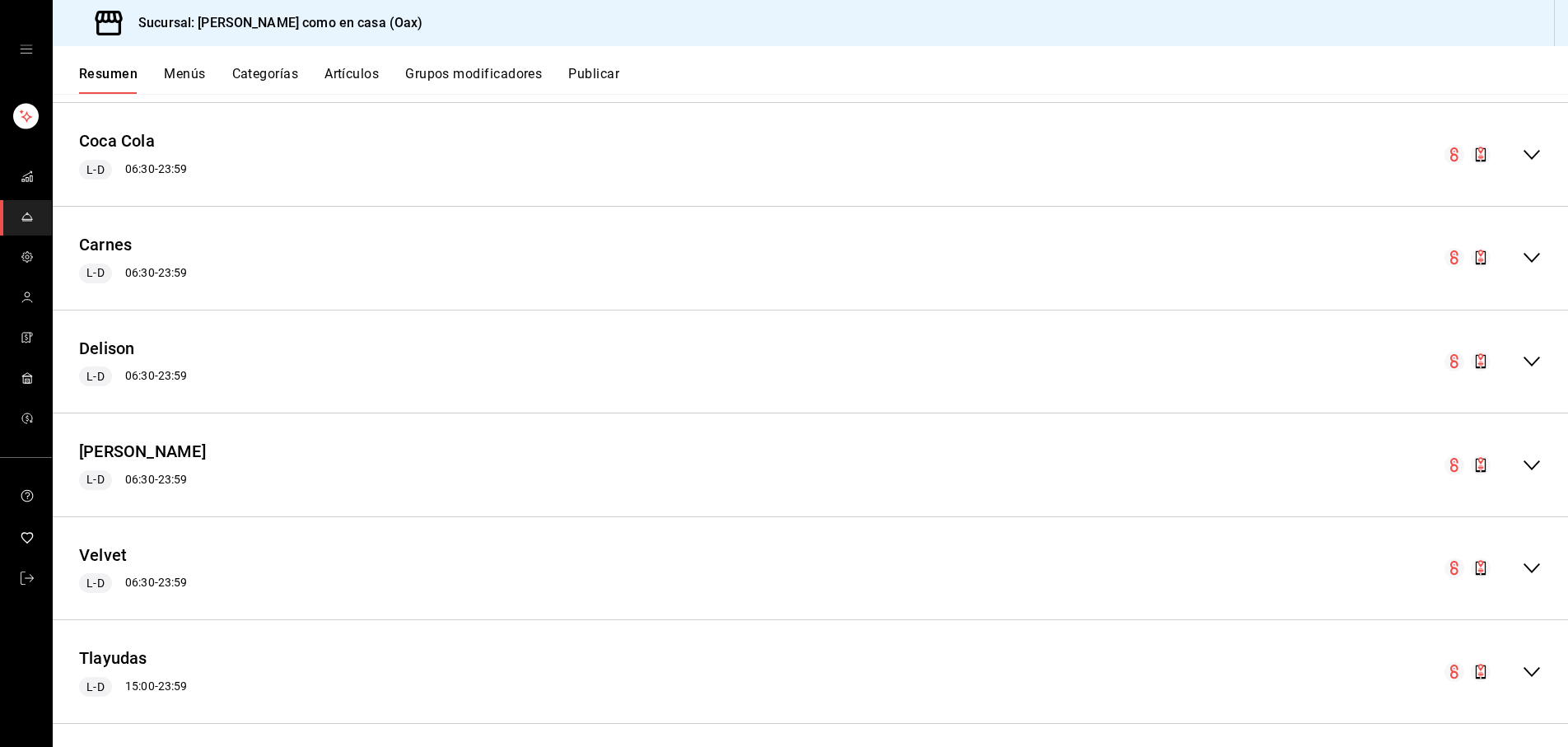
click at [1535, 455] on icon "collapse-menu-row" at bounding box center [1533, 465] width 20 height 20
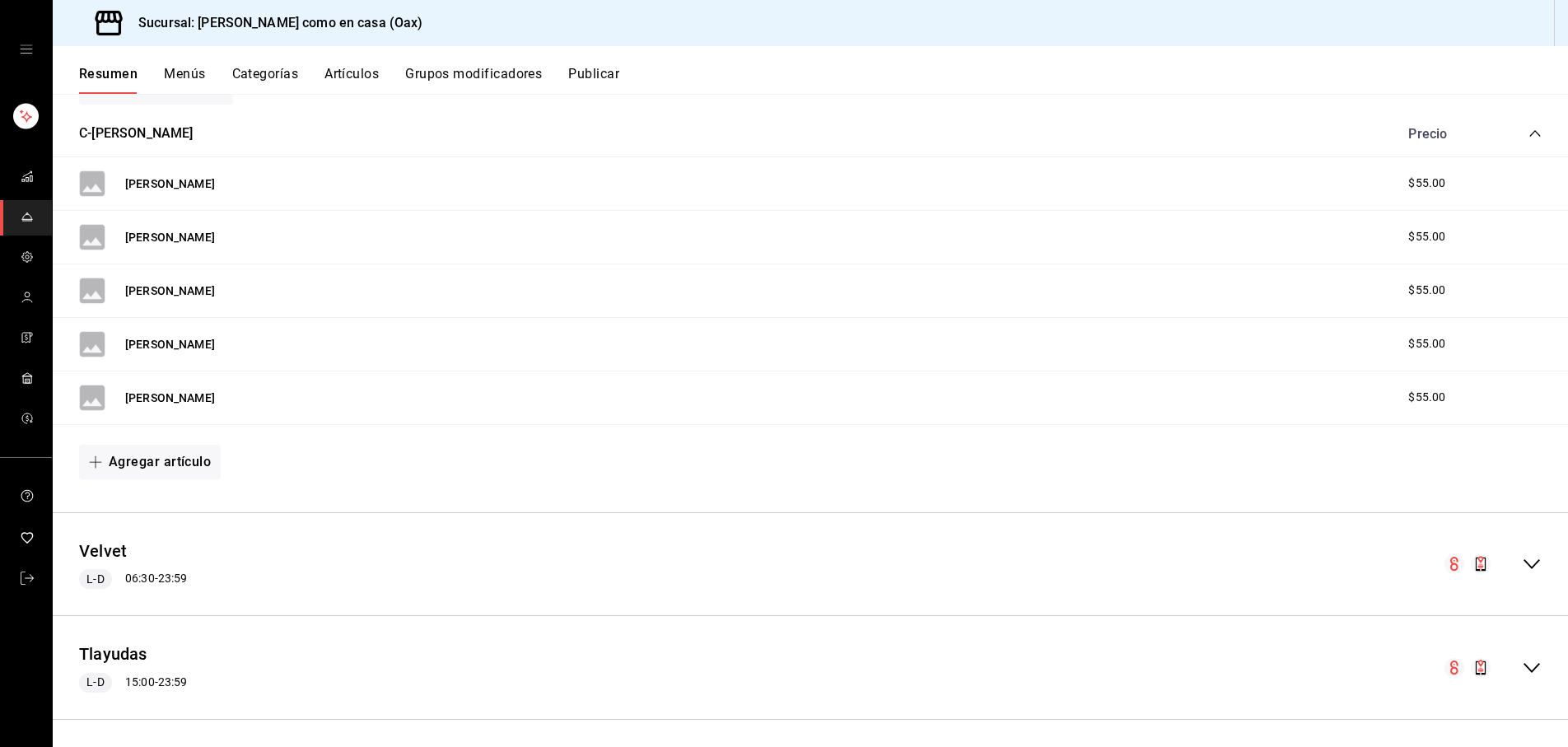
scroll to position [1683, 0]
click at [1535, 561] on icon "collapse-menu-row" at bounding box center [1533, 565] width 16 height 10
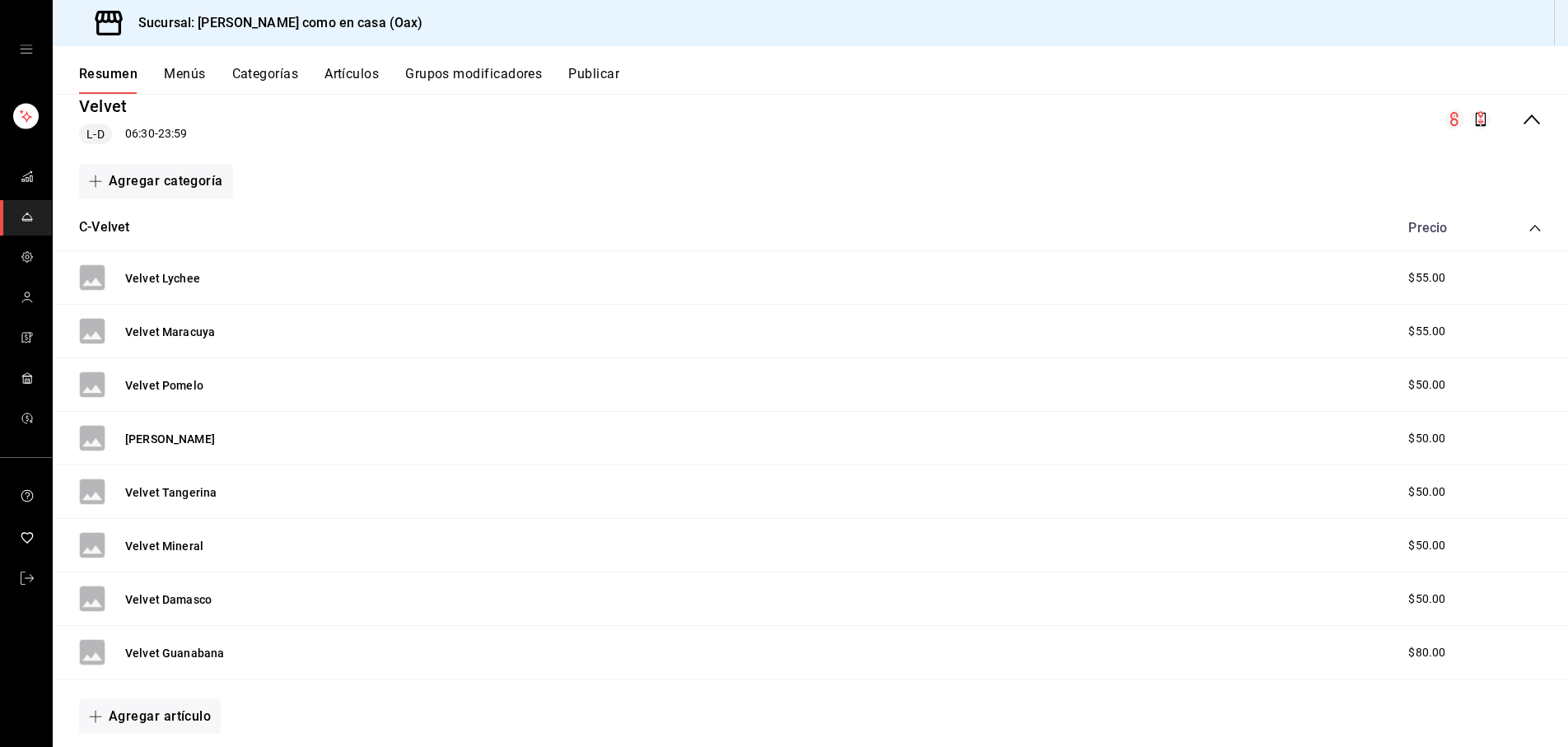
scroll to position [2130, 0]
click at [186, 375] on button "Velvet Pomelo" at bounding box center [164, 383] width 78 height 16
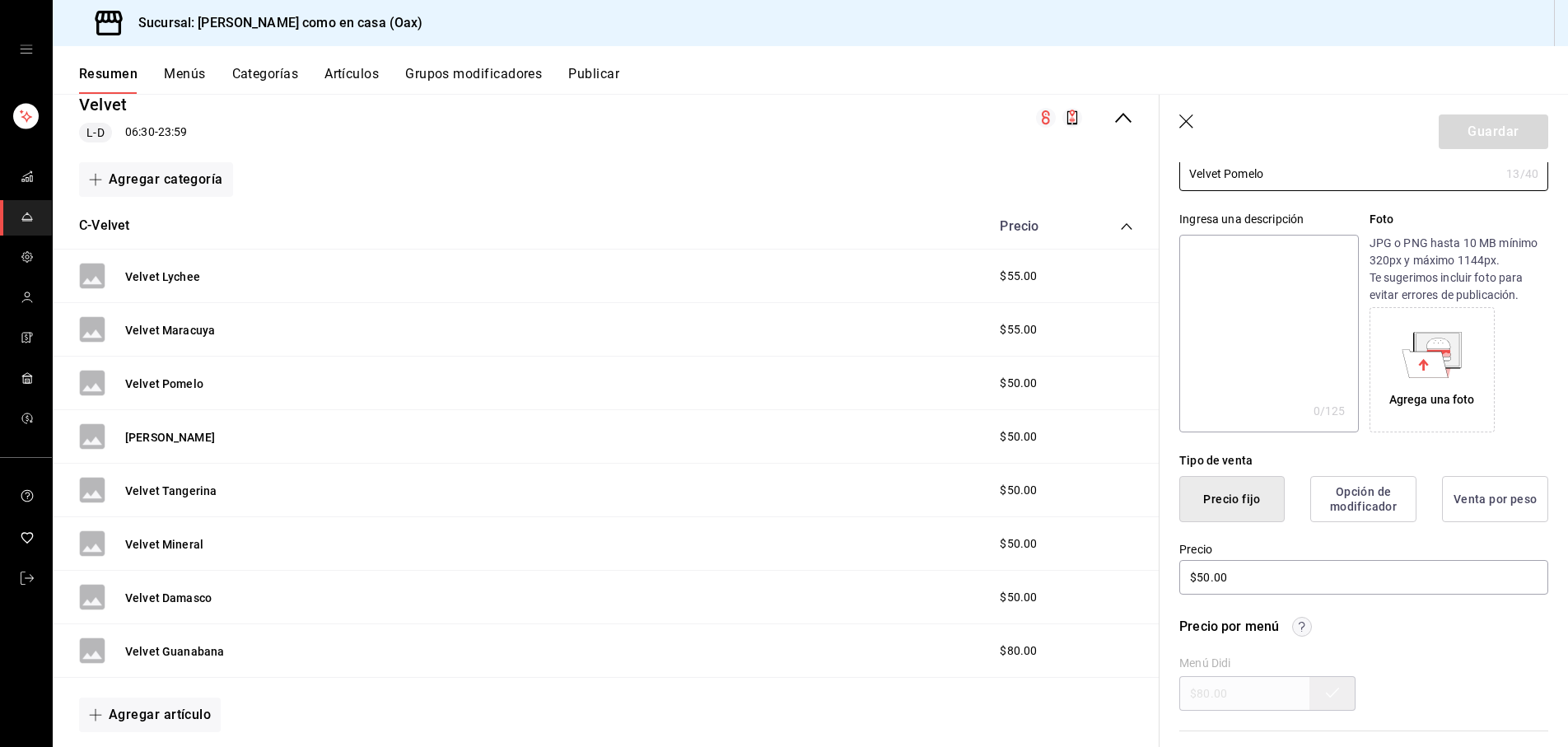
scroll to position [146, 0]
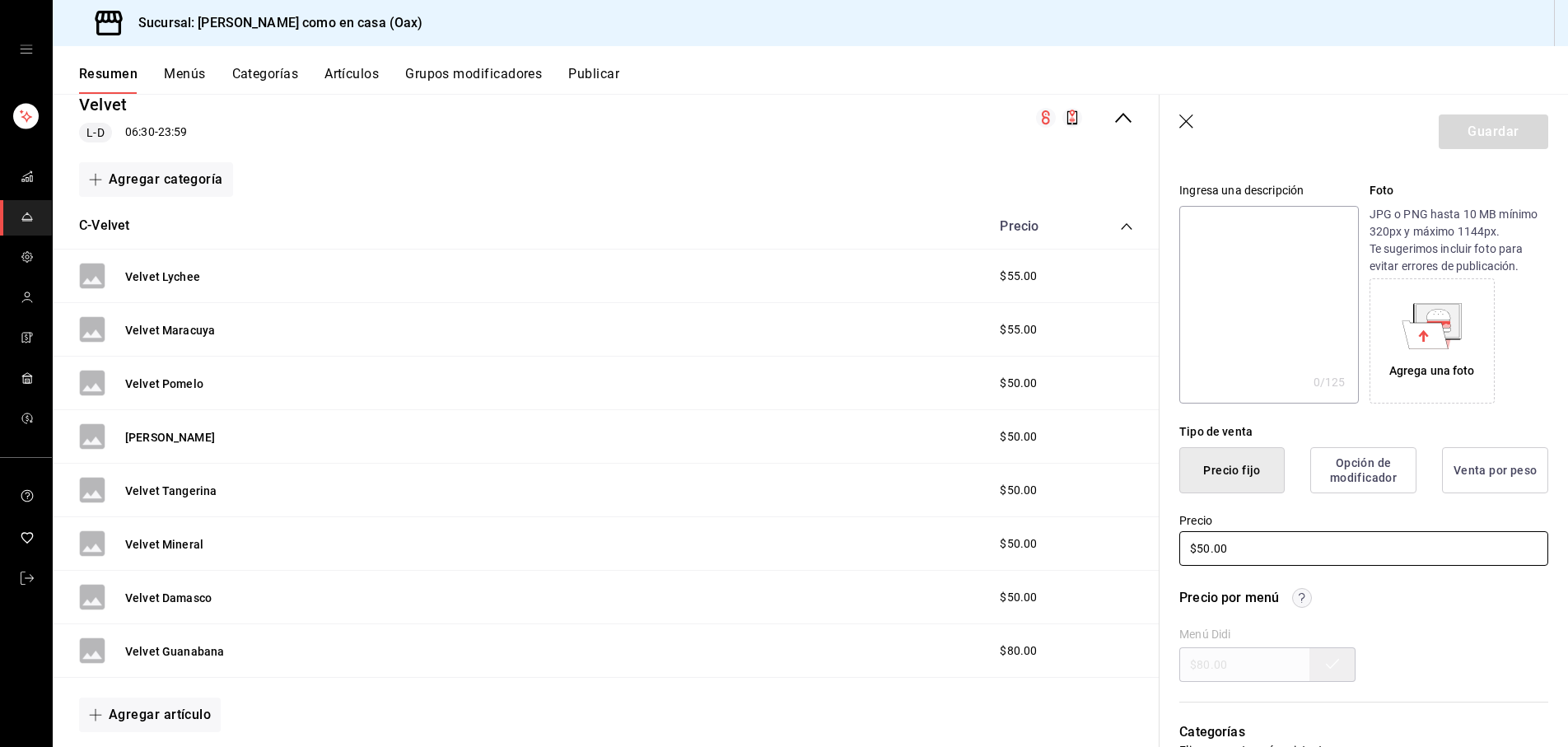
click at [1211, 546] on input "$50.00" at bounding box center [1364, 549] width 369 height 35
type input "$55.00"
click at [1477, 141] on button "Guardar" at bounding box center [1494, 132] width 110 height 35
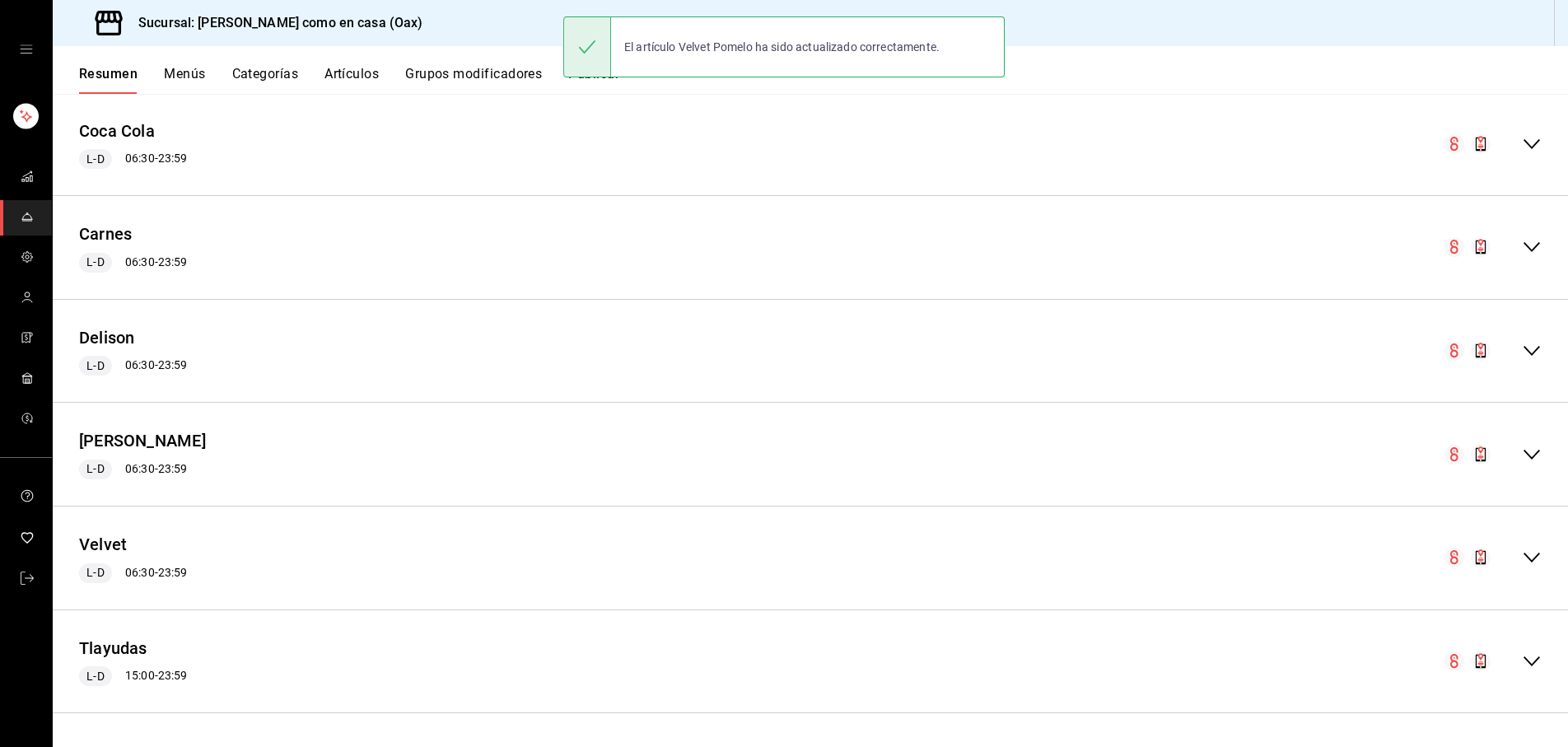
scroll to position [1243, 0]
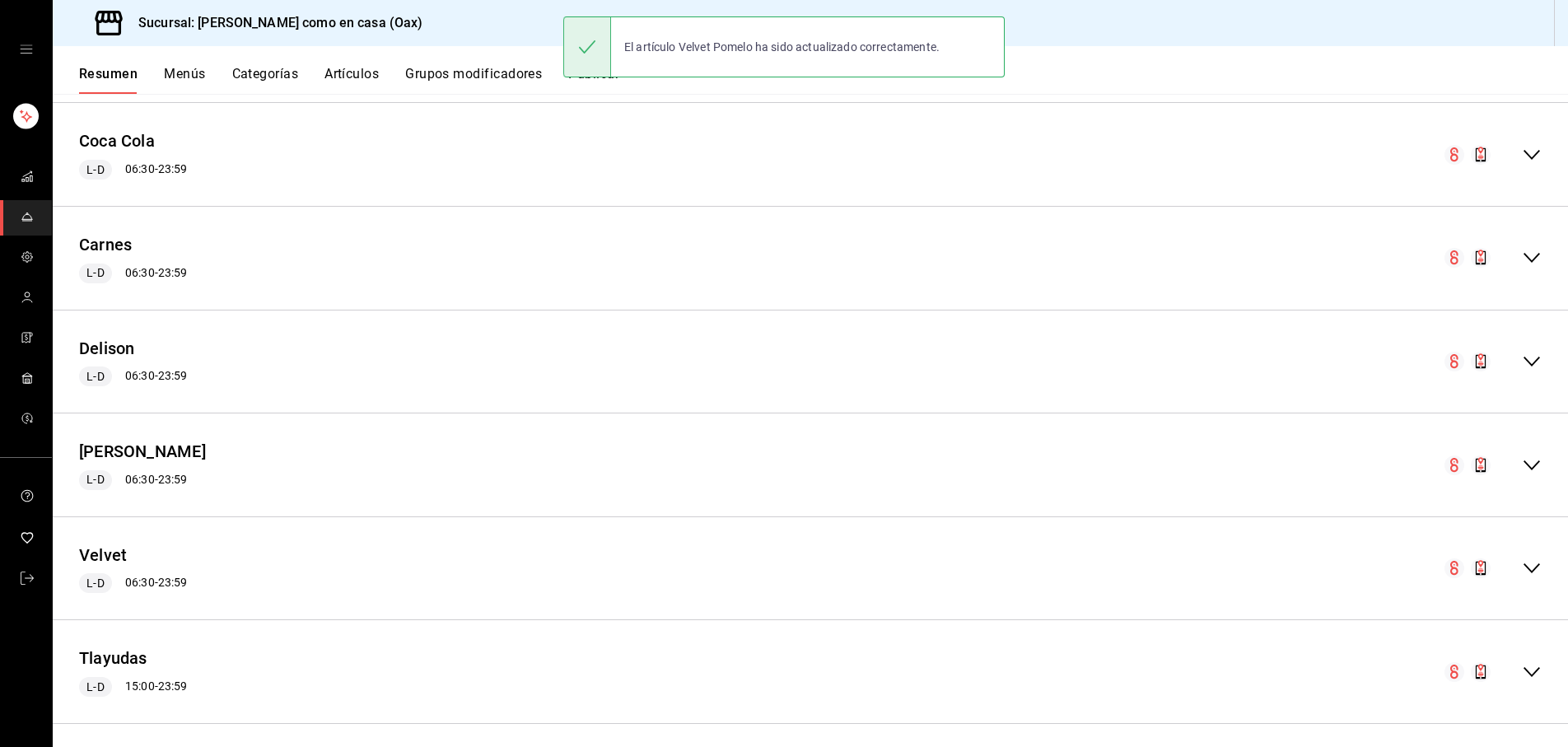
click at [1528, 559] on icon "collapse-menu-row" at bounding box center [1533, 569] width 20 height 20
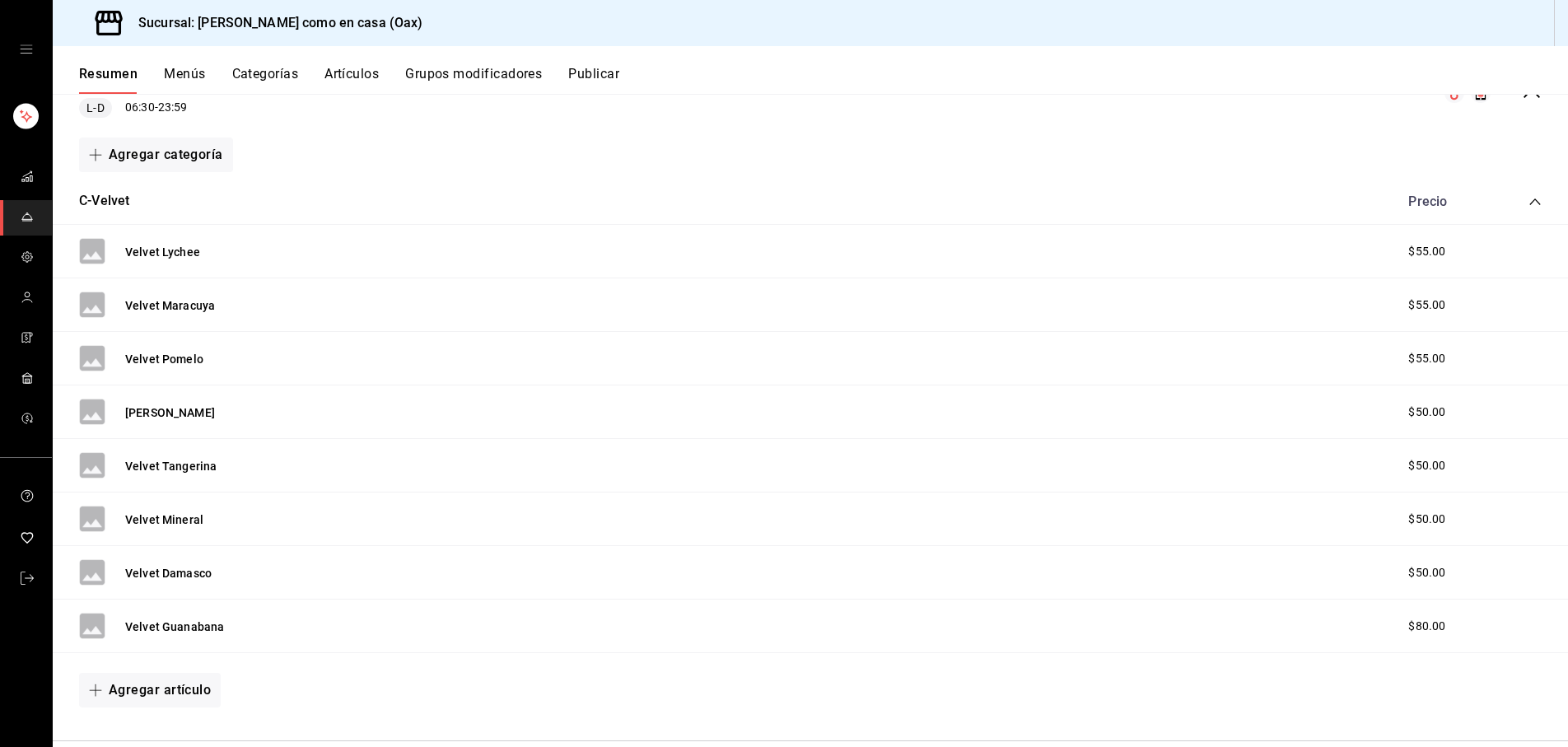
scroll to position [1725, 0]
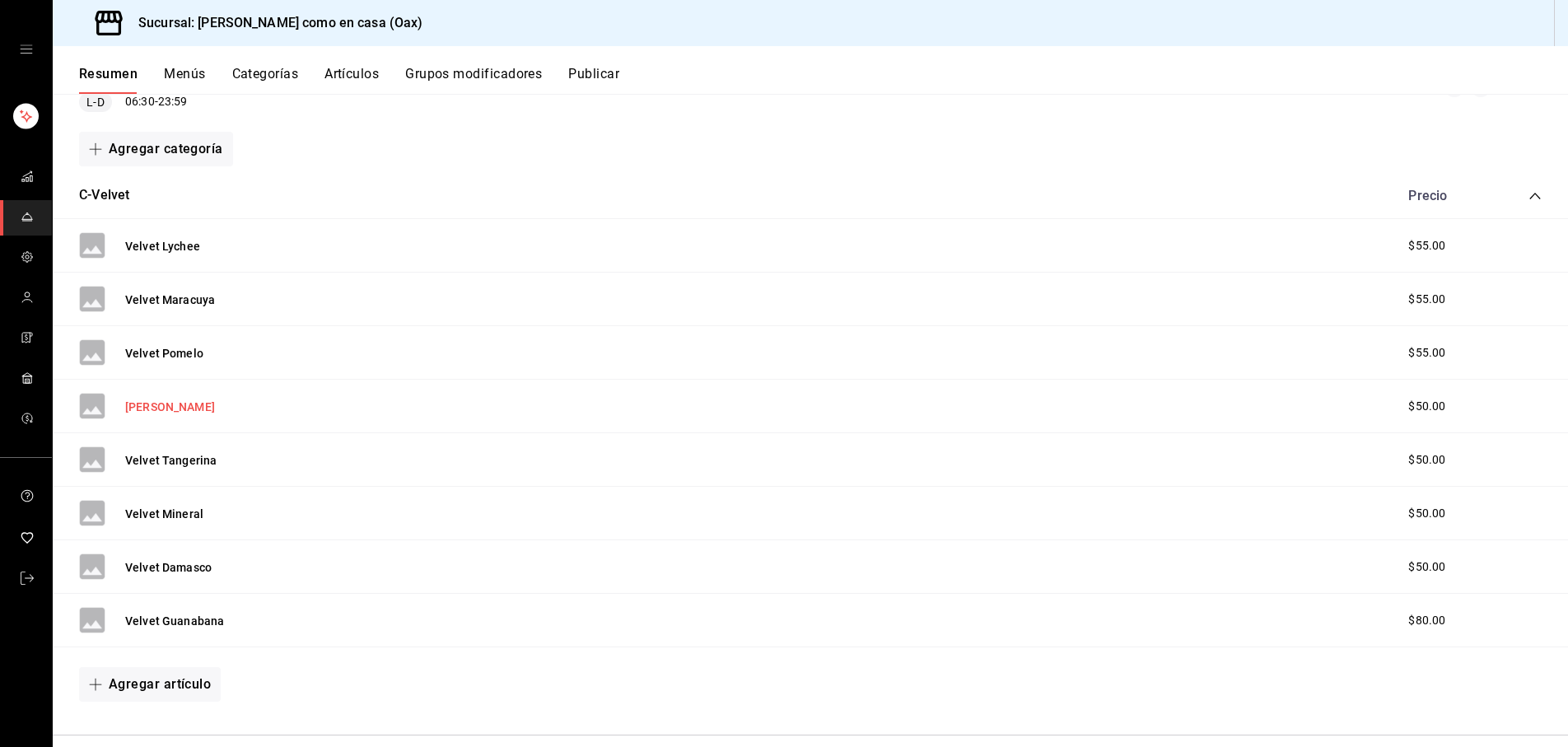
click at [184, 399] on button "[PERSON_NAME]" at bounding box center [170, 407] width 90 height 16
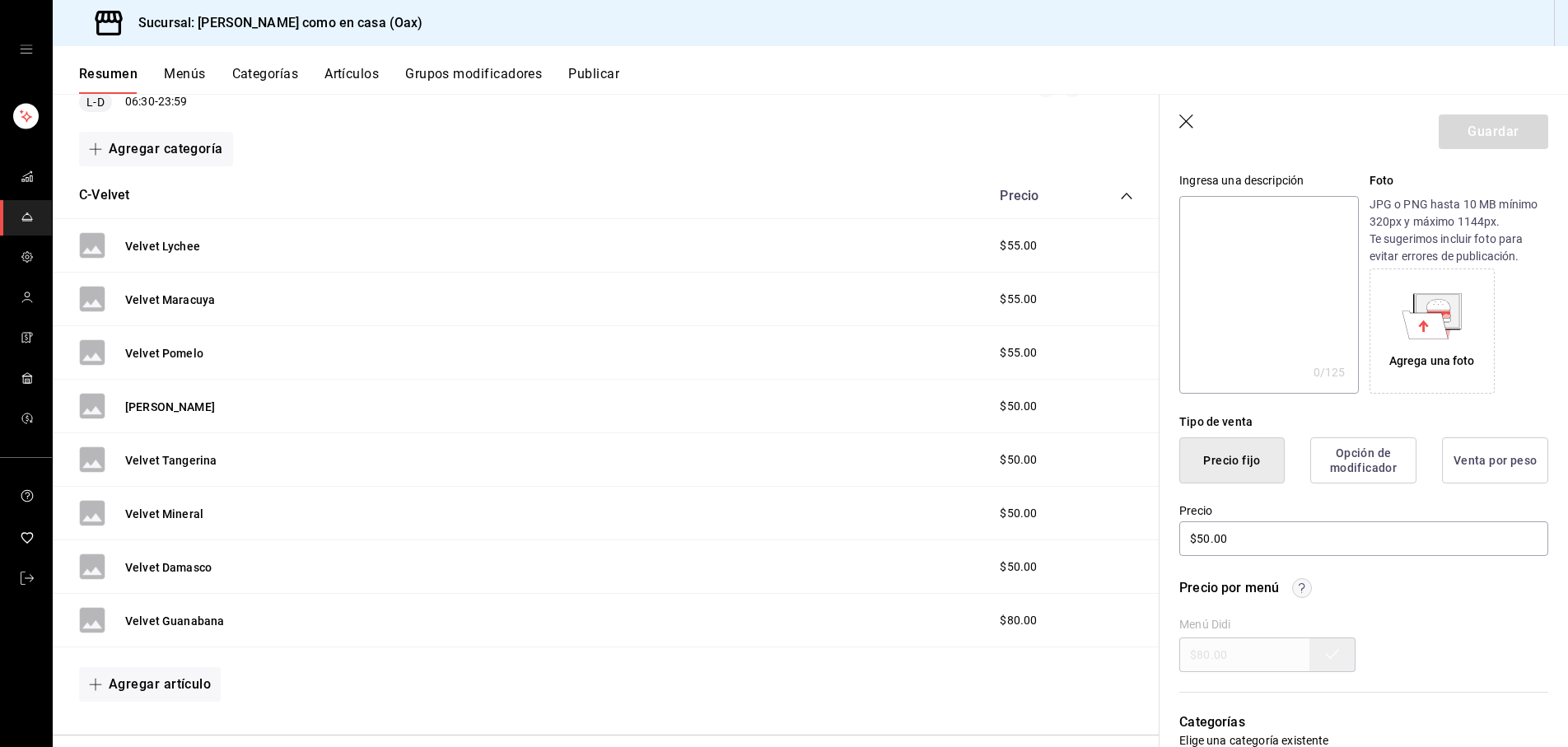
scroll to position [170, 0]
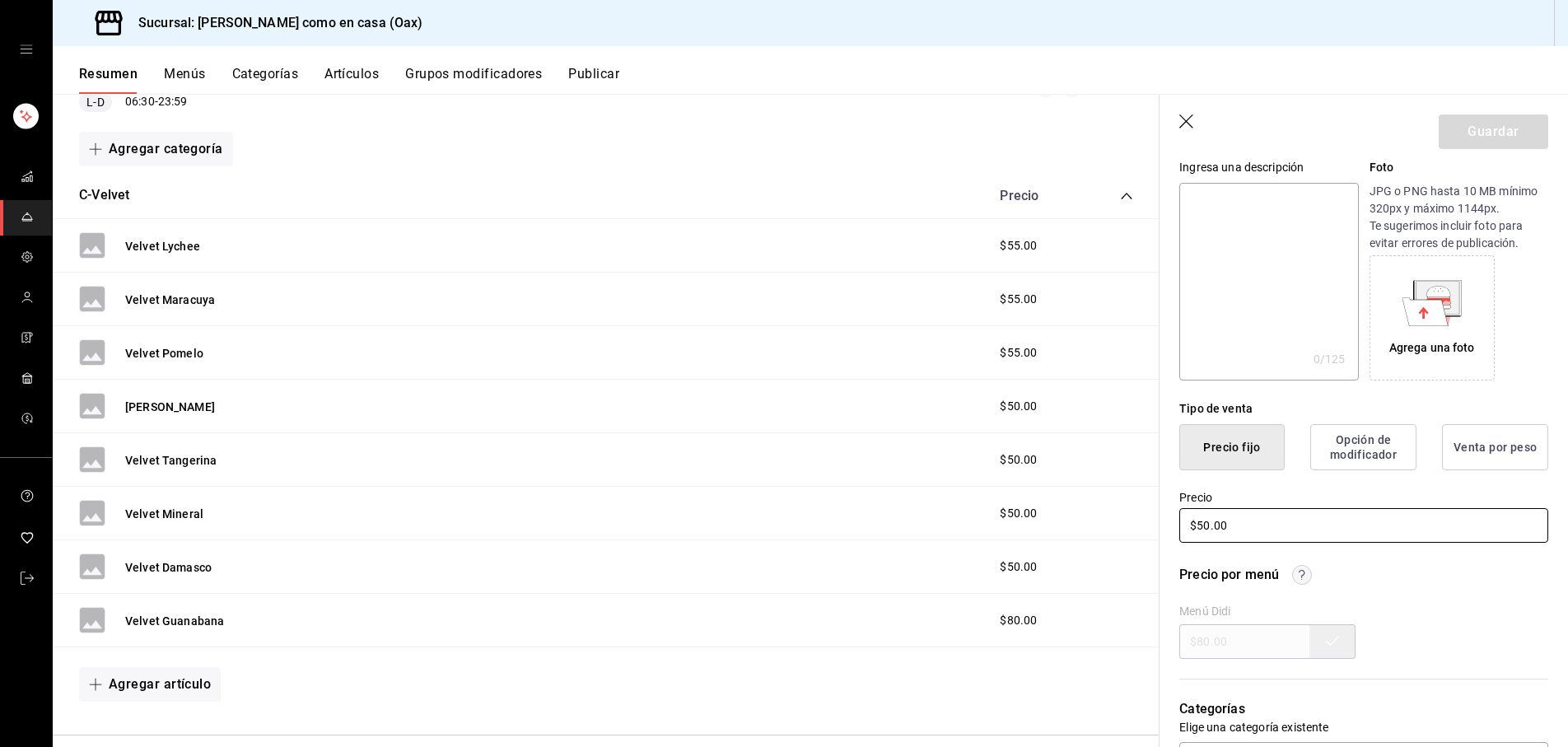
drag, startPoint x: 1208, startPoint y: 526, endPoint x: 1261, endPoint y: 538, distance: 54.3
click at [1210, 526] on input "$50.00" at bounding box center [1364, 525] width 369 height 35
type input "$55.00"
click at [1467, 138] on button "Guardar" at bounding box center [1494, 132] width 110 height 35
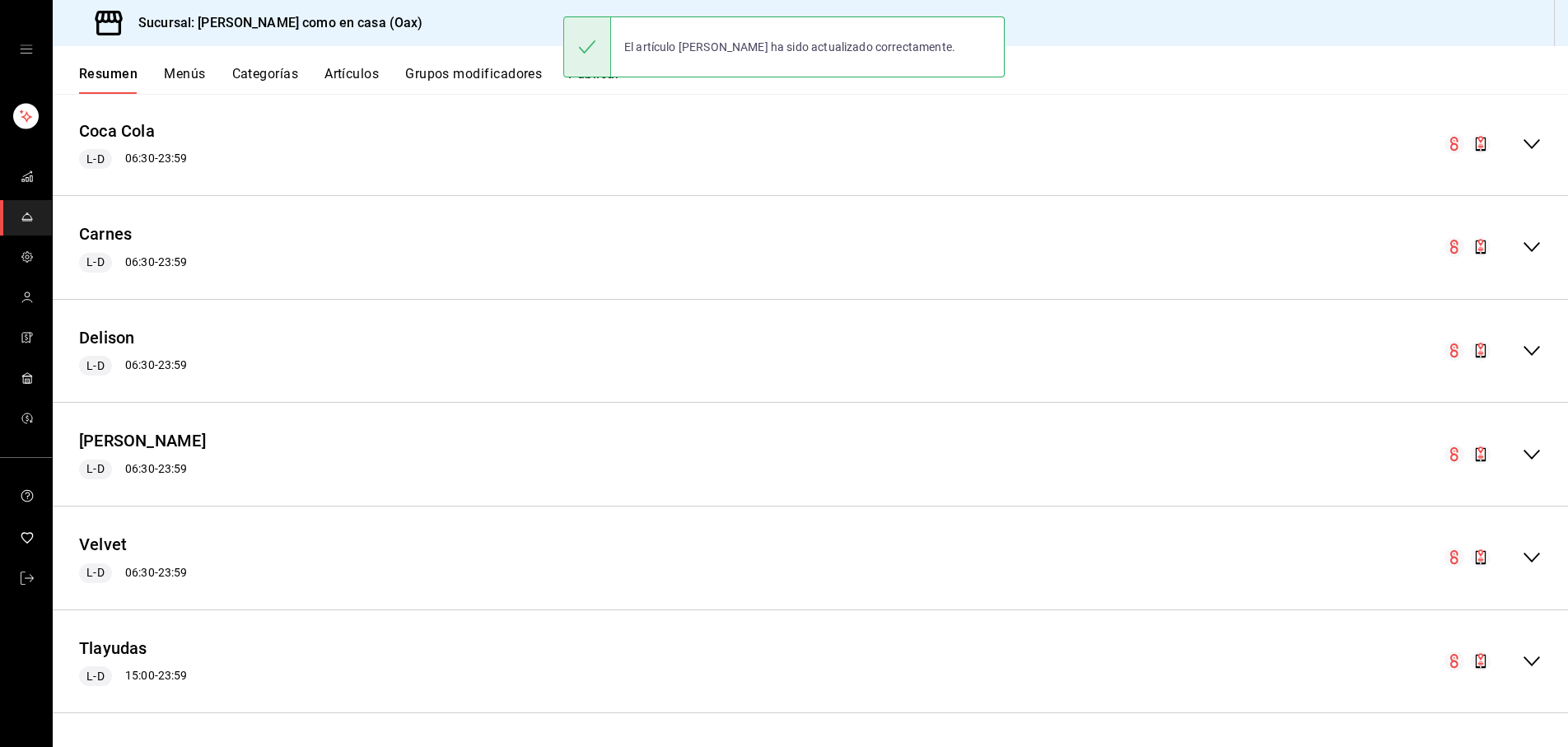
scroll to position [1243, 0]
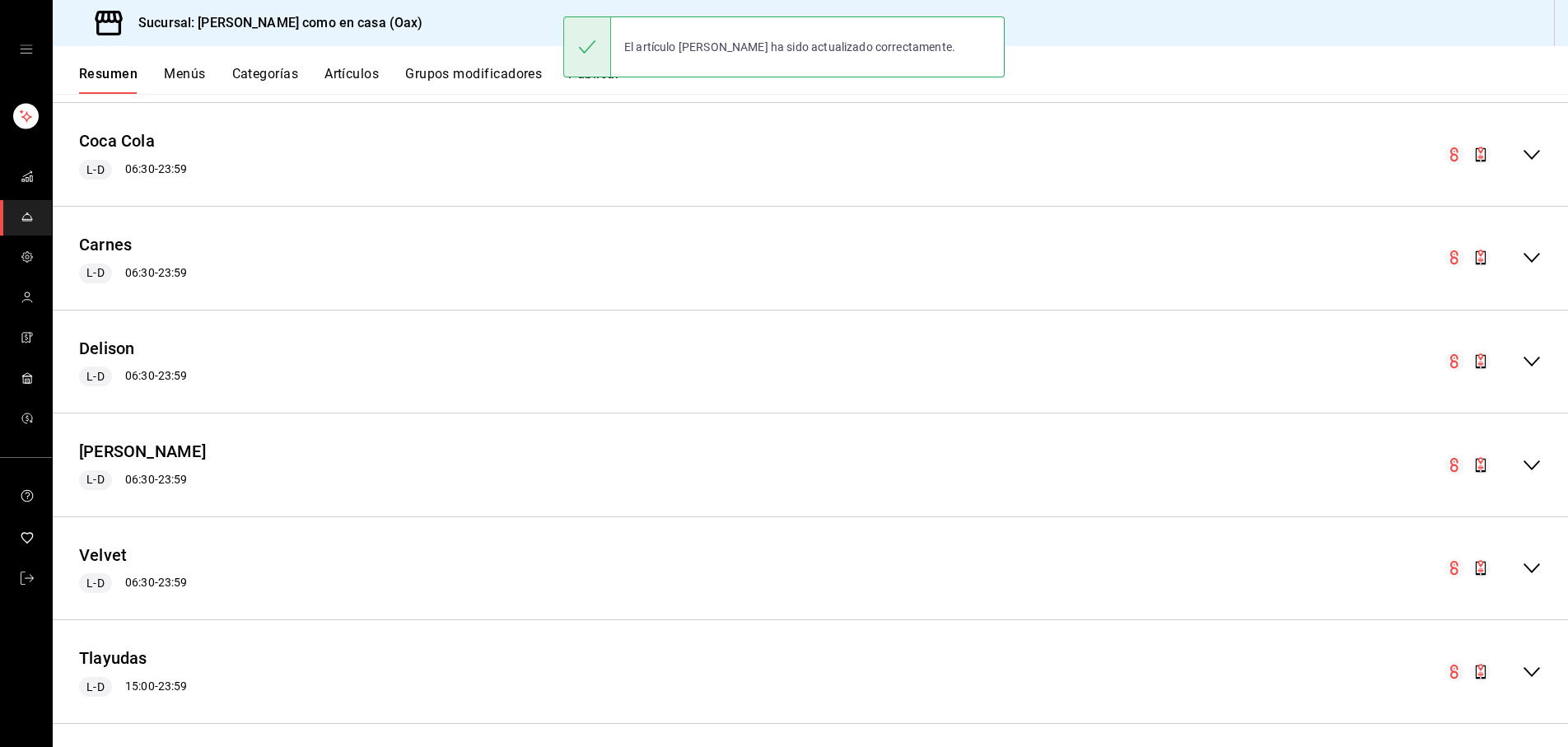
click at [1541, 567] on icon "collapse-menu-row" at bounding box center [1533, 569] width 20 height 20
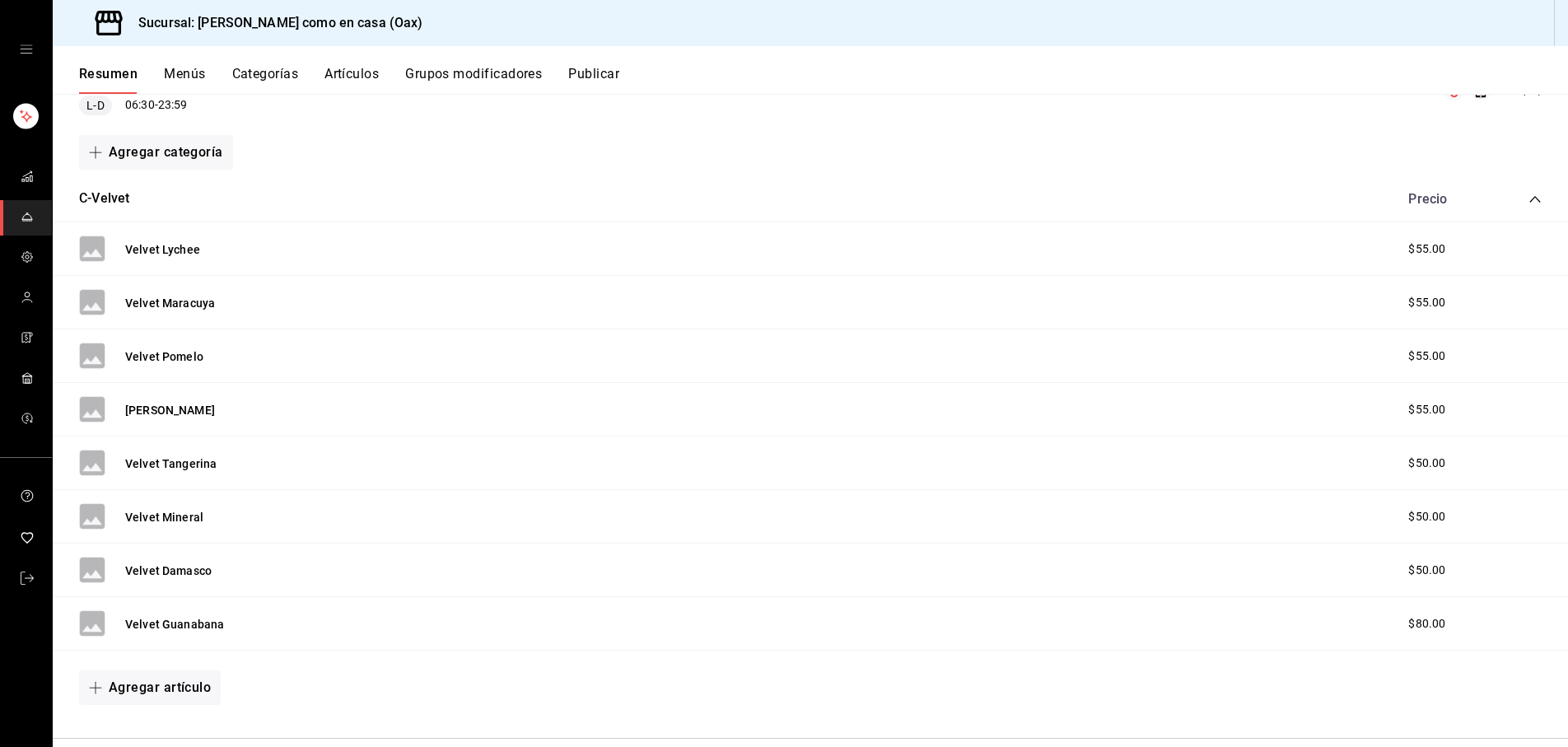
scroll to position [1724, 0]
click at [184, 453] on button "Velvet Tangerina" at bounding box center [171, 462] width 92 height 16
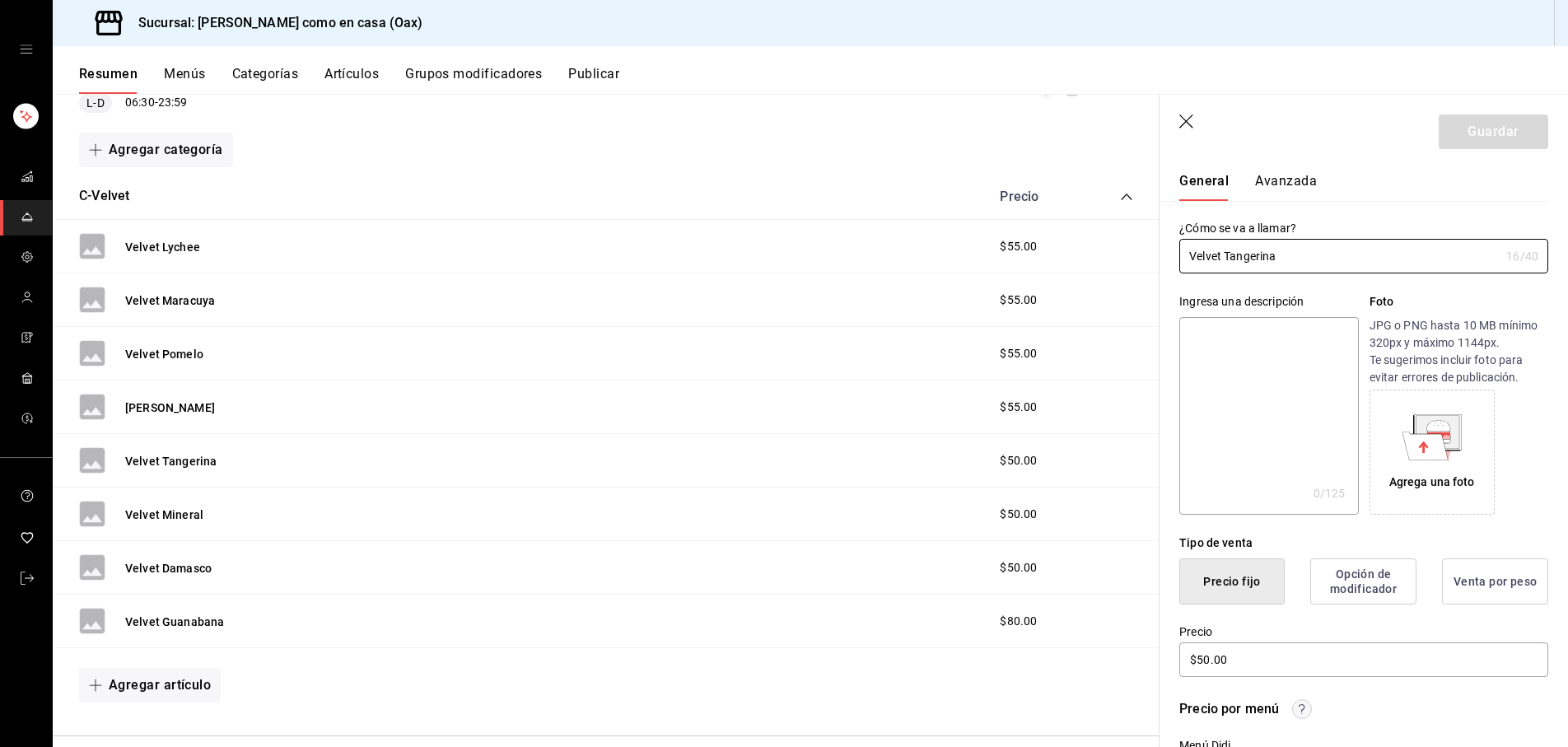
scroll to position [50, 0]
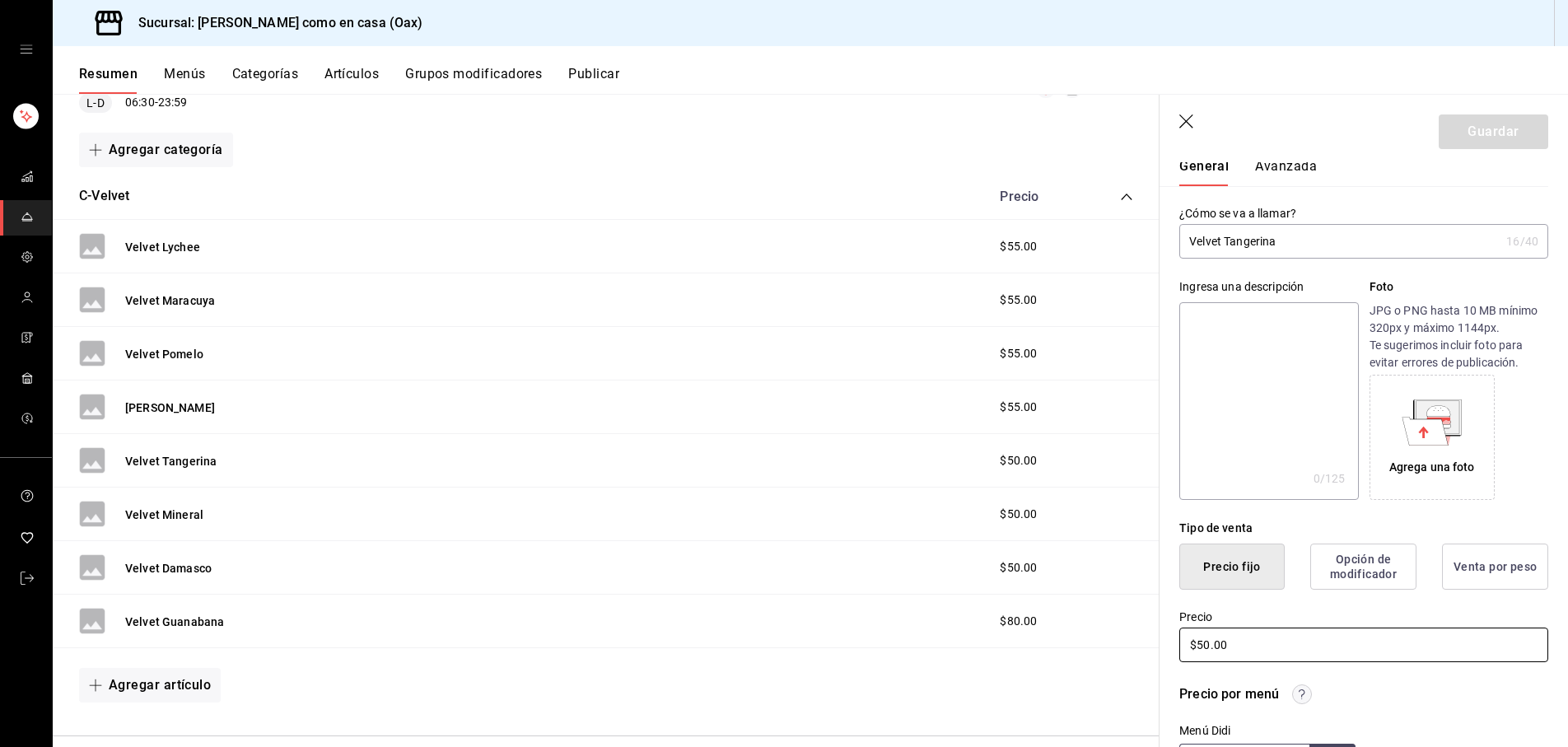
drag, startPoint x: 1206, startPoint y: 649, endPoint x: 1230, endPoint y: 661, distance: 26.8
click at [1207, 649] on input "$50.00" at bounding box center [1364, 645] width 369 height 35
type input "$55.00"
click at [1506, 124] on button "Guardar" at bounding box center [1494, 132] width 110 height 35
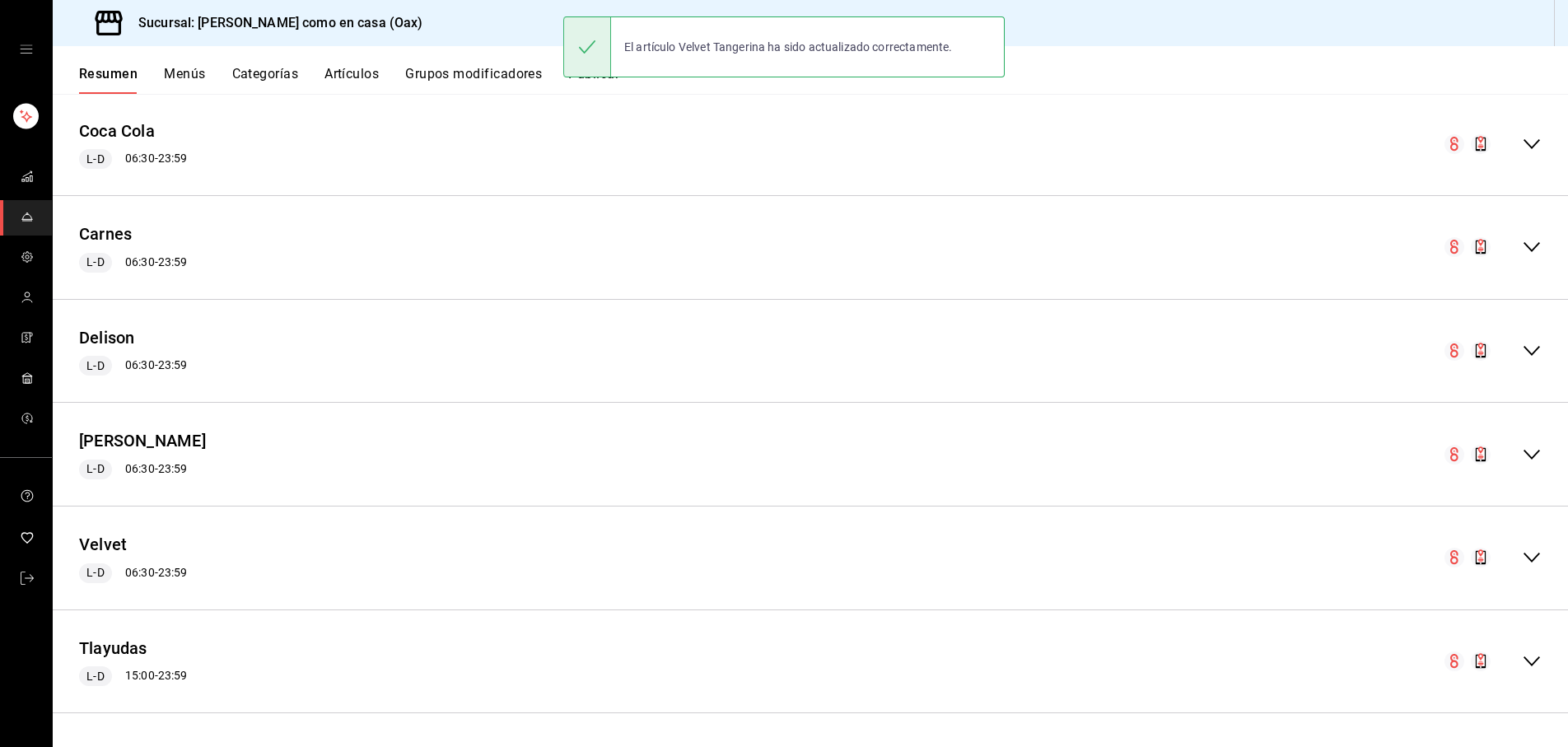
scroll to position [1243, 0]
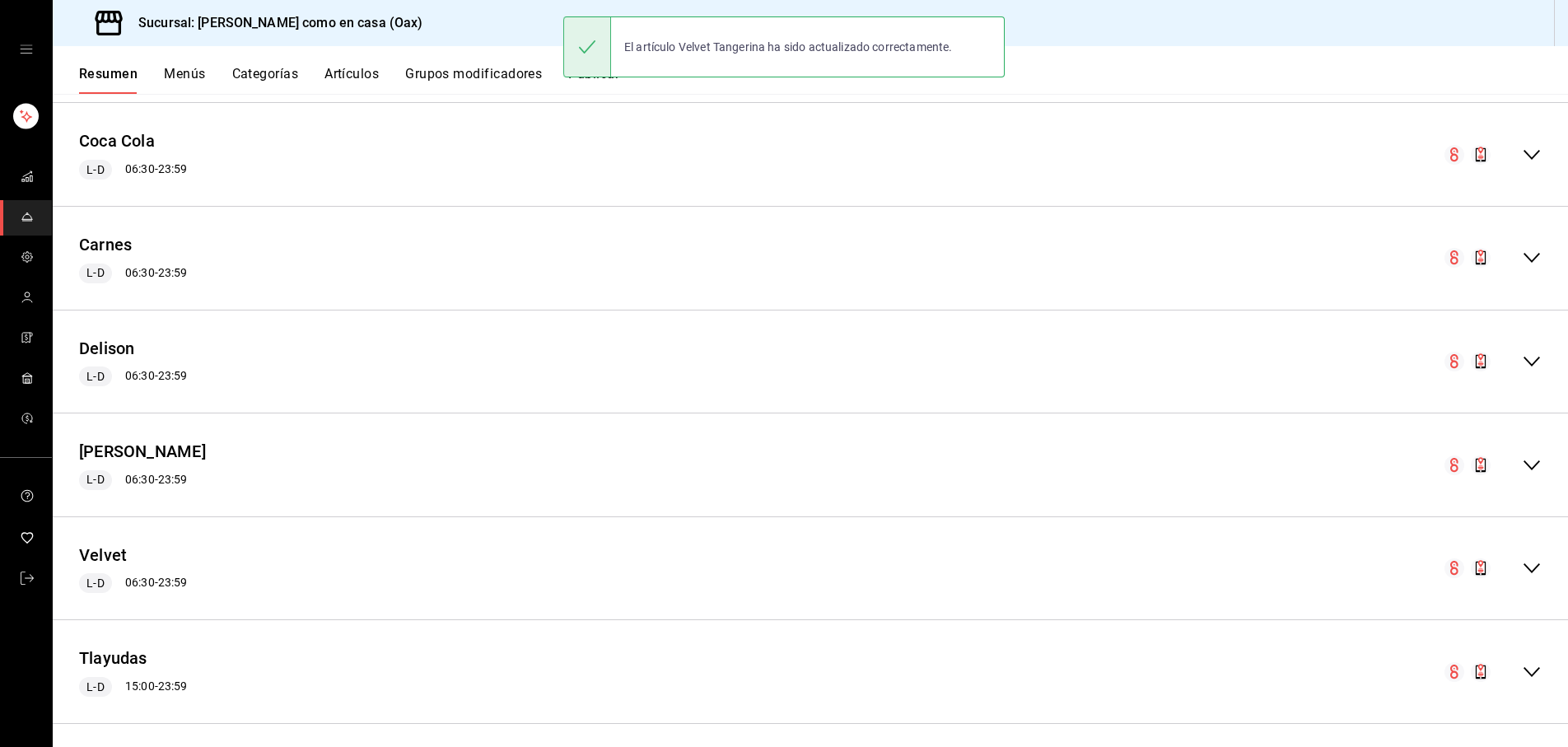
click at [1528, 564] on icon "collapse-menu-row" at bounding box center [1533, 569] width 20 height 20
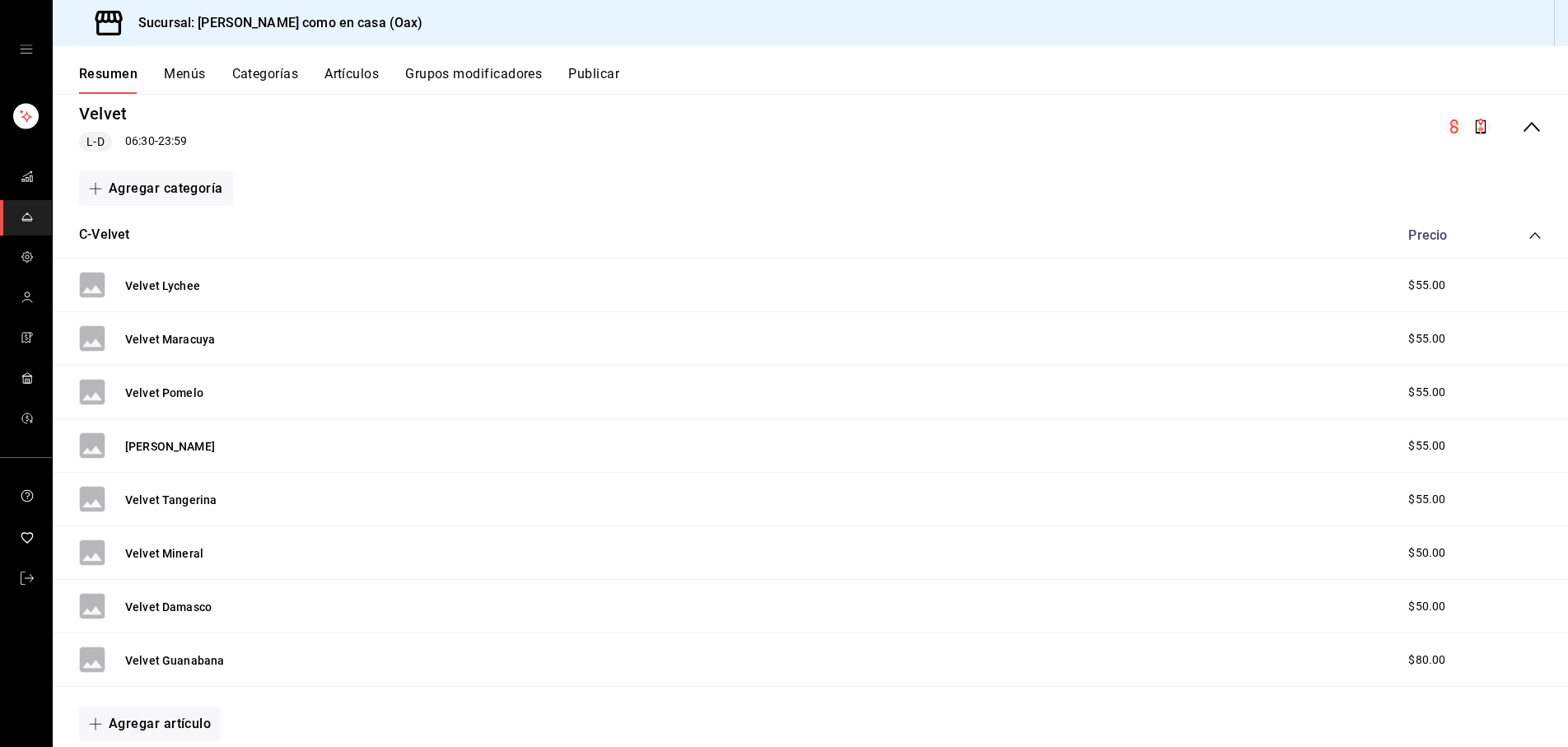
scroll to position [1684, 0]
click at [158, 546] on button "Velvet Mineral" at bounding box center [164, 554] width 78 height 16
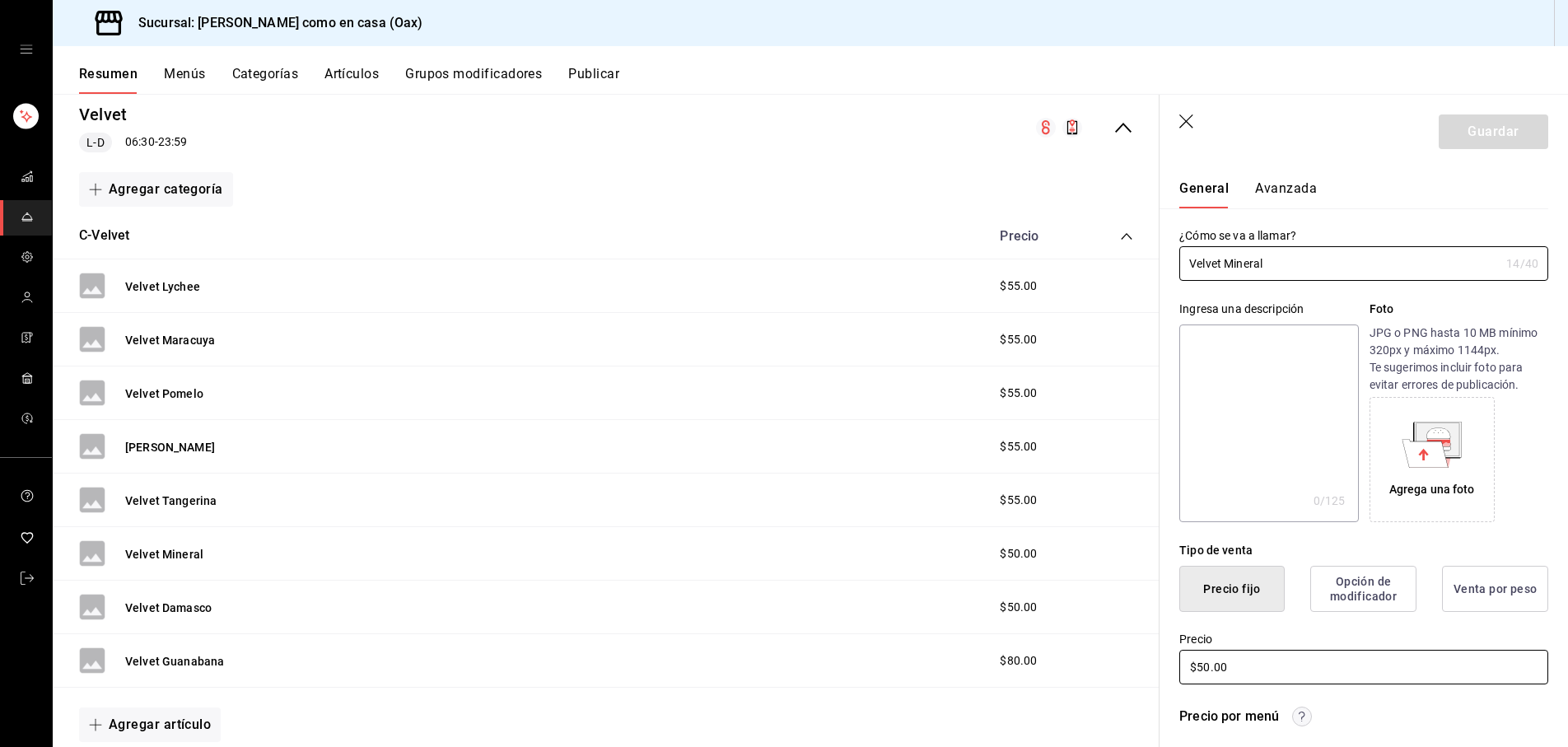
scroll to position [46, 0]
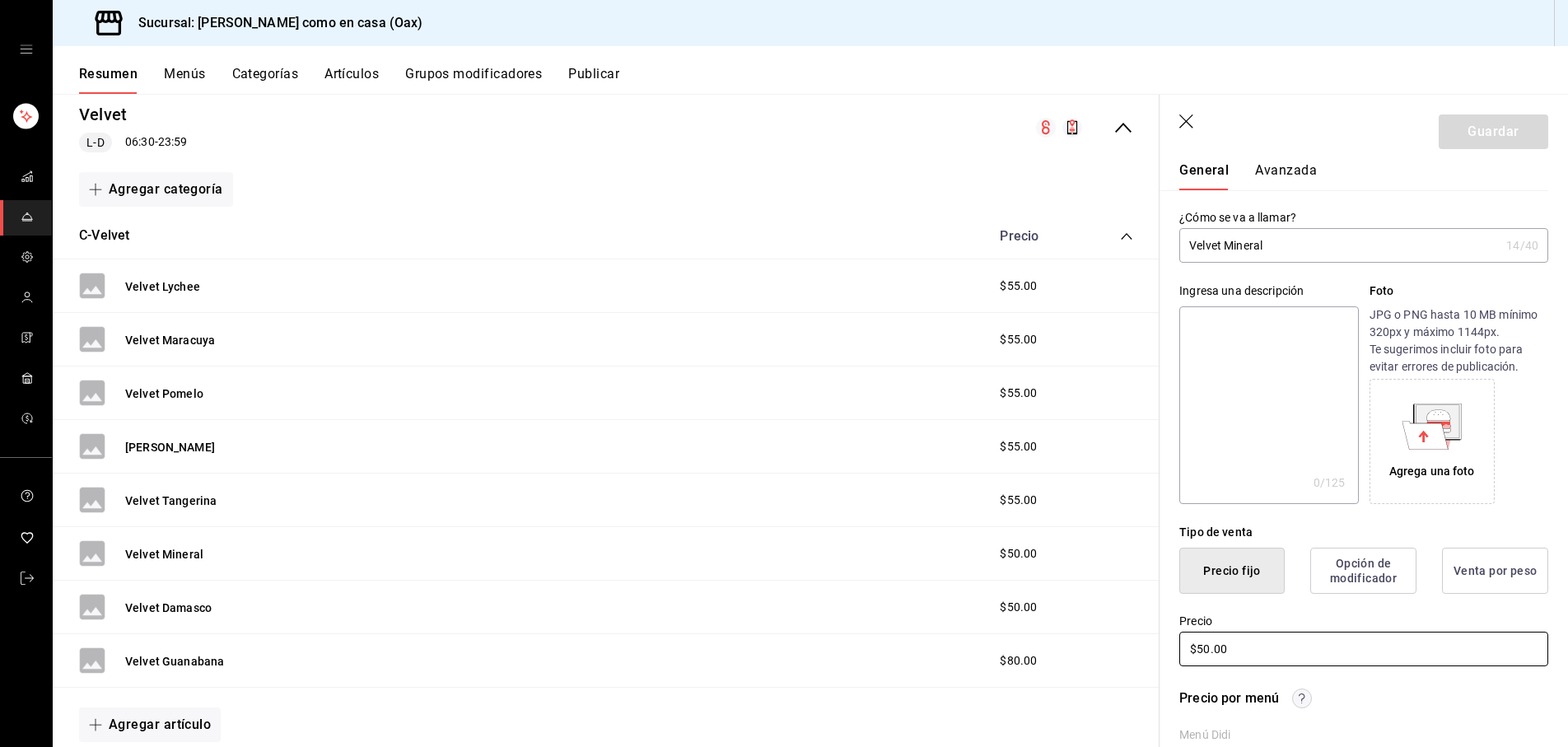
click at [1210, 649] on input "$50.00" at bounding box center [1364, 649] width 369 height 35
type input "$55.00"
click at [1513, 137] on button "Guardar" at bounding box center [1494, 132] width 110 height 35
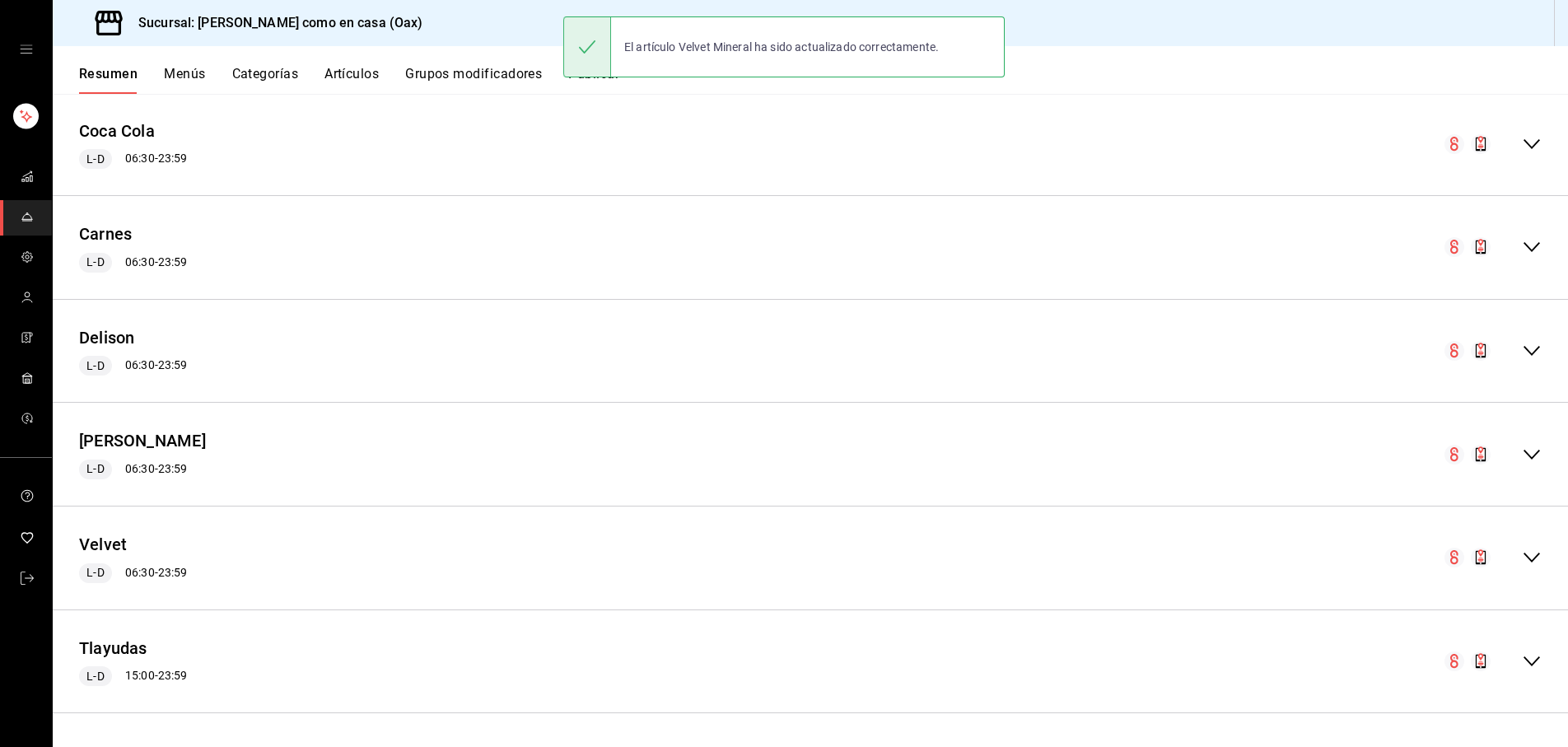
scroll to position [1243, 0]
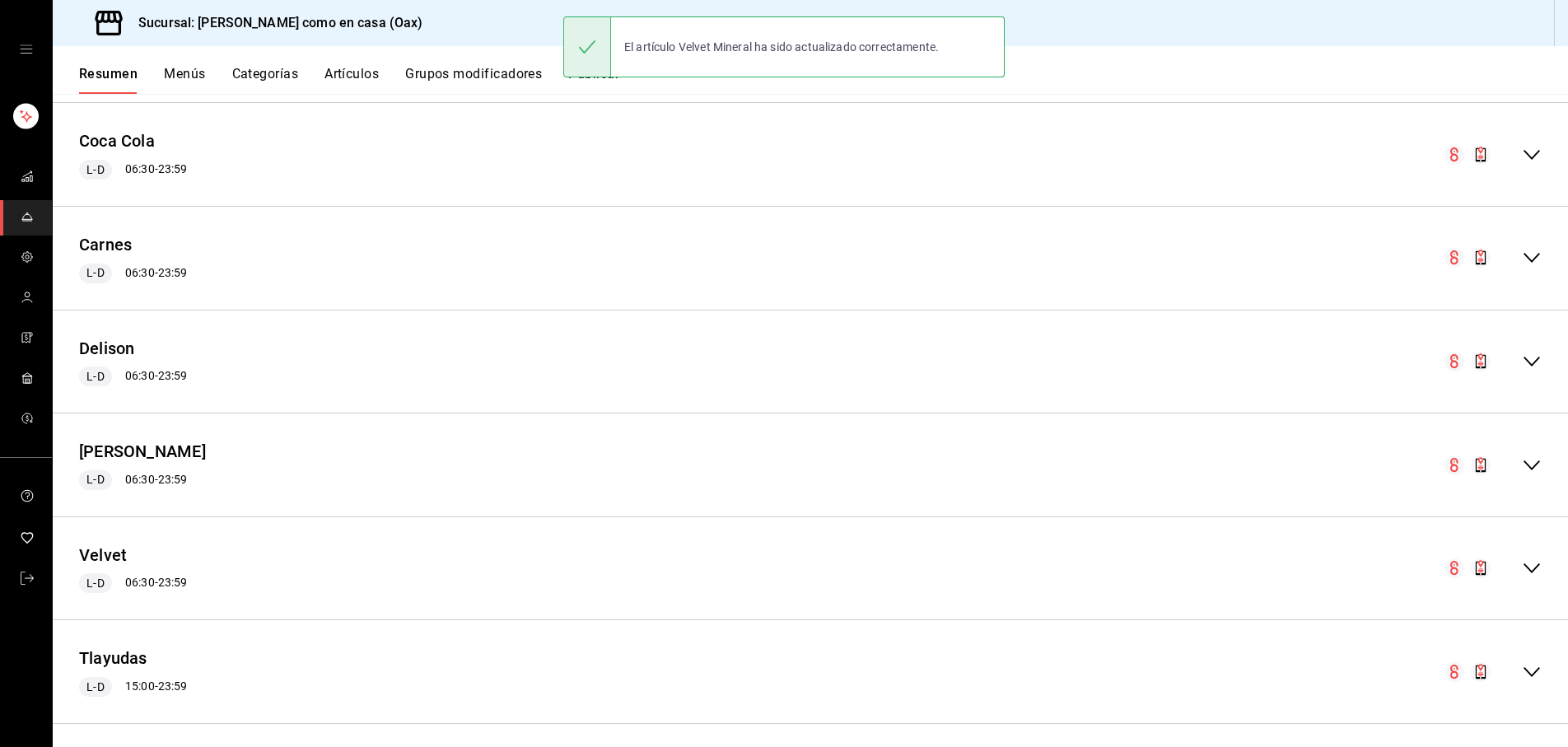
click at [1537, 561] on icon "collapse-menu-row" at bounding box center [1533, 569] width 20 height 20
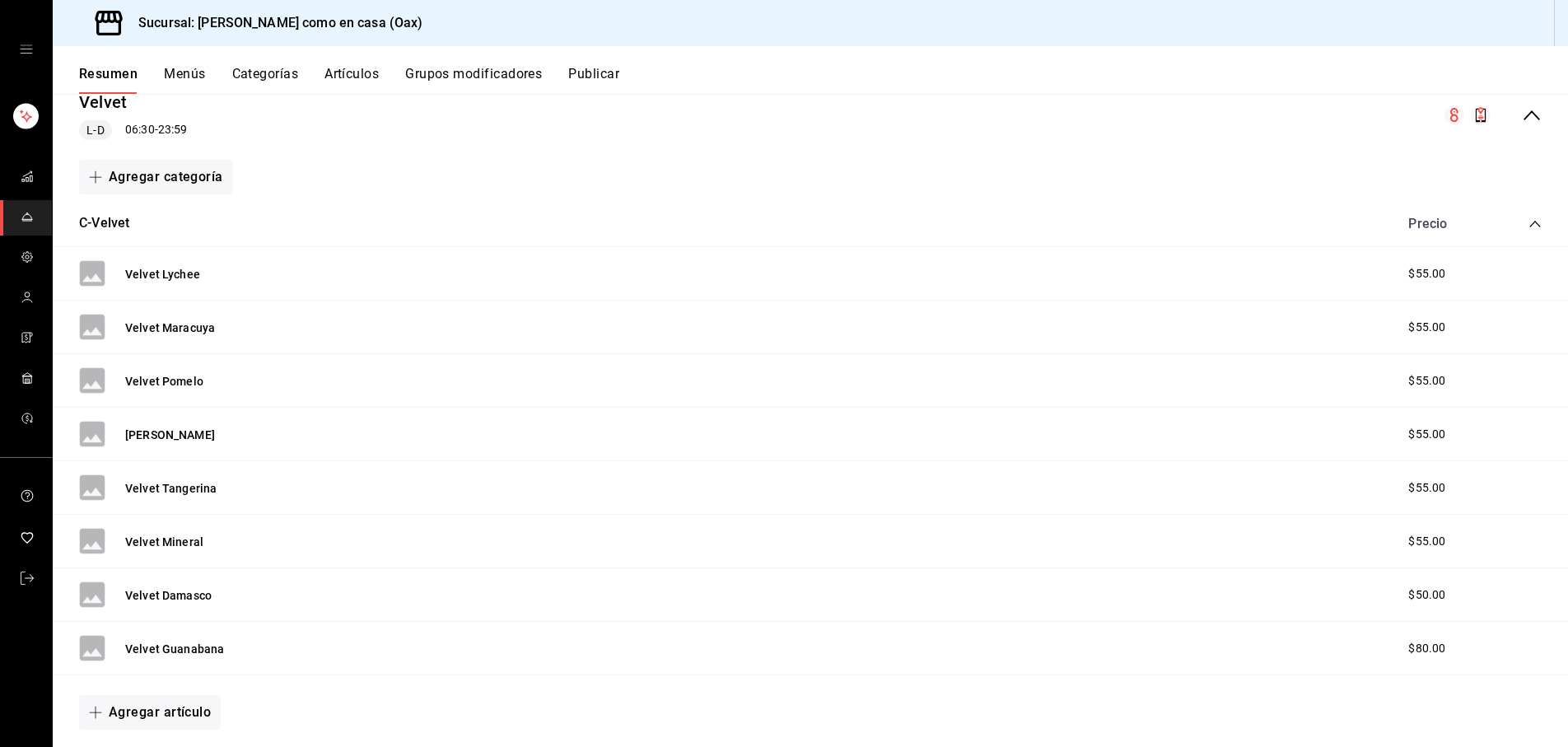
scroll to position [1696, 0]
click at [197, 594] on button "Velvet Damasco" at bounding box center [168, 596] width 86 height 16
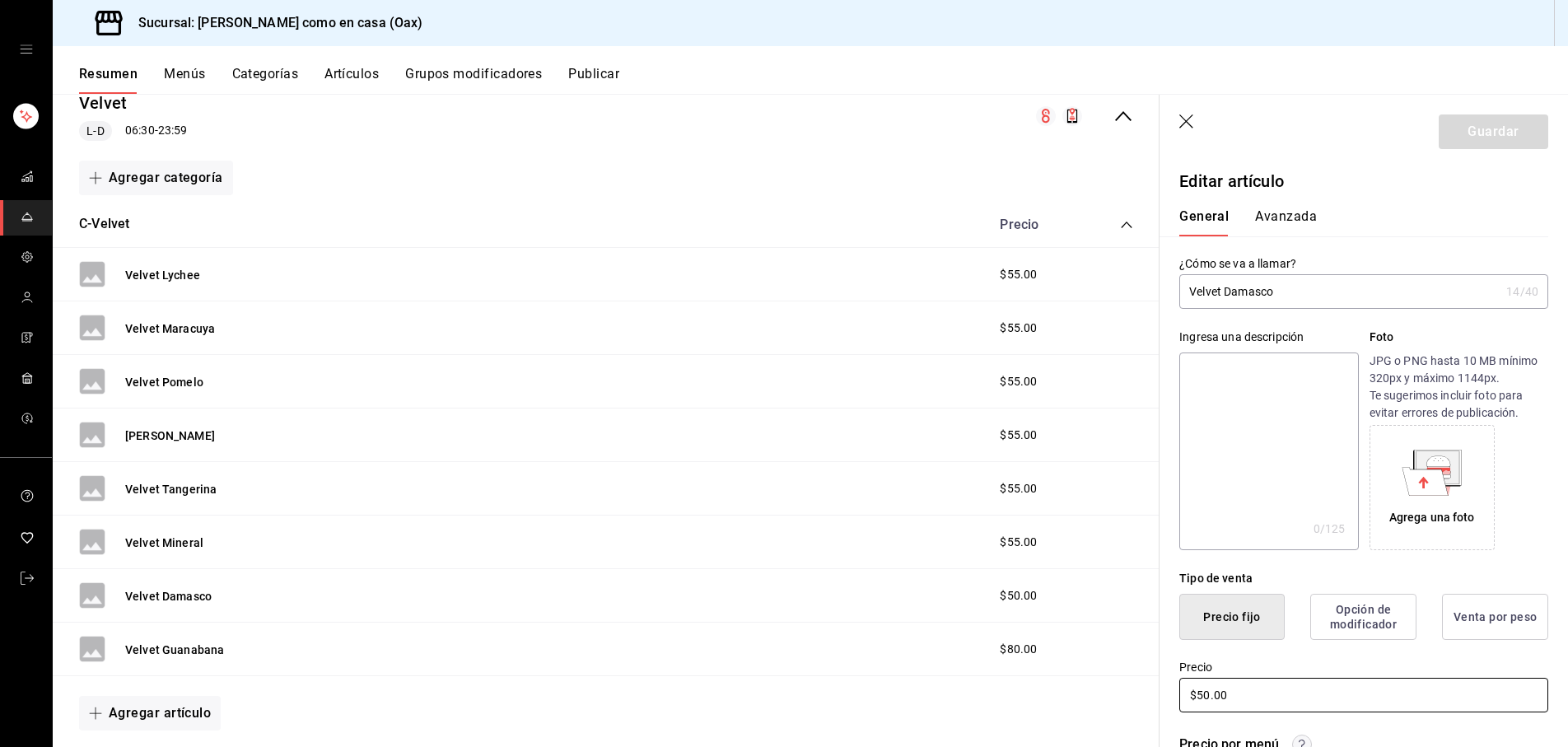
click at [1207, 692] on input "$50.00" at bounding box center [1364, 695] width 369 height 35
type input "$55.00"
click at [1474, 134] on button "Guardar" at bounding box center [1494, 132] width 110 height 35
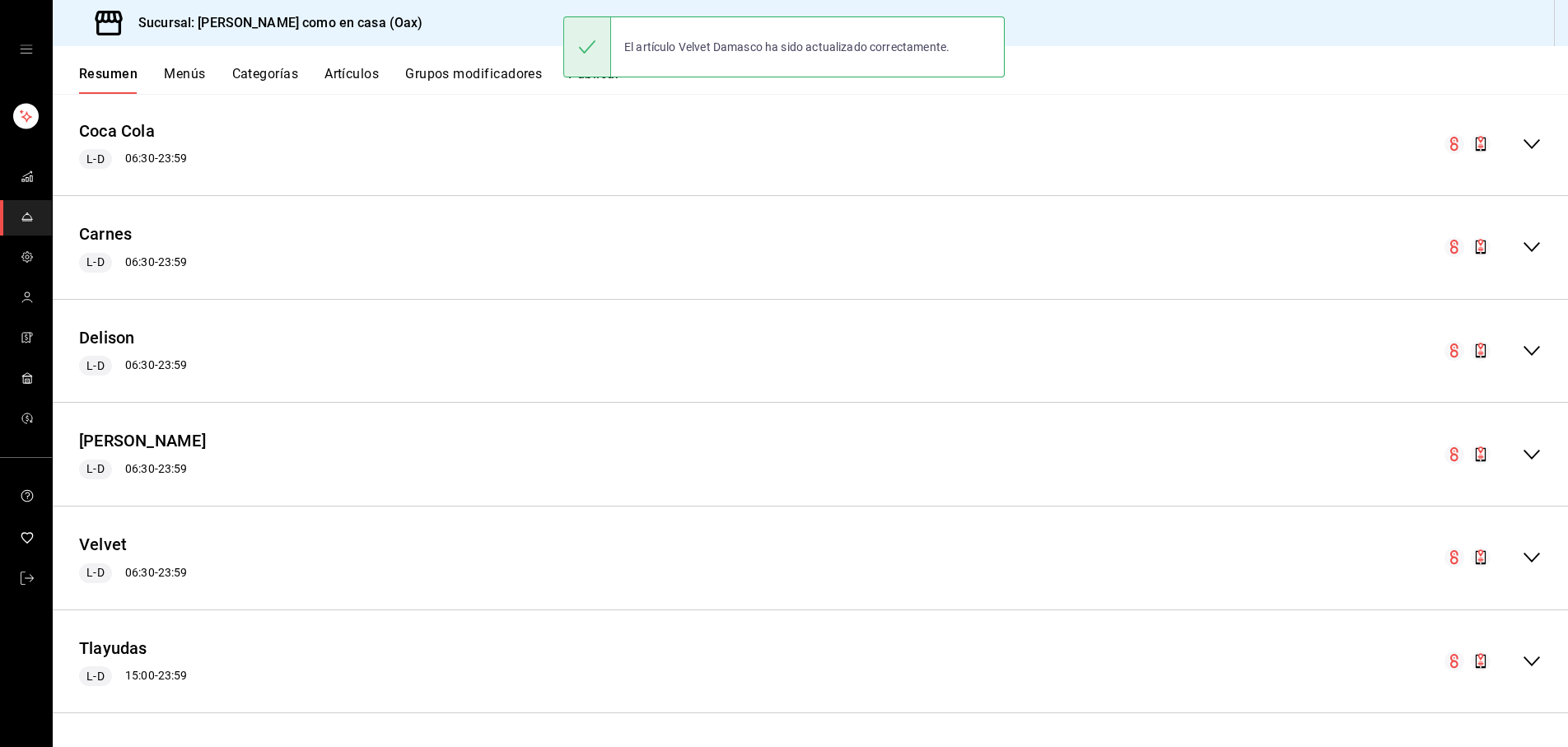
scroll to position [1243, 0]
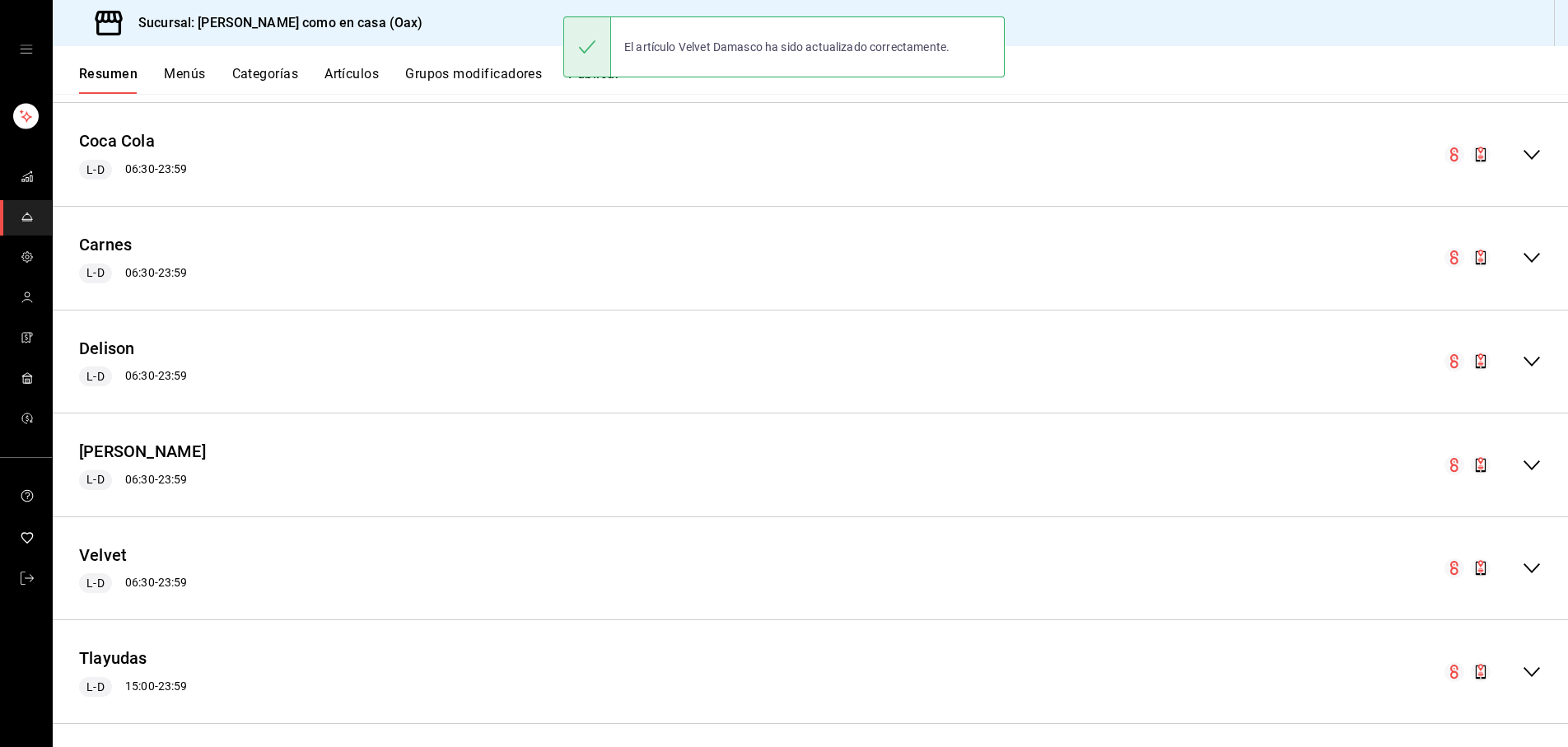
click at [1529, 565] on icon "collapse-menu-row" at bounding box center [1533, 569] width 20 height 20
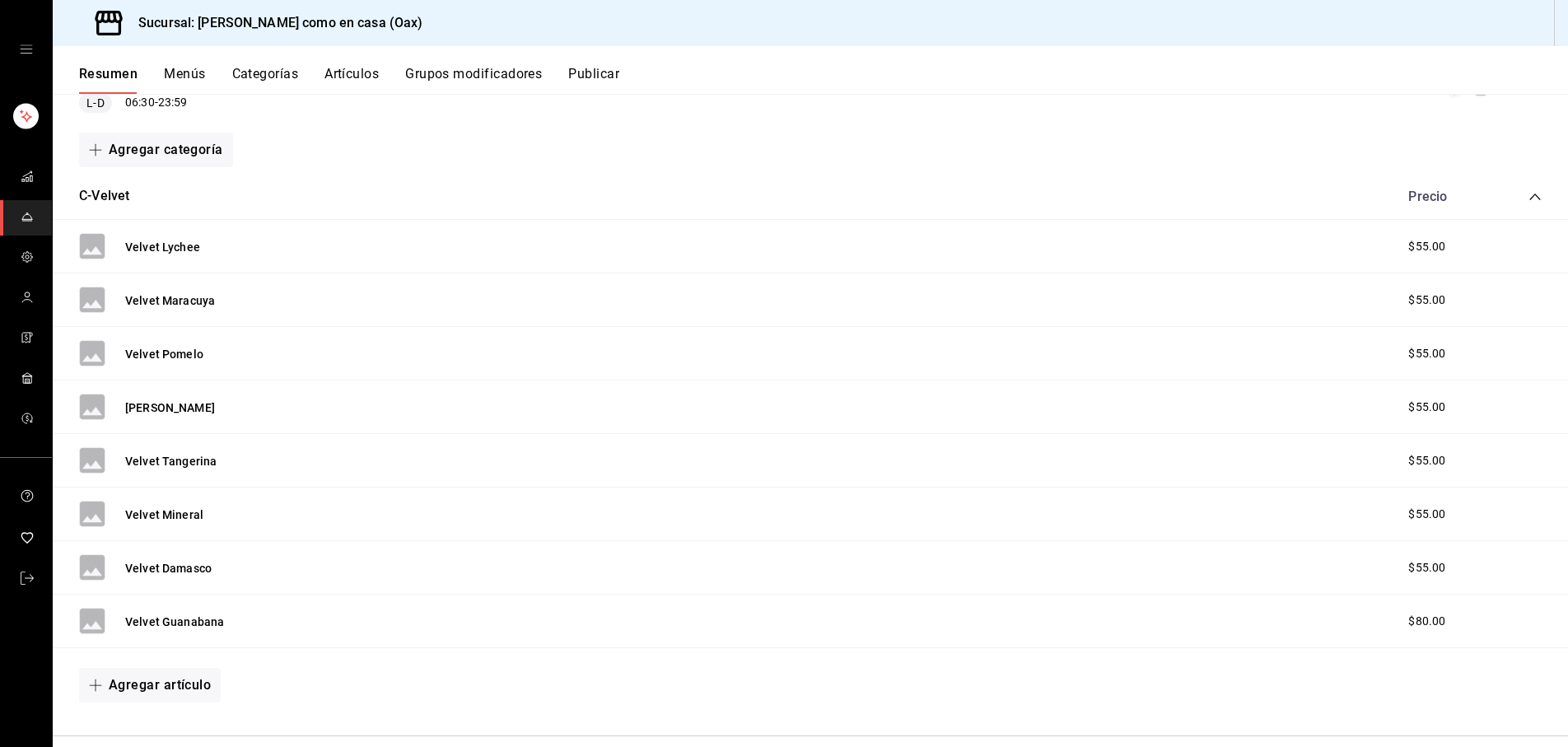
scroll to position [1760, 0]
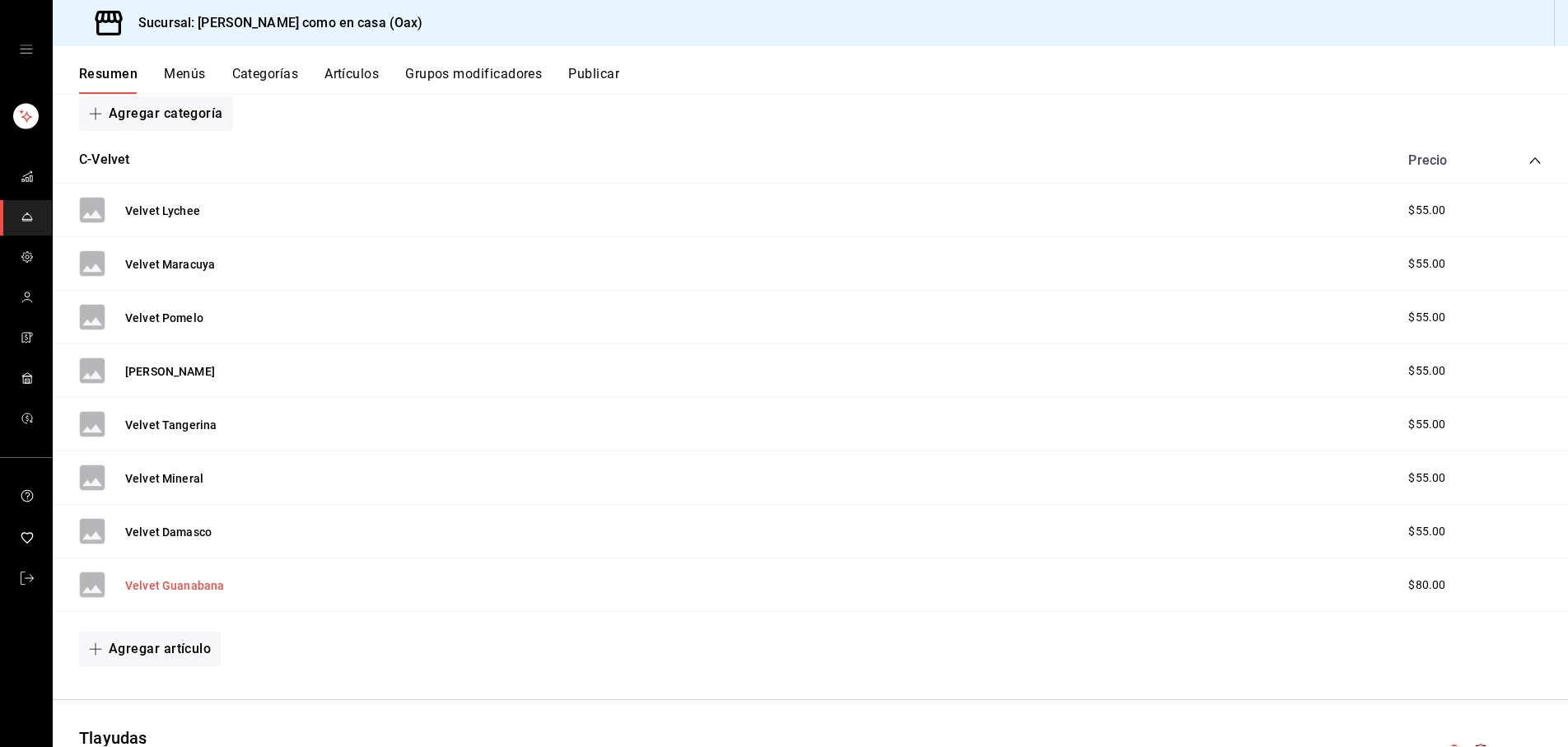
click at [154, 578] on button "Velvet Guanabana" at bounding box center [174, 586] width 99 height 16
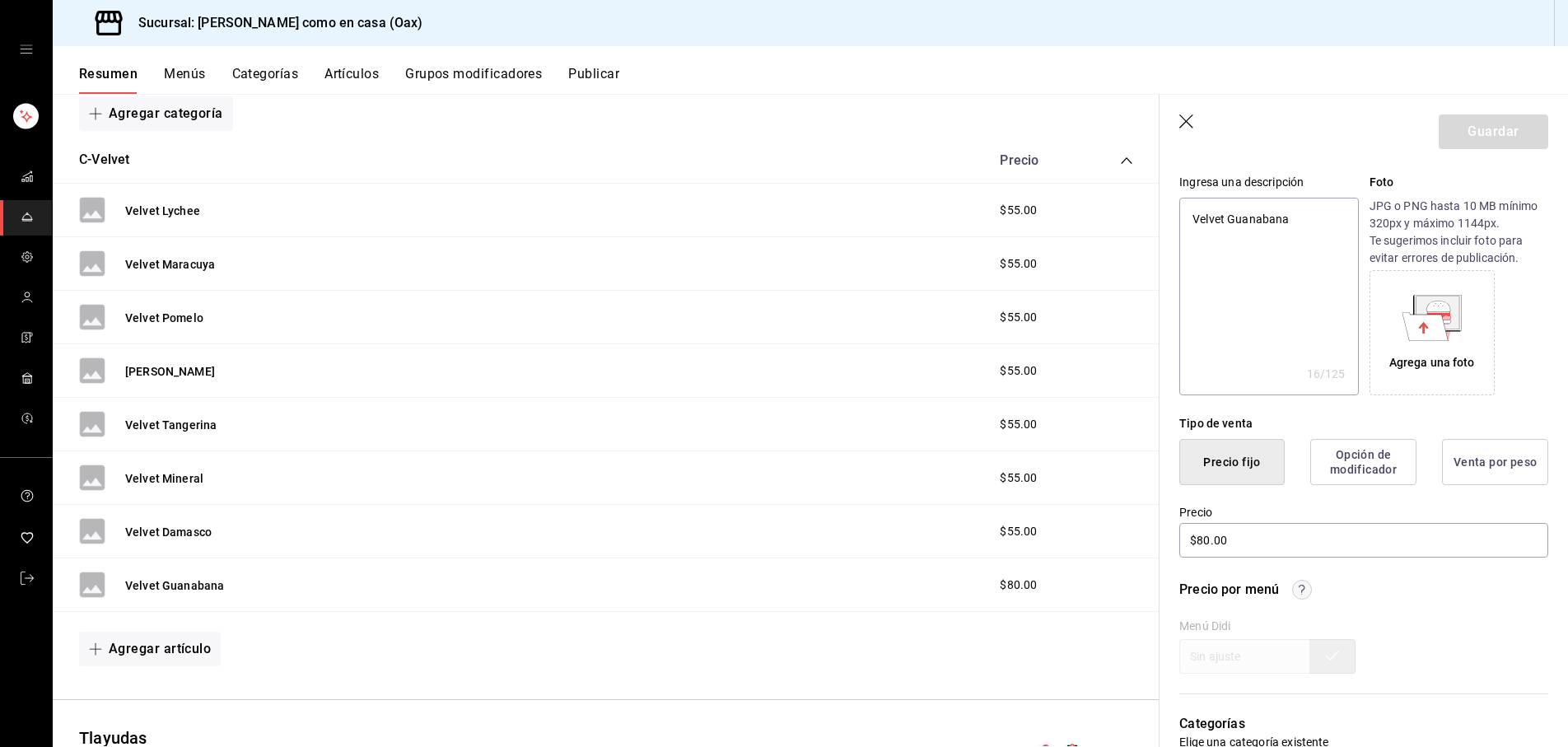
scroll to position [156, 0]
click at [1212, 534] on input "$80.00" at bounding box center [1364, 539] width 369 height 35
type textarea "x"
type input "$8.00"
type textarea "x"
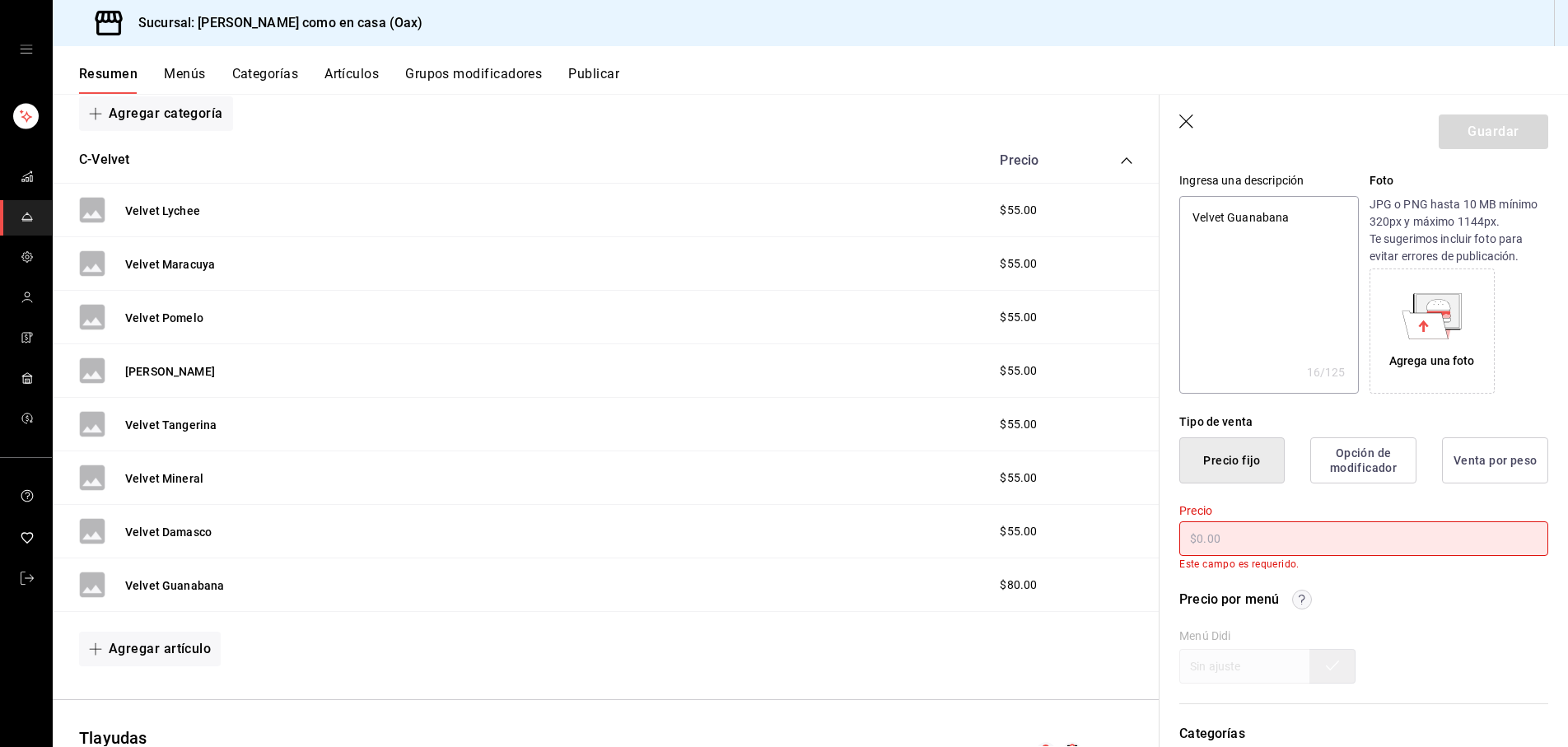
type textarea "x"
type input "$5.00"
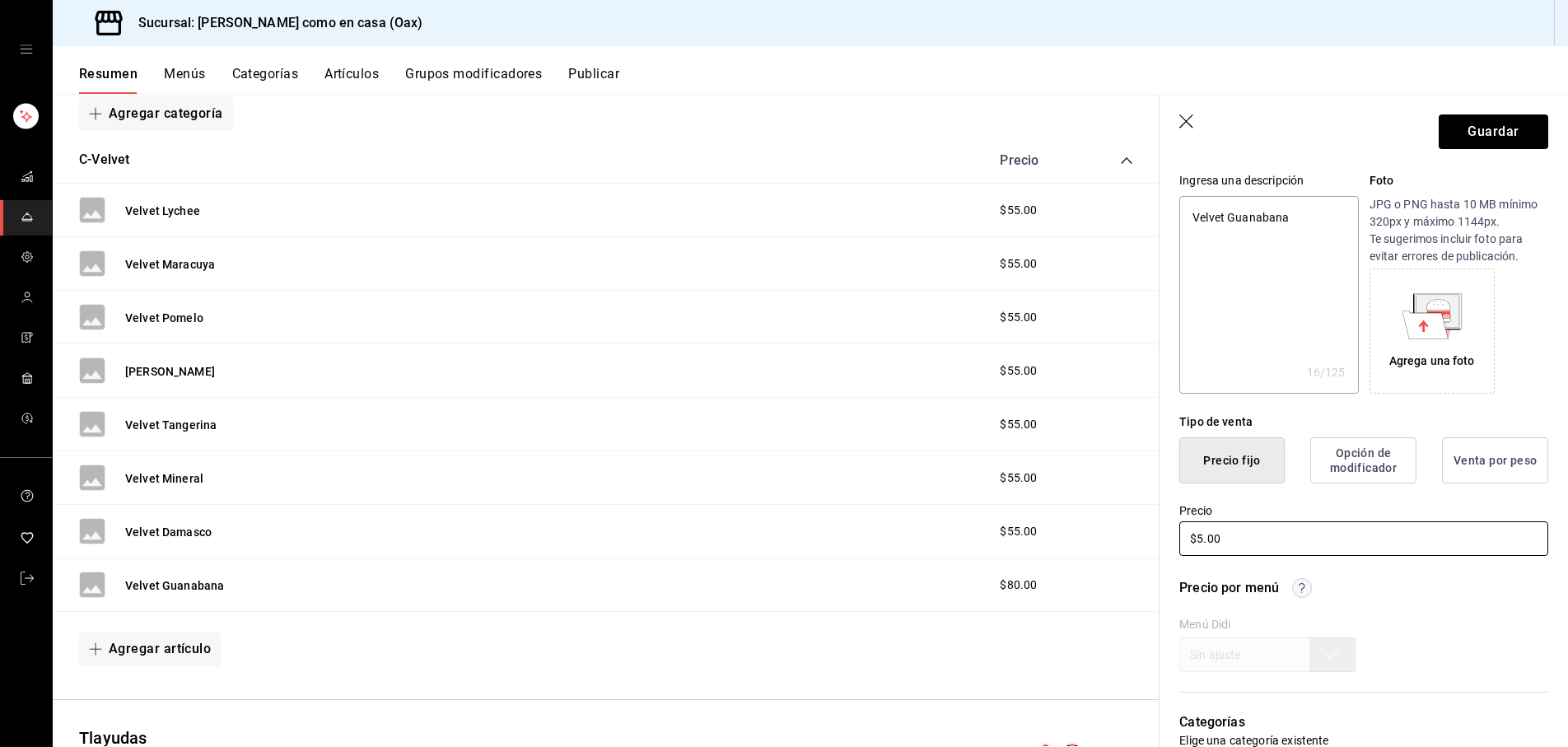
type textarea "x"
type input "$55.00"
click at [1480, 128] on button "Guardar" at bounding box center [1494, 132] width 110 height 35
type textarea "x"
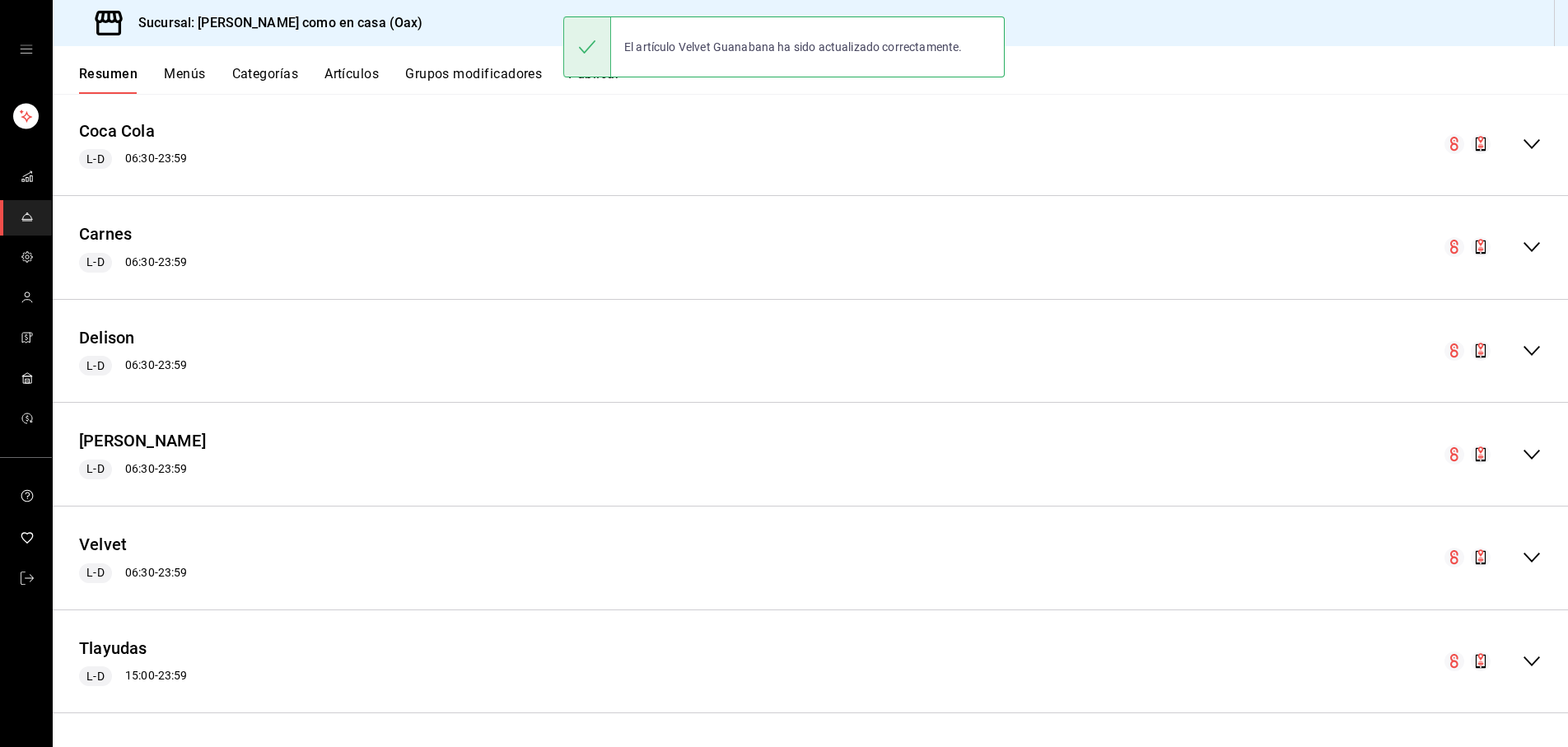
scroll to position [1243, 0]
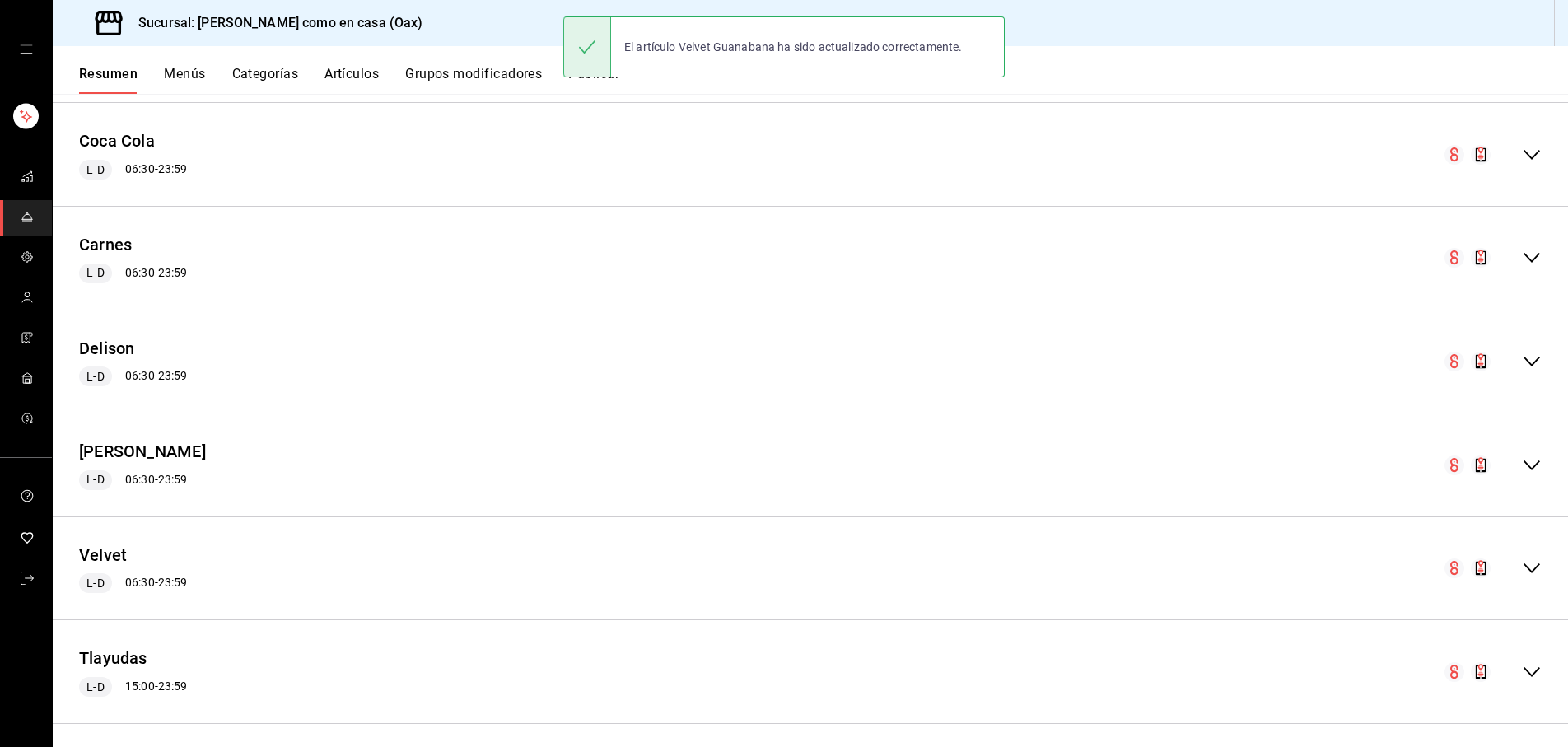
click at [1534, 568] on icon "collapse-menu-row" at bounding box center [1533, 569] width 20 height 20
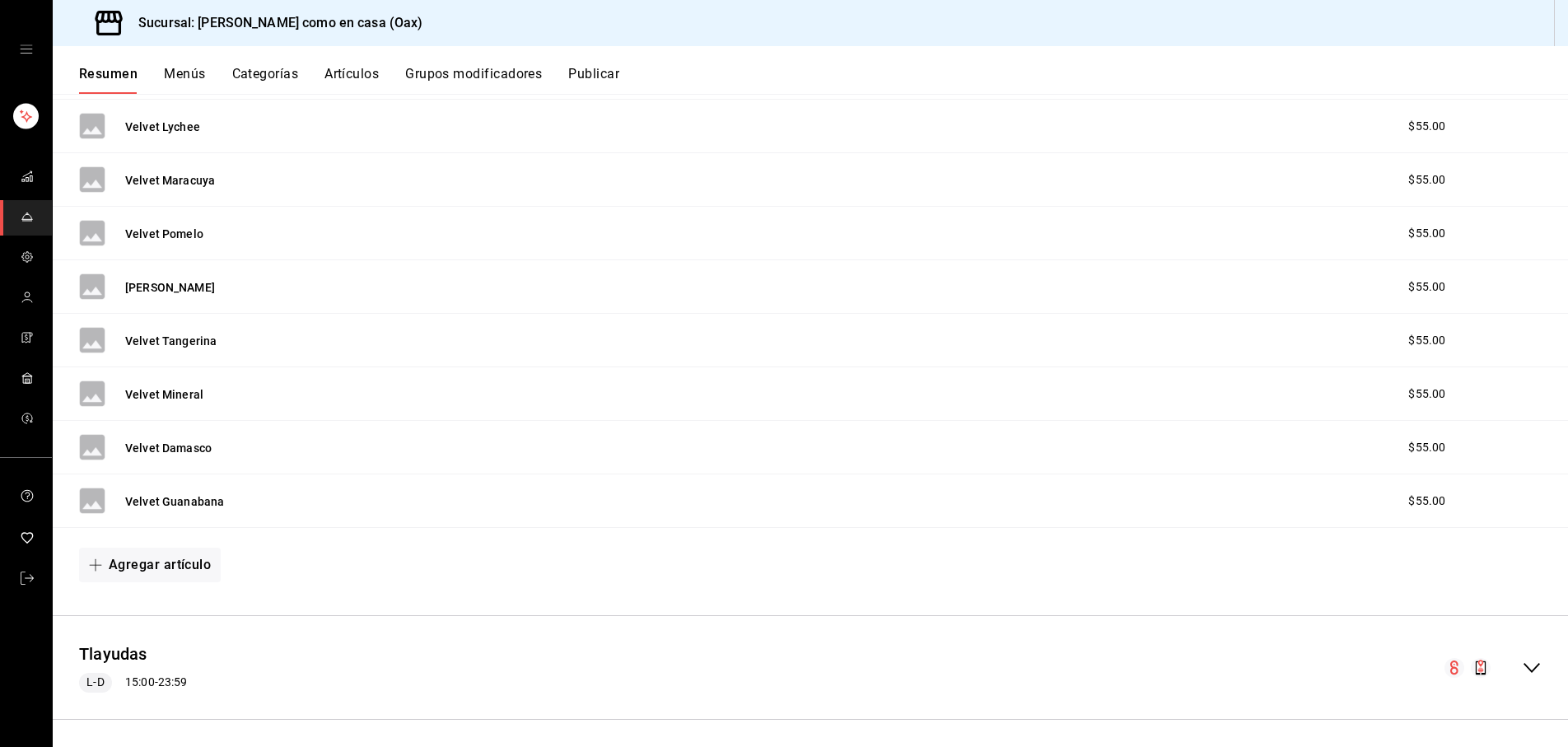
scroll to position [1843, 0]
click at [1528, 659] on icon "collapse-menu-row" at bounding box center [1533, 669] width 20 height 20
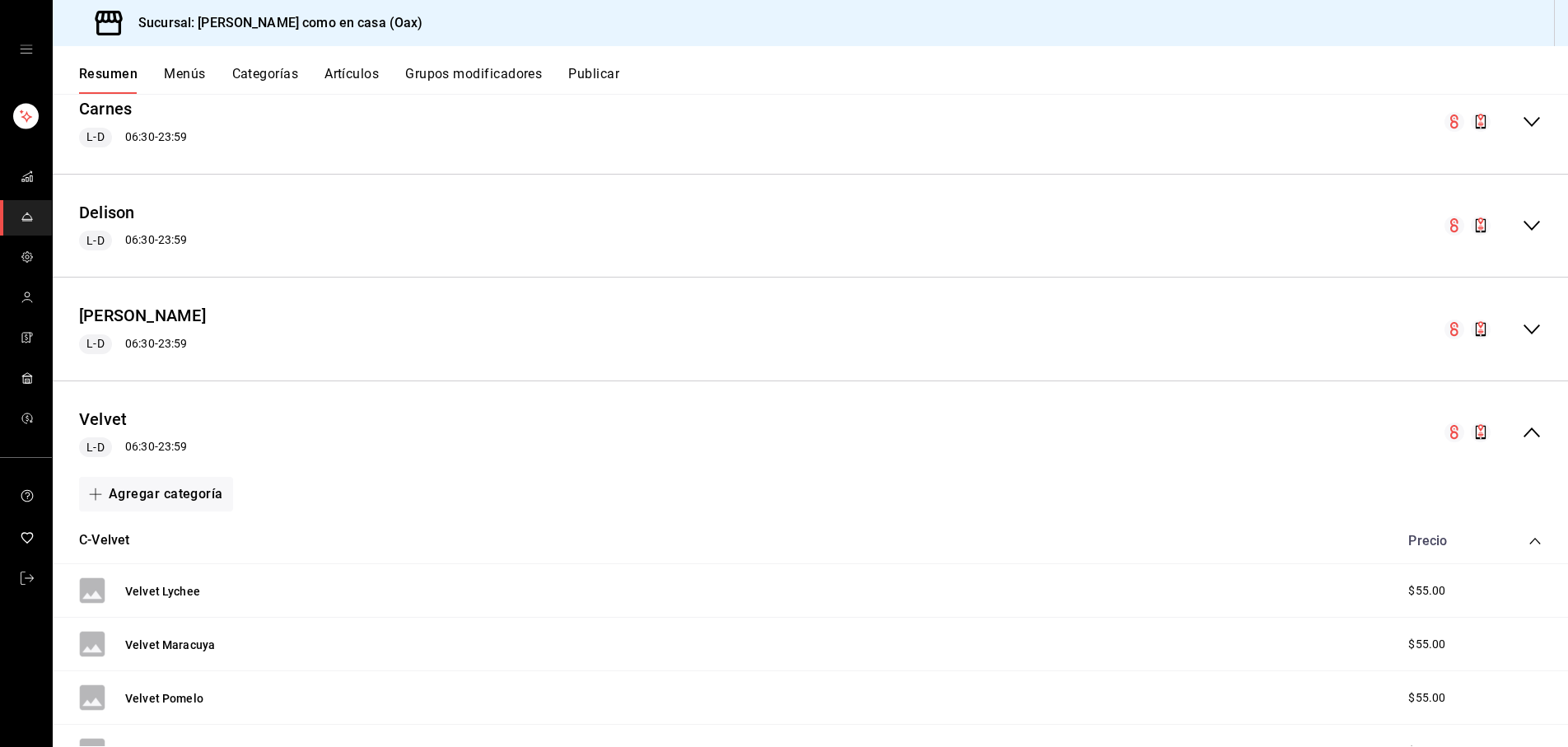
scroll to position [1377, 0]
click at [1534, 323] on icon "collapse-menu-row" at bounding box center [1533, 333] width 20 height 20
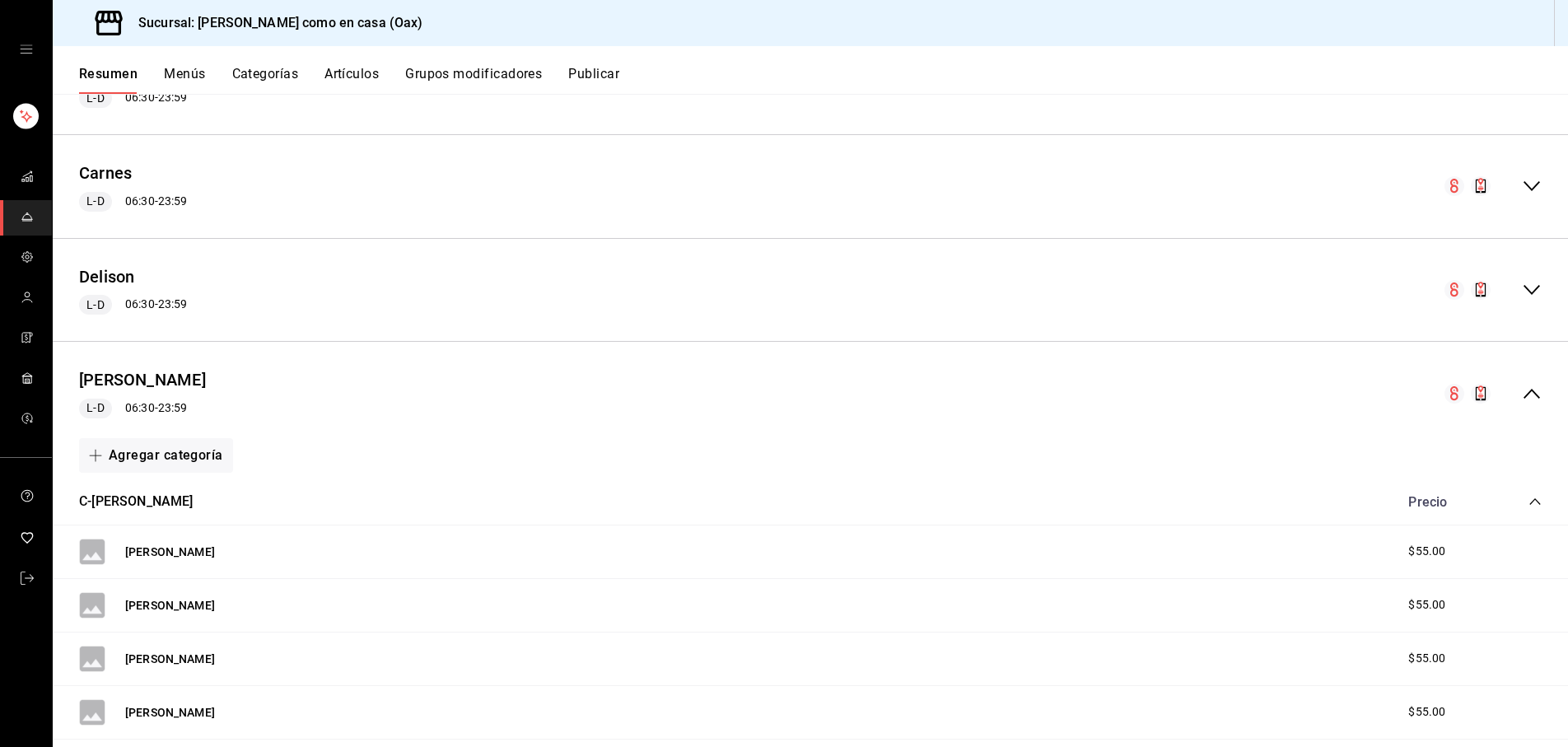
scroll to position [1293, 0]
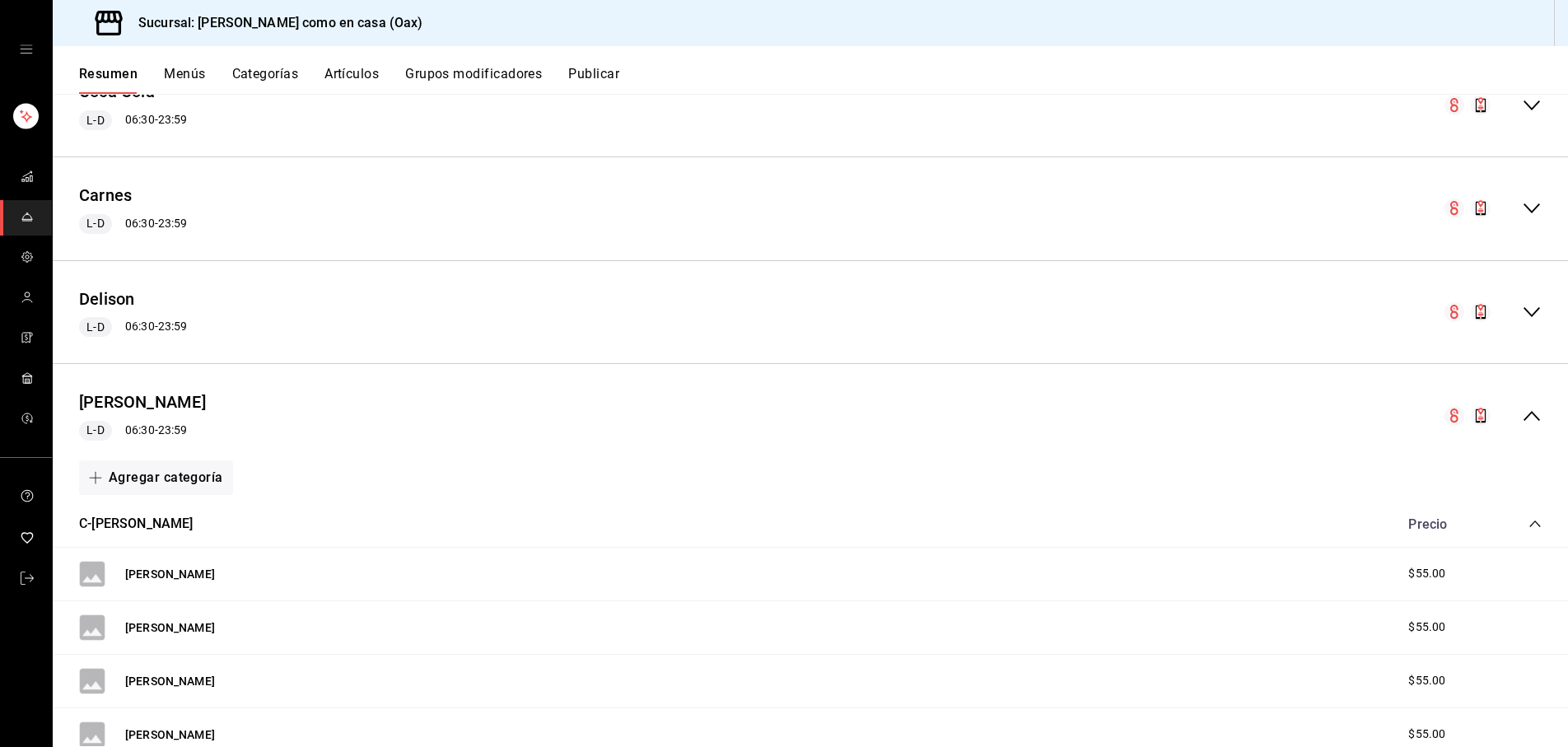
click at [1533, 304] on icon "collapse-menu-row" at bounding box center [1533, 313] width 20 height 20
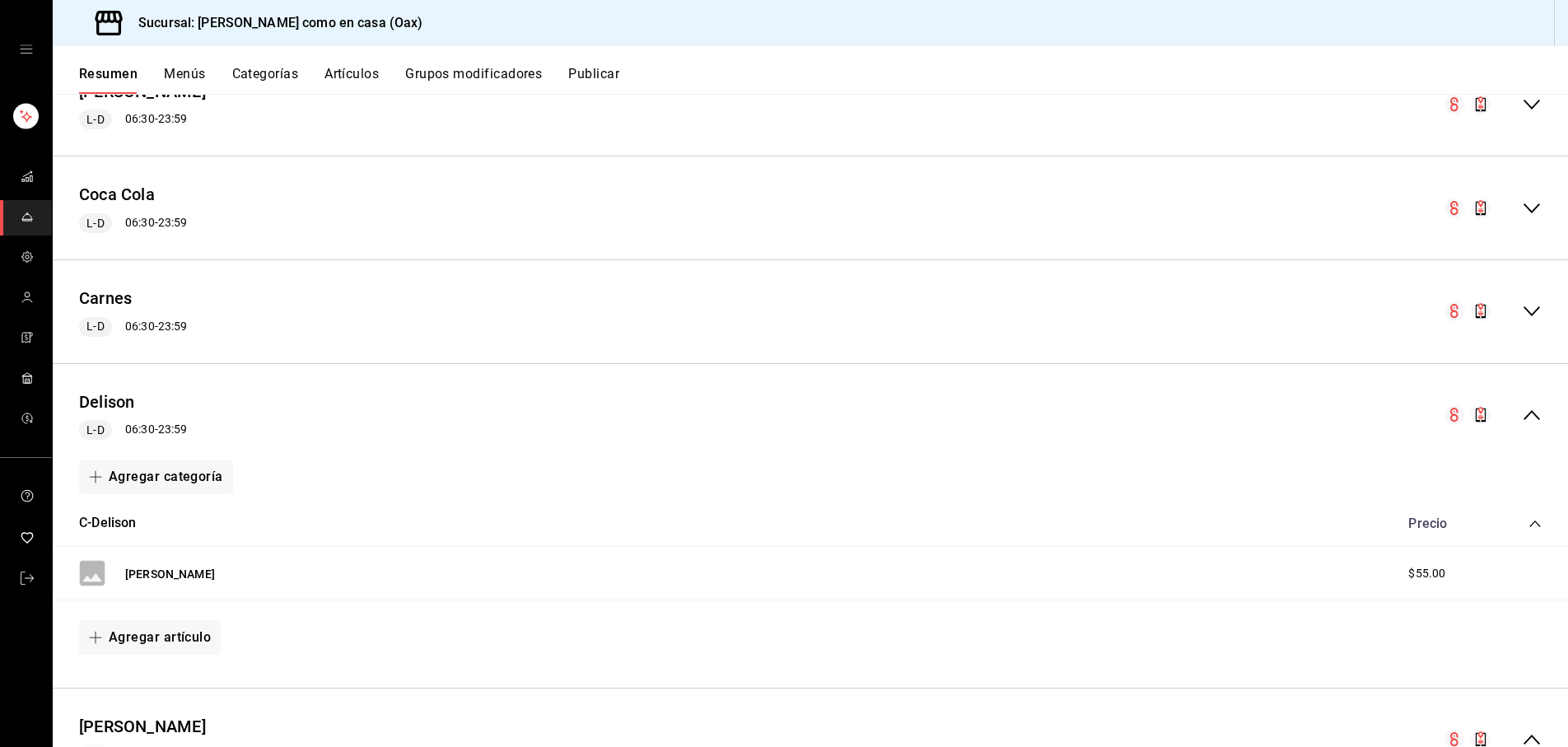
scroll to position [1184, 0]
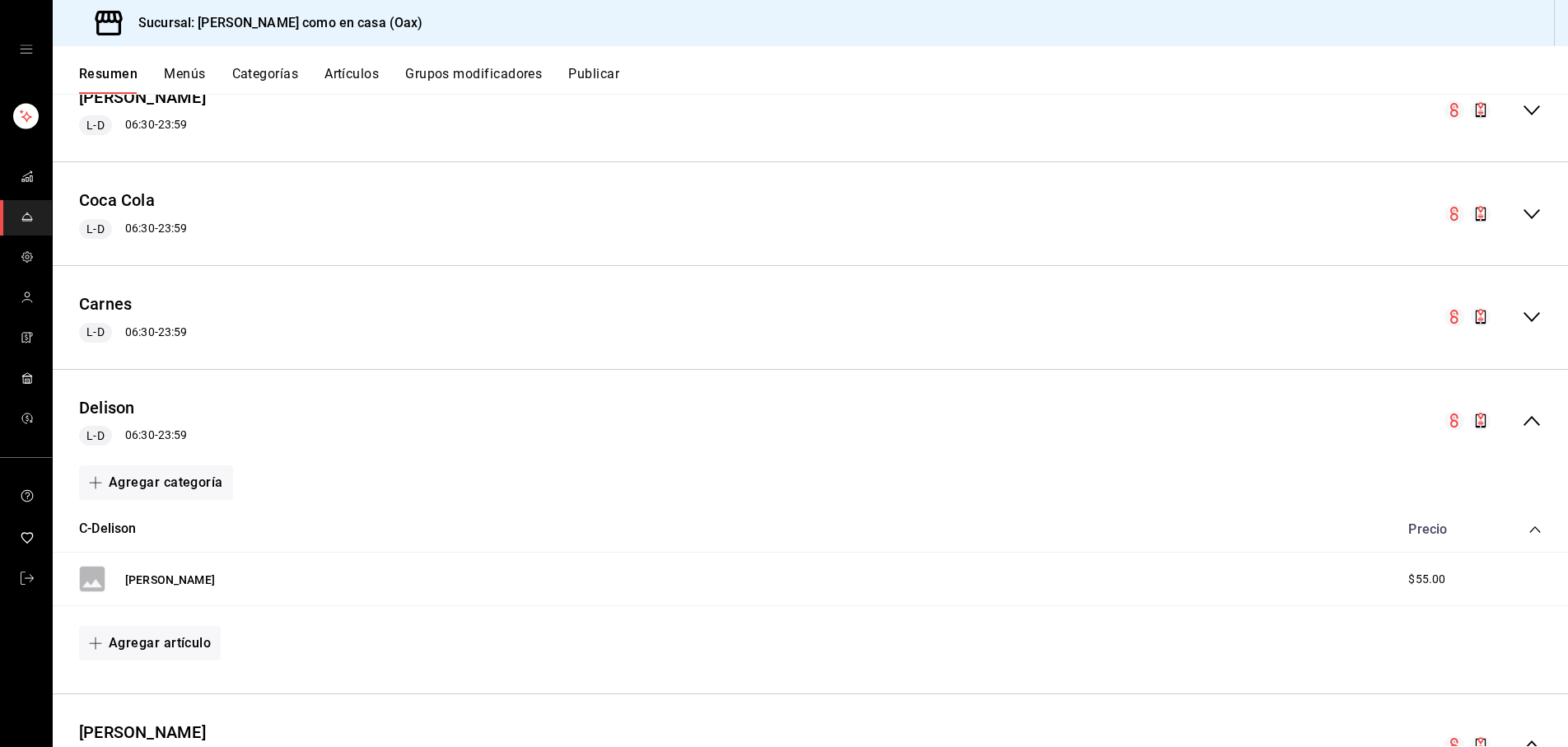
click at [1526, 313] on icon "collapse-menu-row" at bounding box center [1533, 317] width 16 height 10
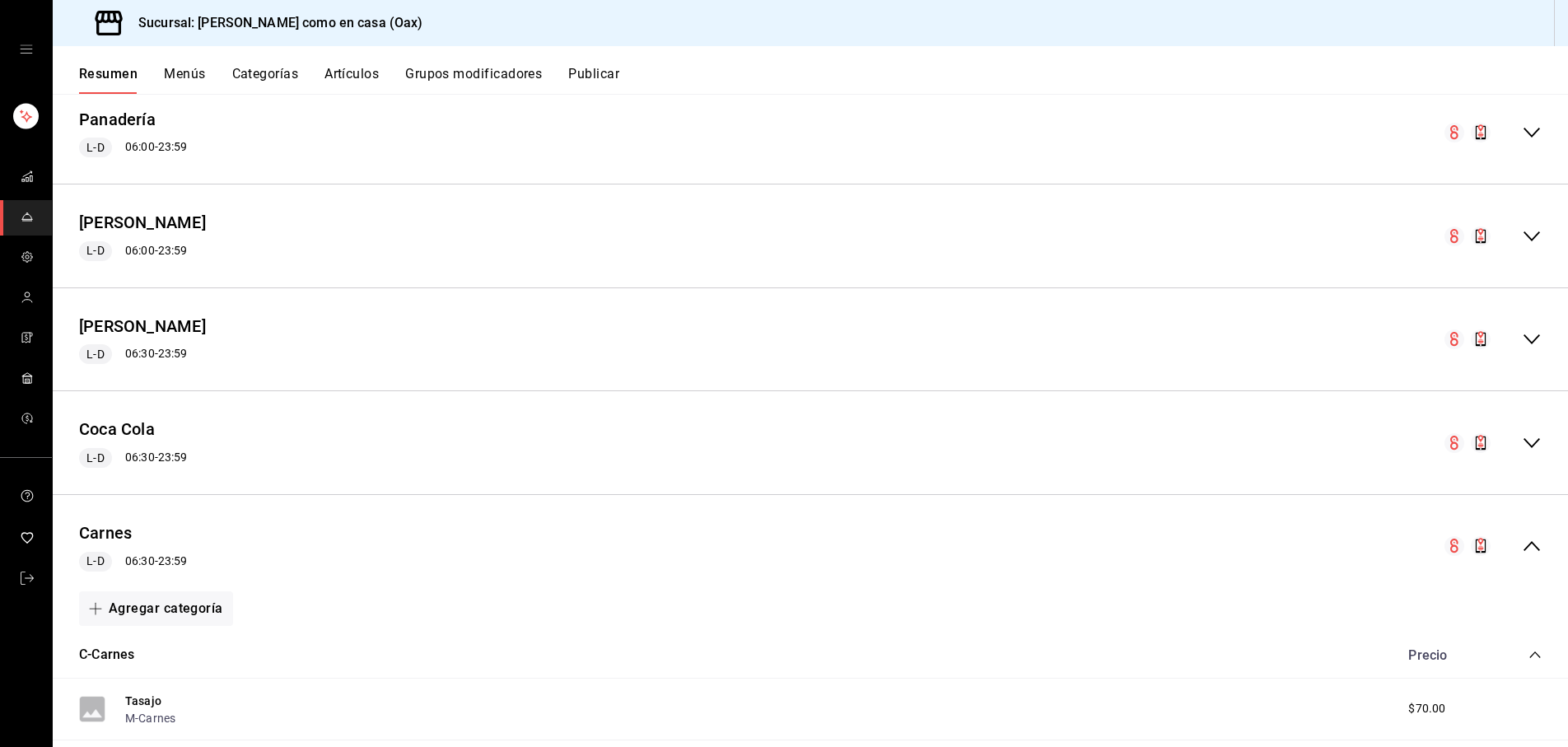
scroll to position [954, 0]
click at [1533, 434] on icon "collapse-menu-row" at bounding box center [1533, 444] width 20 height 20
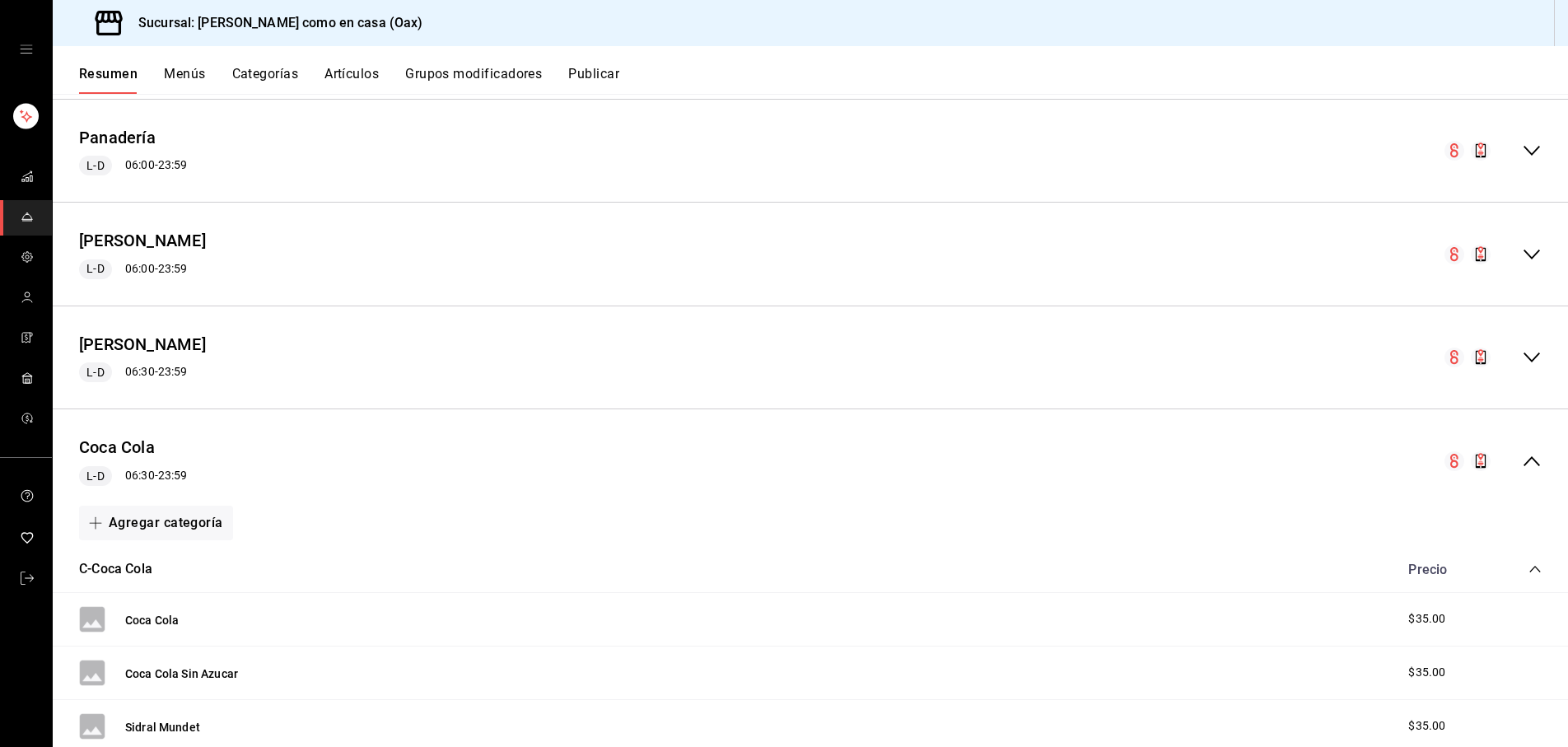
scroll to position [934, 0]
click at [1535, 355] on icon "collapse-menu-row" at bounding box center [1533, 360] width 20 height 20
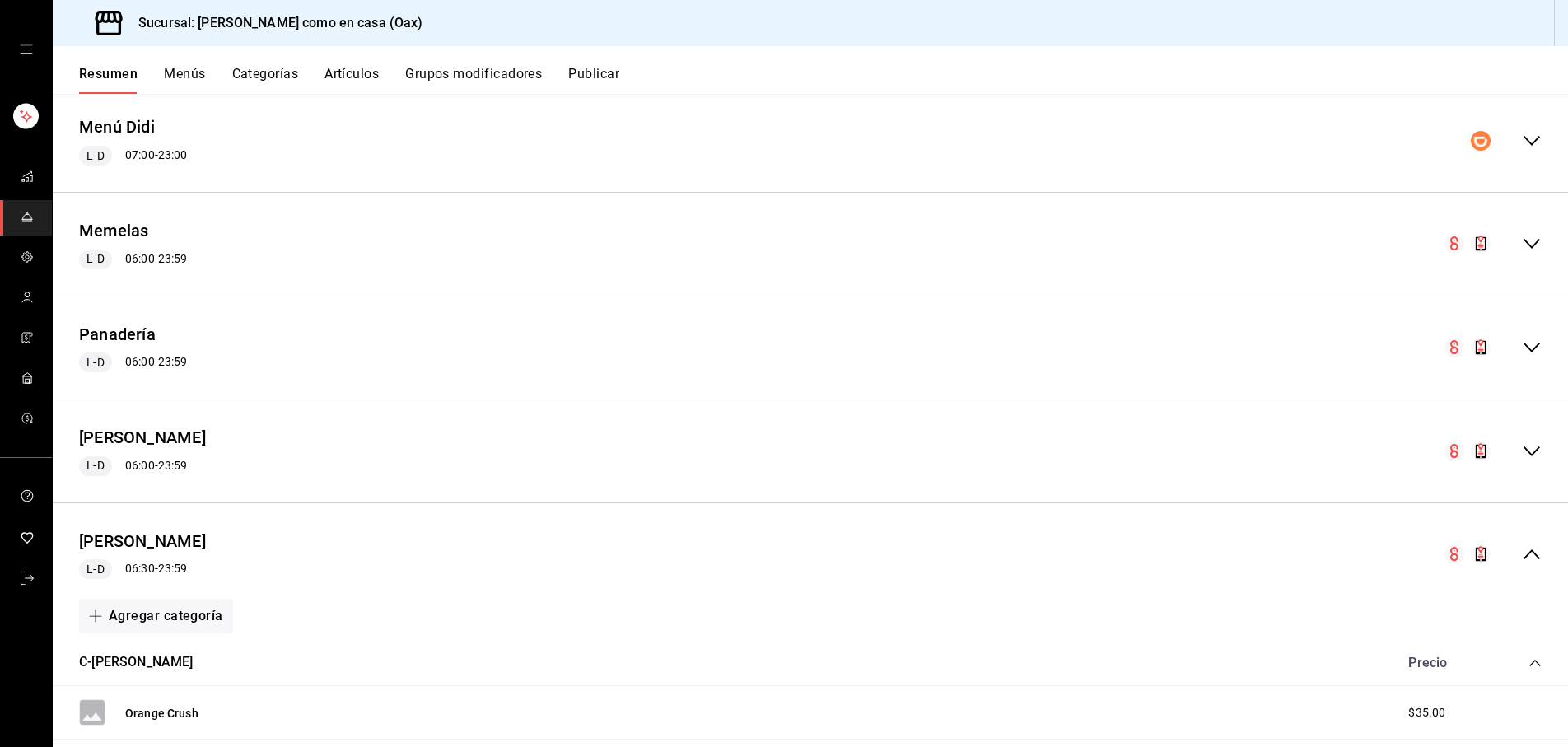
scroll to position [738, 0]
click at [1517, 444] on div "collapse-menu-row" at bounding box center [1493, 454] width 97 height 20
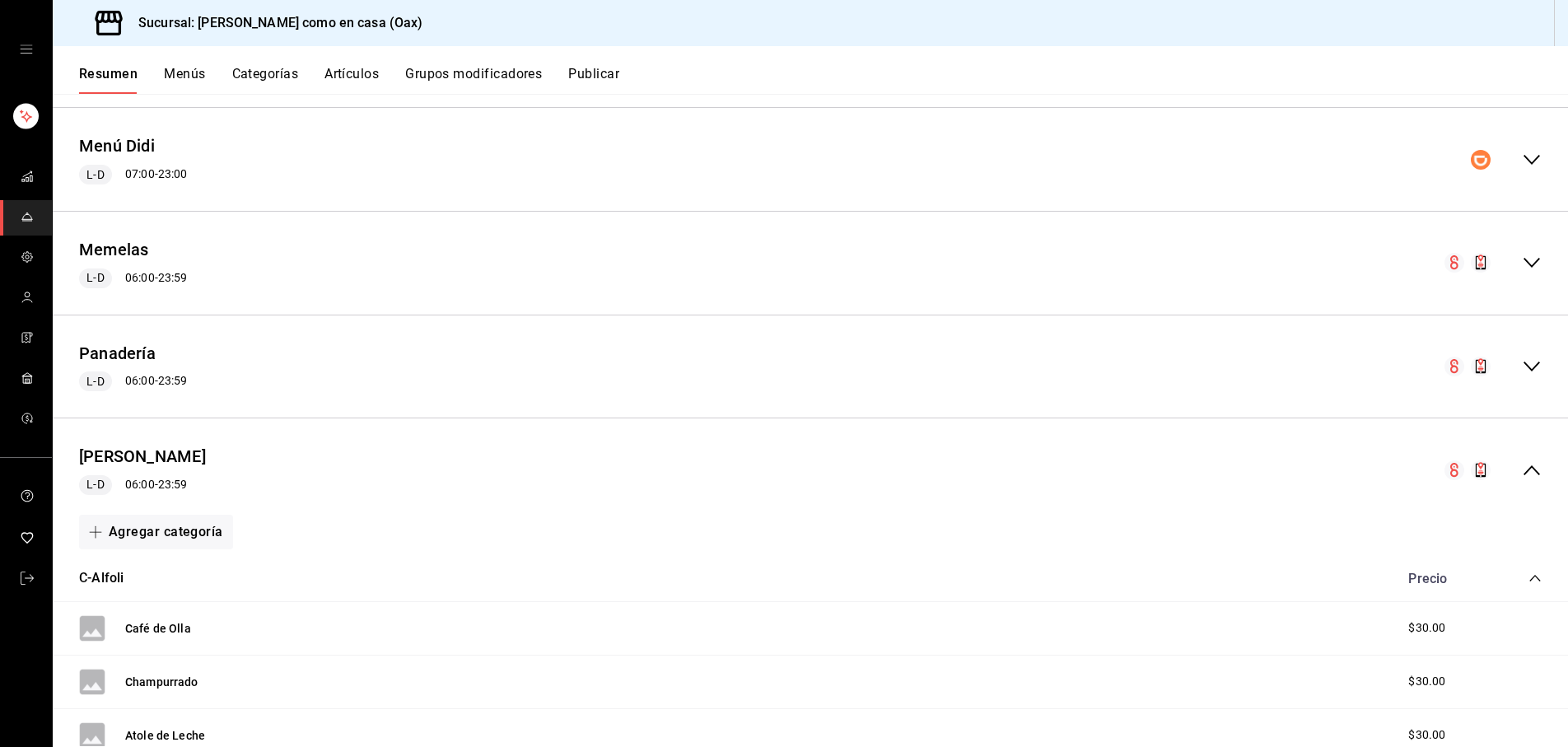
scroll to position [715, 0]
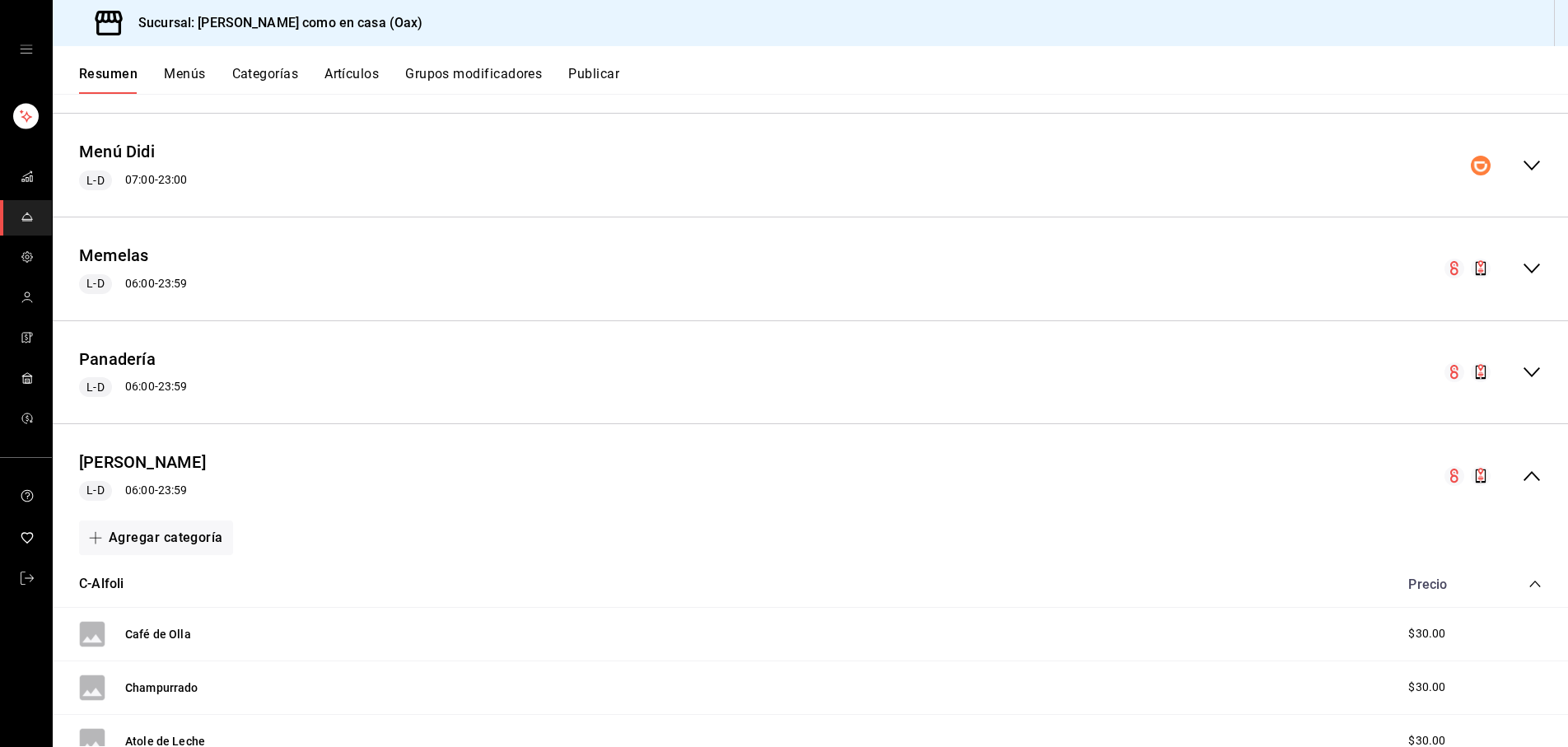
click at [1533, 364] on icon "collapse-menu-row" at bounding box center [1533, 373] width 20 height 20
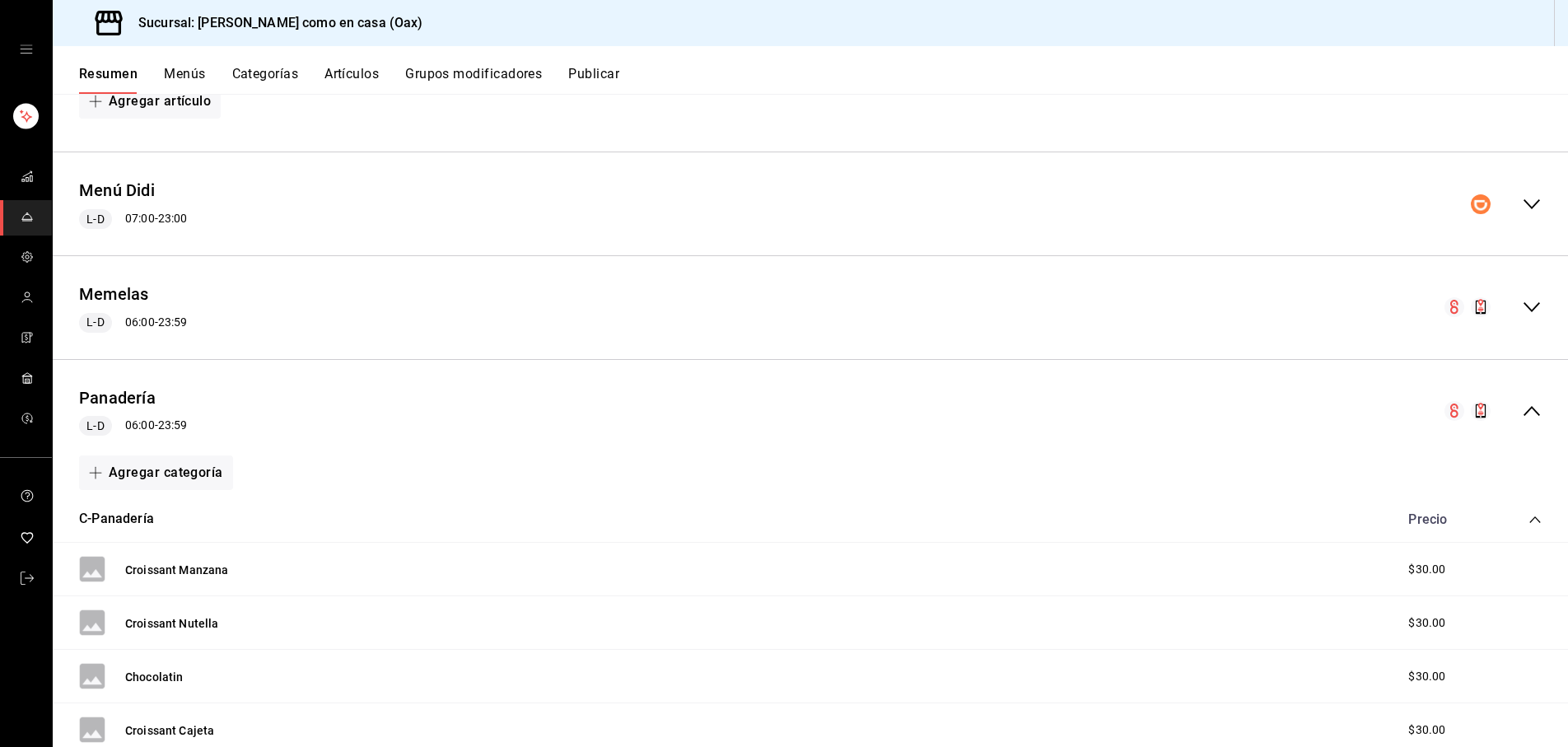
scroll to position [641, 0]
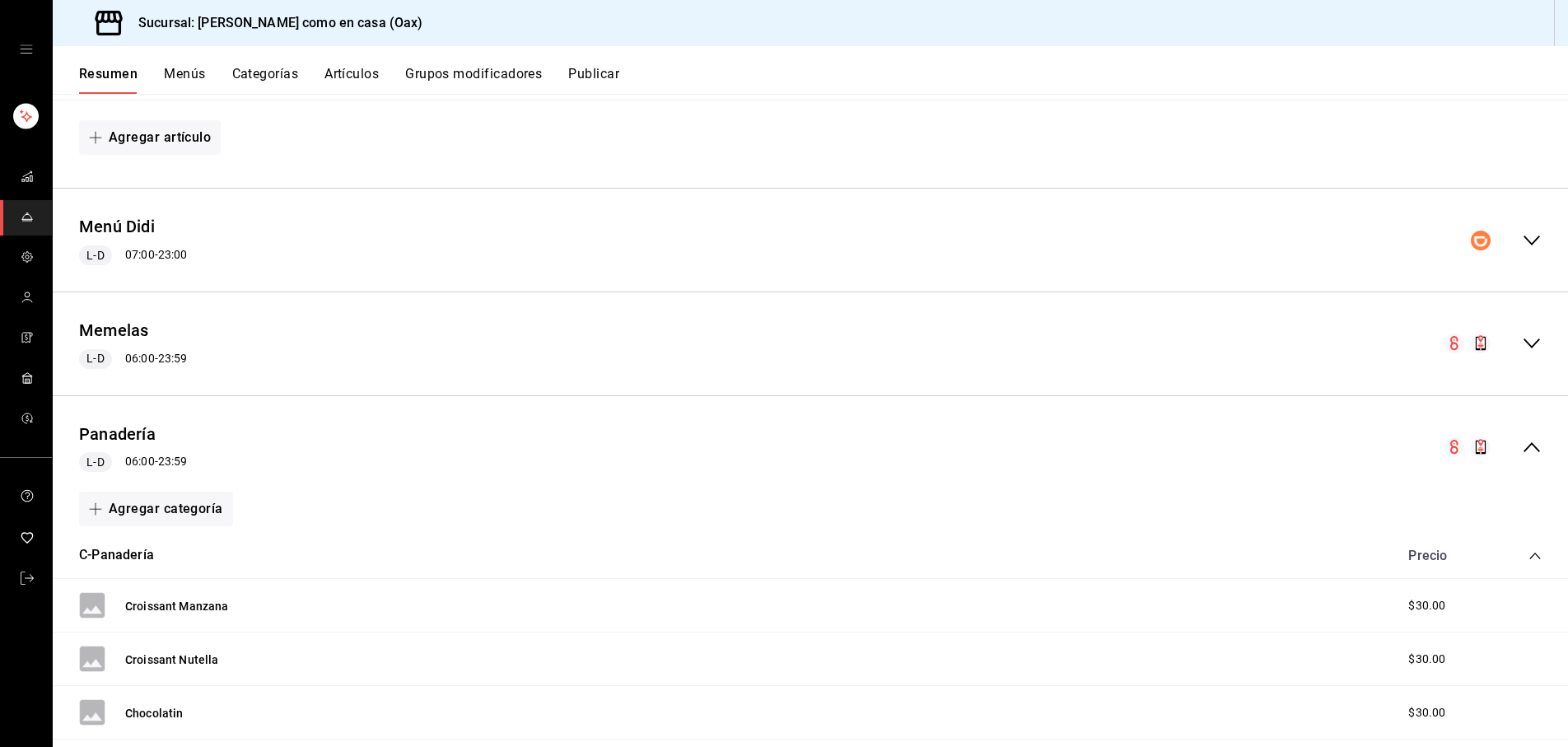
click at [1525, 340] on icon "collapse-menu-row" at bounding box center [1533, 344] width 16 height 10
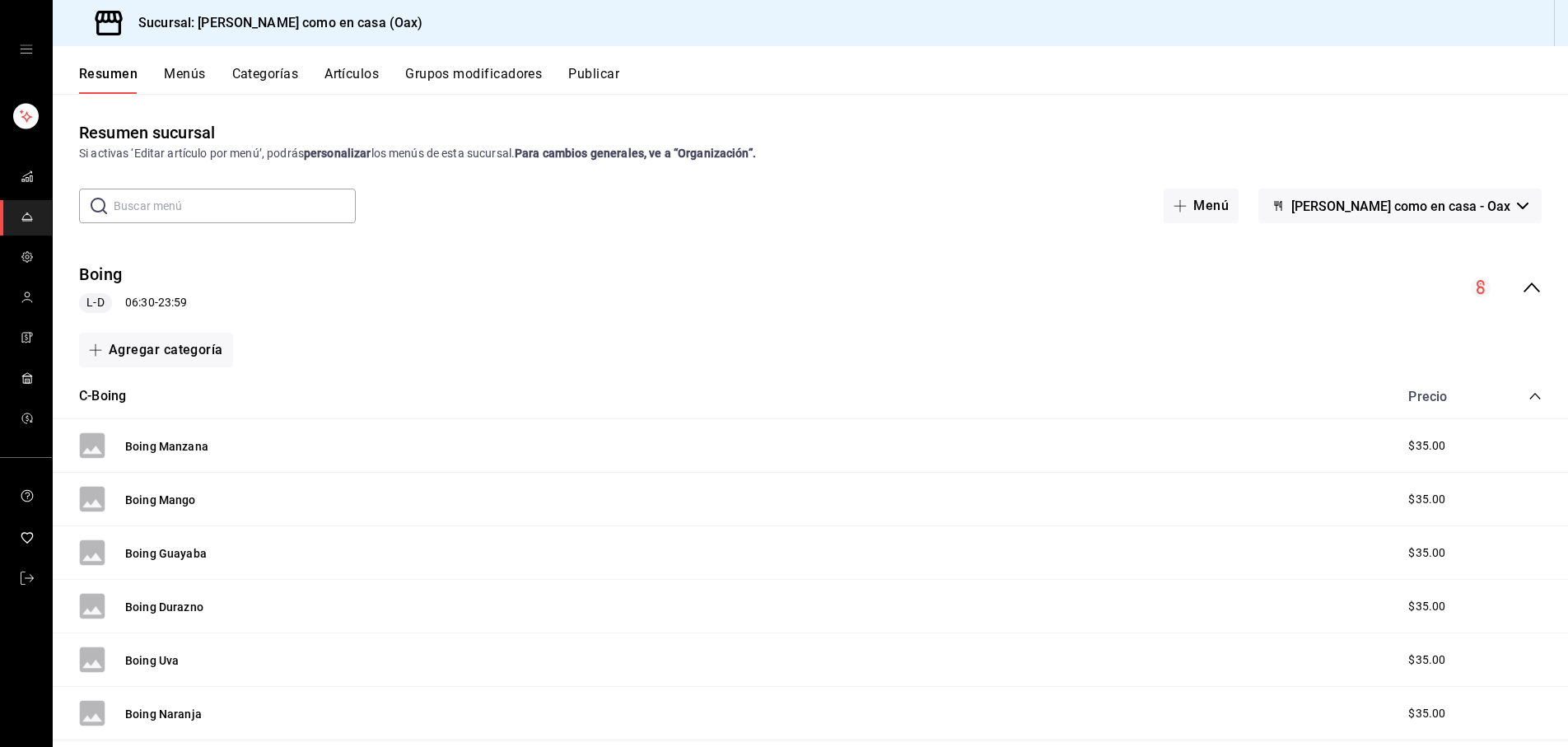
scroll to position [0, 0]
click at [620, 75] on button "Publicar" at bounding box center [594, 80] width 51 height 28
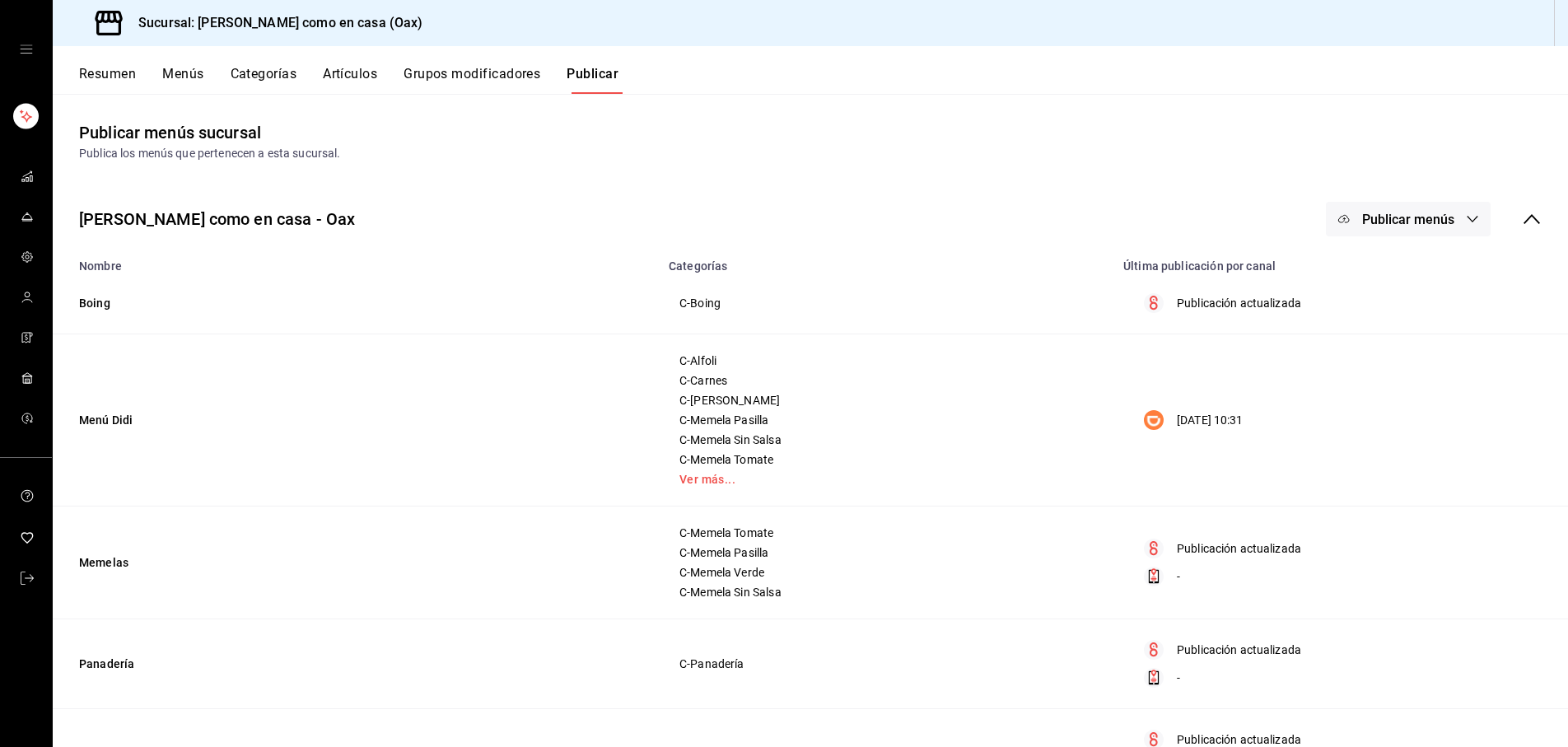
click at [1402, 214] on span "Publicar menús" at bounding box center [1409, 219] width 93 height 15
click at [1417, 264] on span "Punto de venta" at bounding box center [1432, 273] width 79 height 17
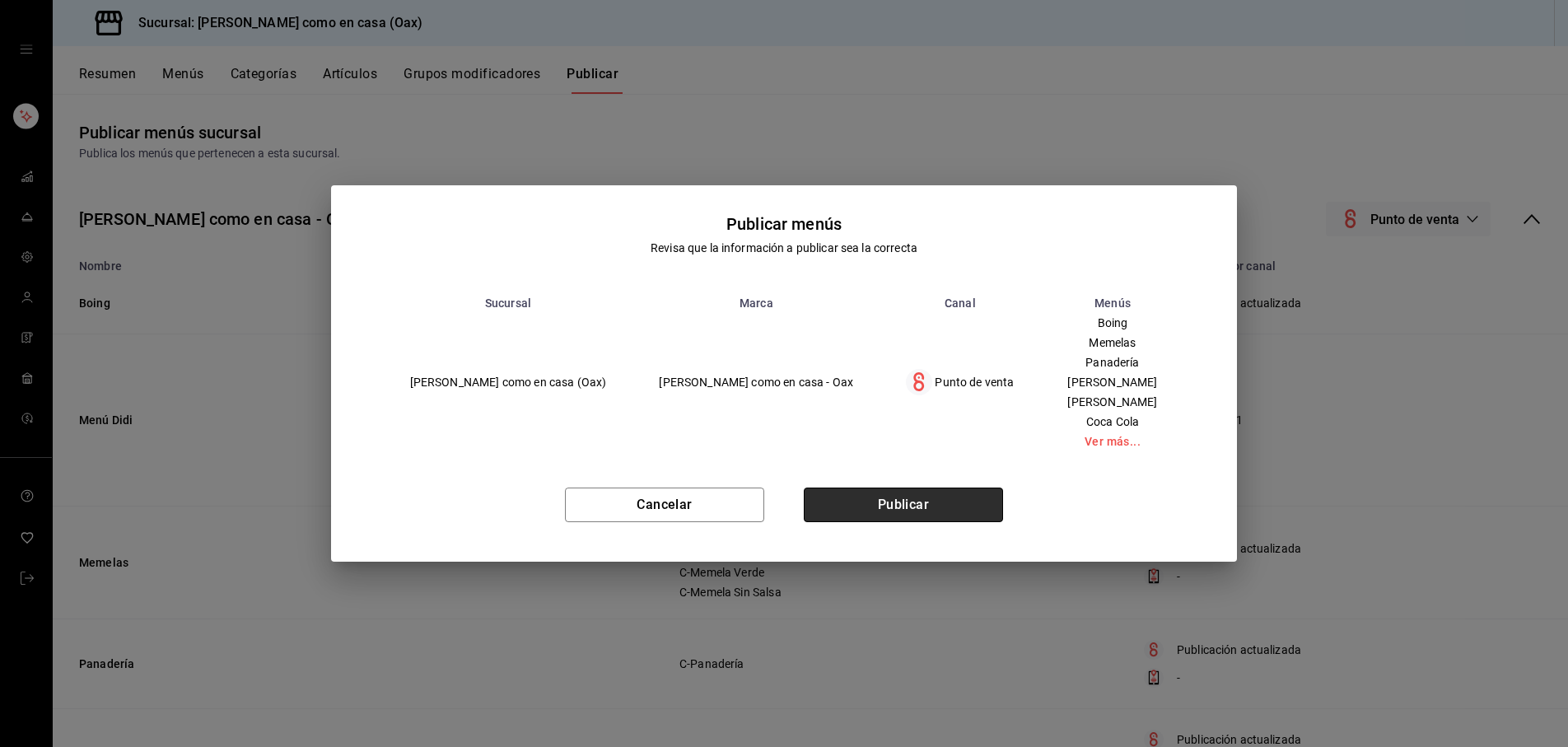
click at [959, 513] on button "Publicar" at bounding box center [903, 505] width 199 height 35
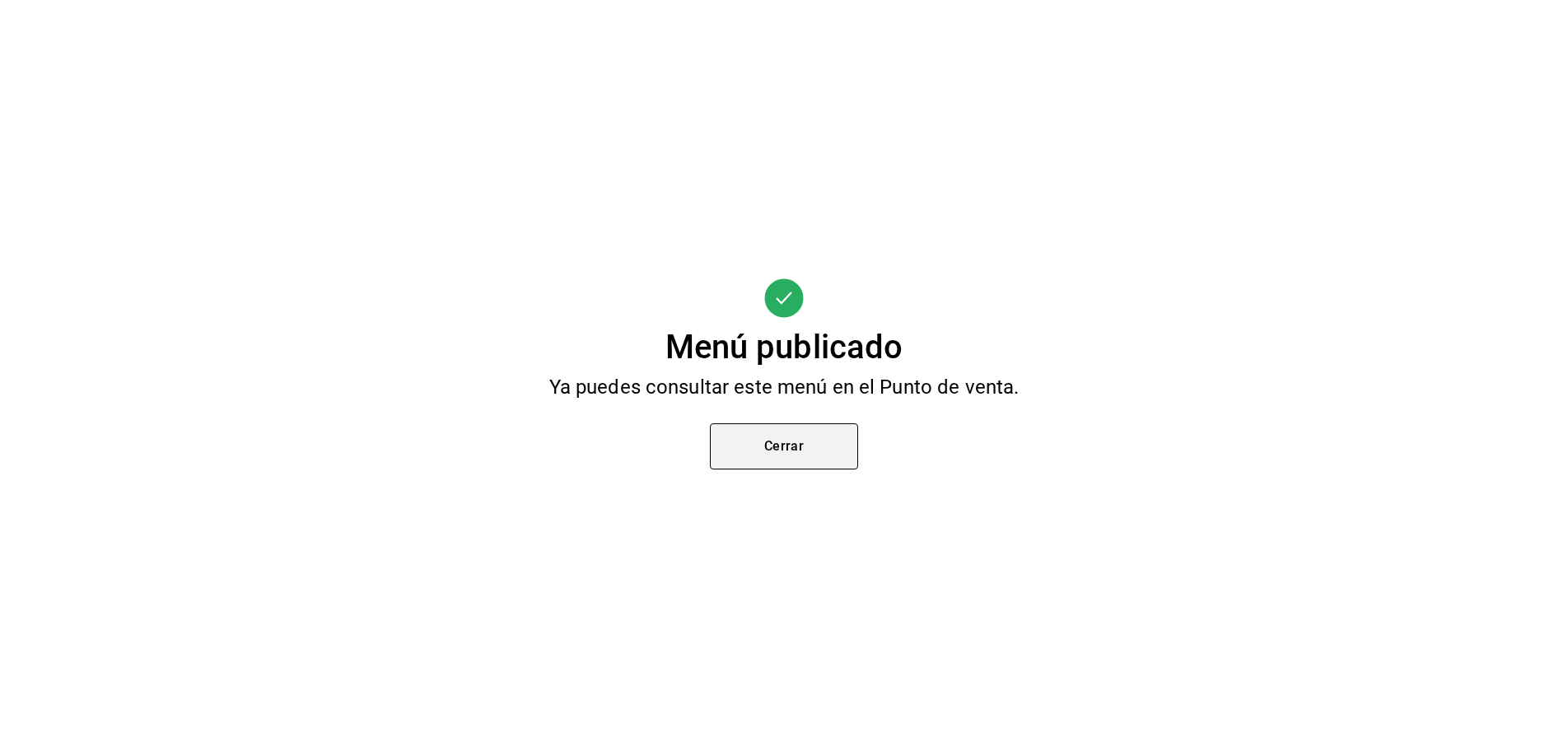
click at [819, 465] on button "Cerrar" at bounding box center [784, 446] width 148 height 46
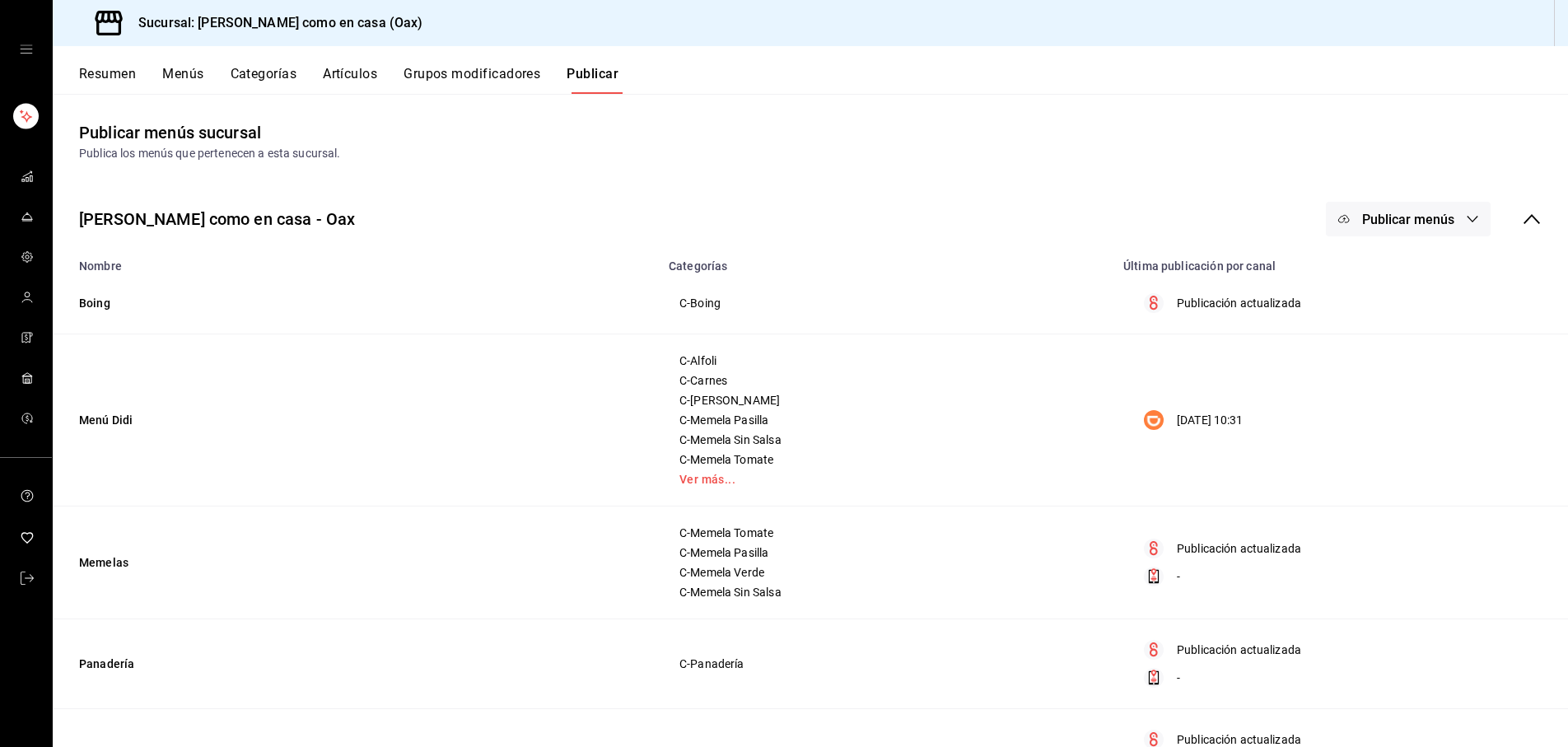
click at [1427, 226] on span "Publicar menús" at bounding box center [1409, 219] width 93 height 15
click at [1413, 369] on span "Pedidos Online" at bounding box center [1432, 365] width 79 height 17
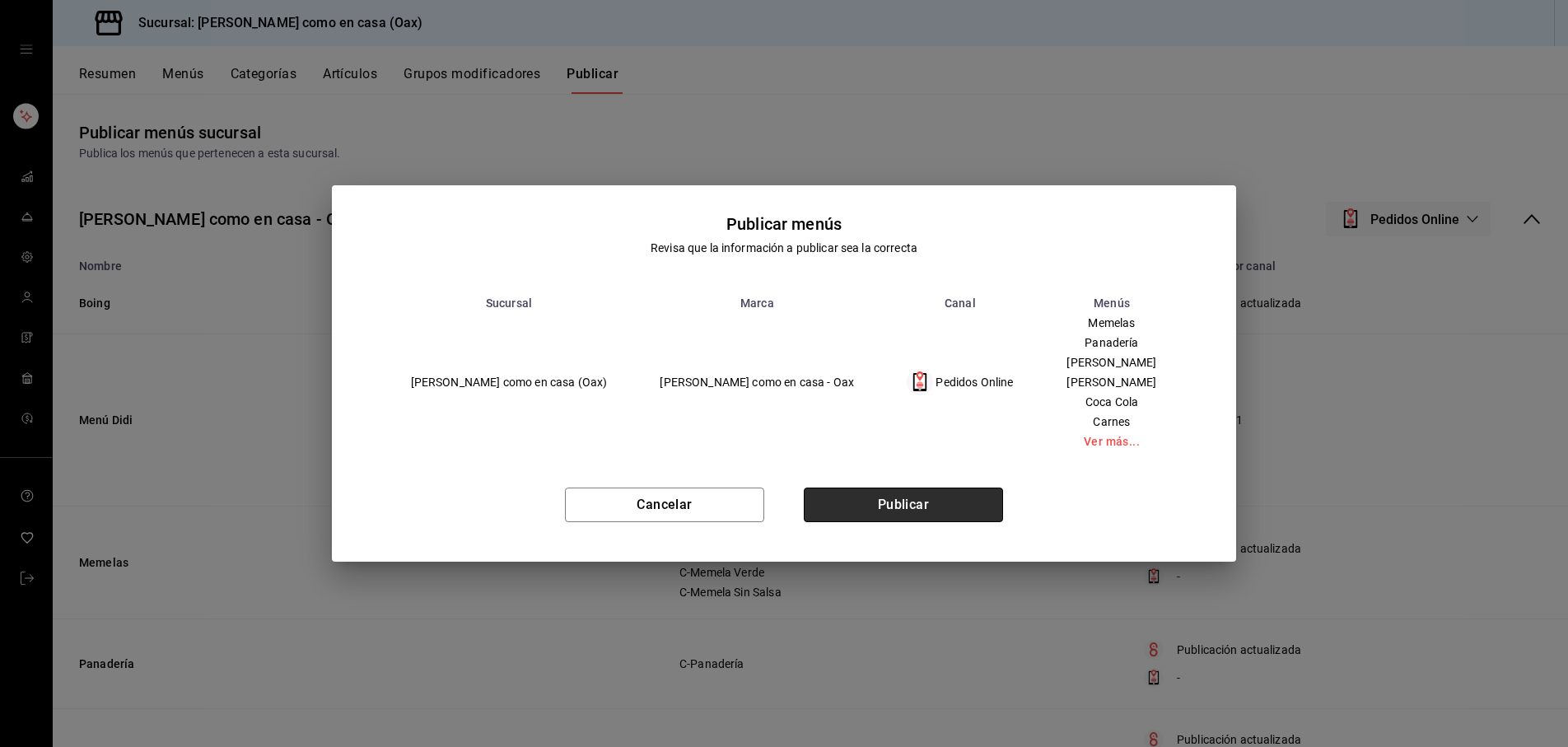
click at [903, 513] on button "Publicar" at bounding box center [903, 505] width 199 height 35
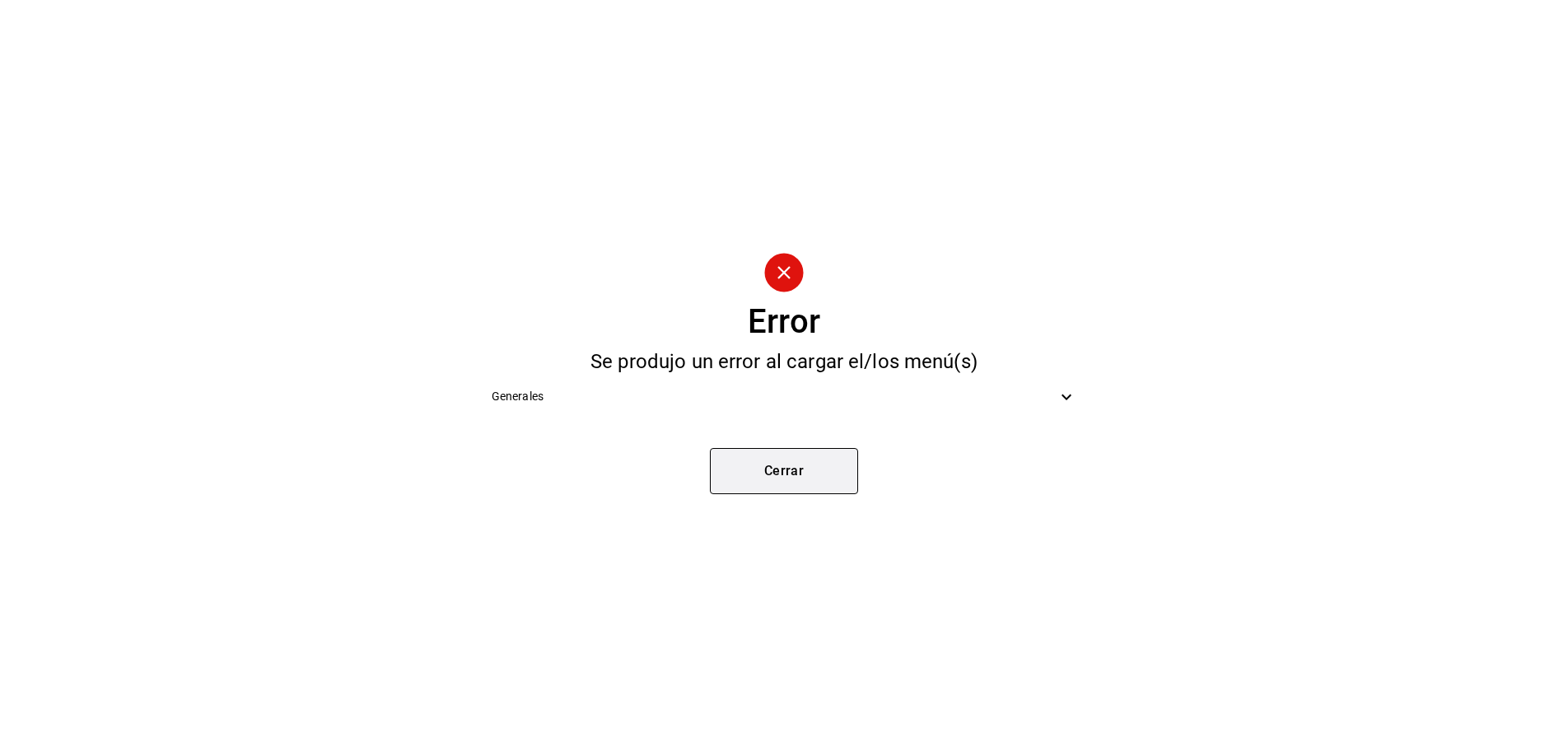
click at [780, 473] on button "Cerrar" at bounding box center [784, 471] width 148 height 46
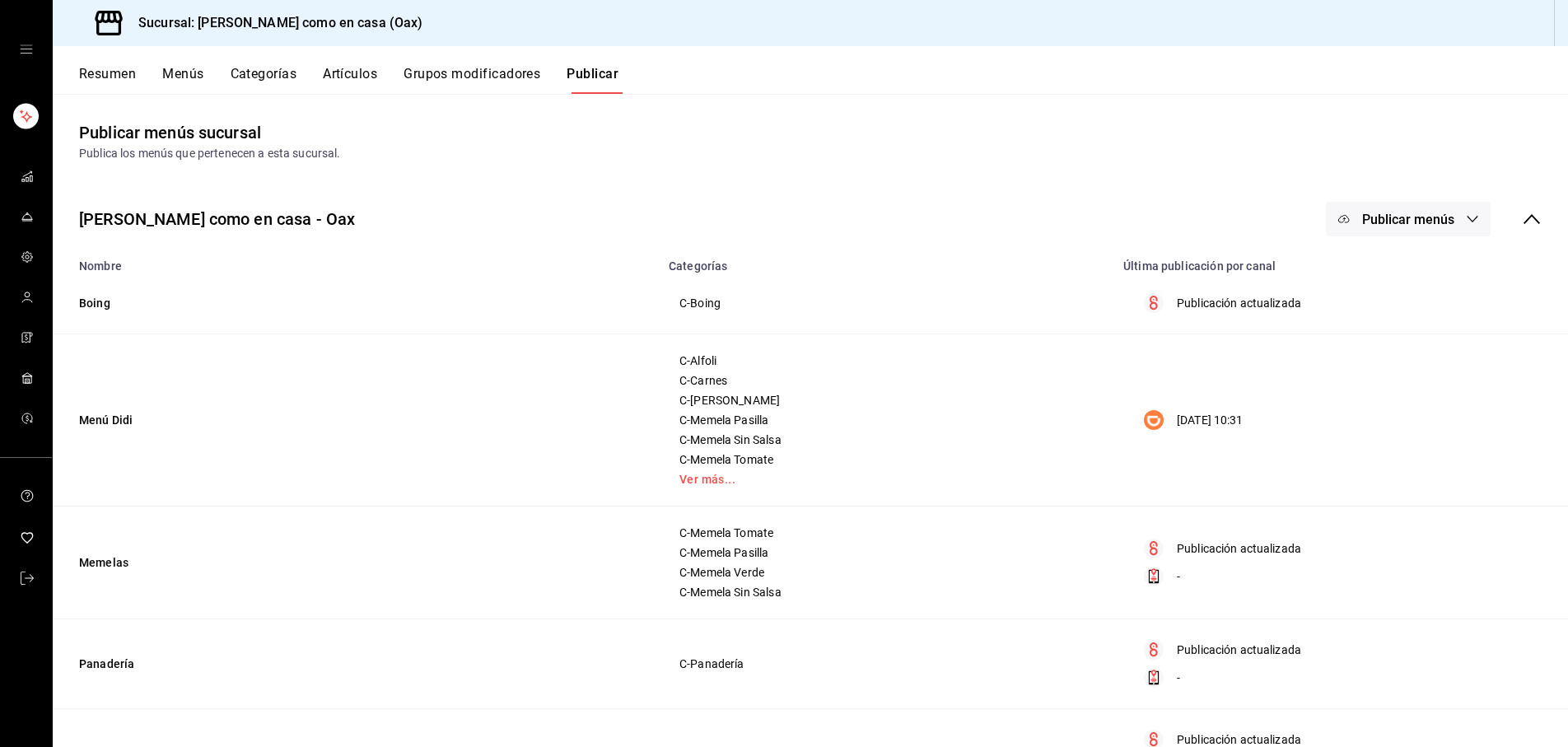
click at [1403, 216] on span "Publicar menús" at bounding box center [1409, 219] width 93 height 15
click at [1404, 374] on span "Pedidos Online" at bounding box center [1432, 365] width 79 height 17
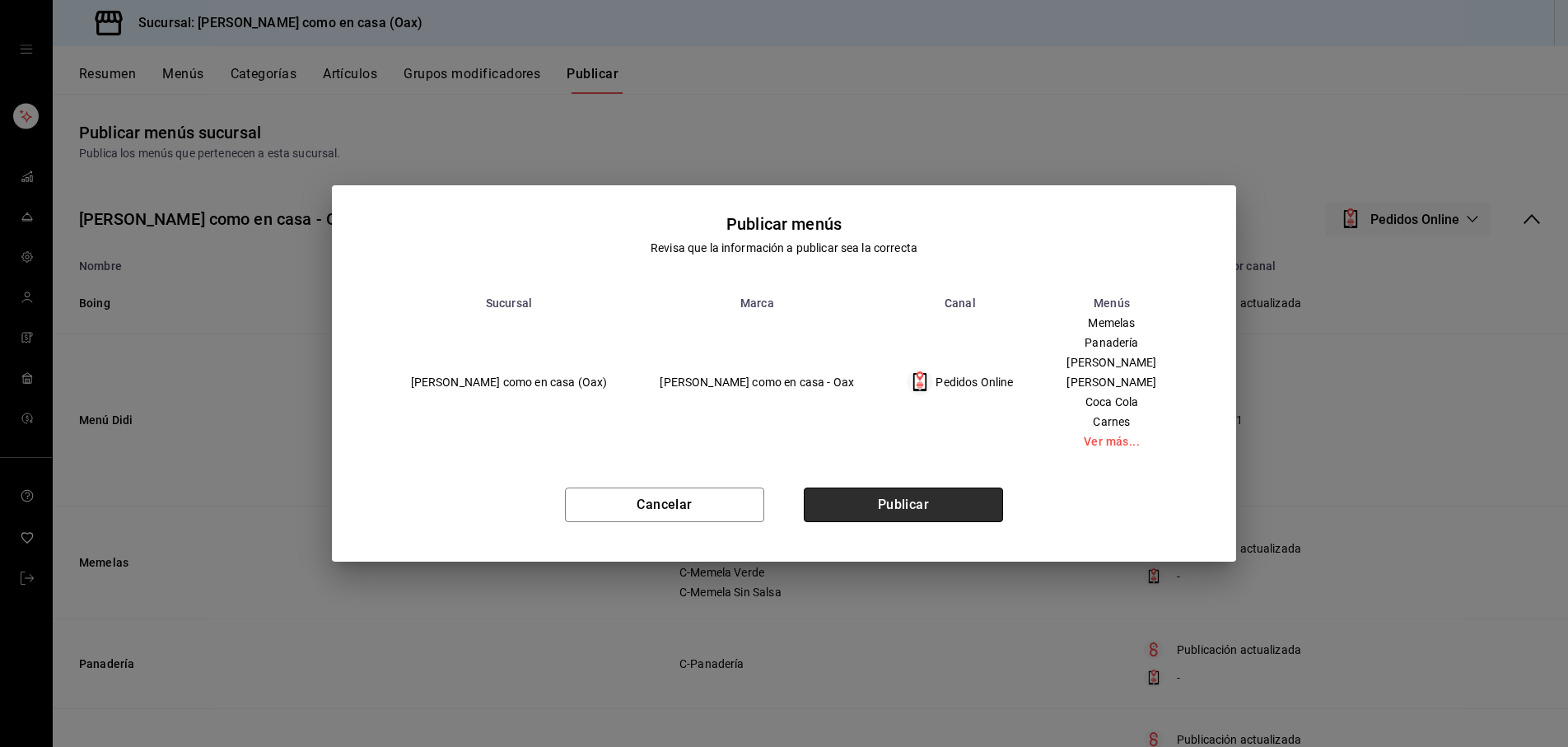
click at [924, 508] on button "Publicar" at bounding box center [903, 505] width 199 height 35
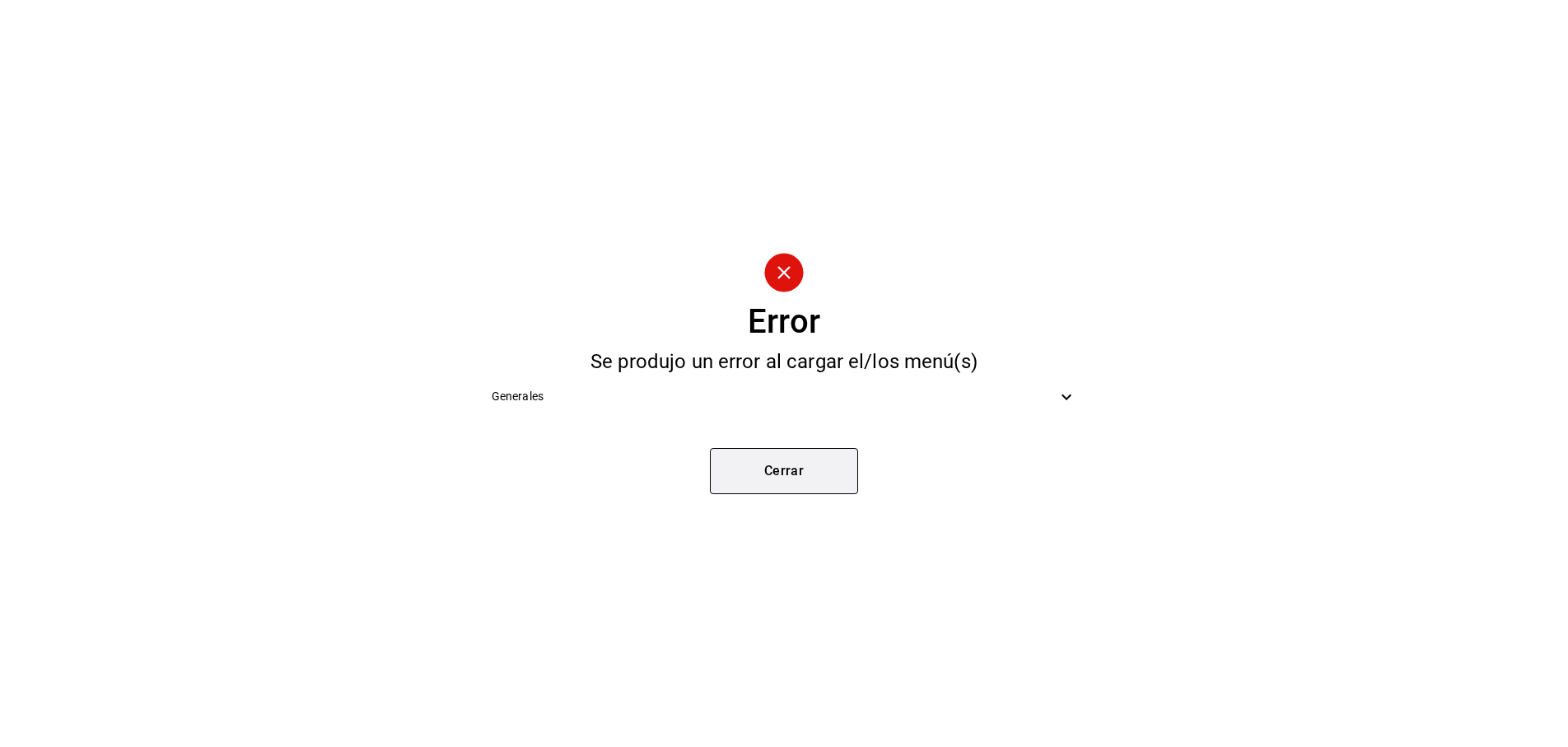
click at [734, 463] on button "Cerrar" at bounding box center [784, 471] width 148 height 46
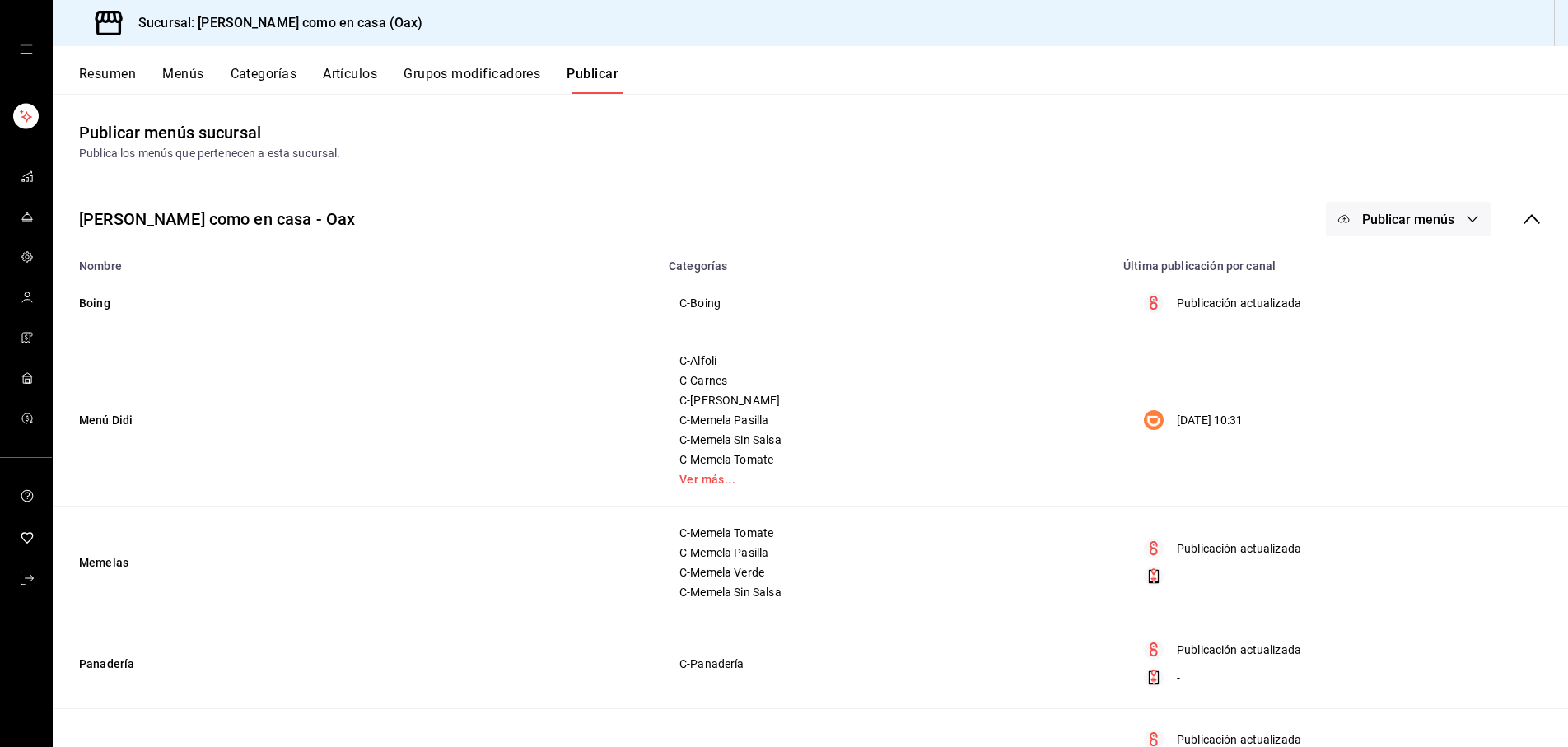
click at [1413, 220] on span "Publicar menús" at bounding box center [1409, 219] width 93 height 15
click at [1401, 314] on span "DiDi Food" at bounding box center [1432, 319] width 79 height 17
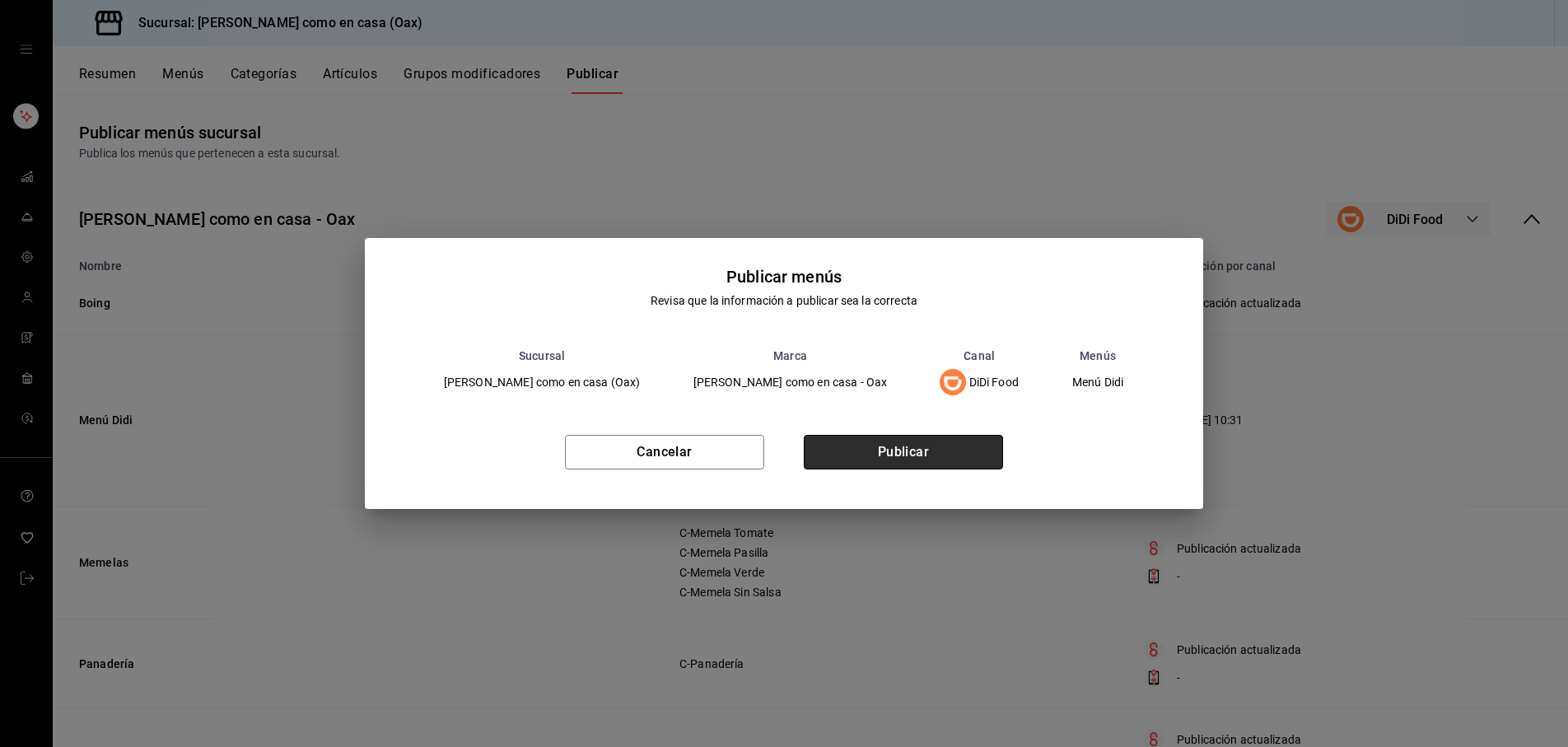
click at [954, 444] on button "Publicar" at bounding box center [903, 453] width 199 height 35
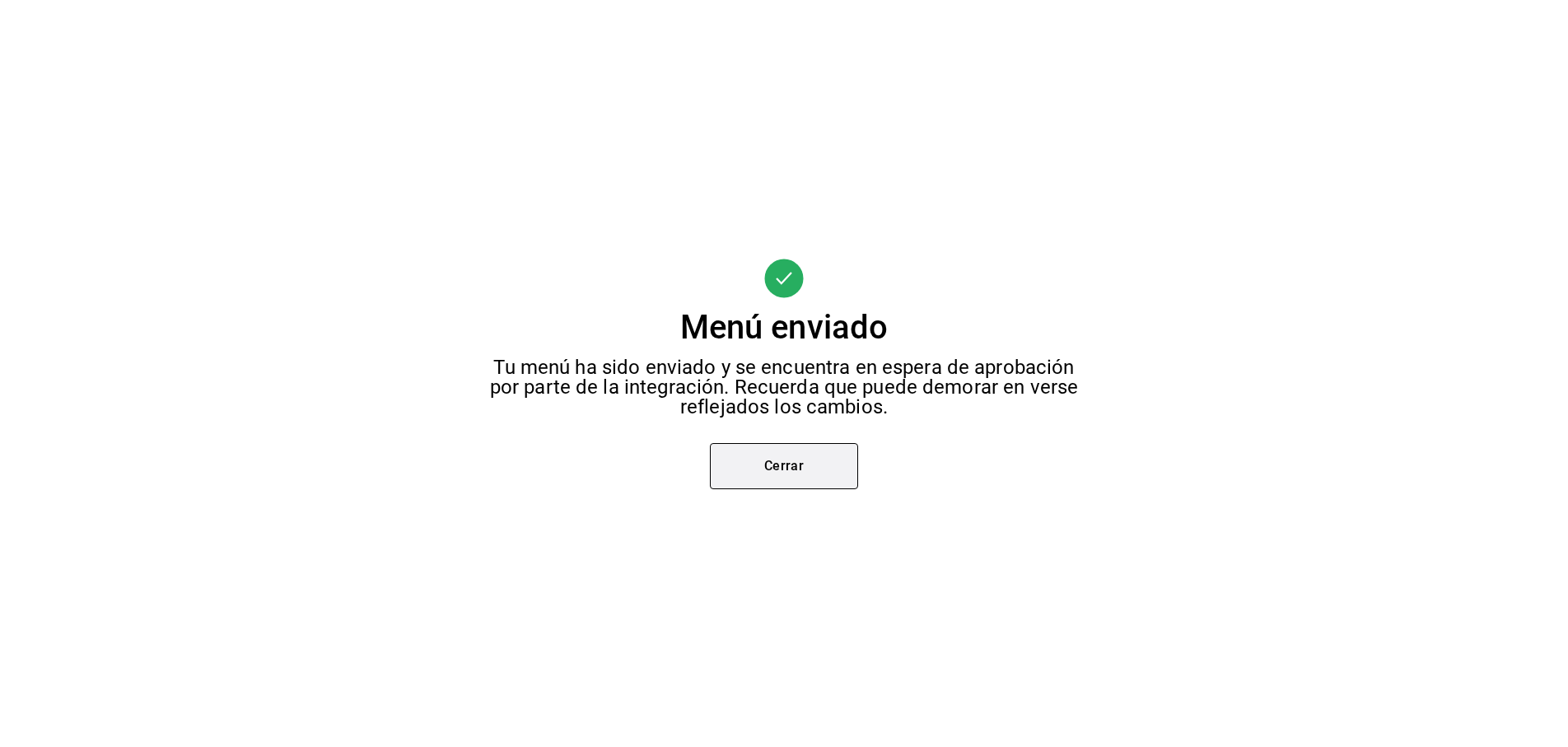
click at [811, 464] on button "Cerrar" at bounding box center [784, 466] width 148 height 46
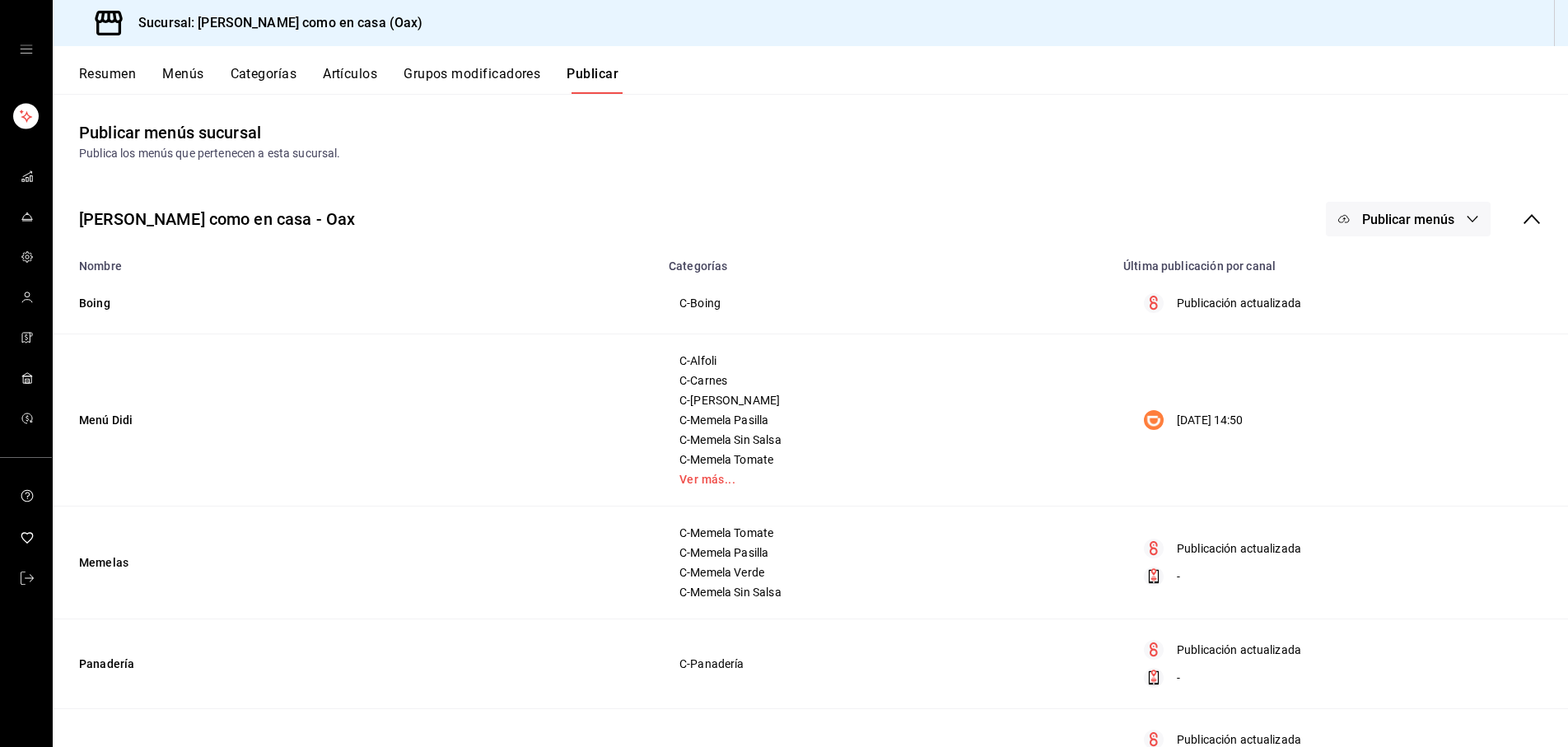
click at [1375, 221] on span "Publicar menús" at bounding box center [1409, 219] width 93 height 15
click at [1377, 264] on div at bounding box center [1370, 273] width 46 height 26
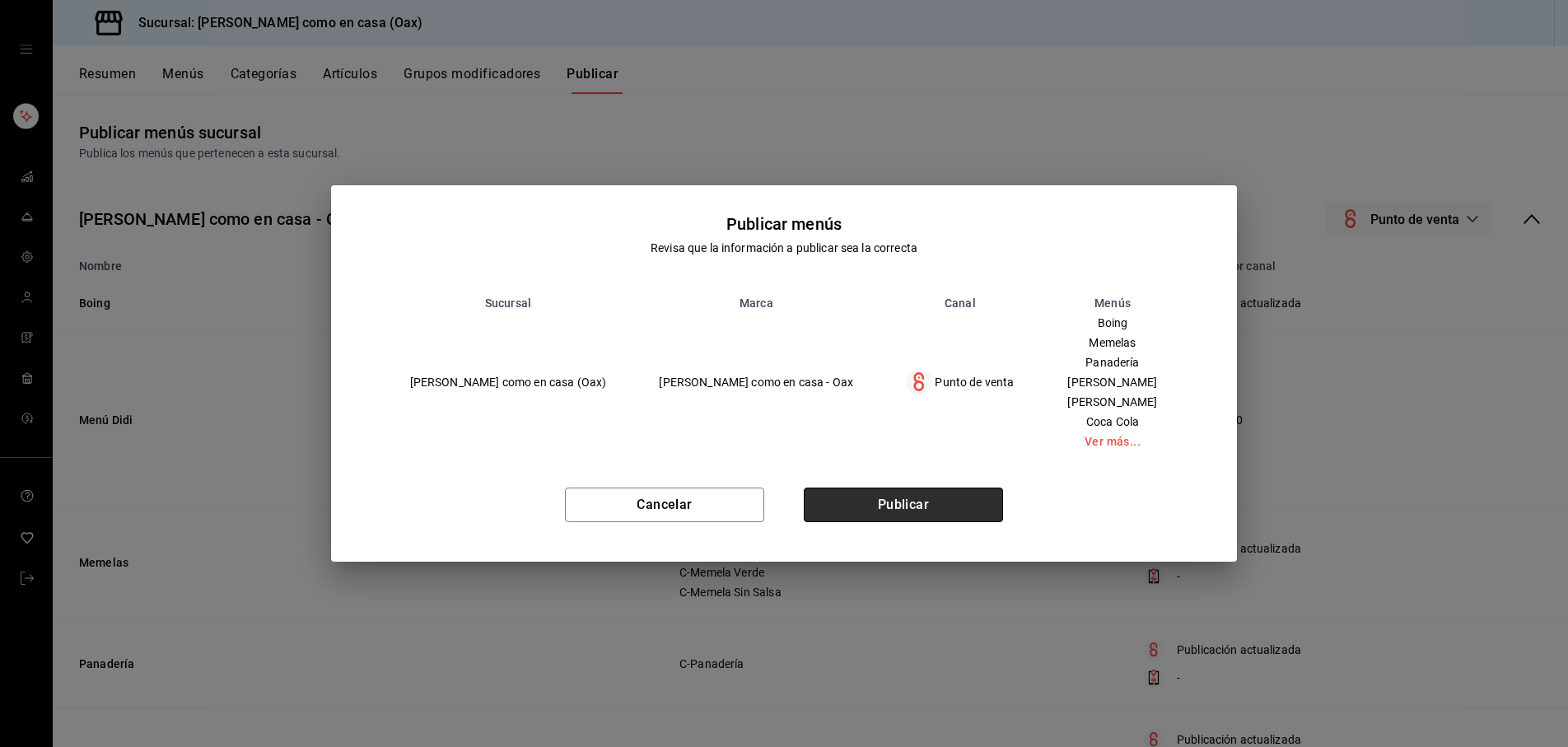
click at [941, 493] on button "Publicar" at bounding box center [903, 505] width 199 height 35
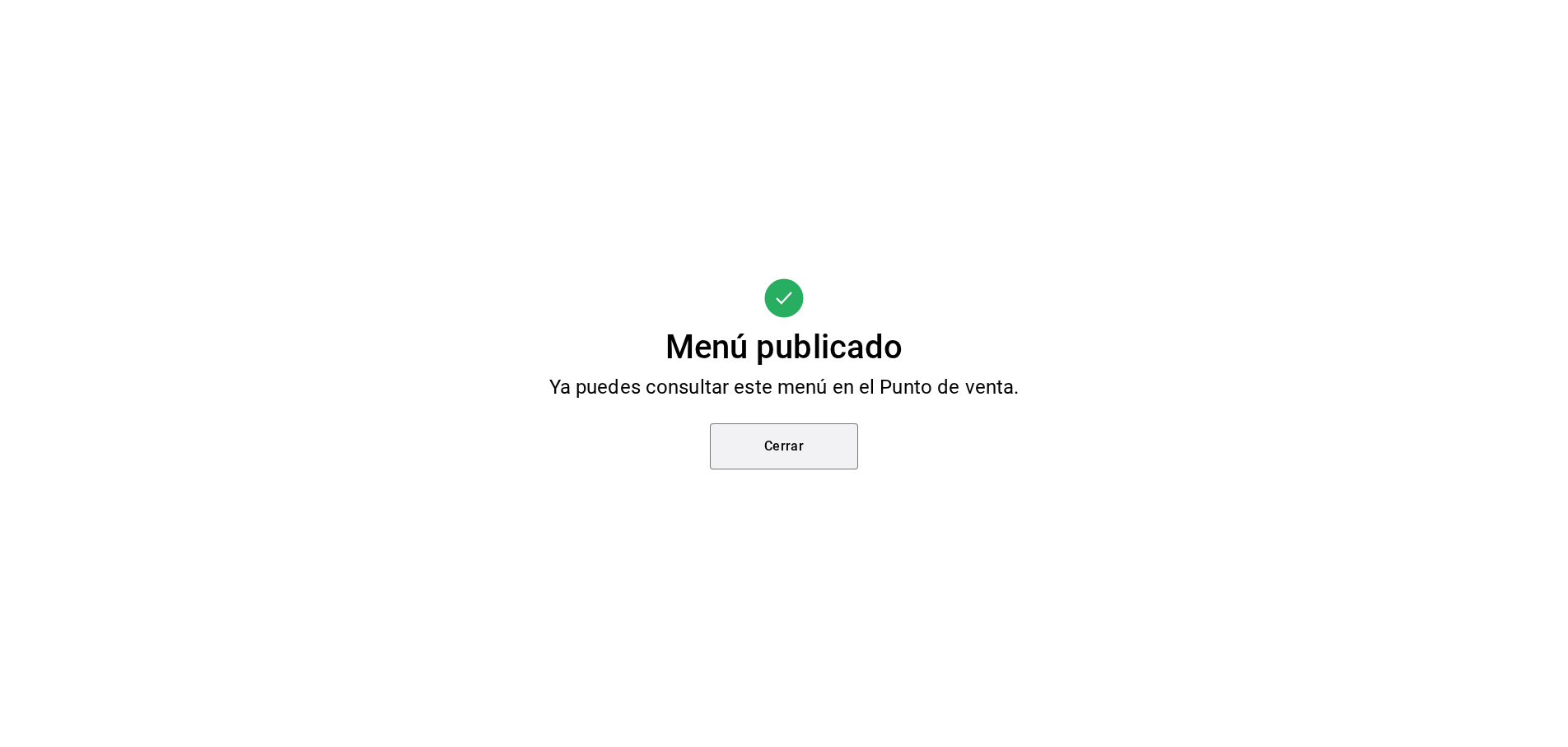
click at [819, 461] on button "Cerrar" at bounding box center [784, 446] width 148 height 46
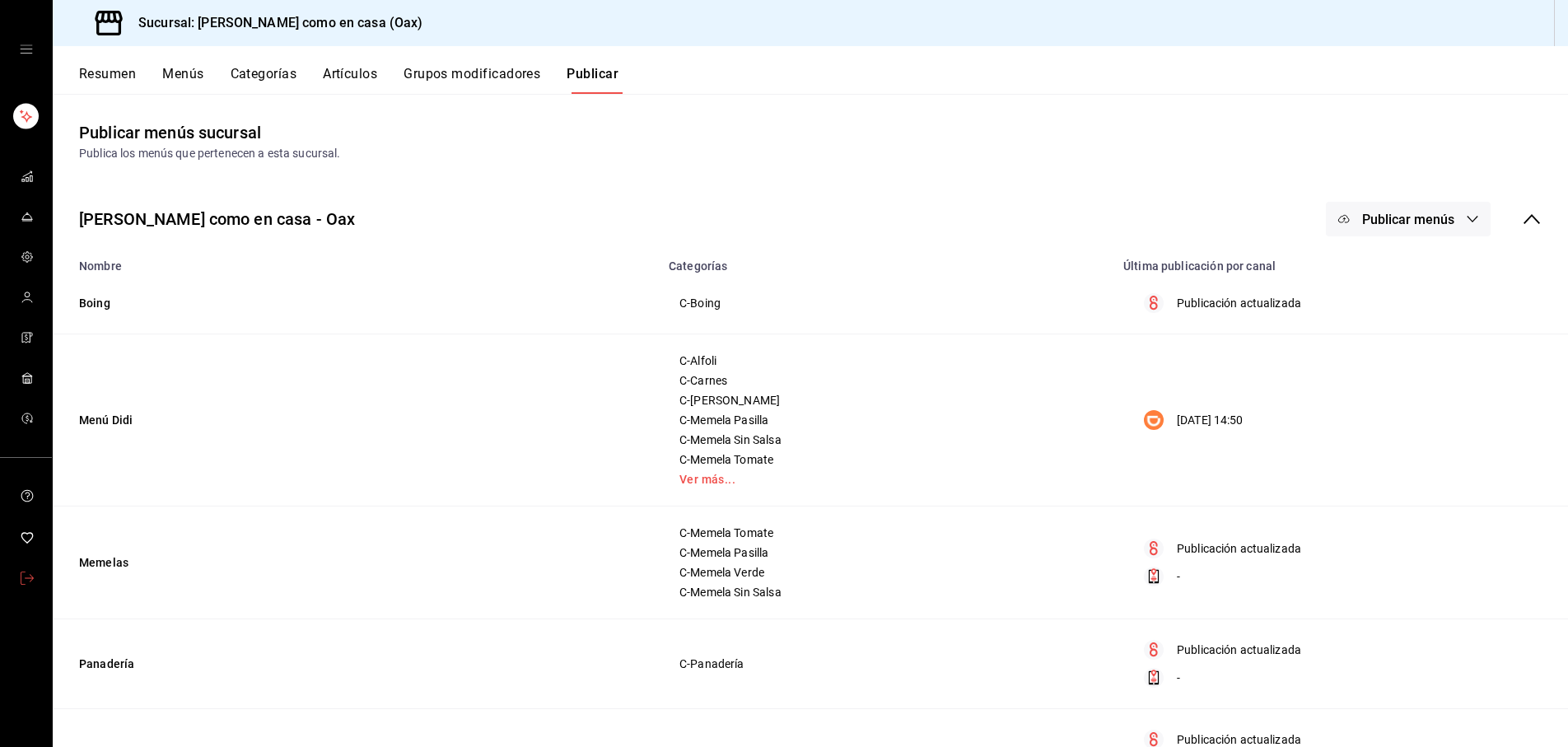
click at [22, 575] on icon "mailbox folders" at bounding box center [27, 578] width 14 height 14
